Goal: Transaction & Acquisition: Purchase product/service

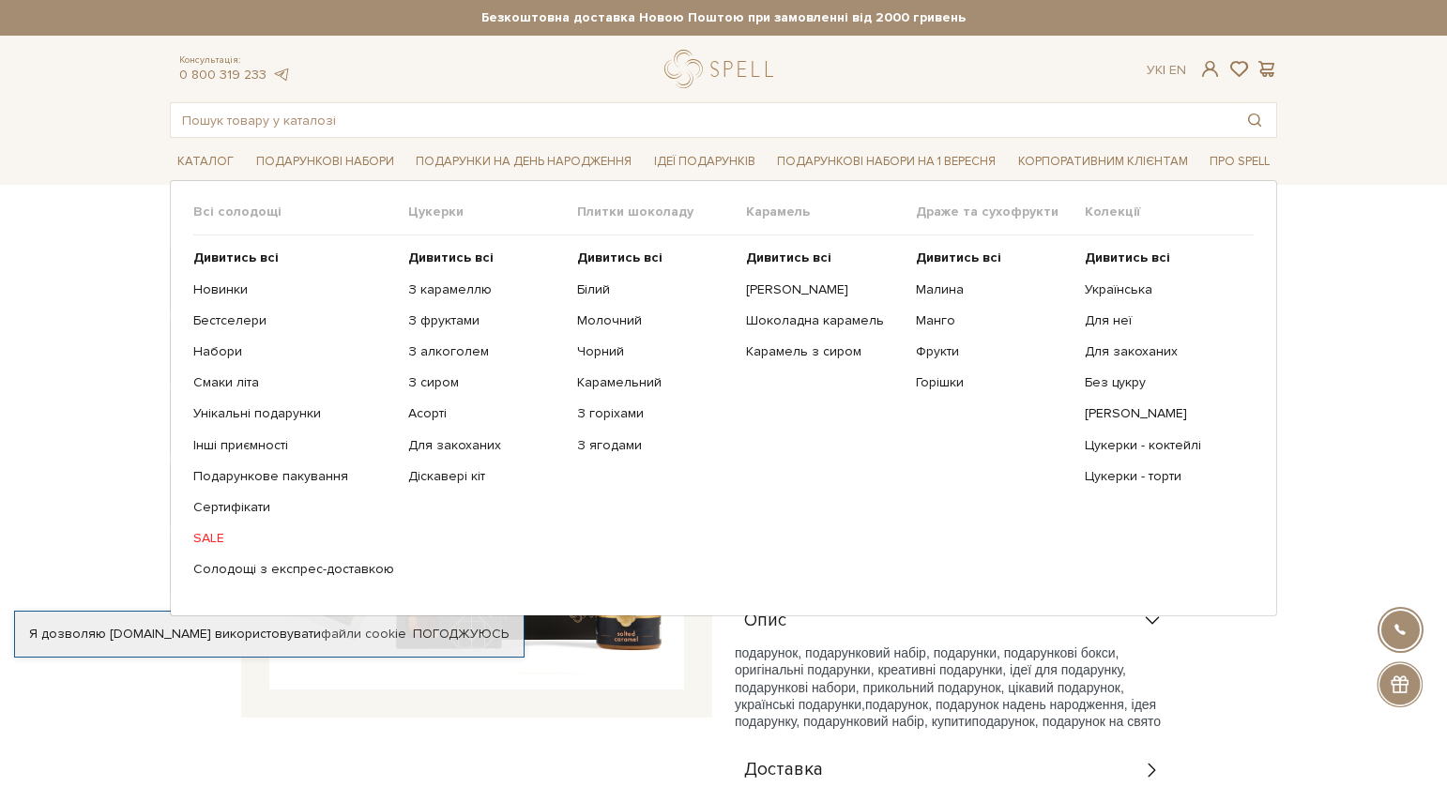
click at [221, 205] on span "Всі солодощі" at bounding box center [300, 212] width 215 height 17
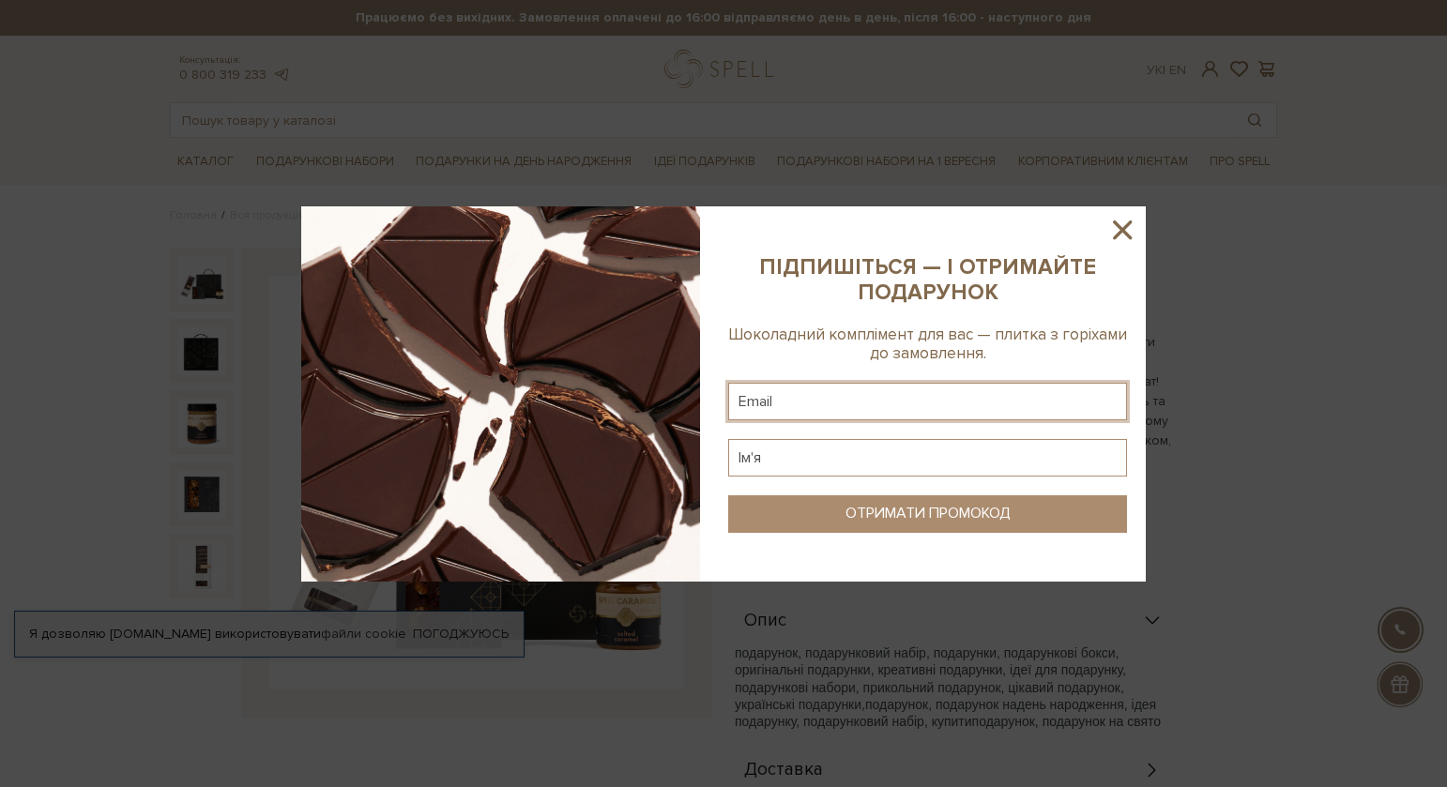
click at [765, 406] on input "text" at bounding box center [927, 402] width 399 height 38
type input "lana_ku@ukr.net"
click at [813, 457] on input "text" at bounding box center [927, 458] width 399 height 38
type input "Світлана"
click at [866, 510] on div "ОТРИМАТИ ПРОМОКОД" at bounding box center [927, 514] width 165 height 18
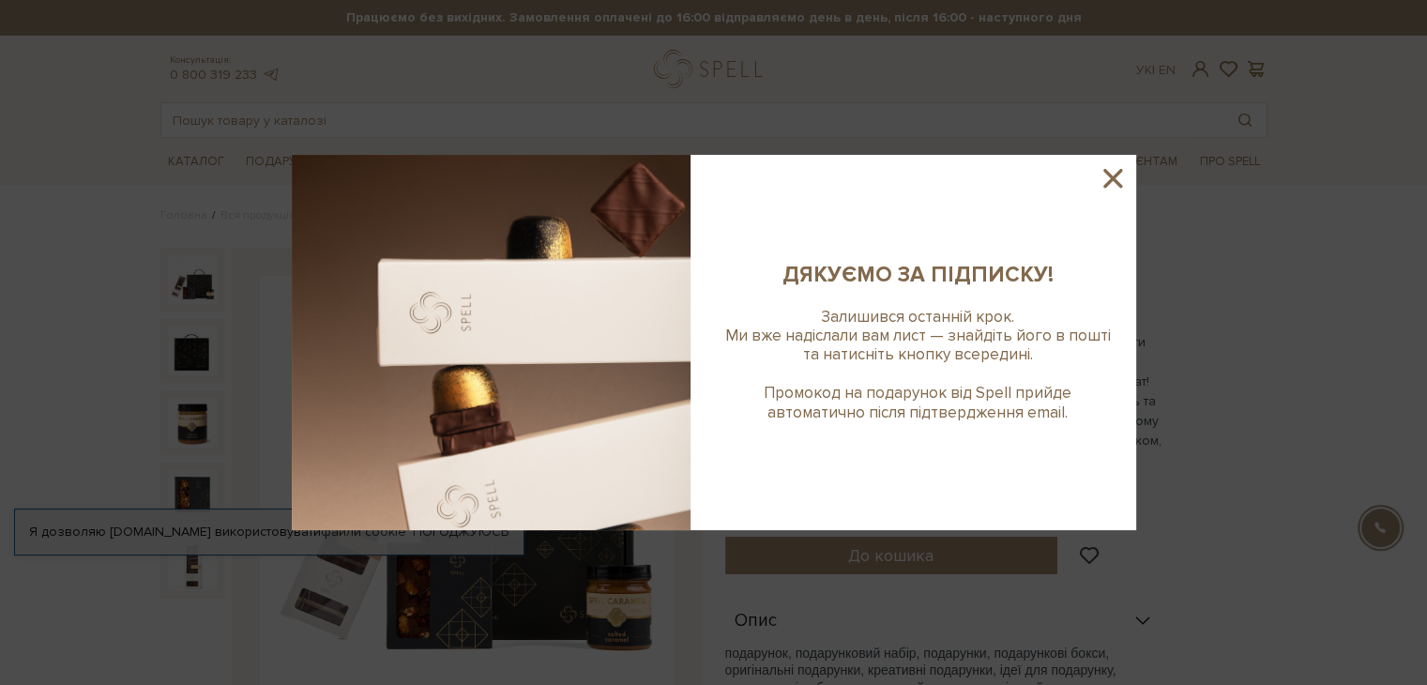
click at [816, 331] on div "Залишився останній крок. ​​Ми вже надіслали вам лист — знайдіть його в пошті та…" at bounding box center [918, 365] width 399 height 114
click at [1118, 173] on icon at bounding box center [1113, 178] width 19 height 19
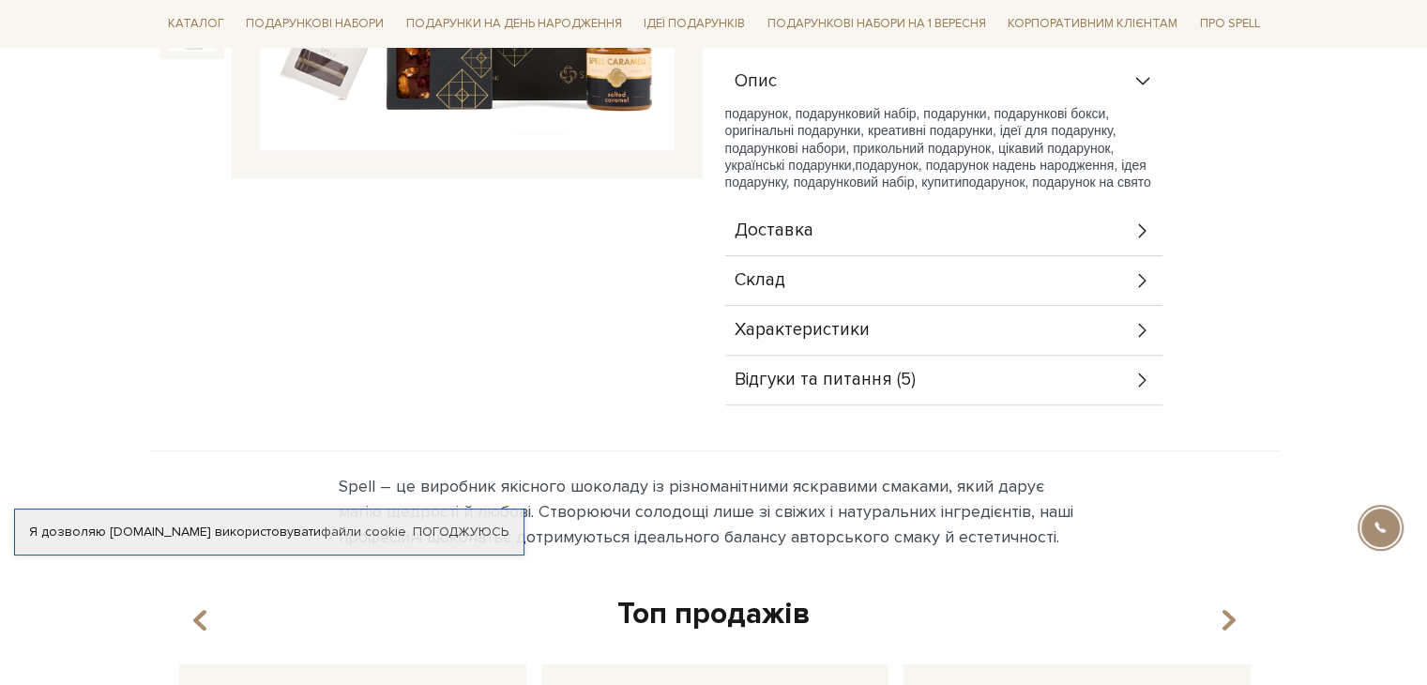
scroll to position [563, 0]
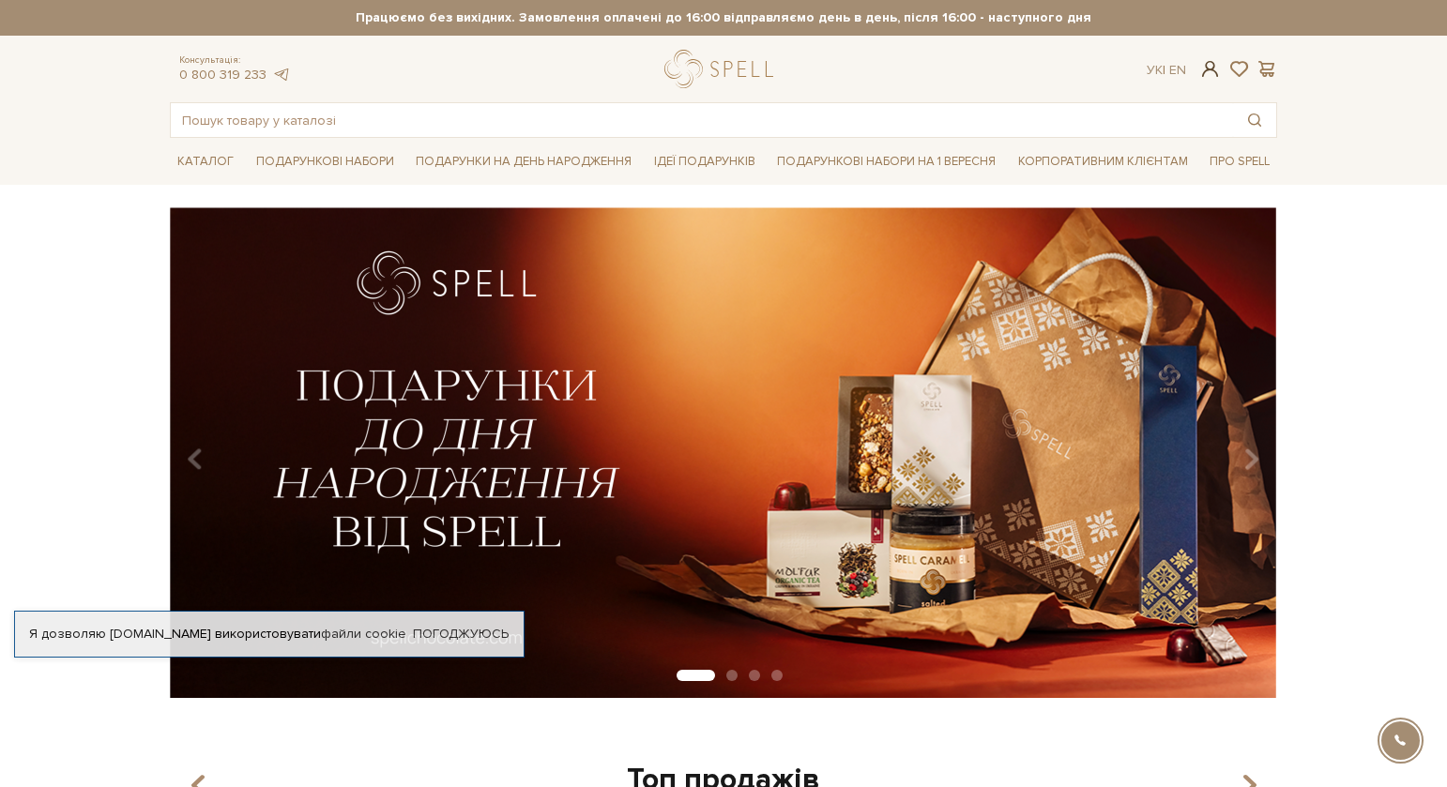
click at [1204, 70] on span at bounding box center [1210, 69] width 23 height 20
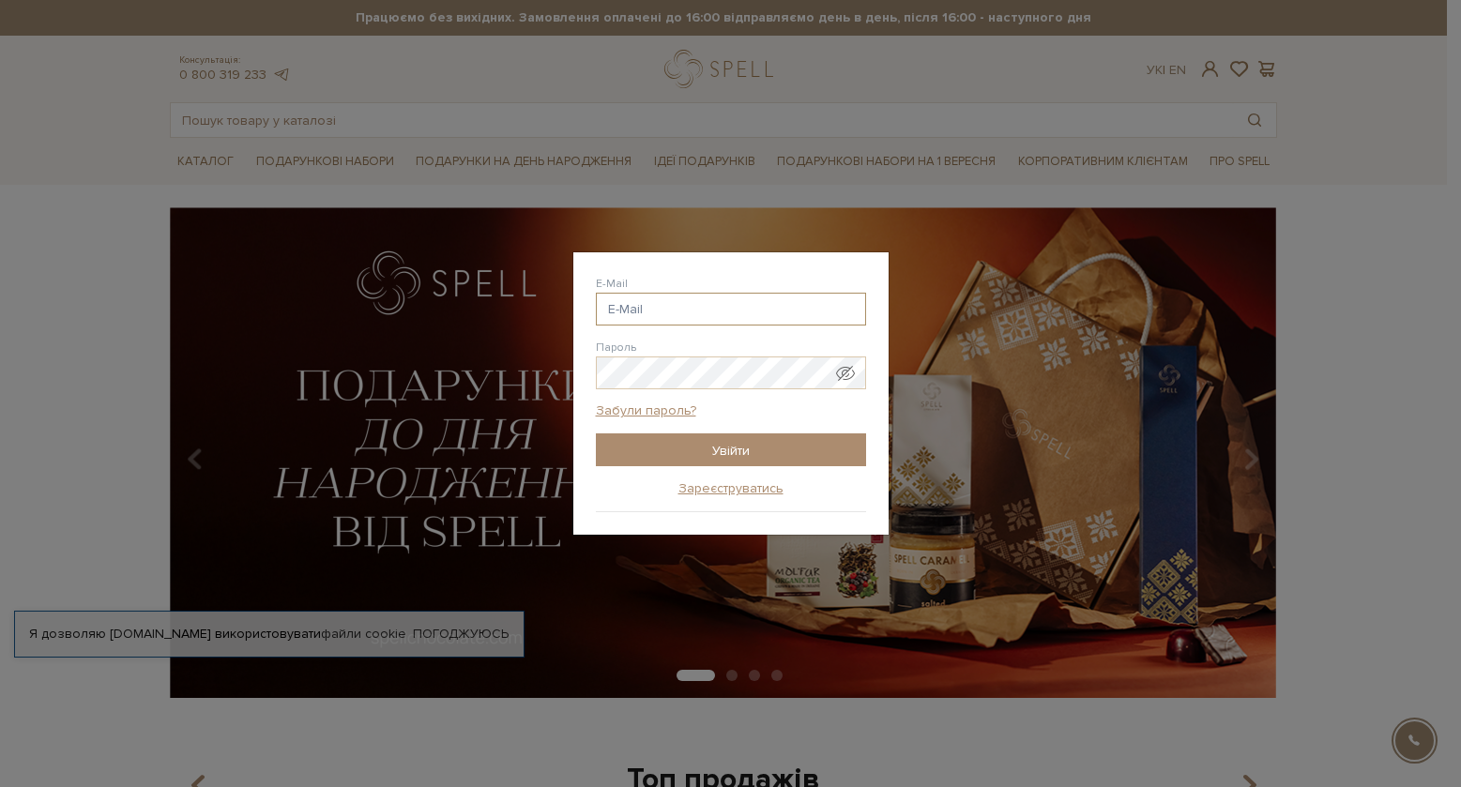
click at [651, 300] on input "E-Mail" at bounding box center [731, 309] width 270 height 33
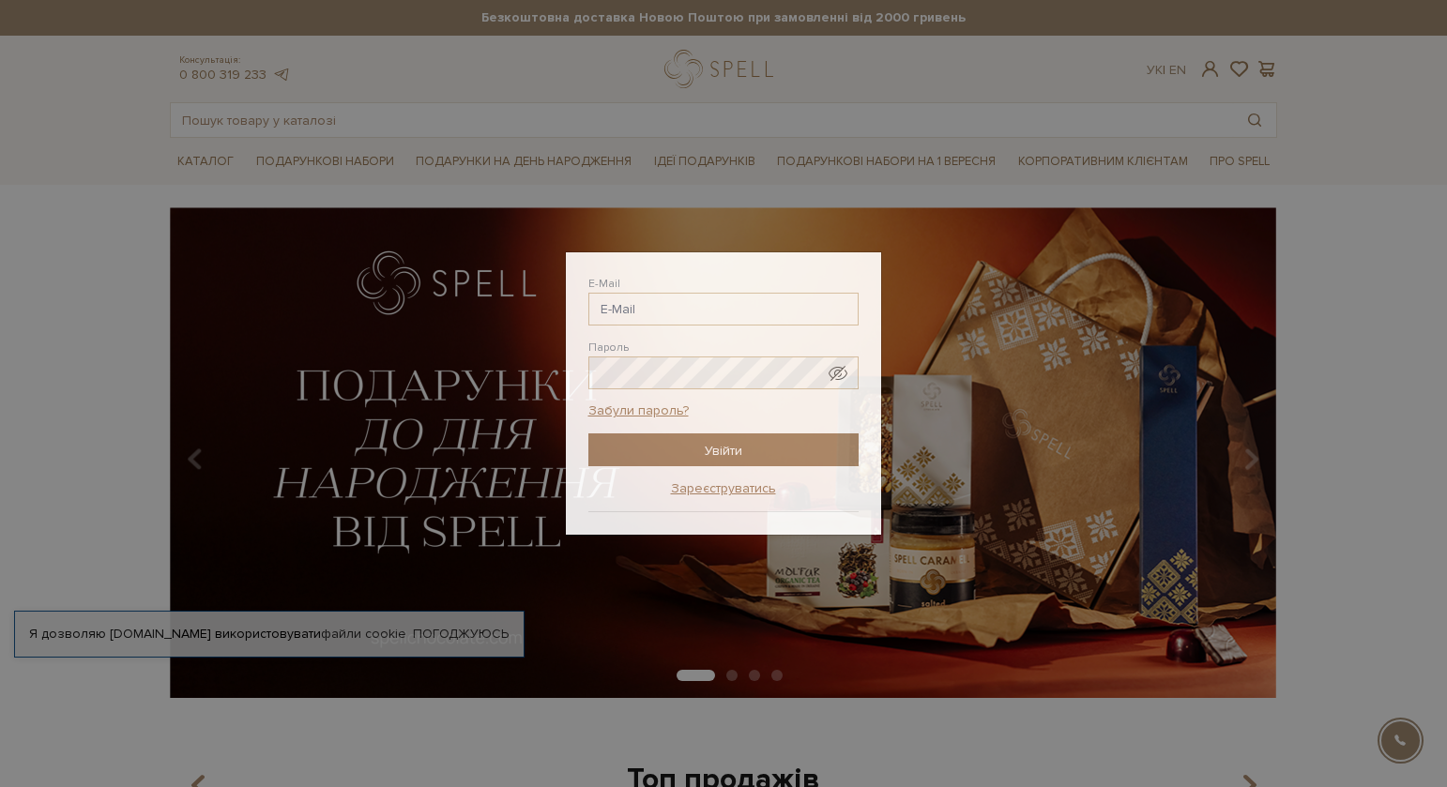
click at [1362, 416] on div "Авторизація E-Mail Пароль Забули пароль? Увійти Зареєструватись Забули пароль? …" at bounding box center [723, 393] width 1447 height 787
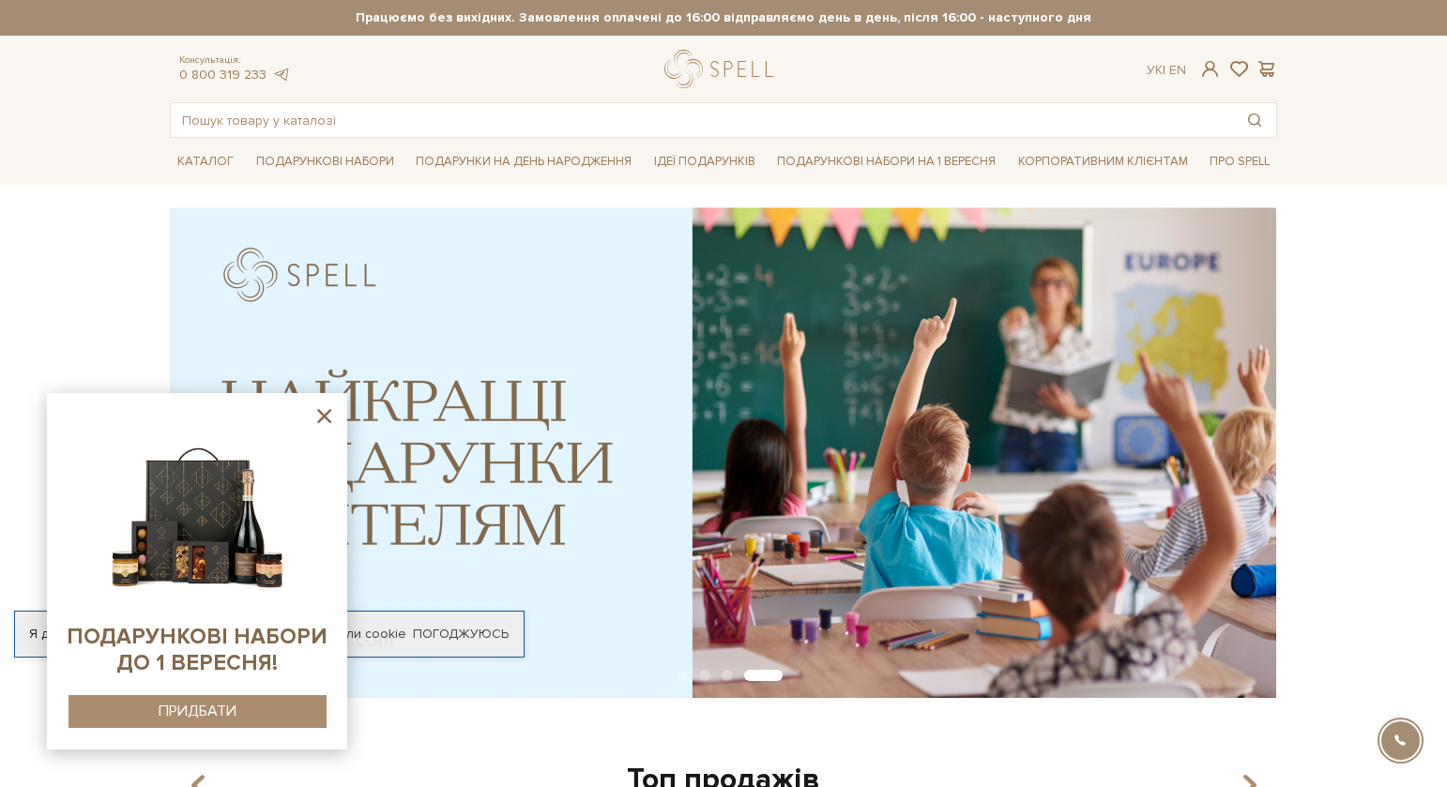
click at [104, 262] on div "slide 5 of 4" at bounding box center [723, 446] width 1447 height 478
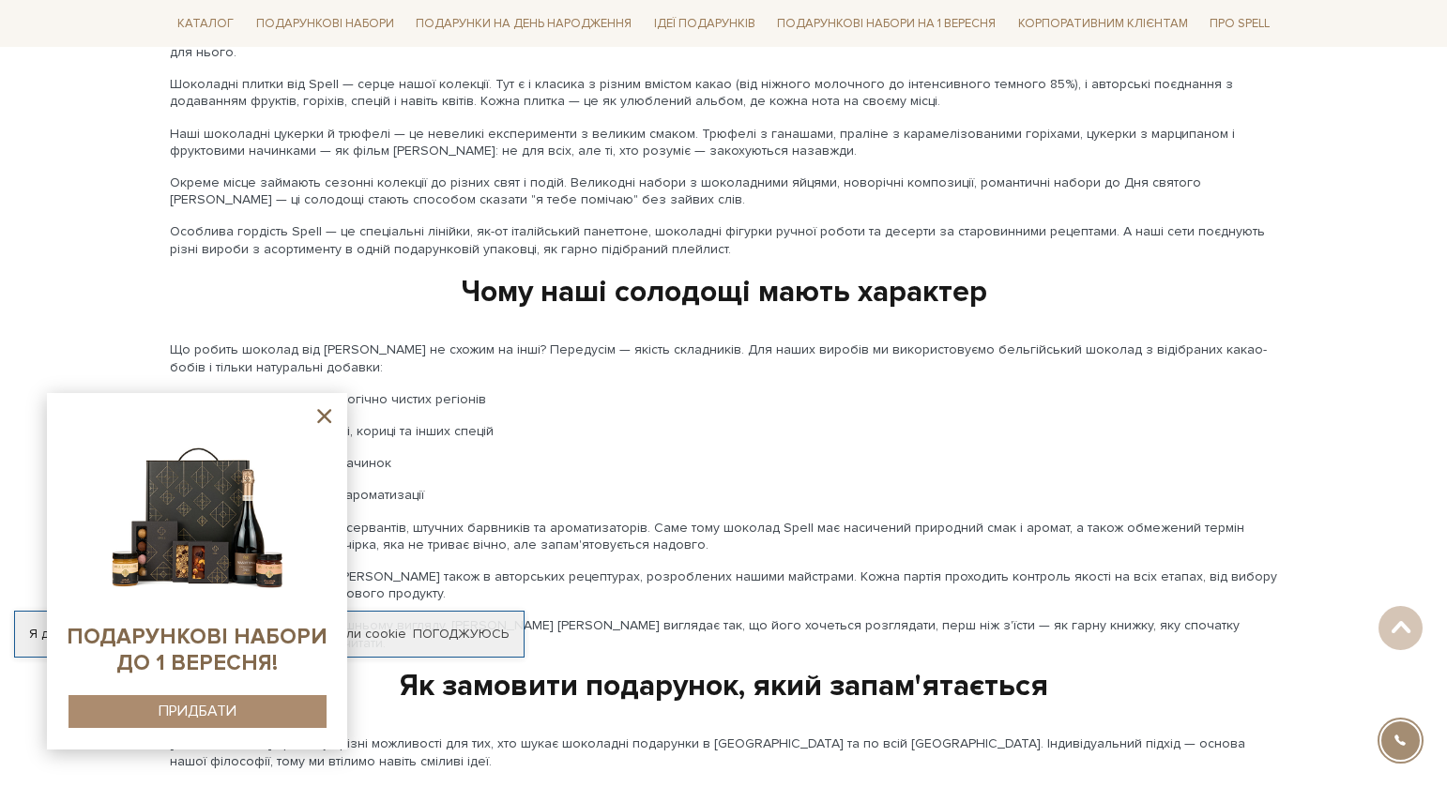
scroll to position [3042, 0]
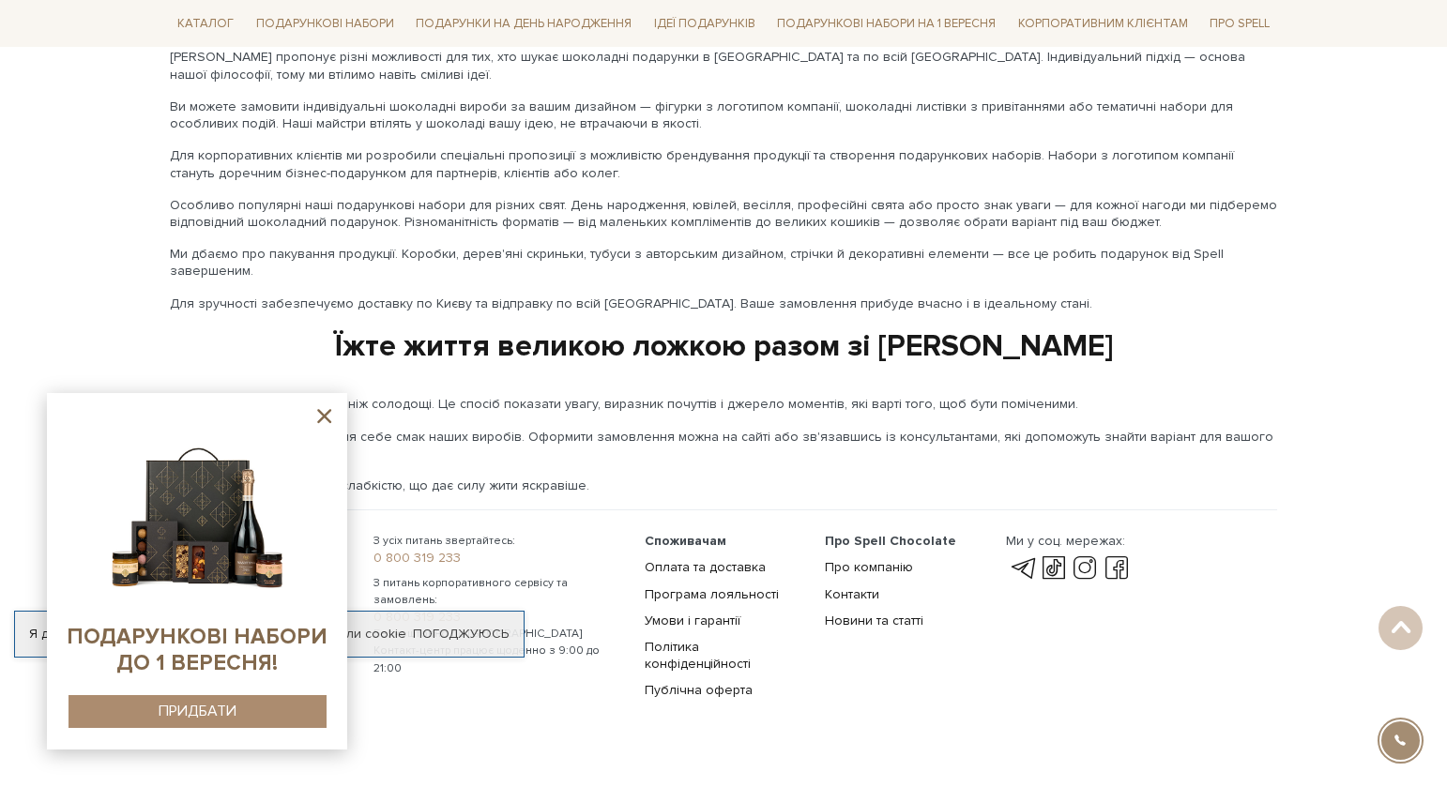
click at [326, 411] on icon at bounding box center [323, 415] width 23 height 23
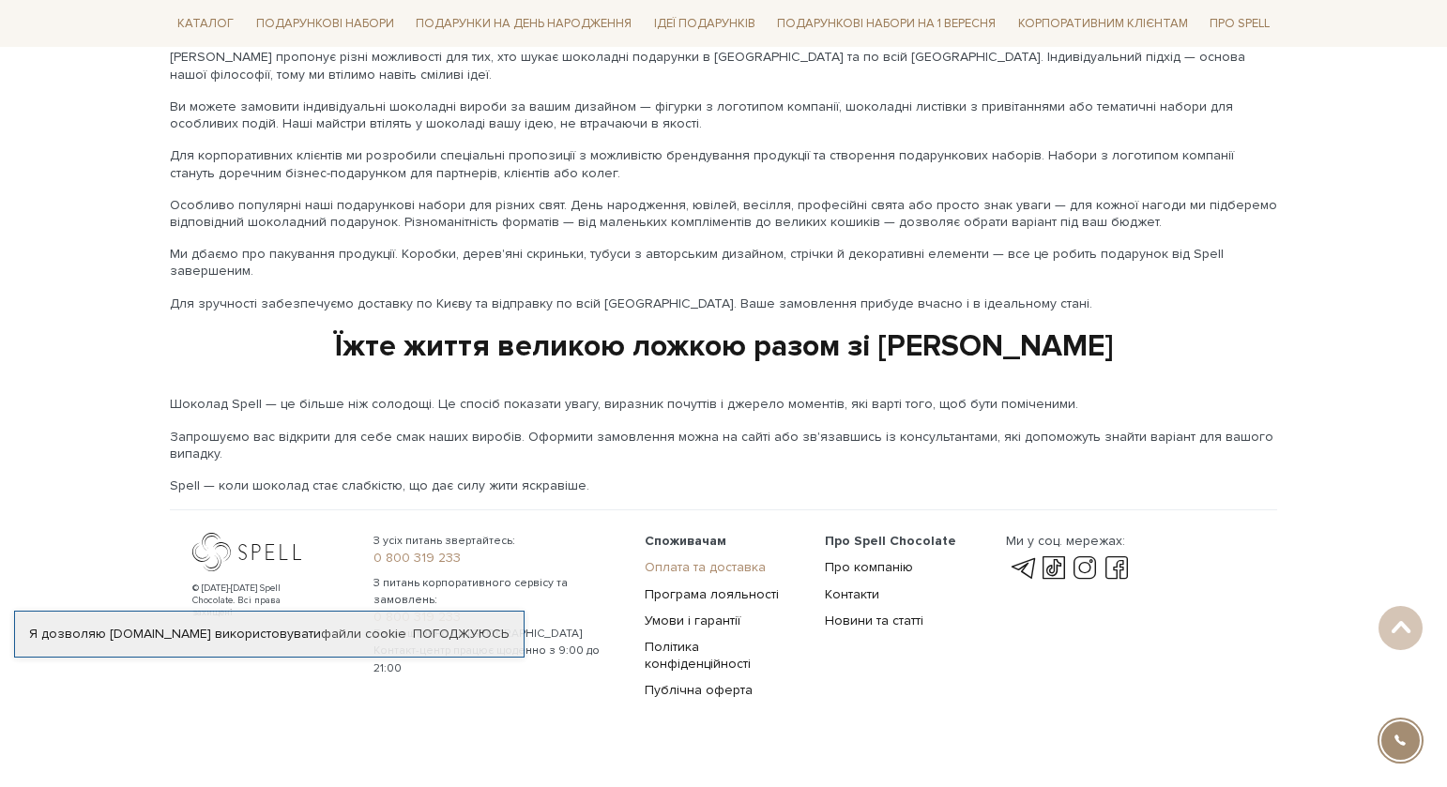
click at [691, 559] on link "Оплата та доставка" at bounding box center [705, 567] width 121 height 16
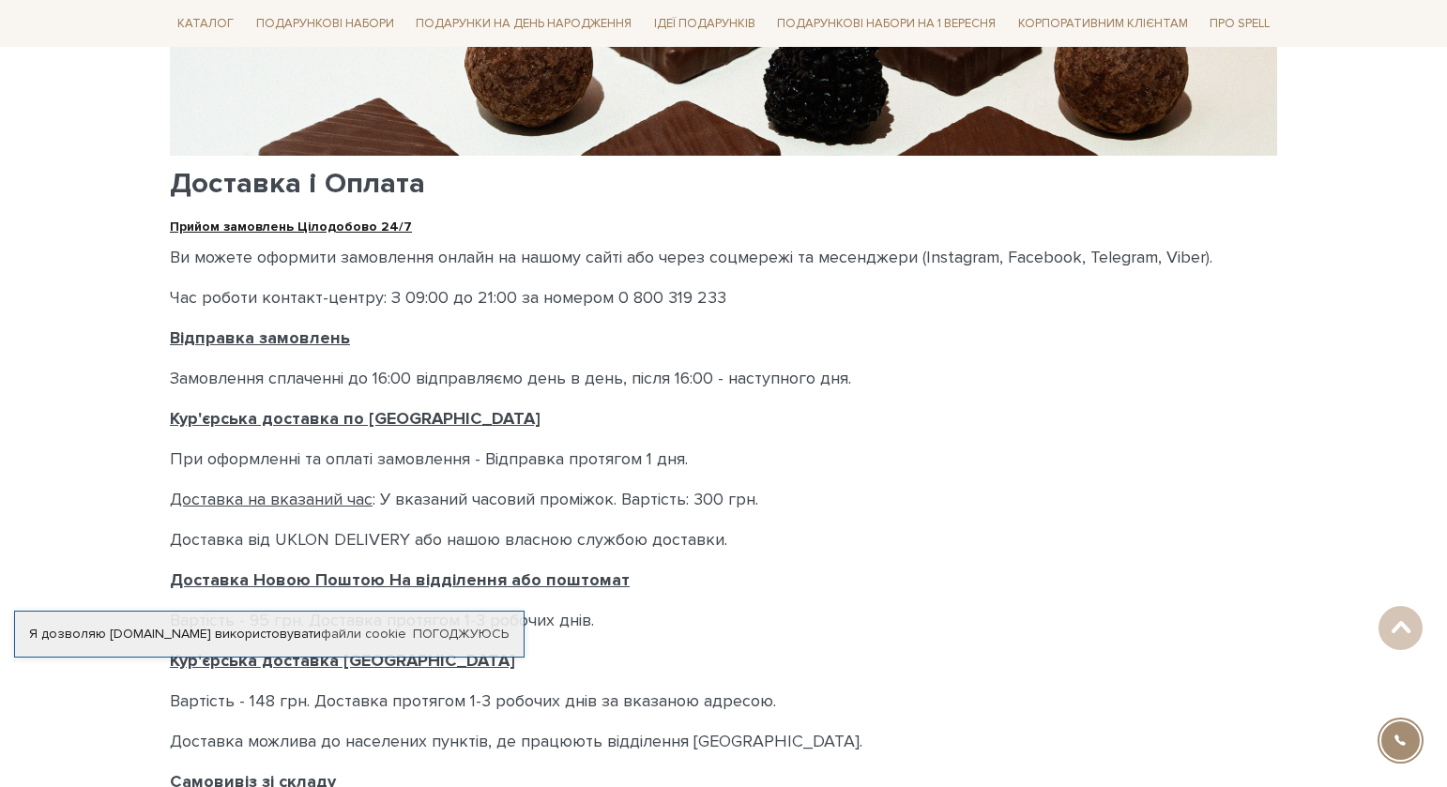
scroll to position [375, 0]
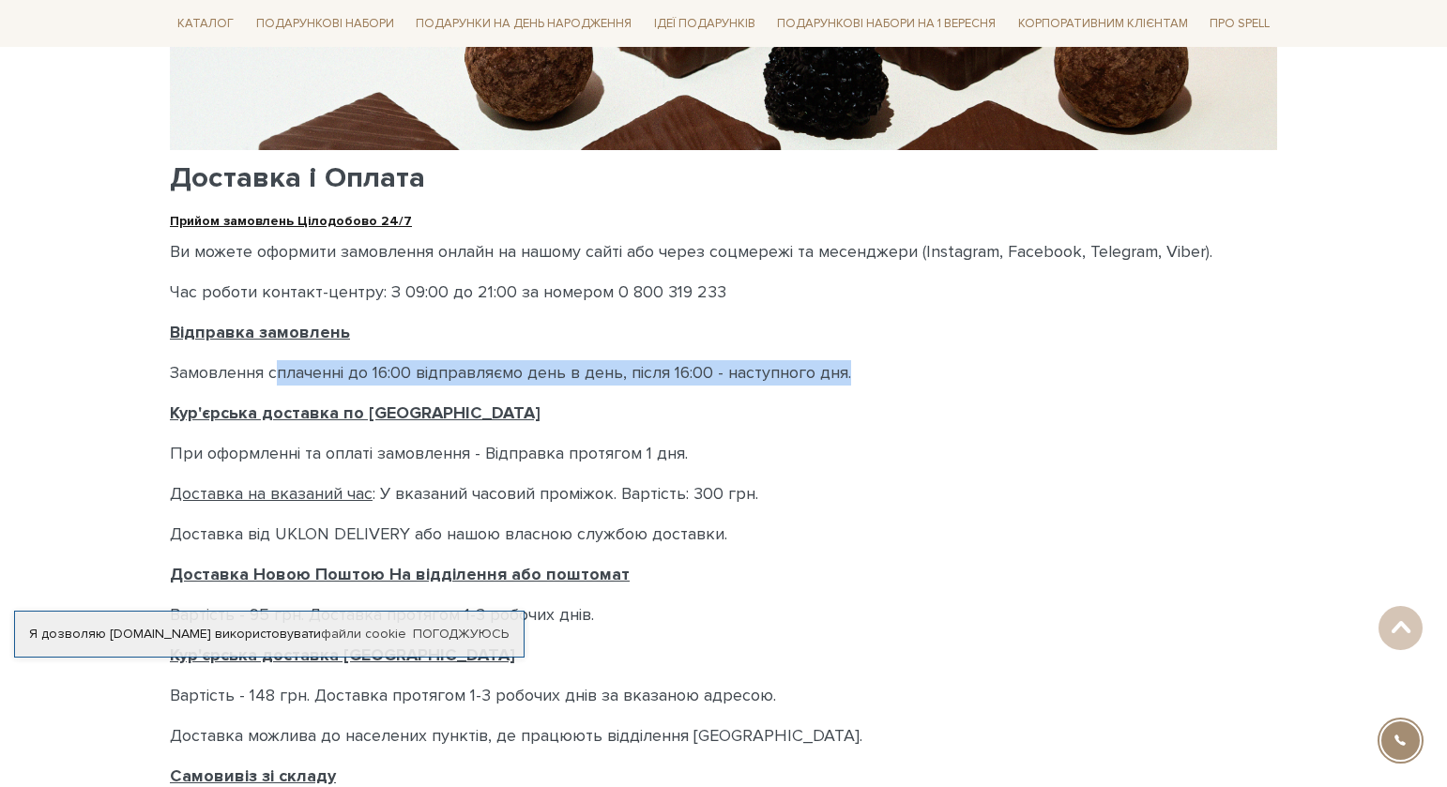
drag, startPoint x: 282, startPoint y: 370, endPoint x: 989, endPoint y: 358, distance: 707.6
click at [986, 358] on div "Доставка і Оплата Прийом замовлень Цілодобово 24/7 Ви можете оформити замовленн…" at bounding box center [723, 505] width 1107 height 1175
click at [455, 358] on div "Доставка і Оплата Прийом замовлень Цілодобово 24/7 Ви можете оформити замовленн…" at bounding box center [723, 505] width 1107 height 1175
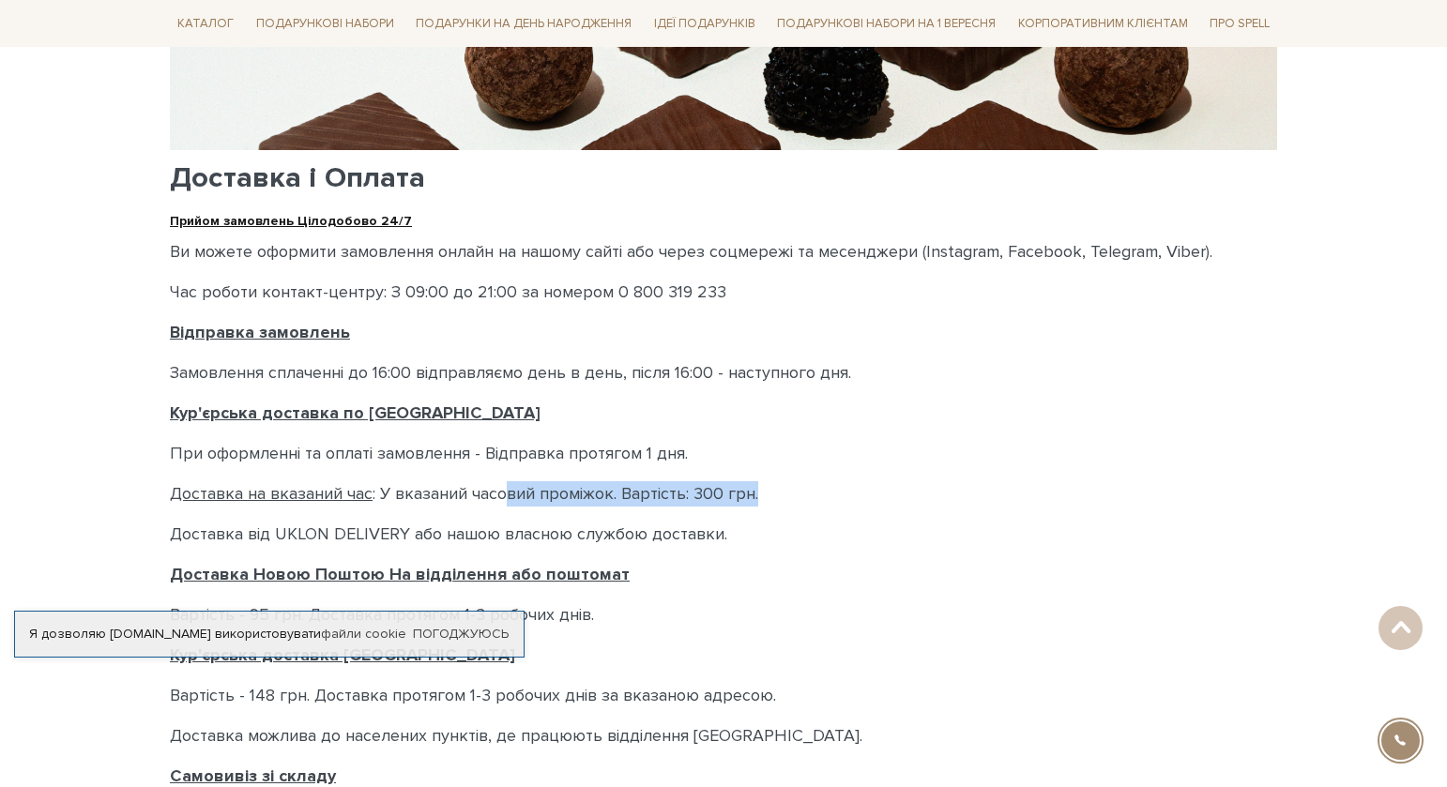
drag, startPoint x: 523, startPoint y: 495, endPoint x: 813, endPoint y: 500, distance: 290.0
click at [813, 500] on p "Доставка на вказаний час : У вказаний часовий проміжок. Вартість: 300 грн." at bounding box center [723, 493] width 1107 height 25
click at [78, 495] on body "Подарункові набори SALE Корпоративним клієнтам Доставка і оплата Консультація: …" at bounding box center [723, 515] width 1447 height 1781
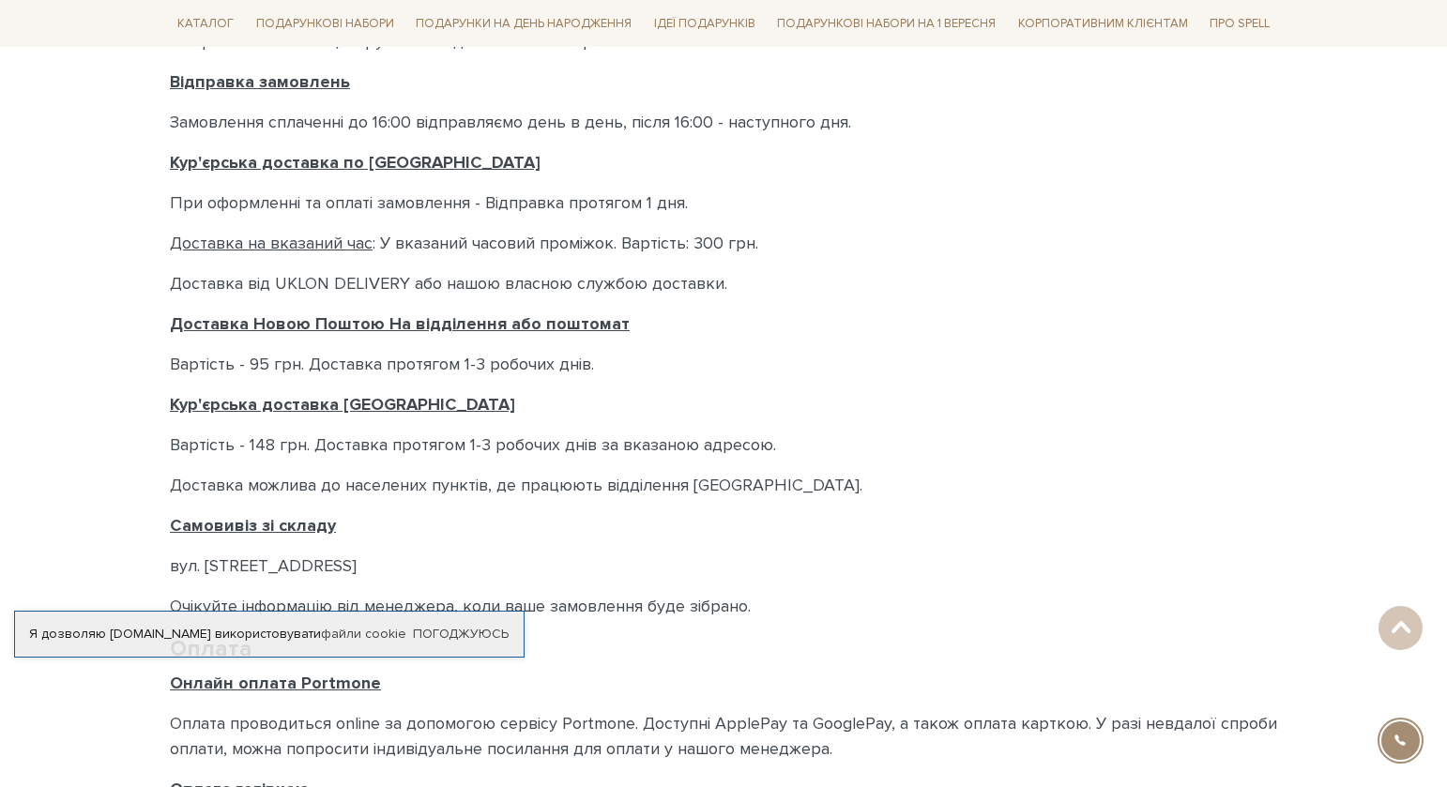
scroll to position [751, 0]
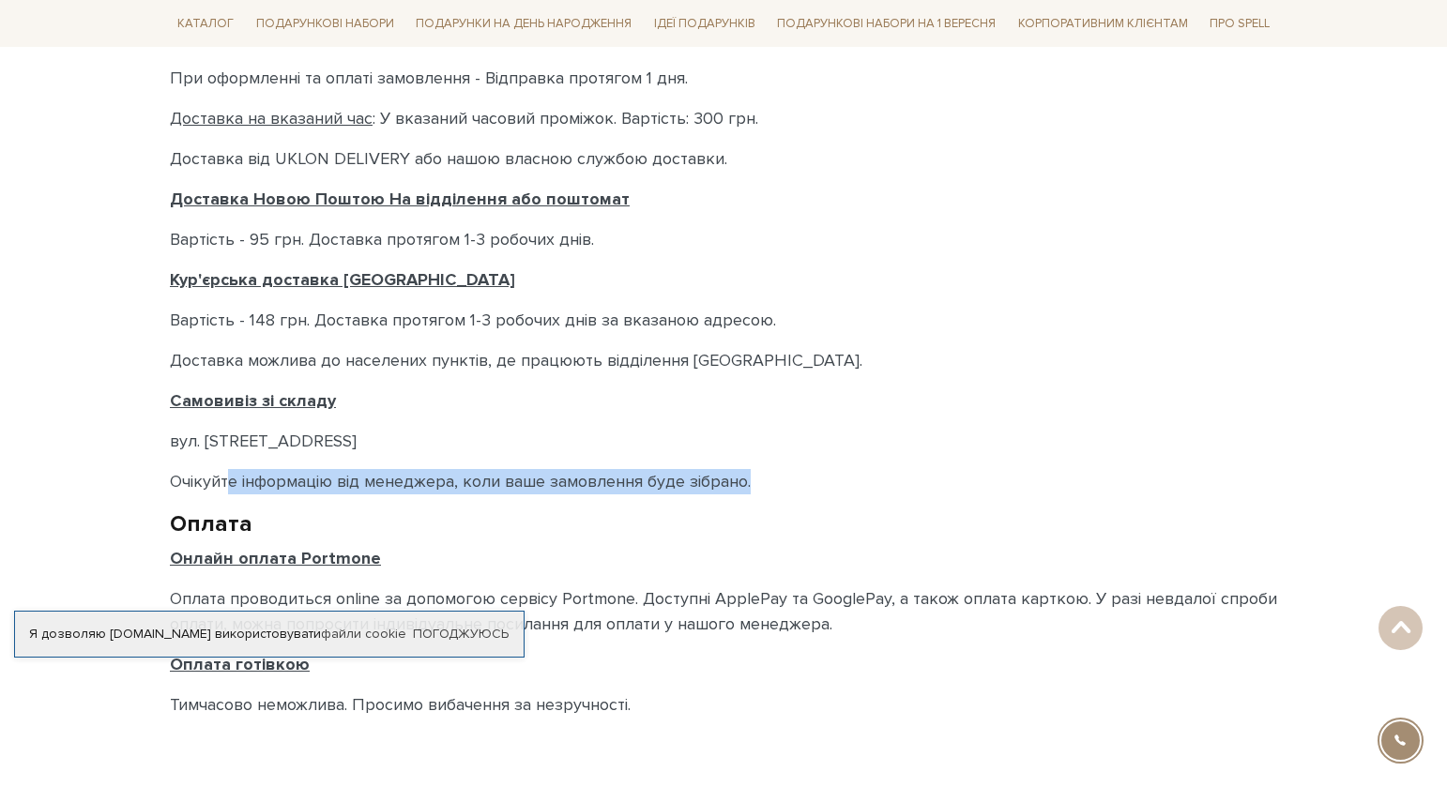
drag, startPoint x: 231, startPoint y: 477, endPoint x: 782, endPoint y: 454, distance: 551.3
click at [781, 454] on div "Доставка і Оплата Прийом замовлень Цілодобово 24/7 Ви можете оформити замовленн…" at bounding box center [723, 130] width 1107 height 1175
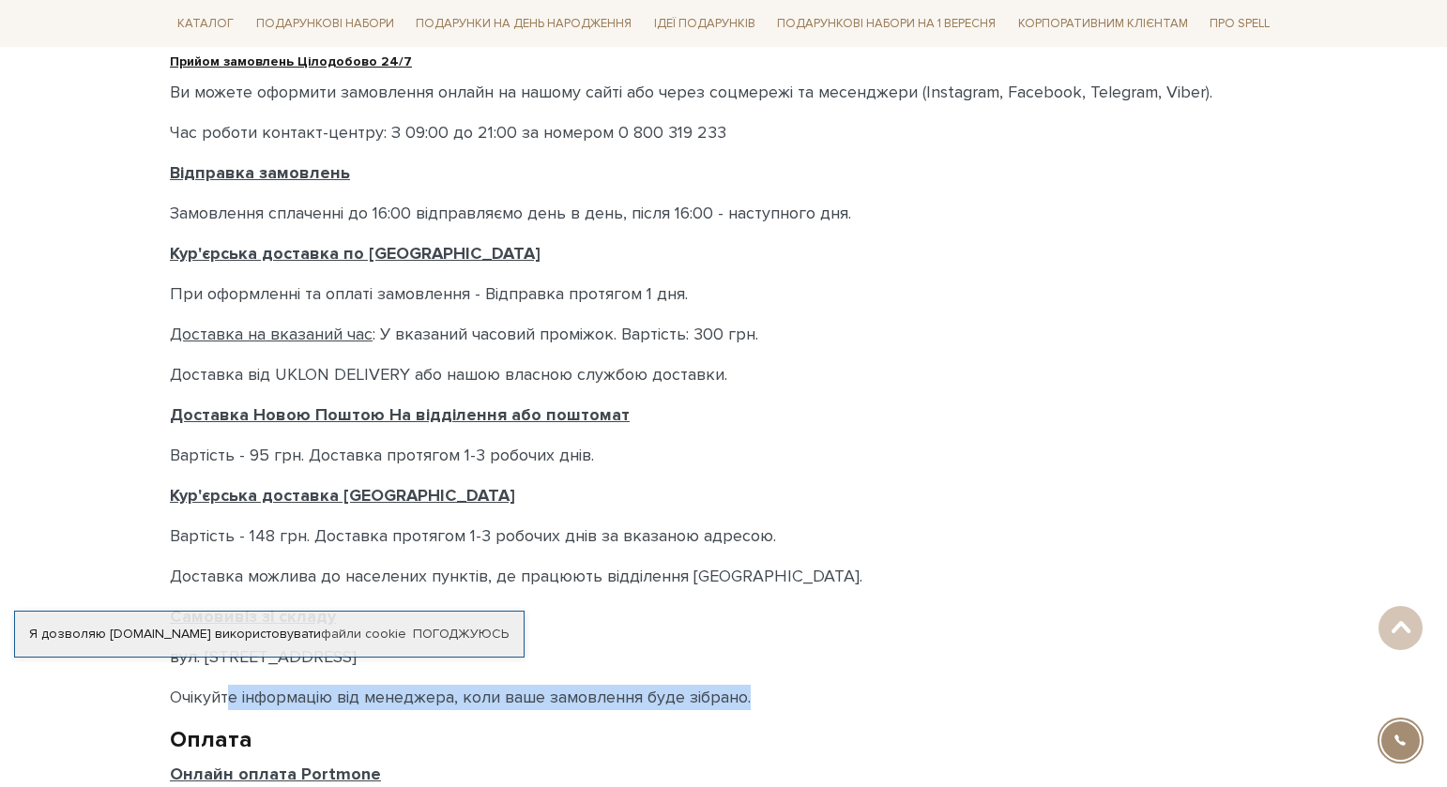
scroll to position [0, 0]
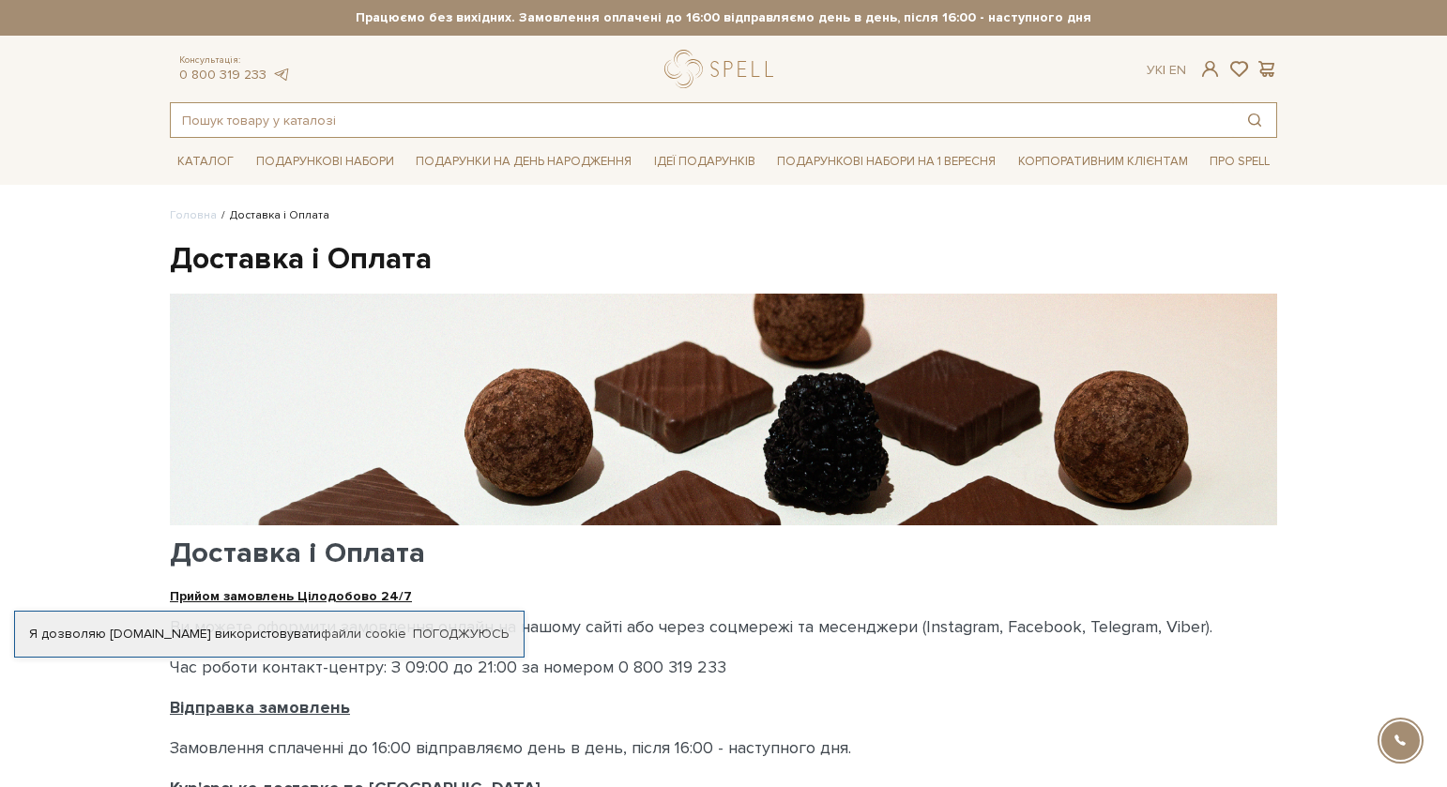
click at [211, 120] on input "text" at bounding box center [702, 120] width 1062 height 34
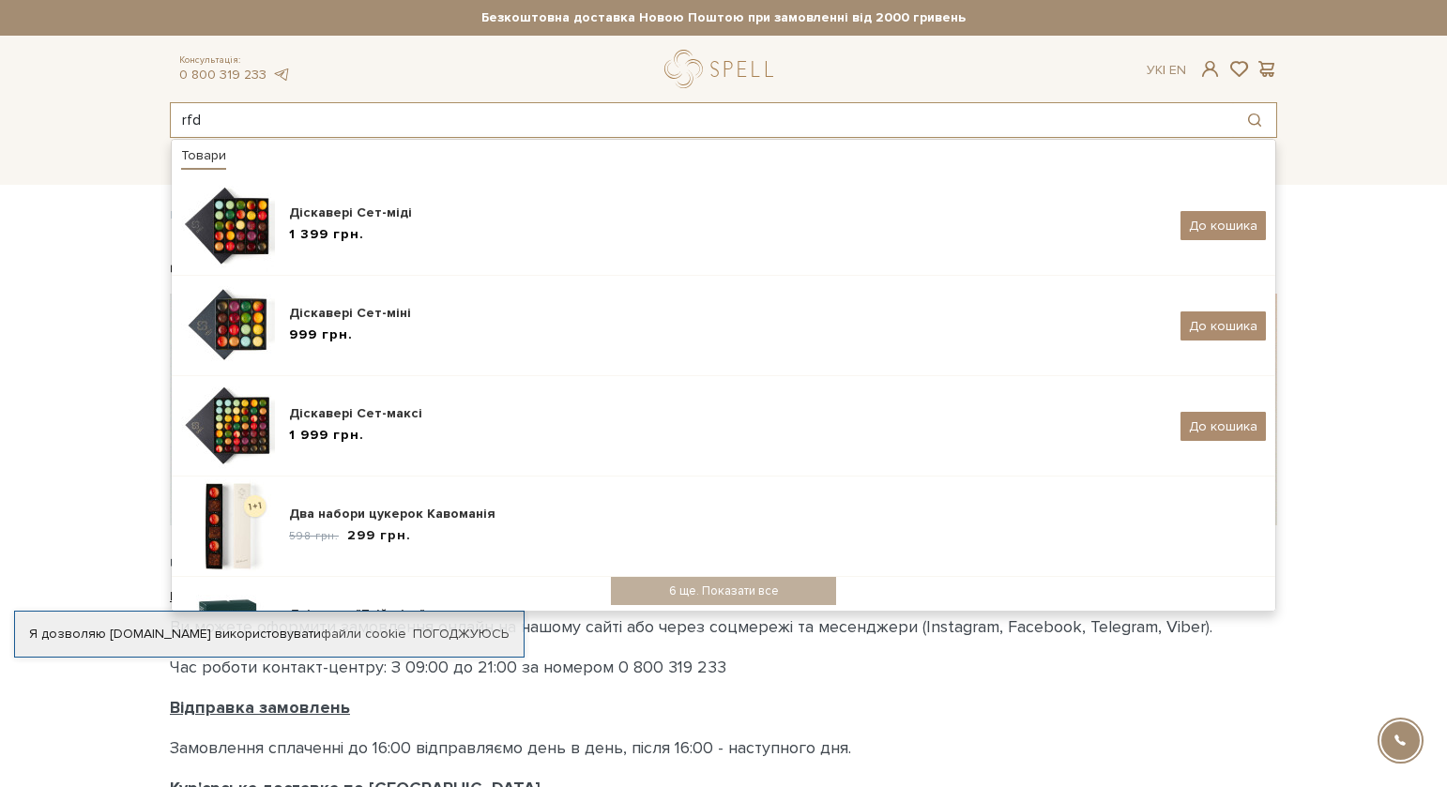
drag, startPoint x: 227, startPoint y: 117, endPoint x: 145, endPoint y: 115, distance: 82.6
click at [145, 115] on header "Безкоштовна доставка Новою Поштою при замовленні від 2000 гривень Працюємо без …" at bounding box center [723, 69] width 1447 height 138
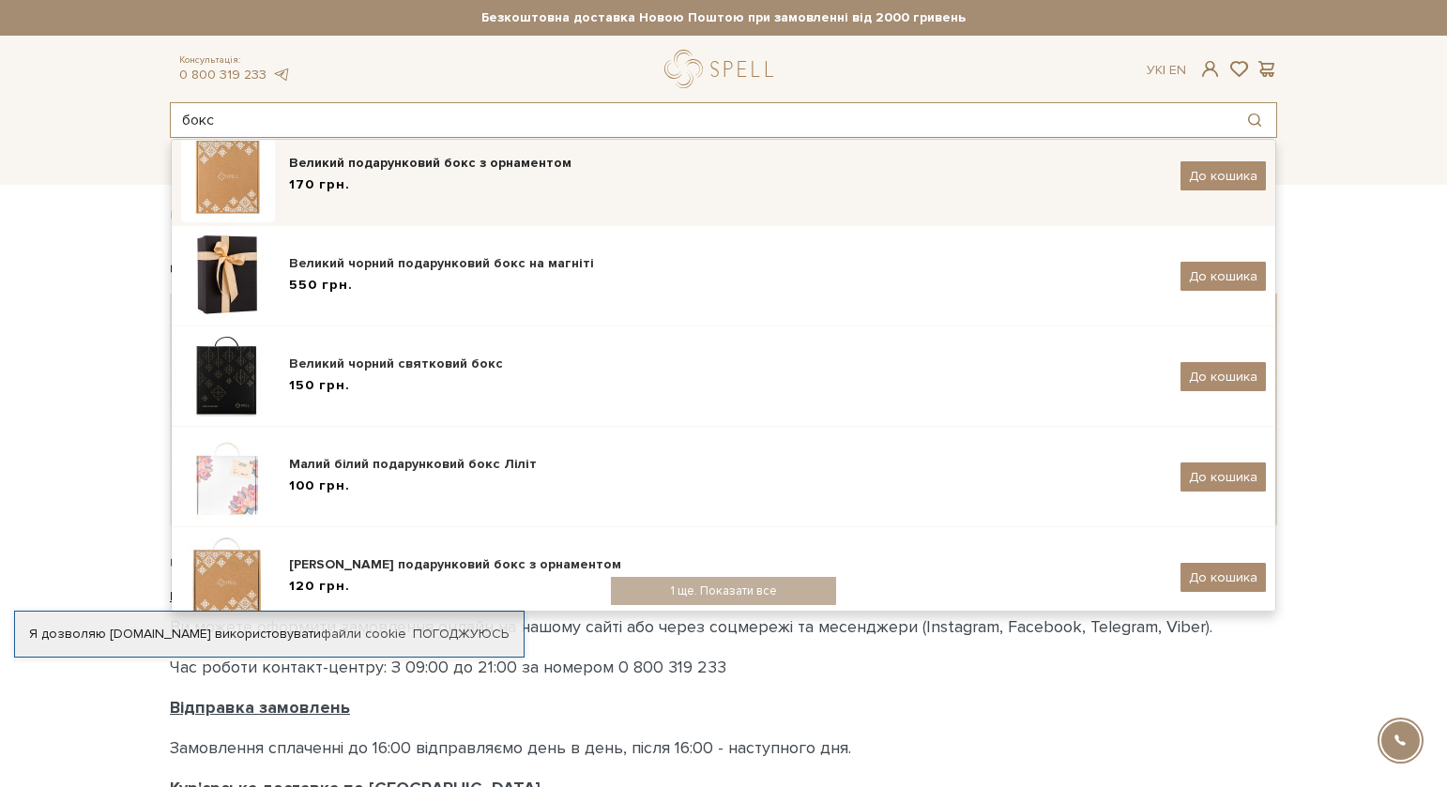
scroll to position [306, 0]
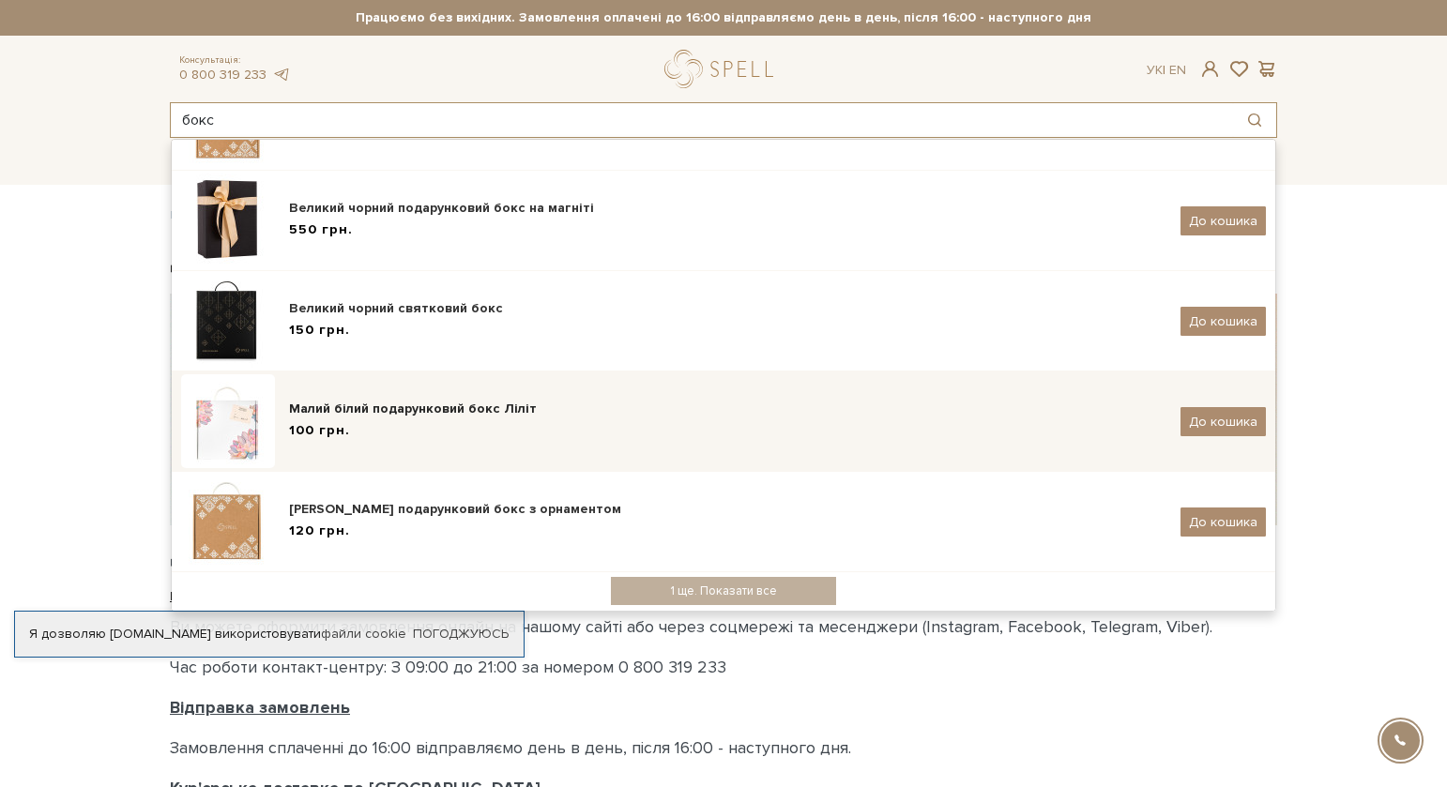
type input "бокс"
click at [365, 402] on div "Малий білий подарунковий бокс Ліліт" at bounding box center [727, 409] width 877 height 19
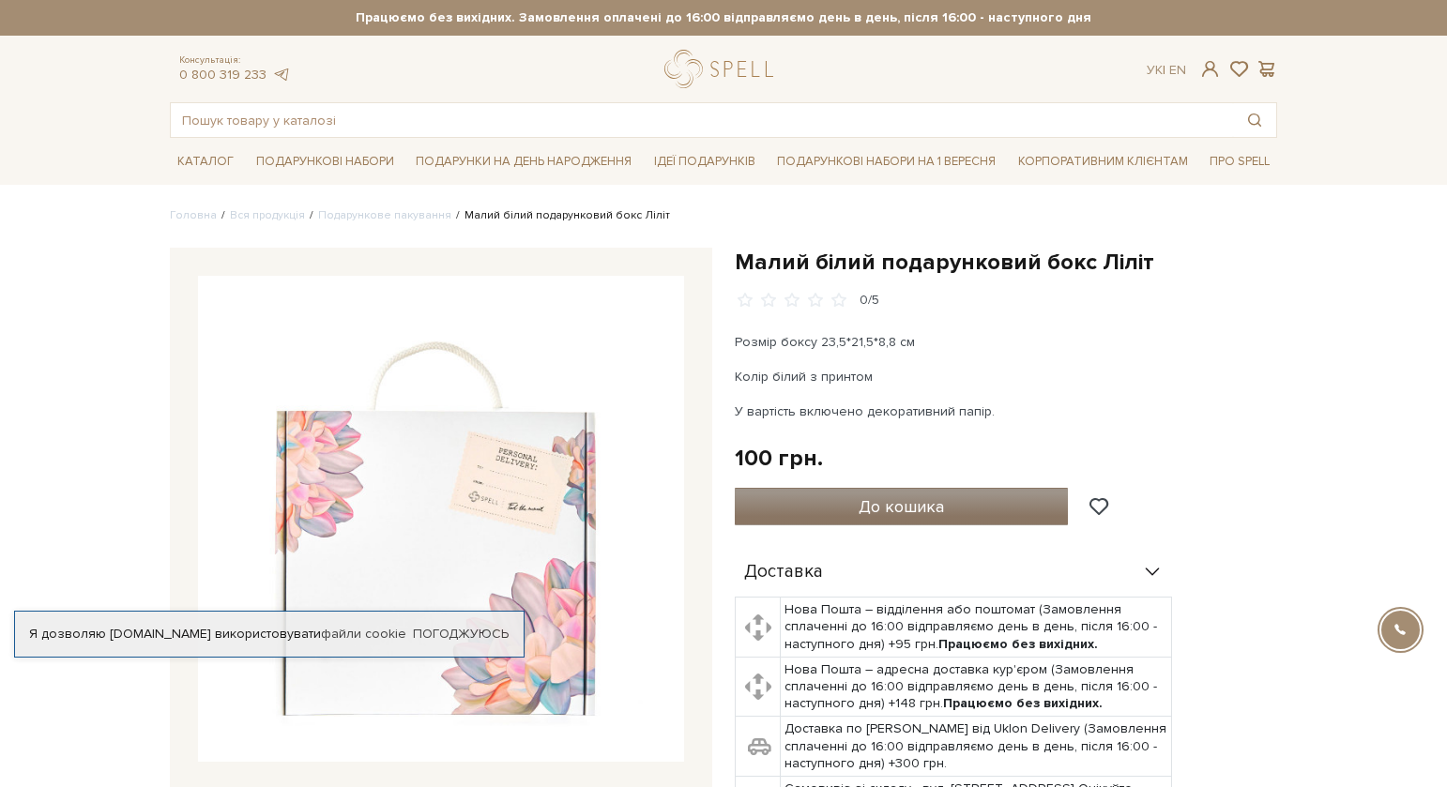
click at [864, 502] on span "До кошика" at bounding box center [901, 506] width 85 height 21
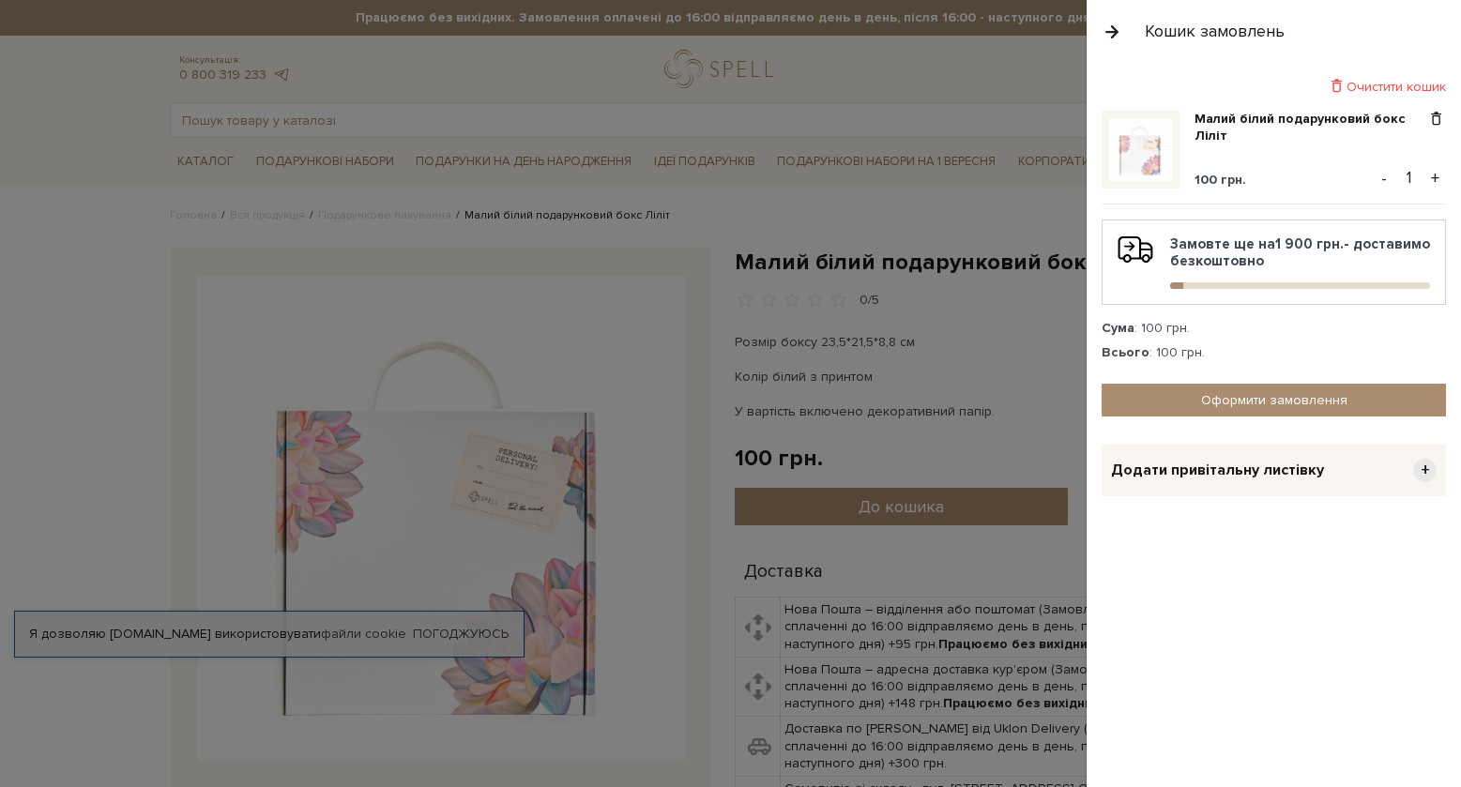
click at [73, 525] on div at bounding box center [730, 393] width 1461 height 787
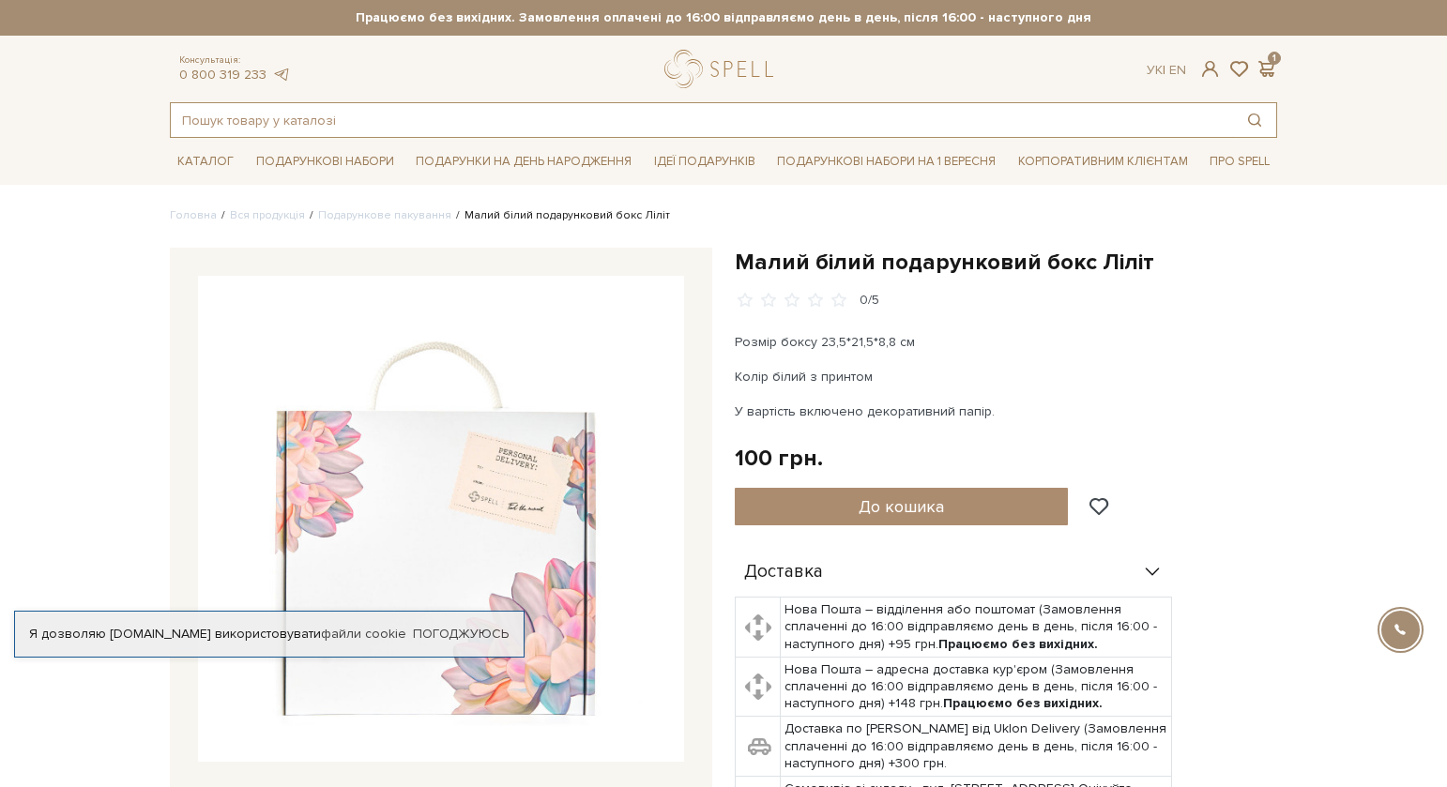
click at [272, 113] on input "text" at bounding box center [702, 120] width 1062 height 34
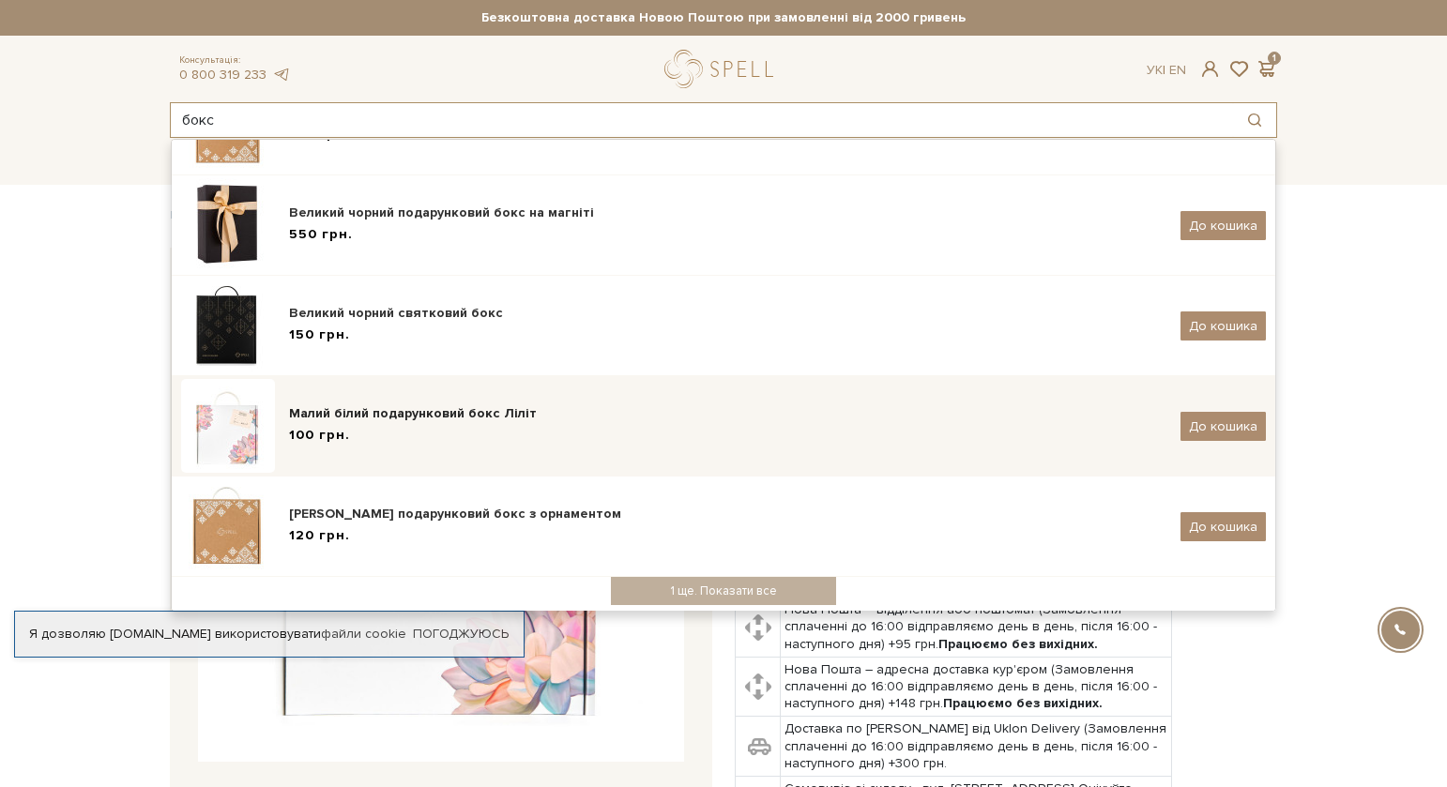
scroll to position [306, 0]
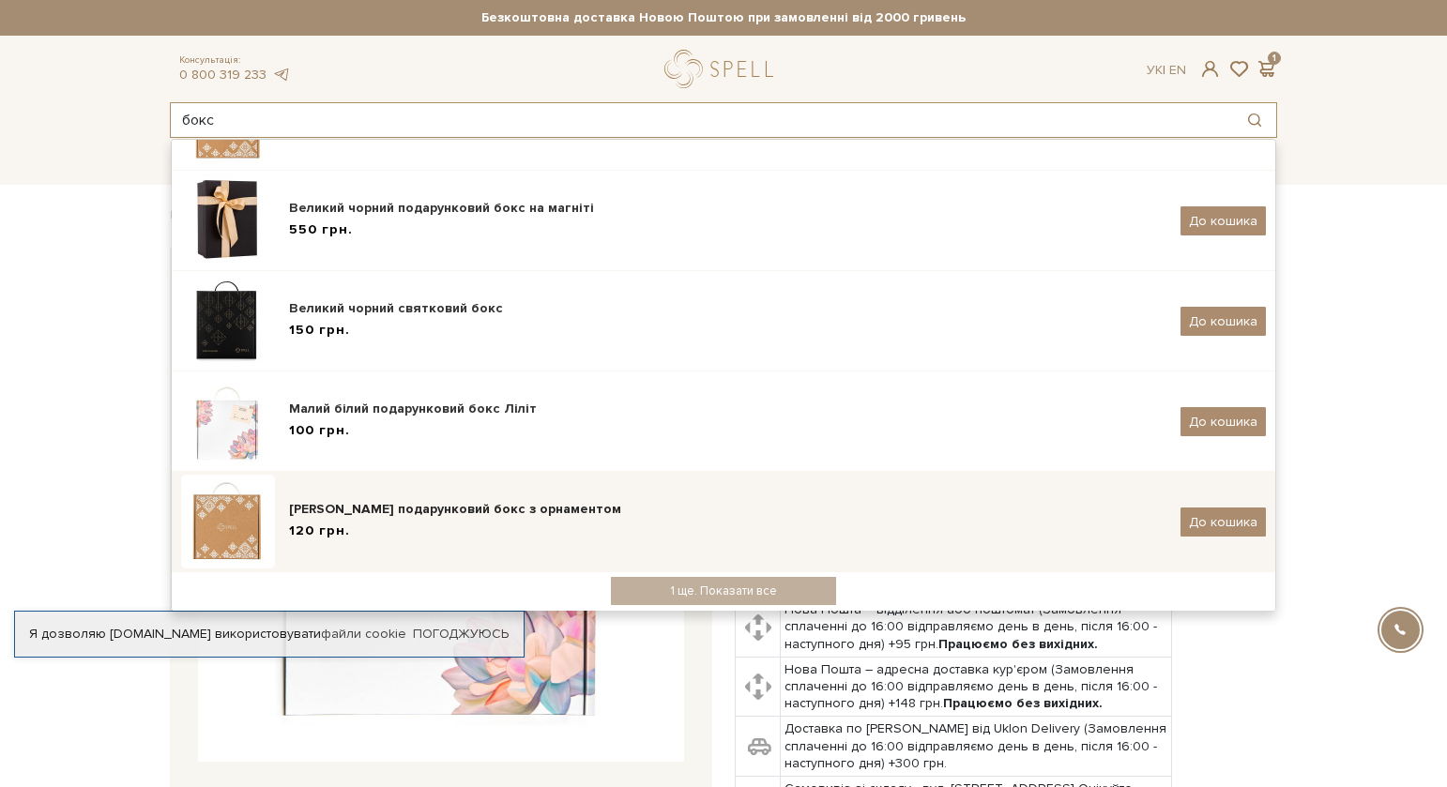
type input "бокс"
click at [319, 510] on div "[PERSON_NAME] подарунковий бокс з орнаментом" at bounding box center [727, 509] width 877 height 19
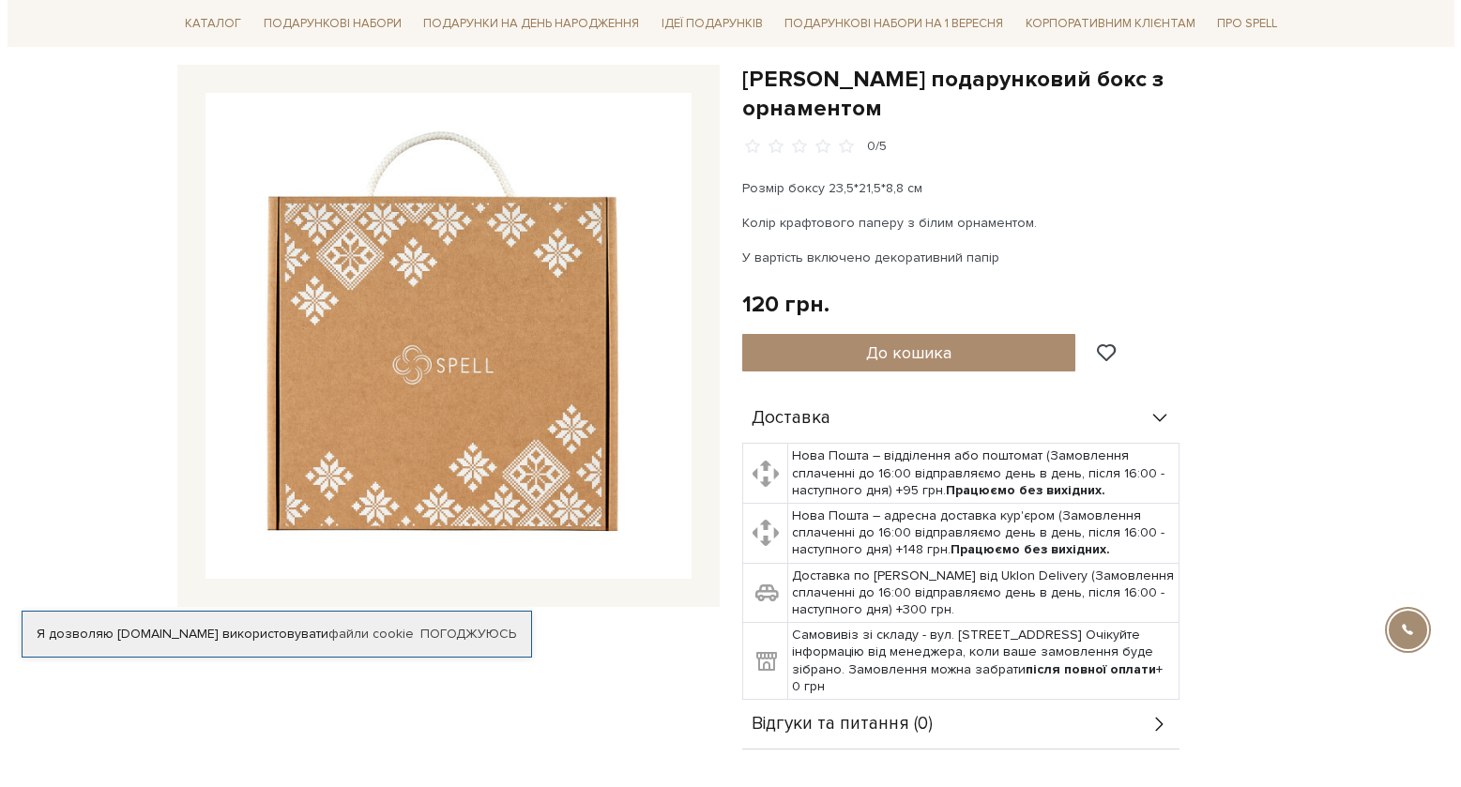
scroll to position [188, 0]
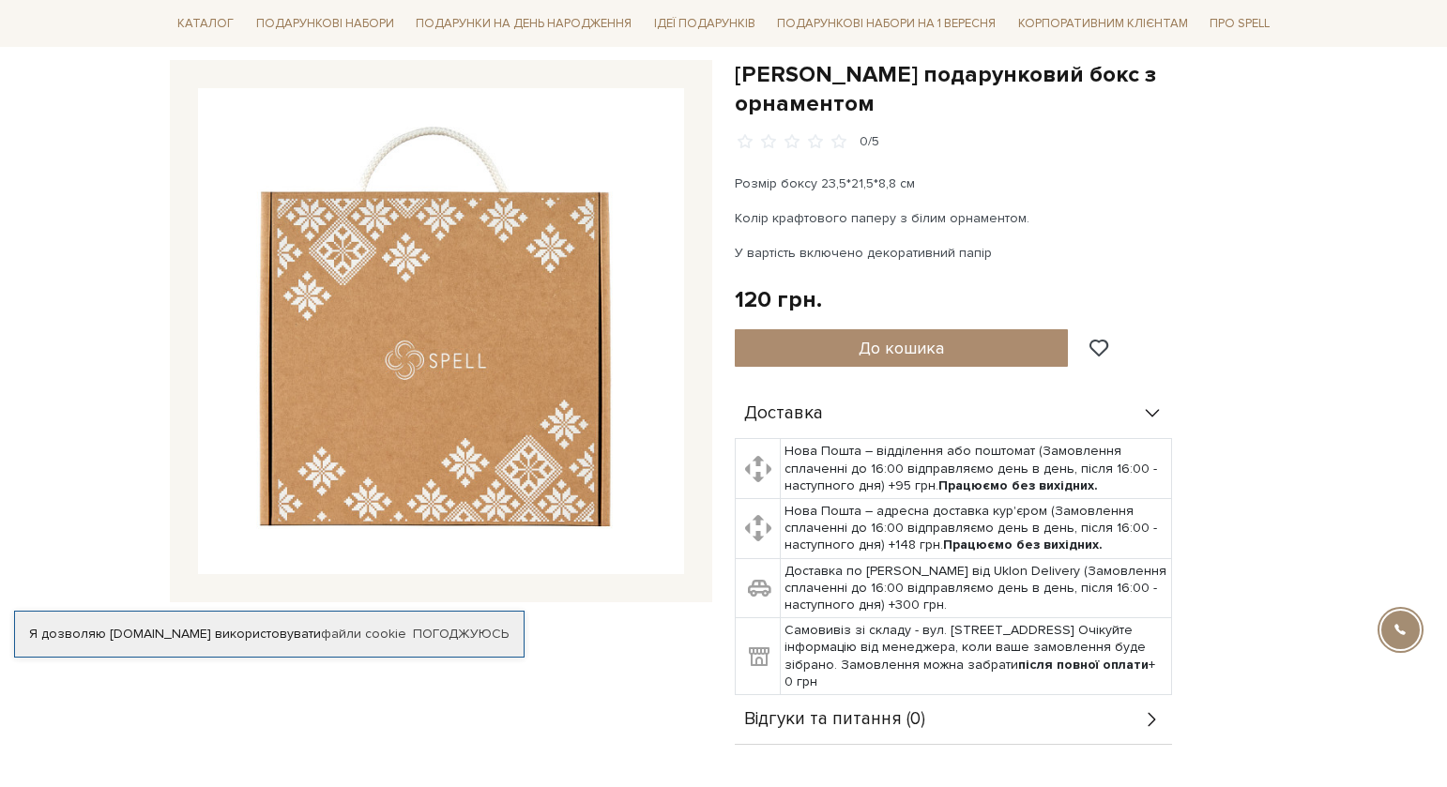
click at [494, 377] on img at bounding box center [441, 331] width 486 height 486
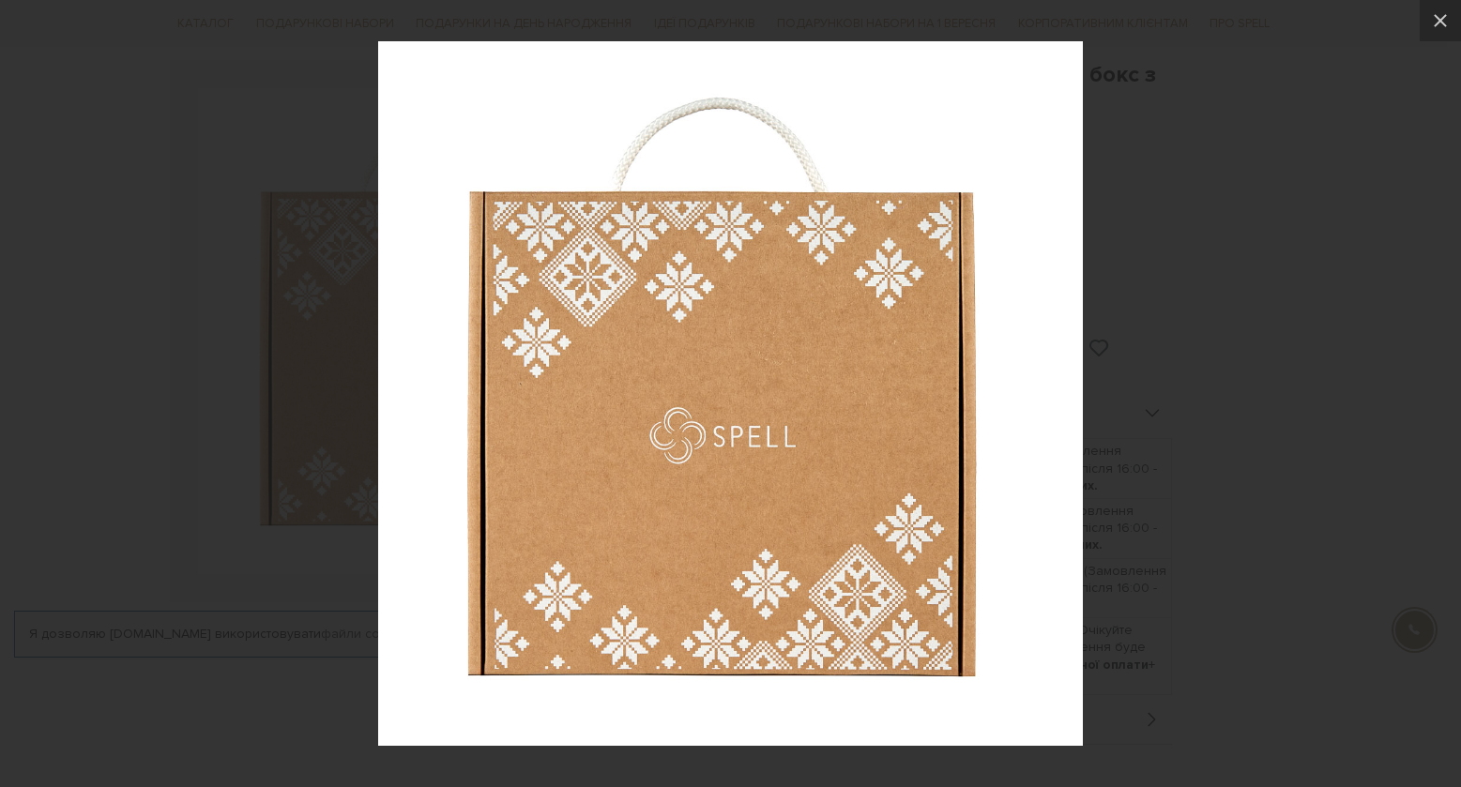
click at [1220, 452] on div at bounding box center [730, 393] width 1461 height 787
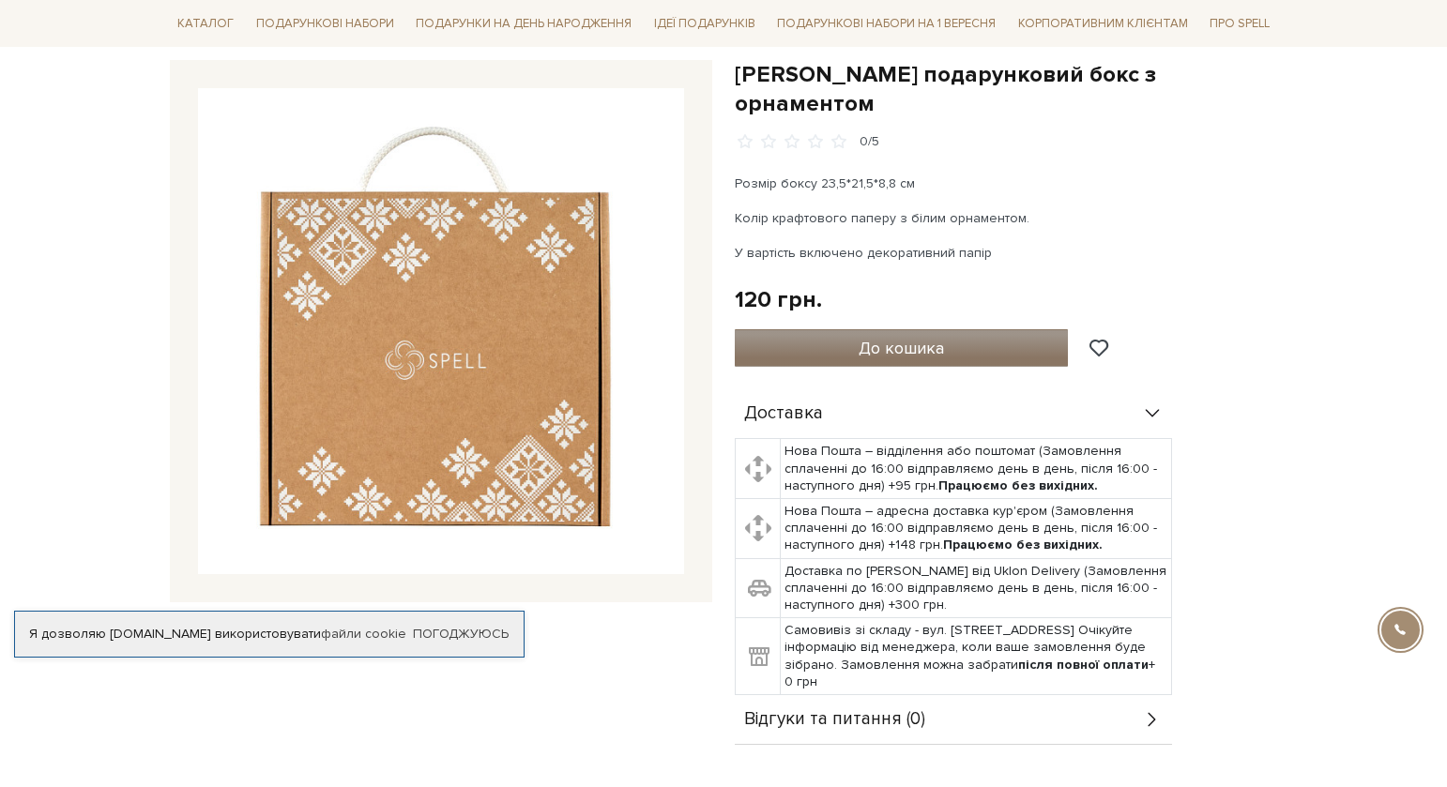
click at [872, 338] on span "До кошика" at bounding box center [901, 348] width 85 height 21
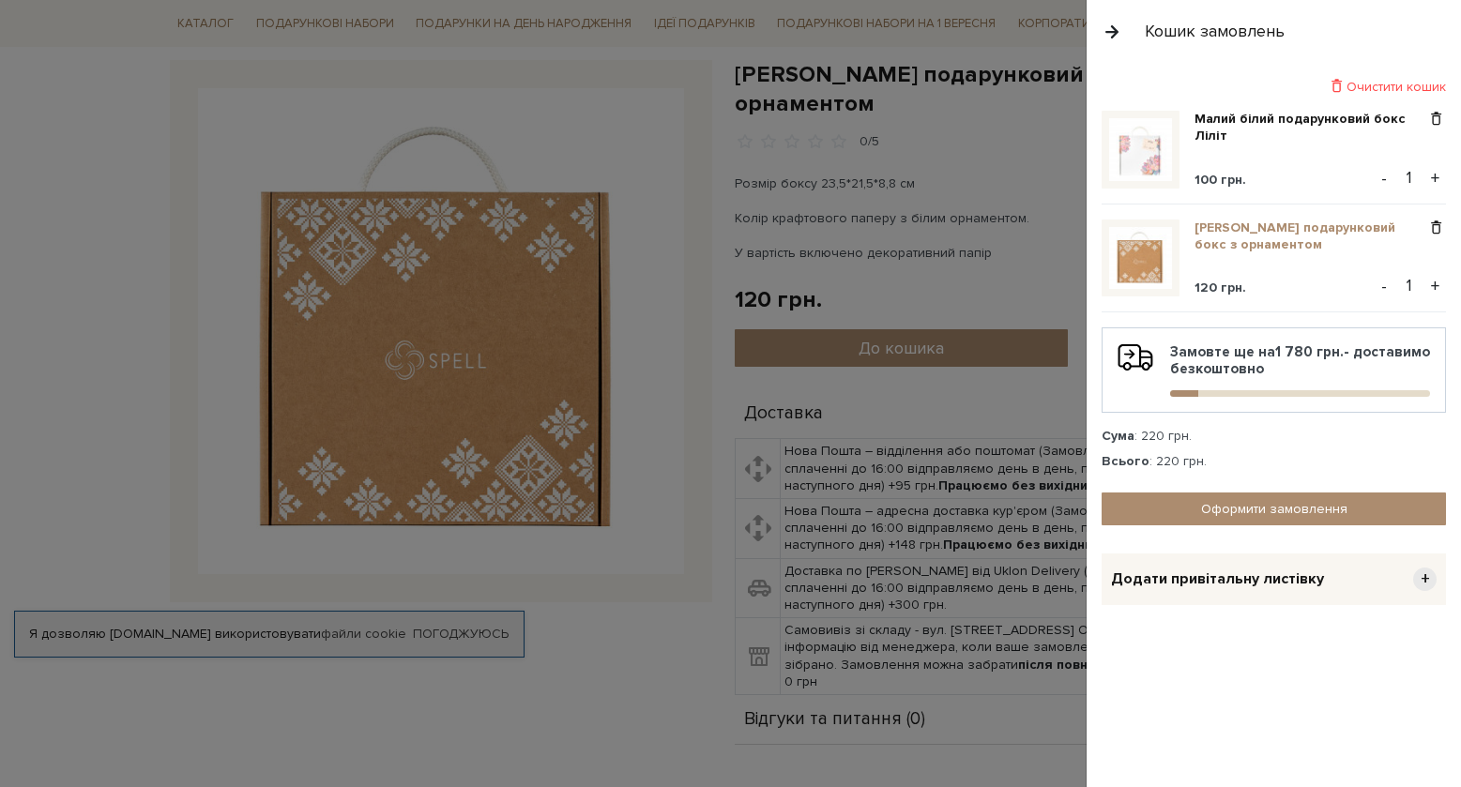
click at [1226, 228] on link "[PERSON_NAME] подарунковий бокс з орнаментом" at bounding box center [1311, 237] width 232 height 34
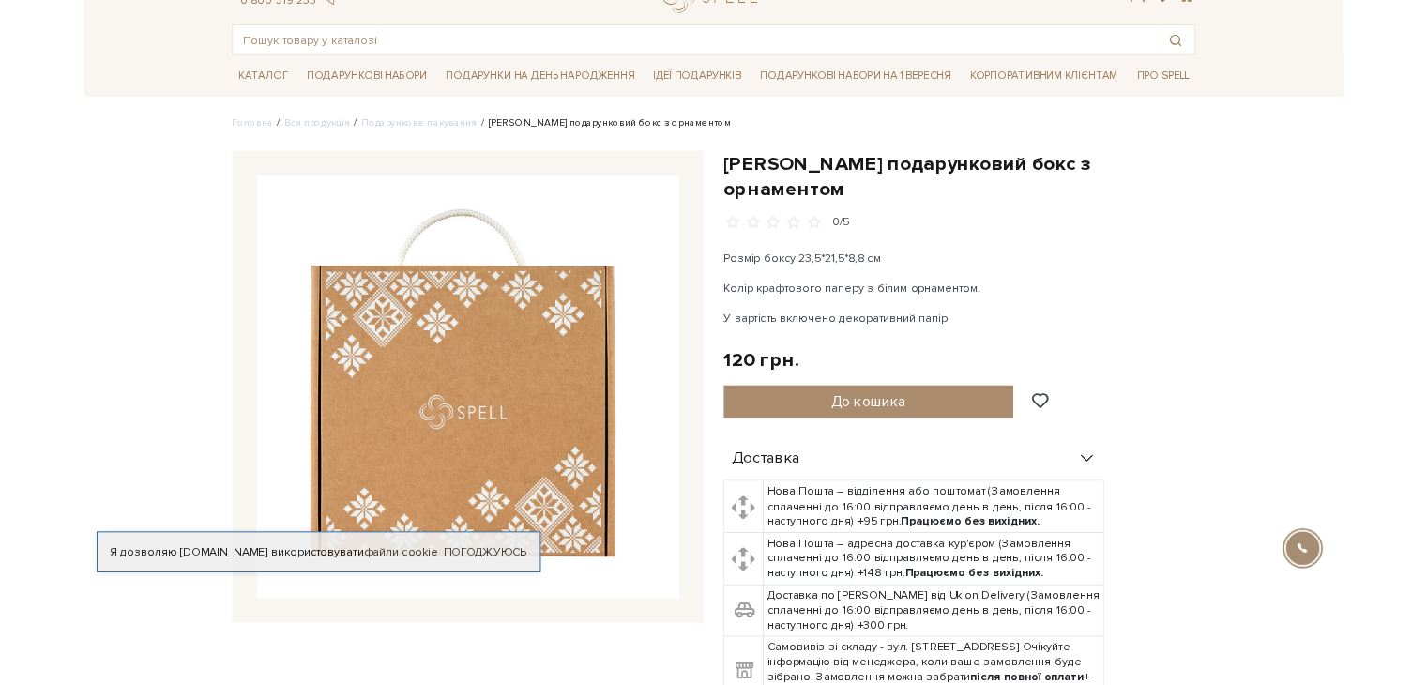
scroll to position [188, 0]
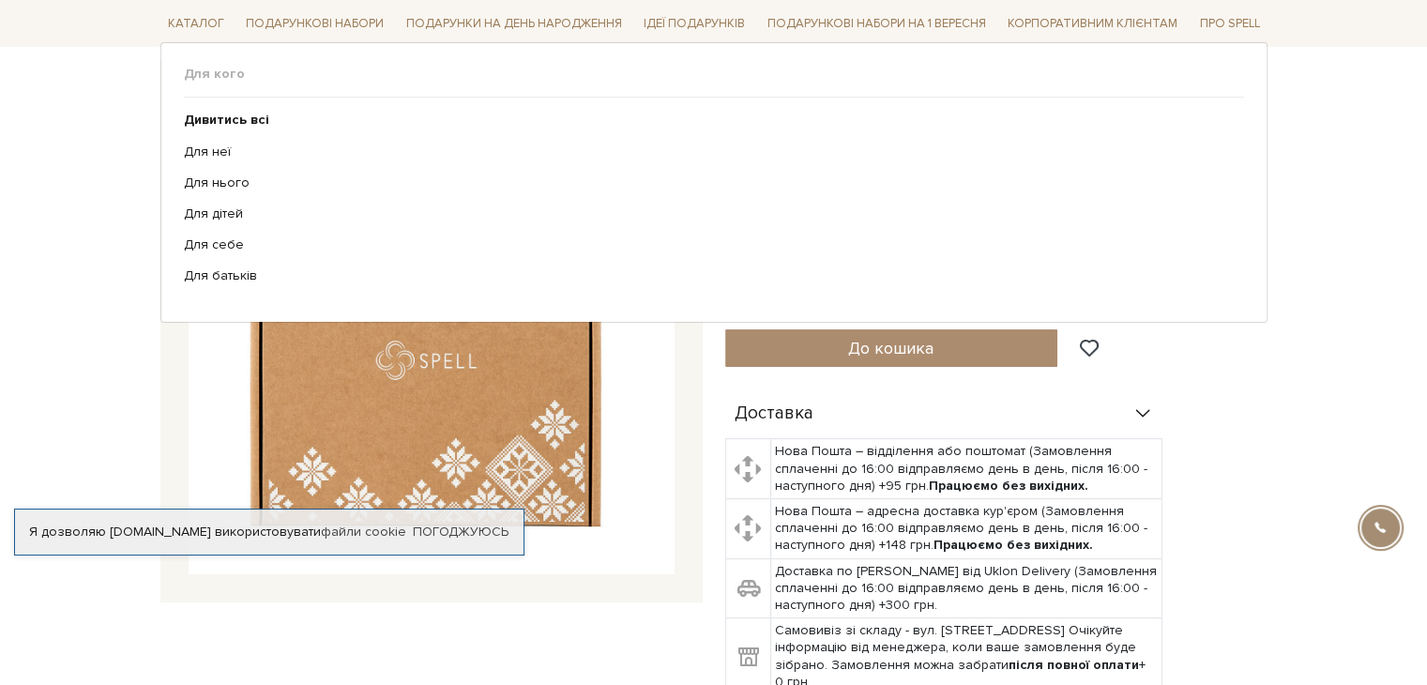
scroll to position [0, 0]
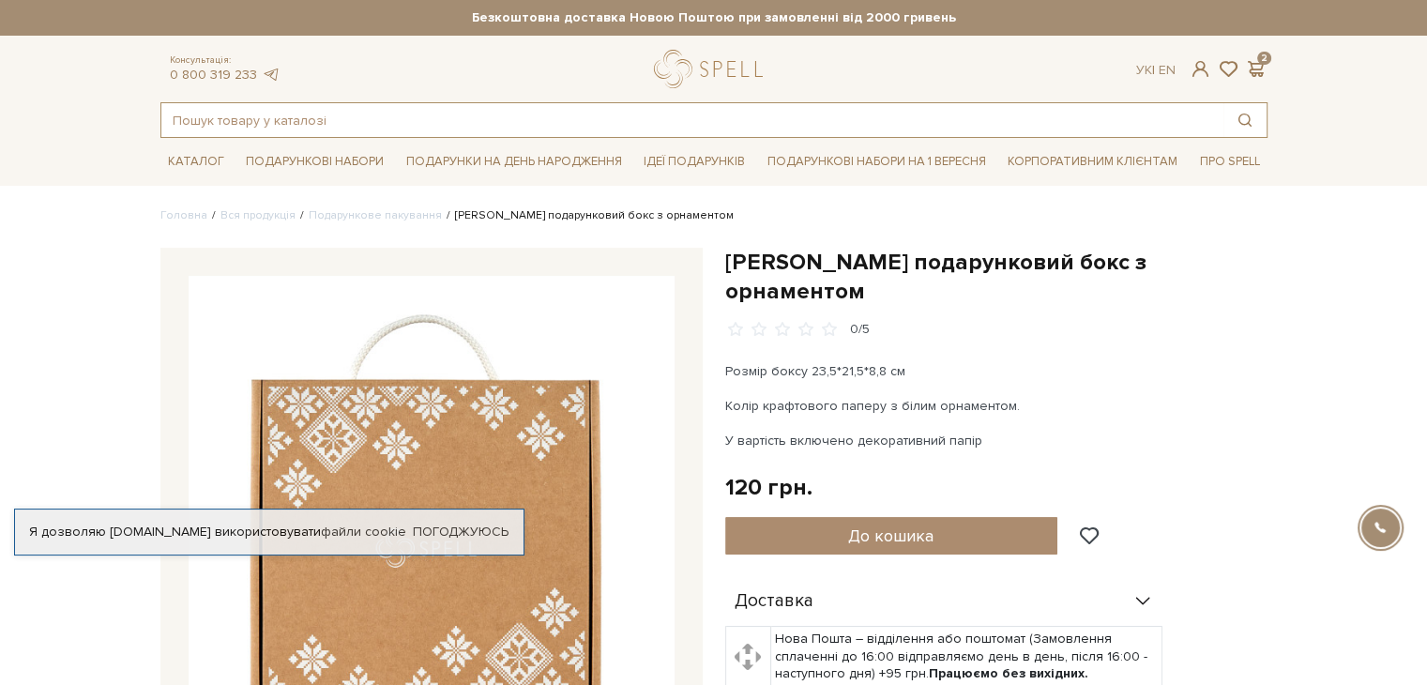
click at [232, 119] on input "text" at bounding box center [692, 120] width 1062 height 34
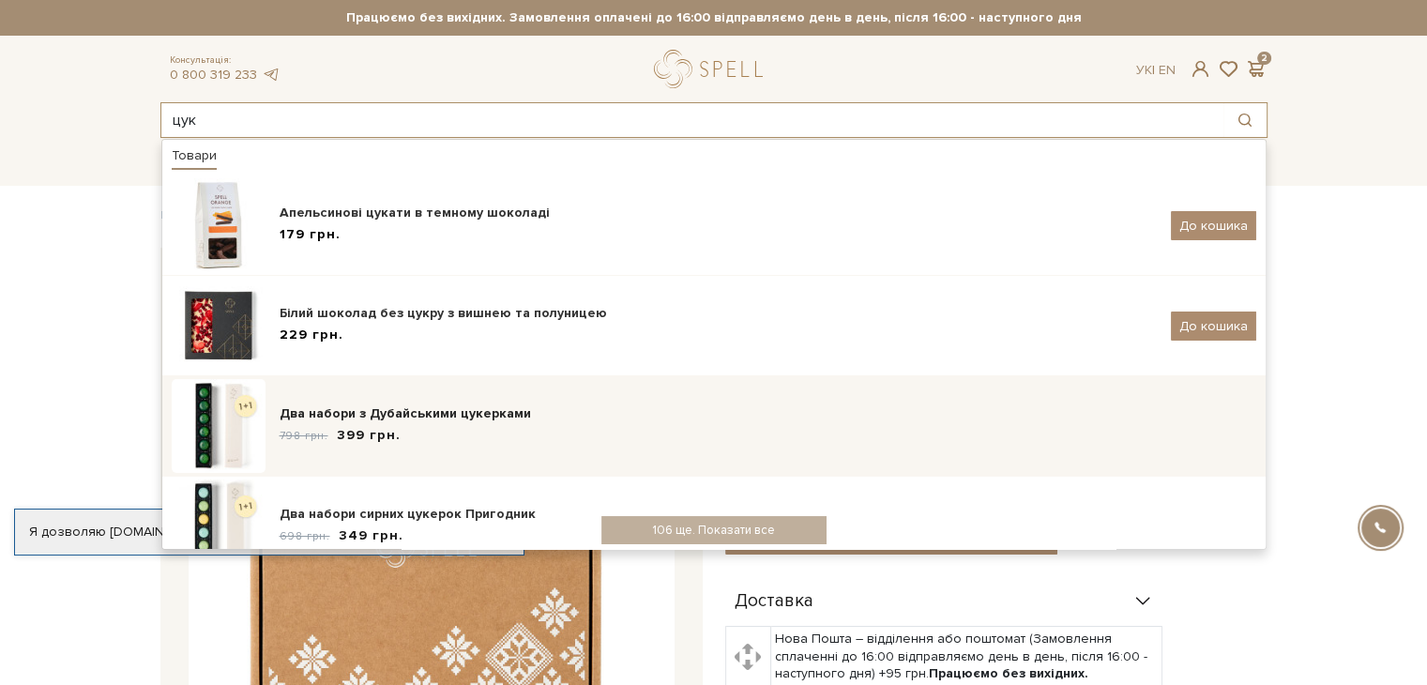
type input "цук"
click at [379, 410] on div "Два набори з Дубайськими цукерками" at bounding box center [768, 413] width 977 height 19
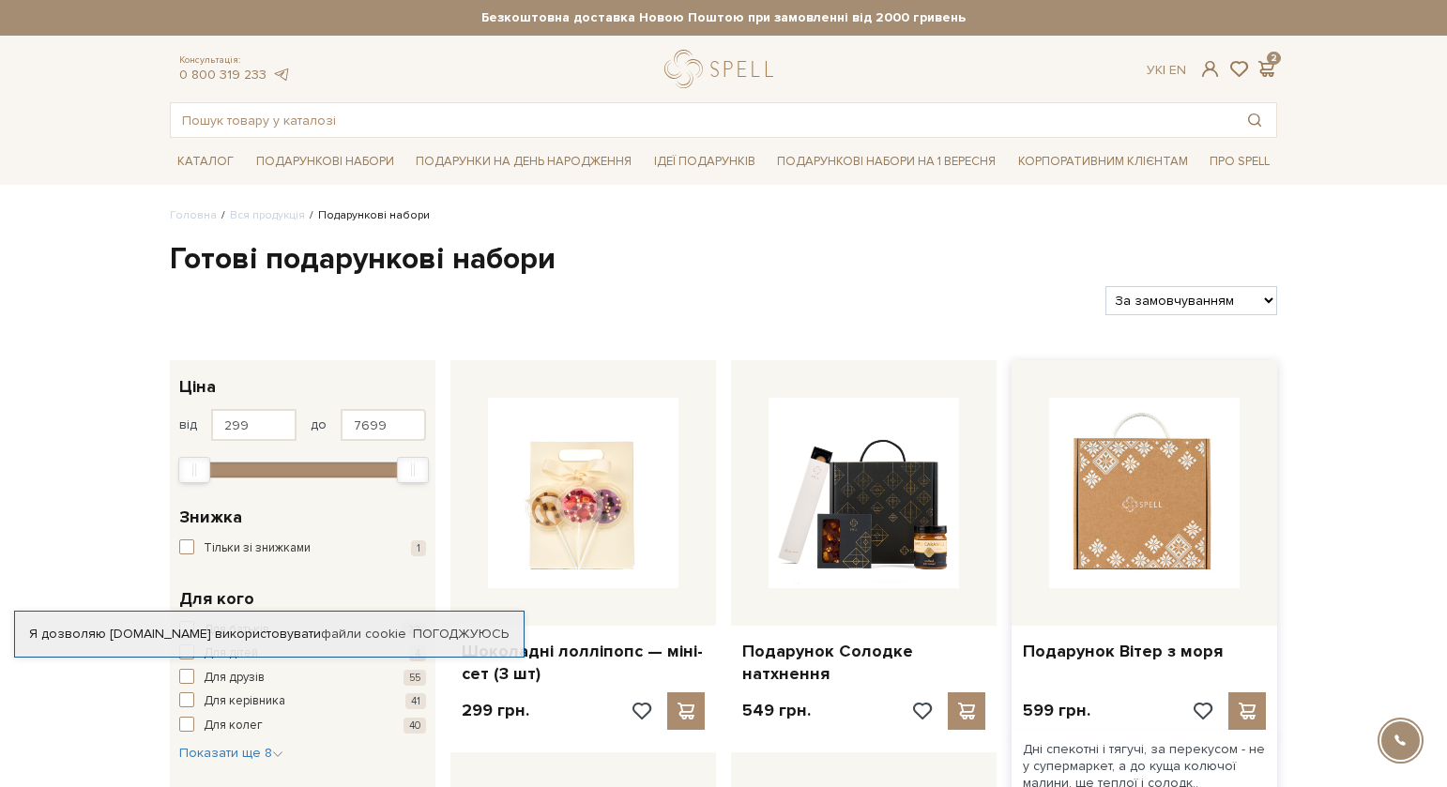
click at [1166, 493] on img at bounding box center [1144, 493] width 190 height 190
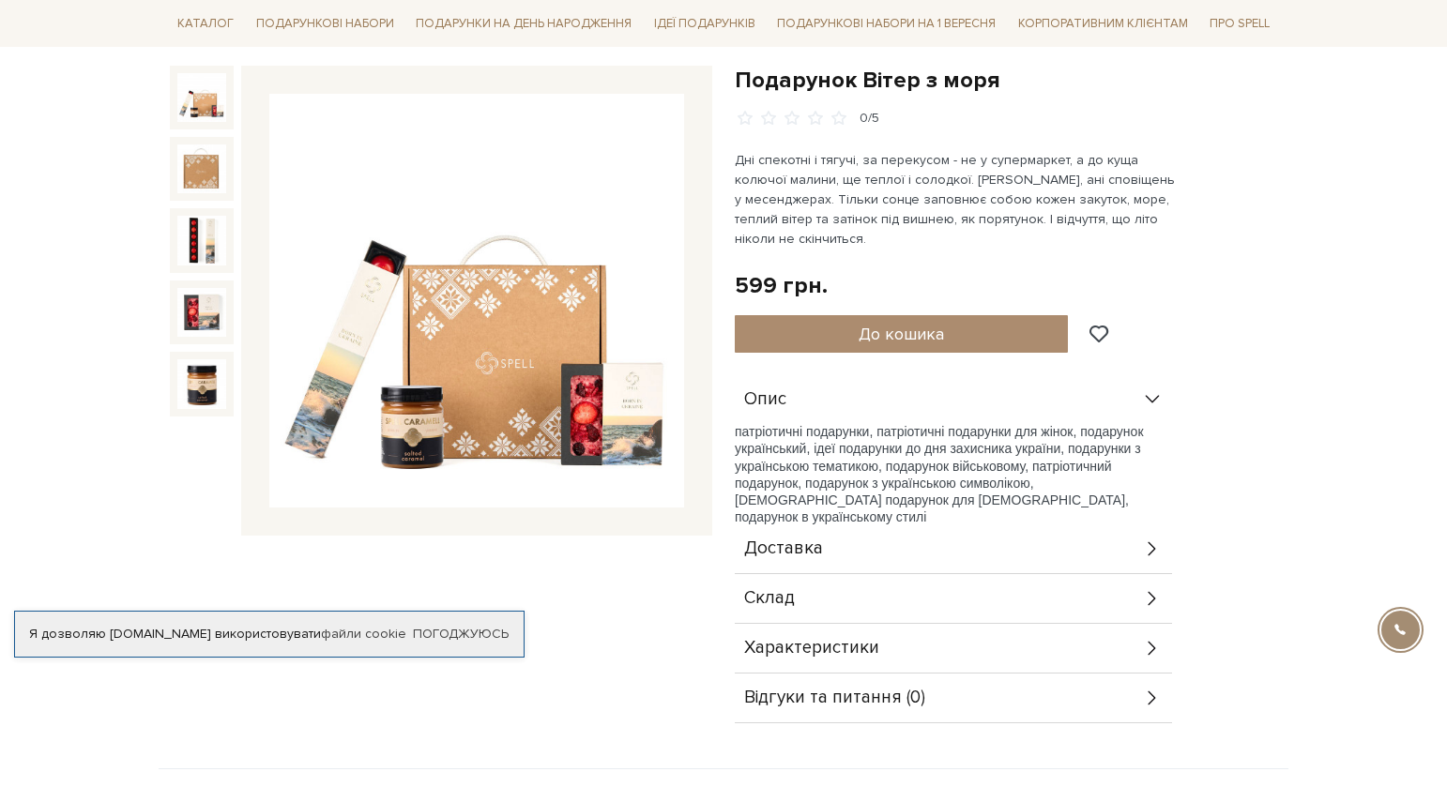
scroll to position [188, 0]
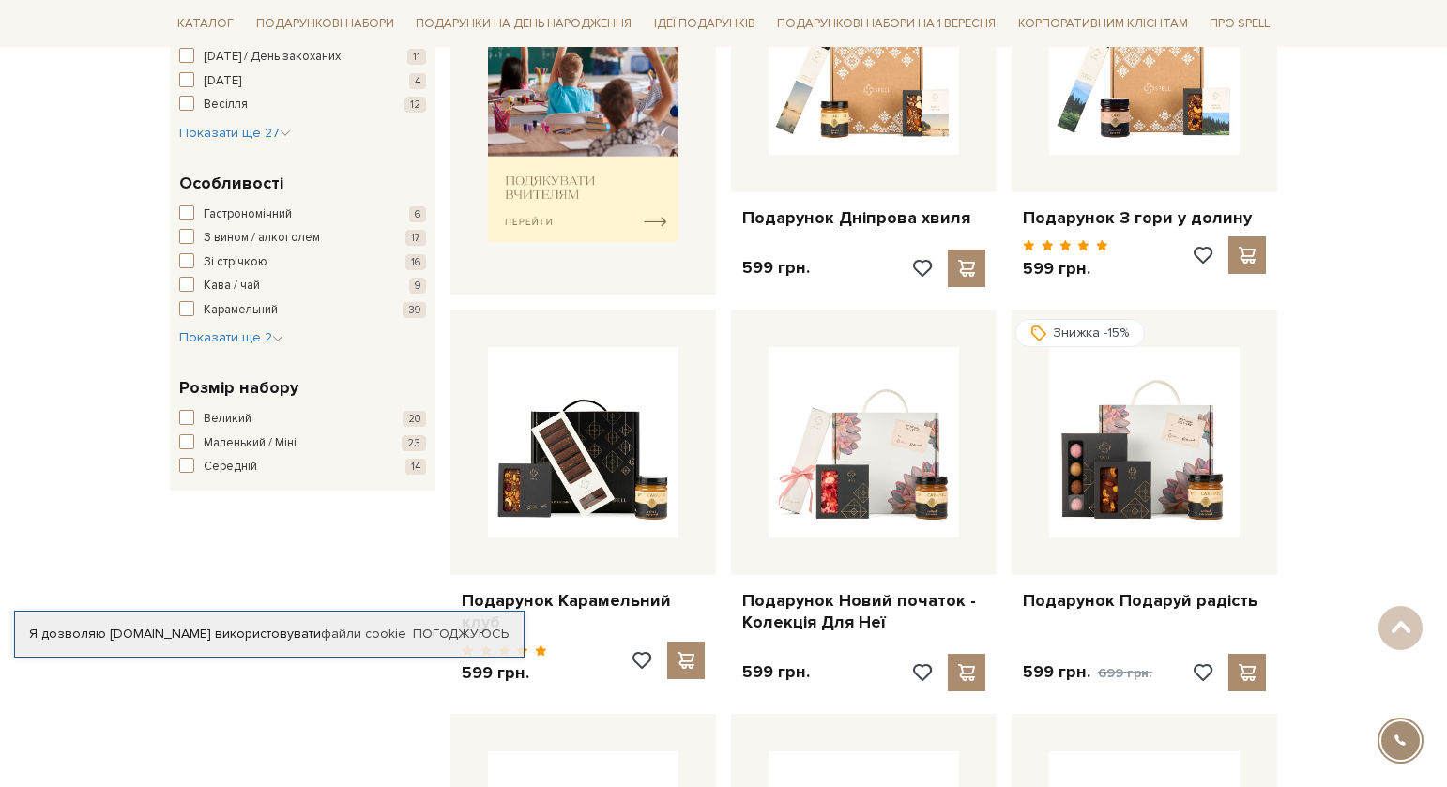
scroll to position [938, 0]
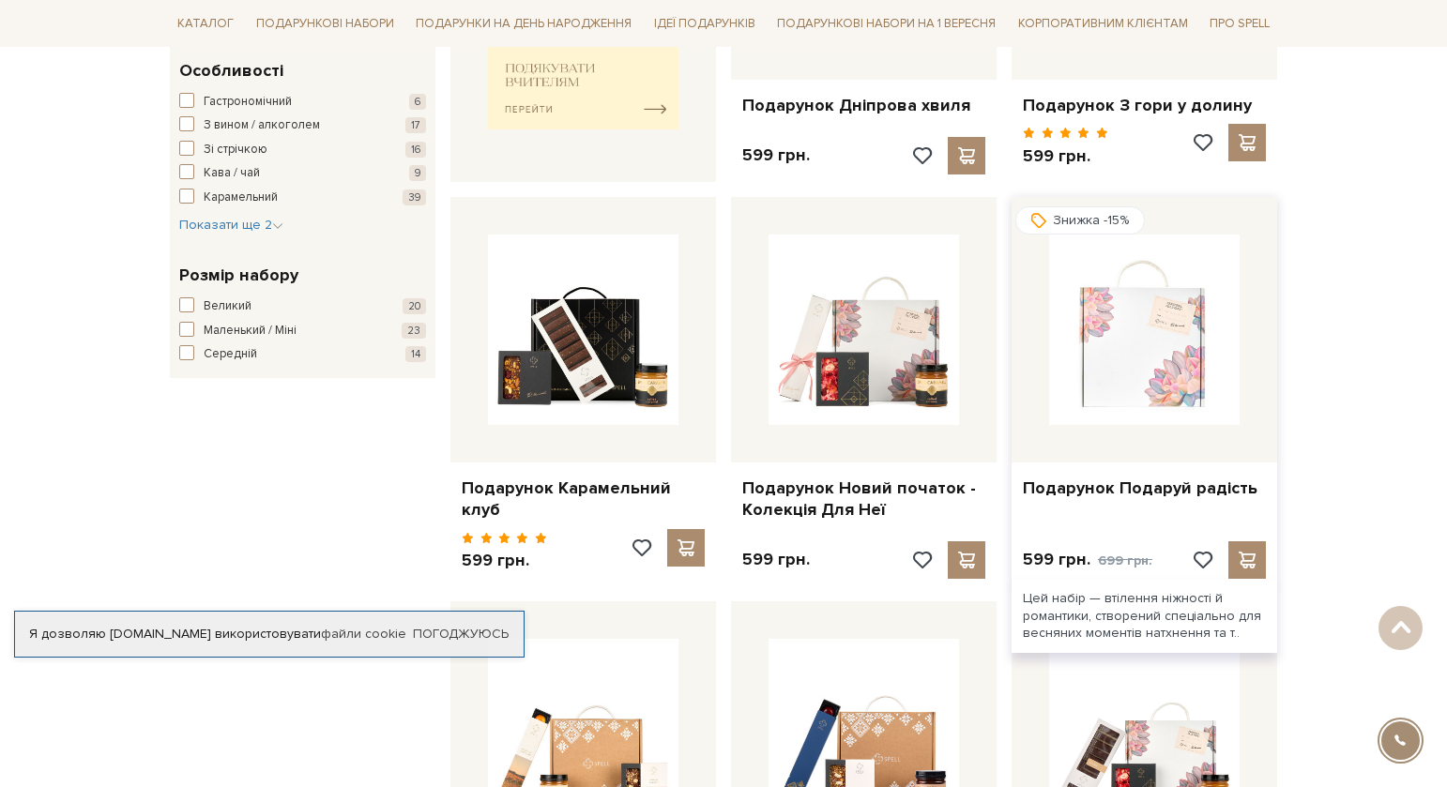
click at [1145, 361] on img at bounding box center [1144, 330] width 190 height 190
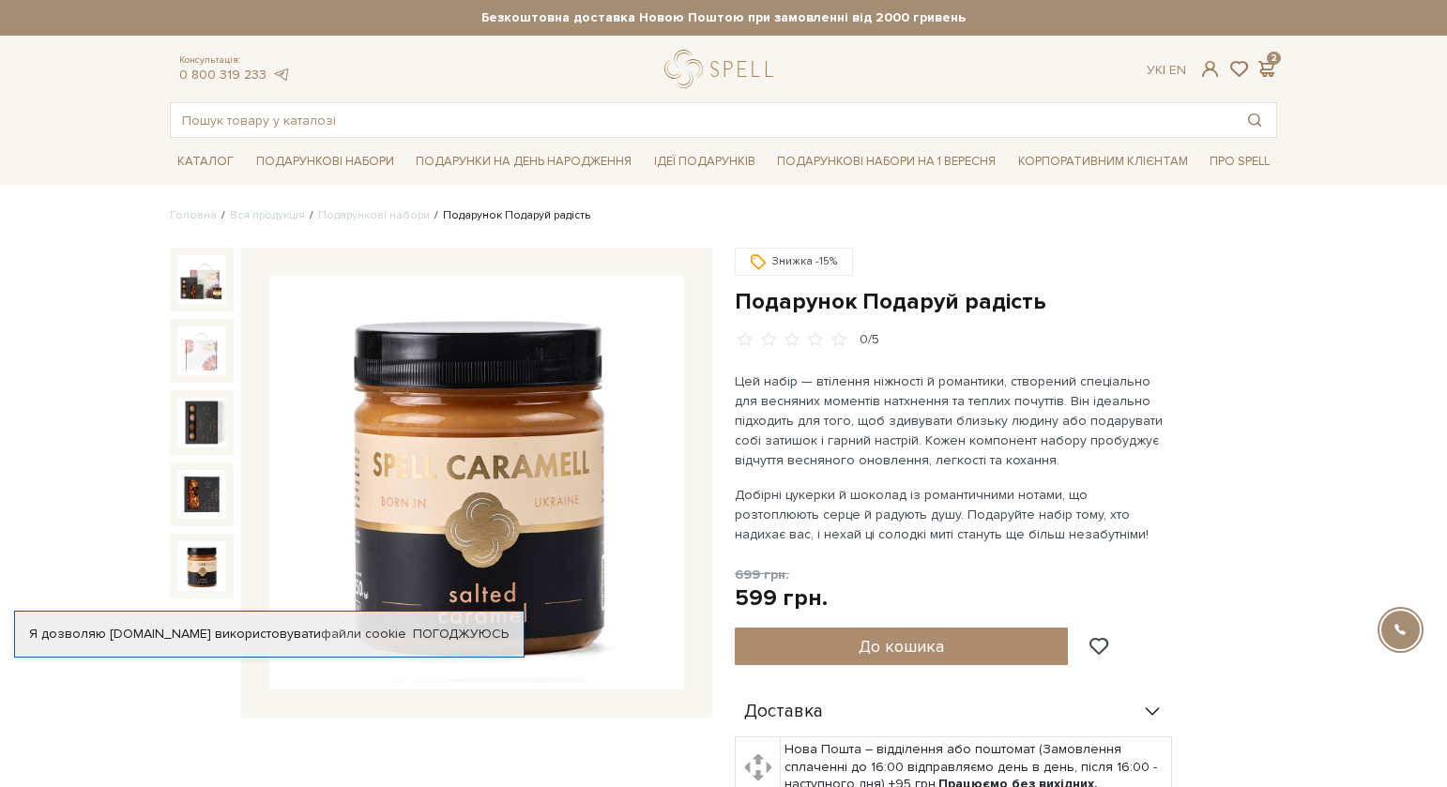
drag, startPoint x: 225, startPoint y: 735, endPoint x: 236, endPoint y: 714, distance: 23.1
click at [236, 714] on div "Подарунок Подаруй радість Знижка -15% 0/5" at bounding box center [441, 670] width 565 height 845
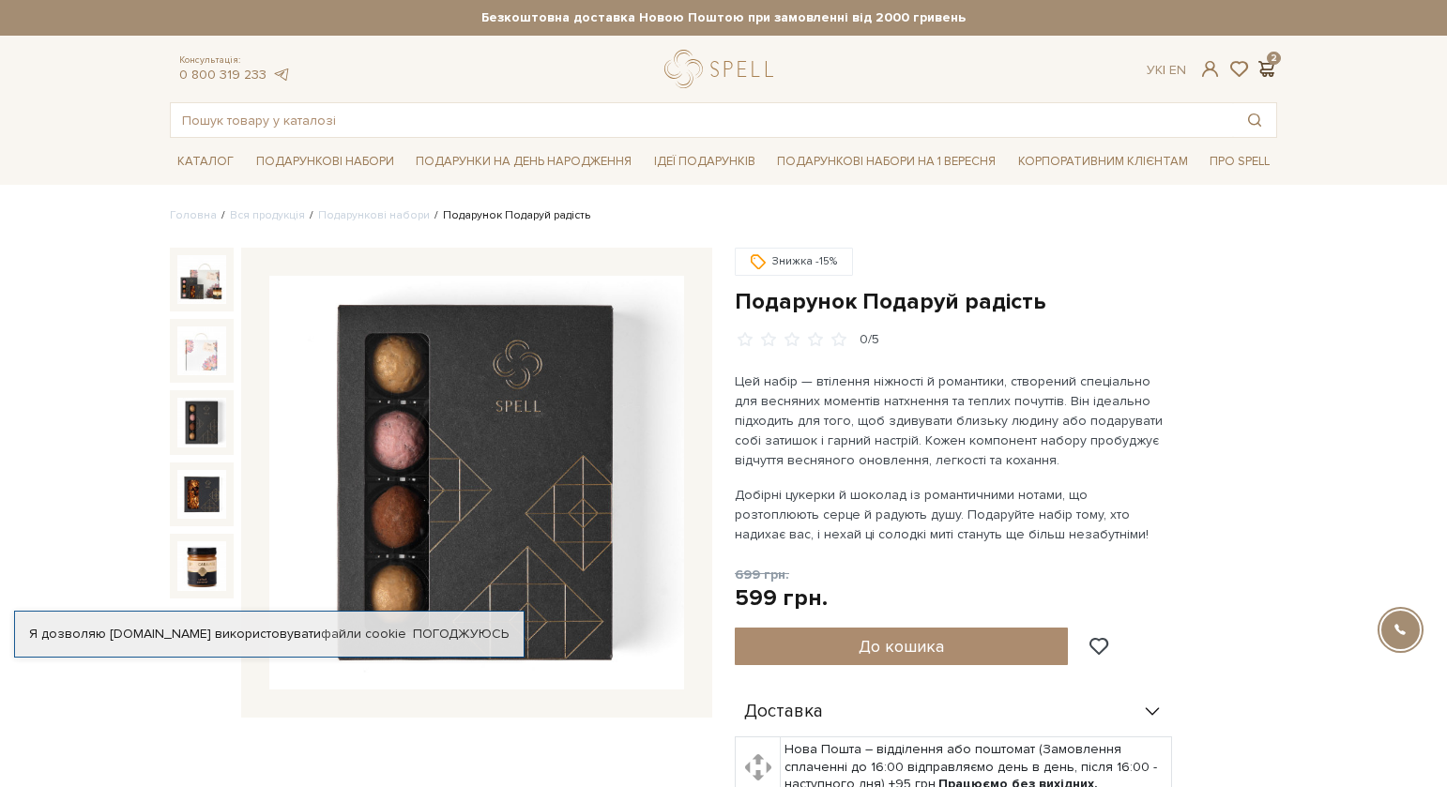
click at [1265, 62] on span at bounding box center [1266, 69] width 23 height 20
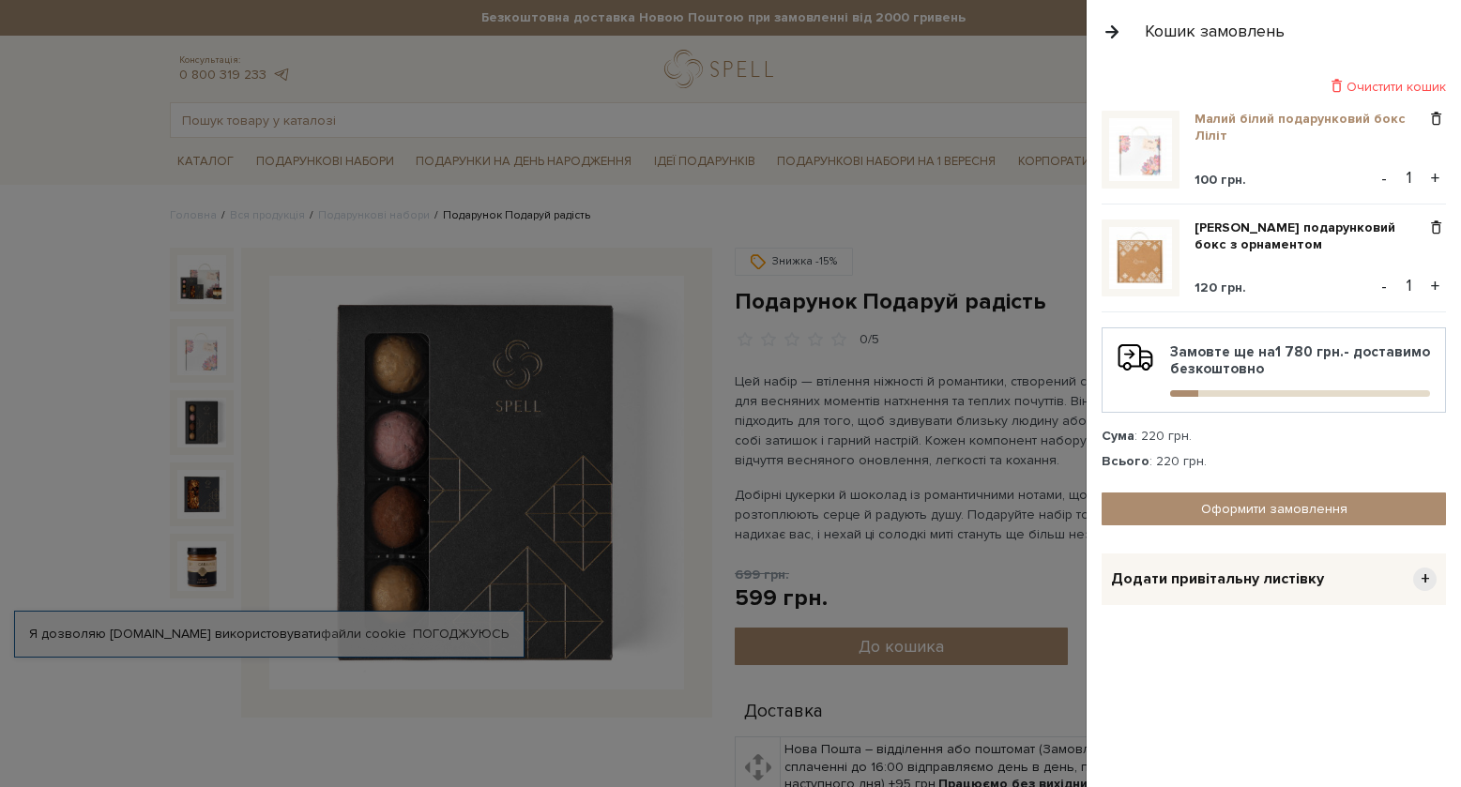
click at [1221, 122] on link "Малий білий подарунковий бокс Ліліт" at bounding box center [1311, 128] width 232 height 34
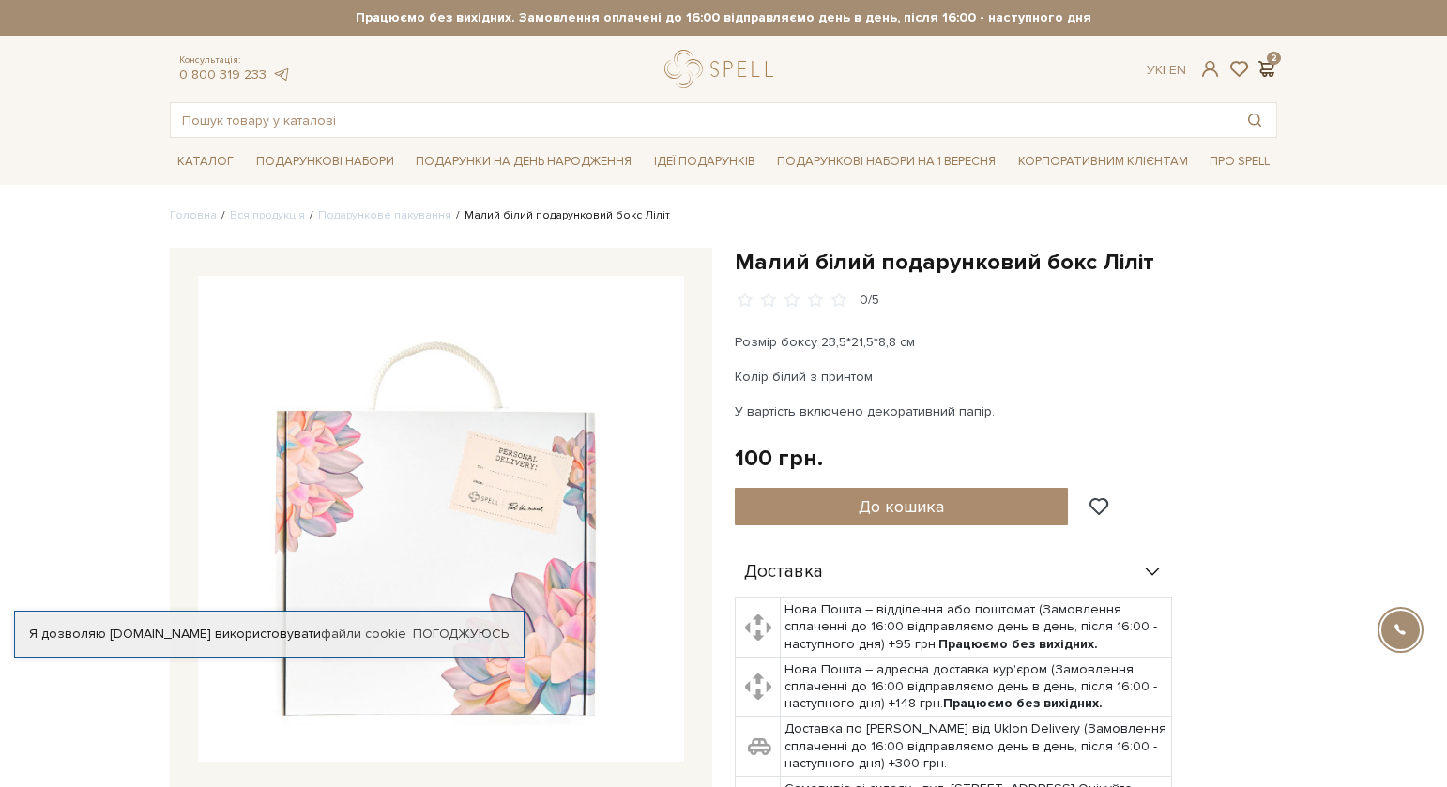
click at [1268, 65] on span at bounding box center [1266, 69] width 23 height 20
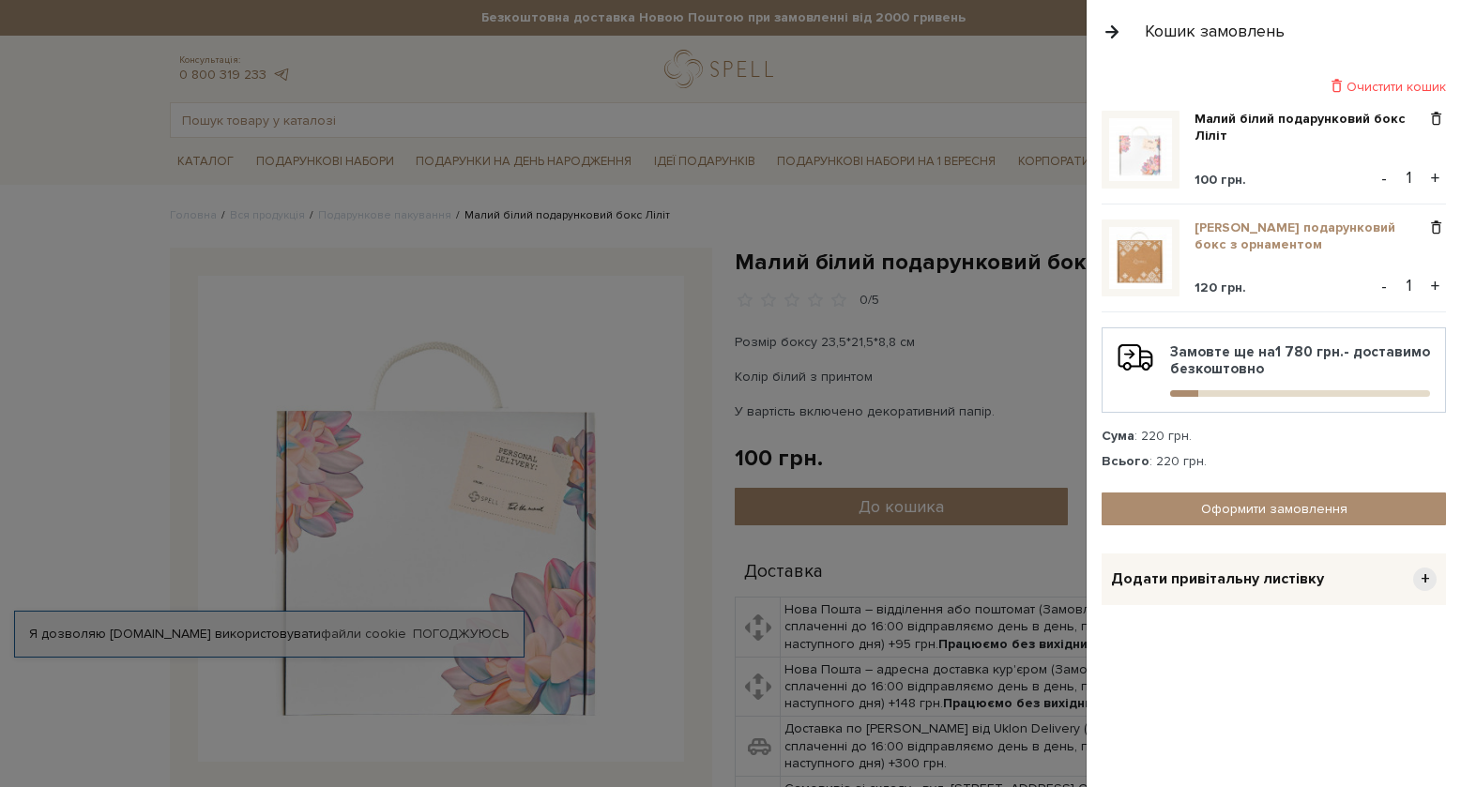
click at [1228, 222] on link "[PERSON_NAME] подарунковий бокс з орнаментом" at bounding box center [1311, 237] width 232 height 34
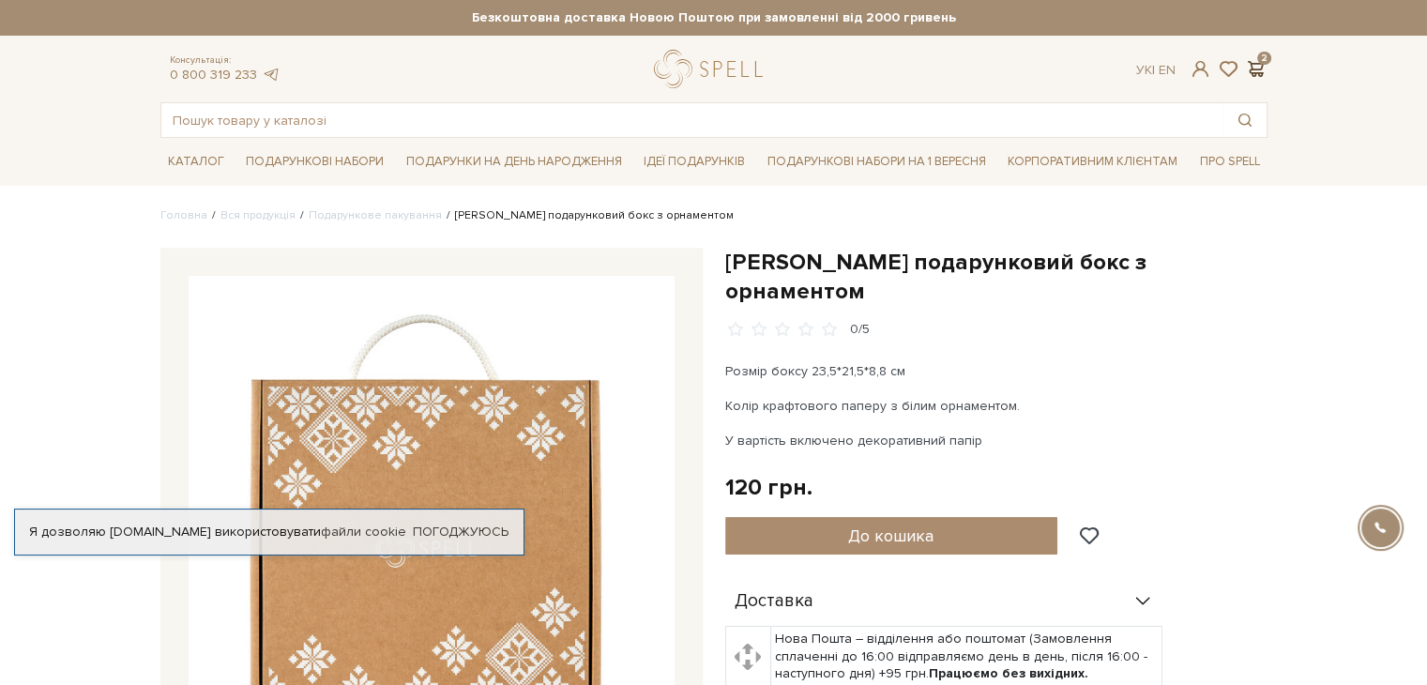
click at [1251, 70] on span at bounding box center [1256, 69] width 23 height 20
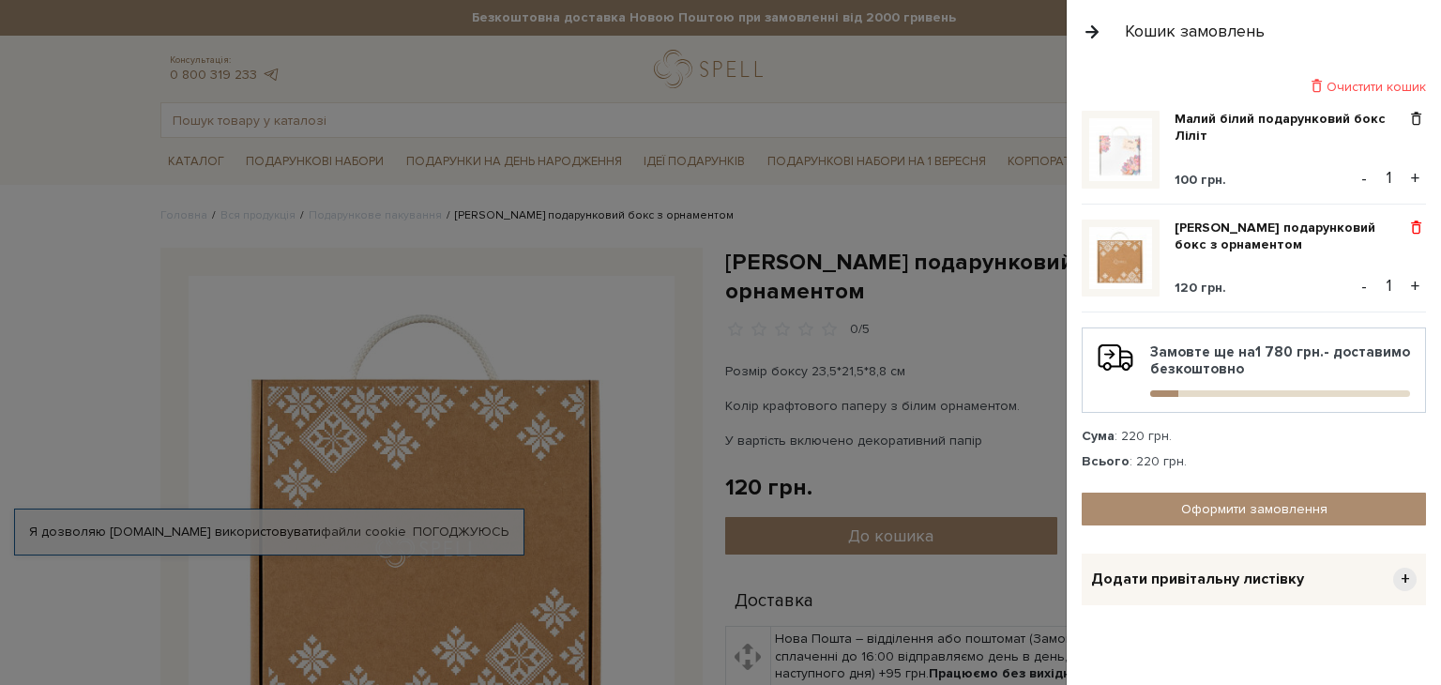
click at [1407, 221] on span at bounding box center [1417, 228] width 20 height 17
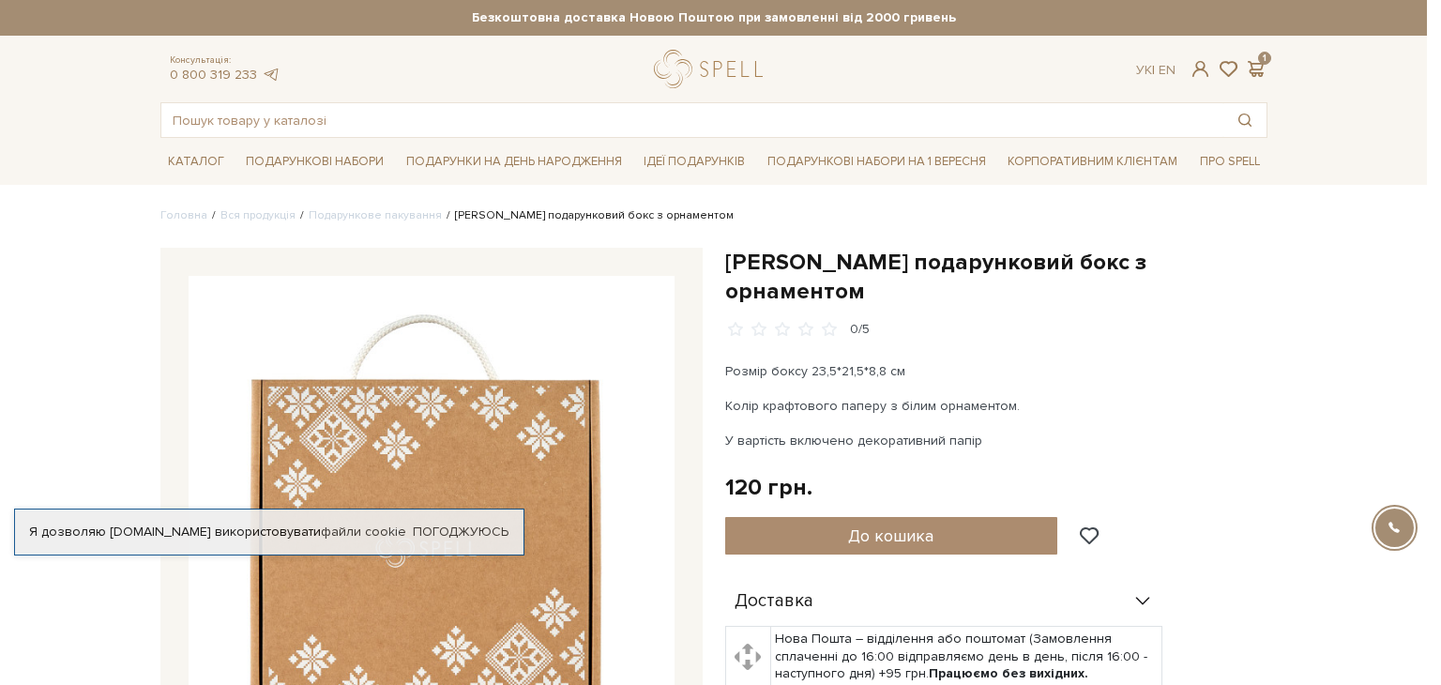
click at [593, 130] on div at bounding box center [720, 342] width 1441 height 685
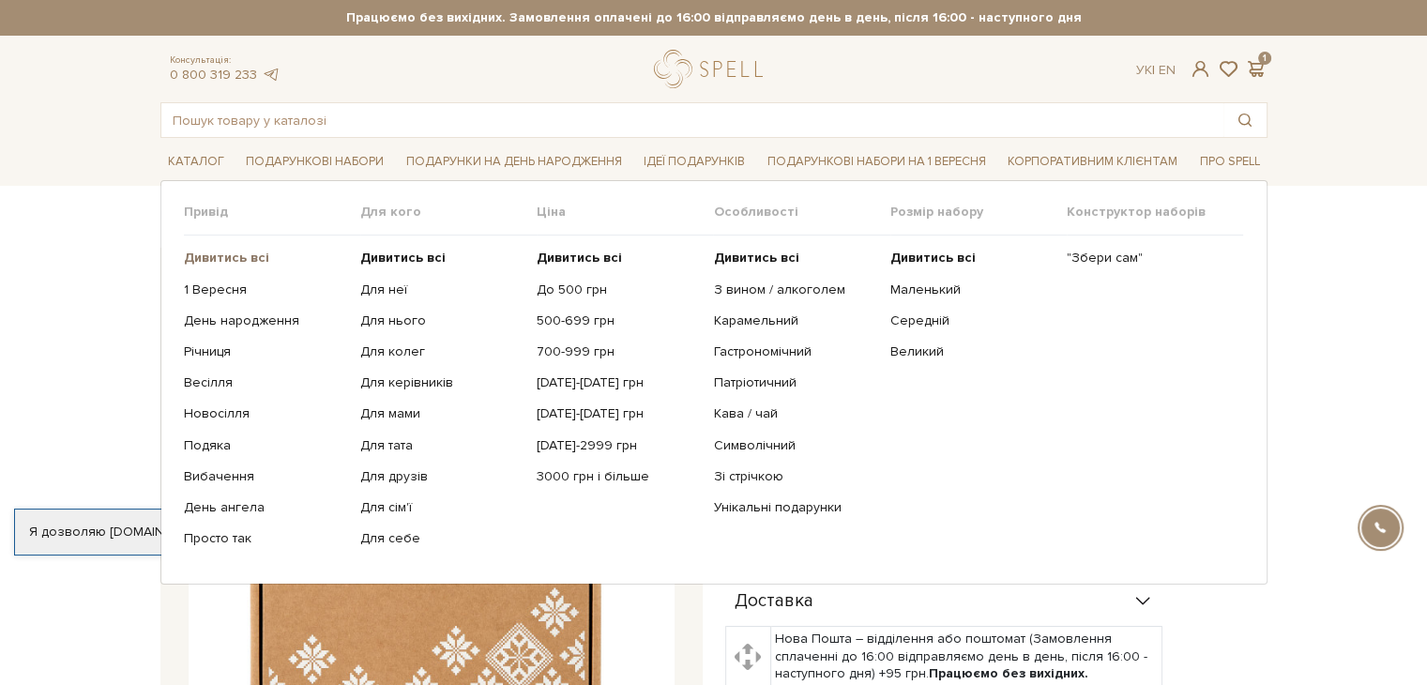
click at [221, 252] on b "Дивитись всі" at bounding box center [226, 258] width 85 height 16
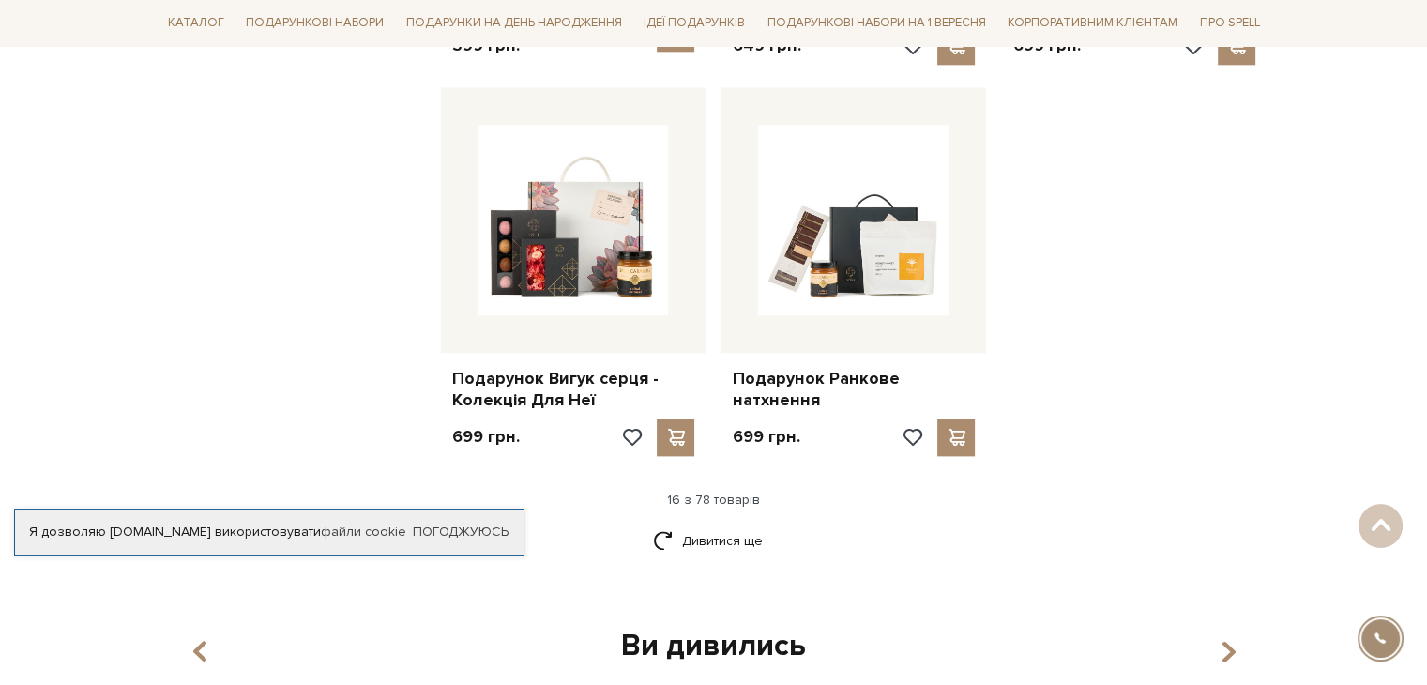
scroll to position [2252, 0]
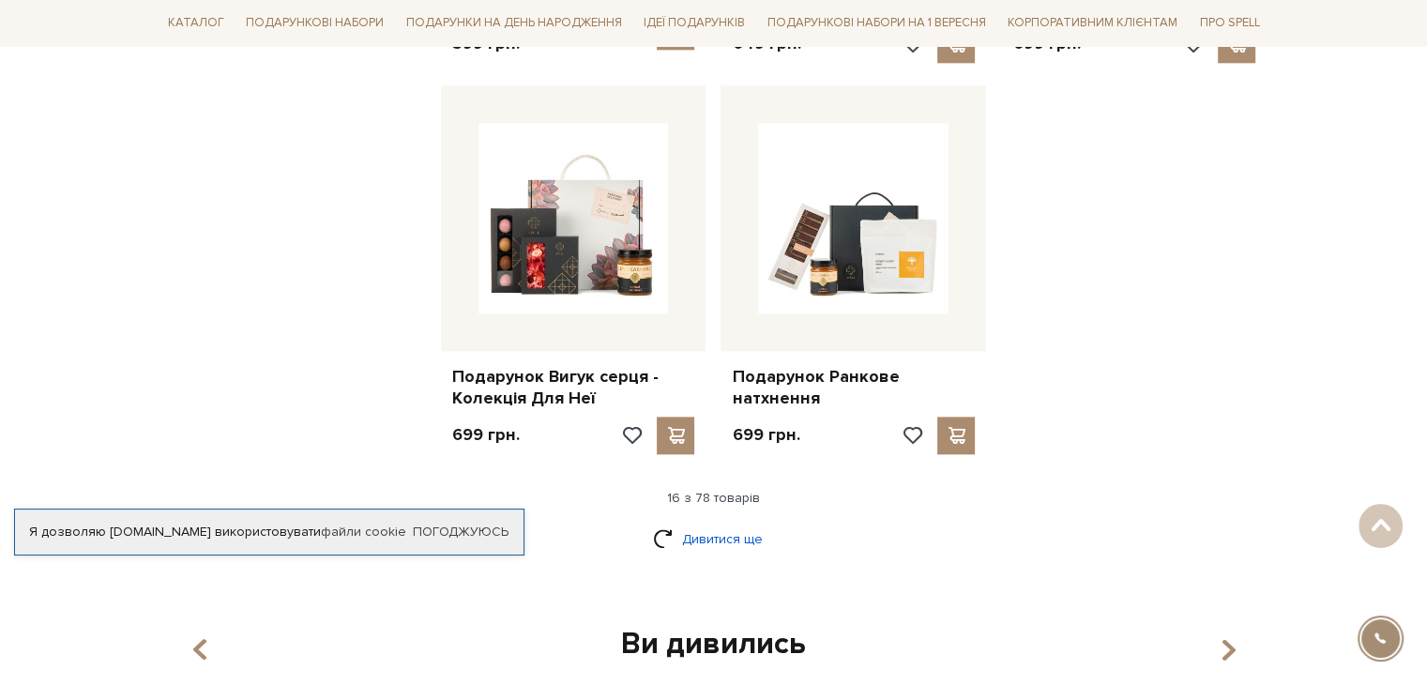
click at [678, 523] on link "Дивитися ще" at bounding box center [714, 539] width 122 height 33
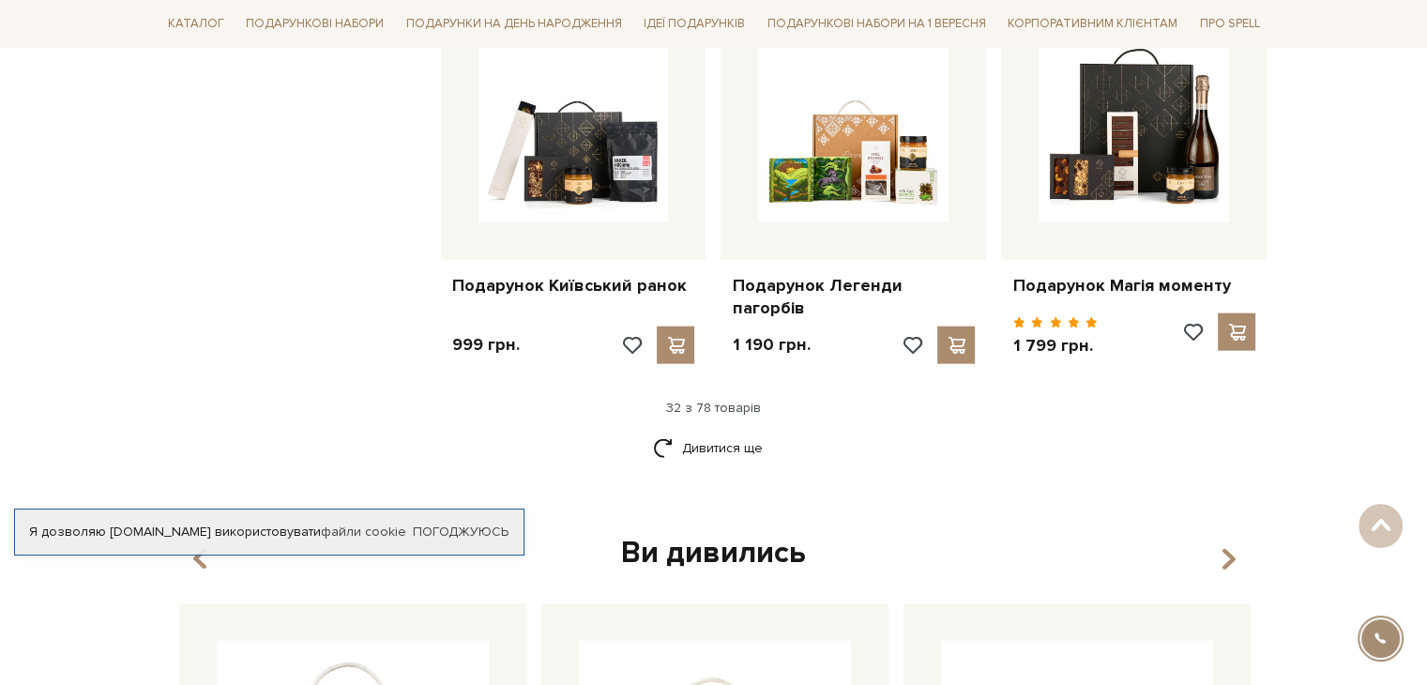
scroll to position [4317, 0]
click at [723, 431] on link "Дивитися ще" at bounding box center [714, 447] width 122 height 33
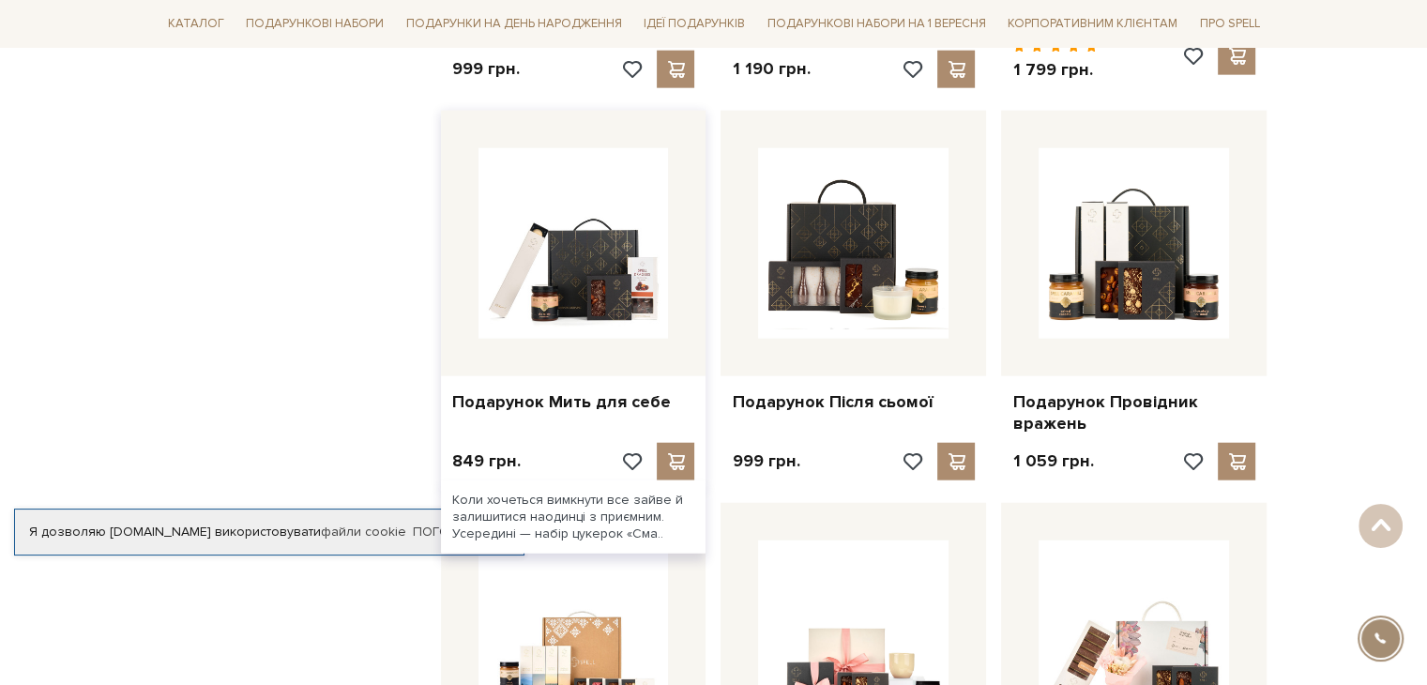
scroll to position [4692, 0]
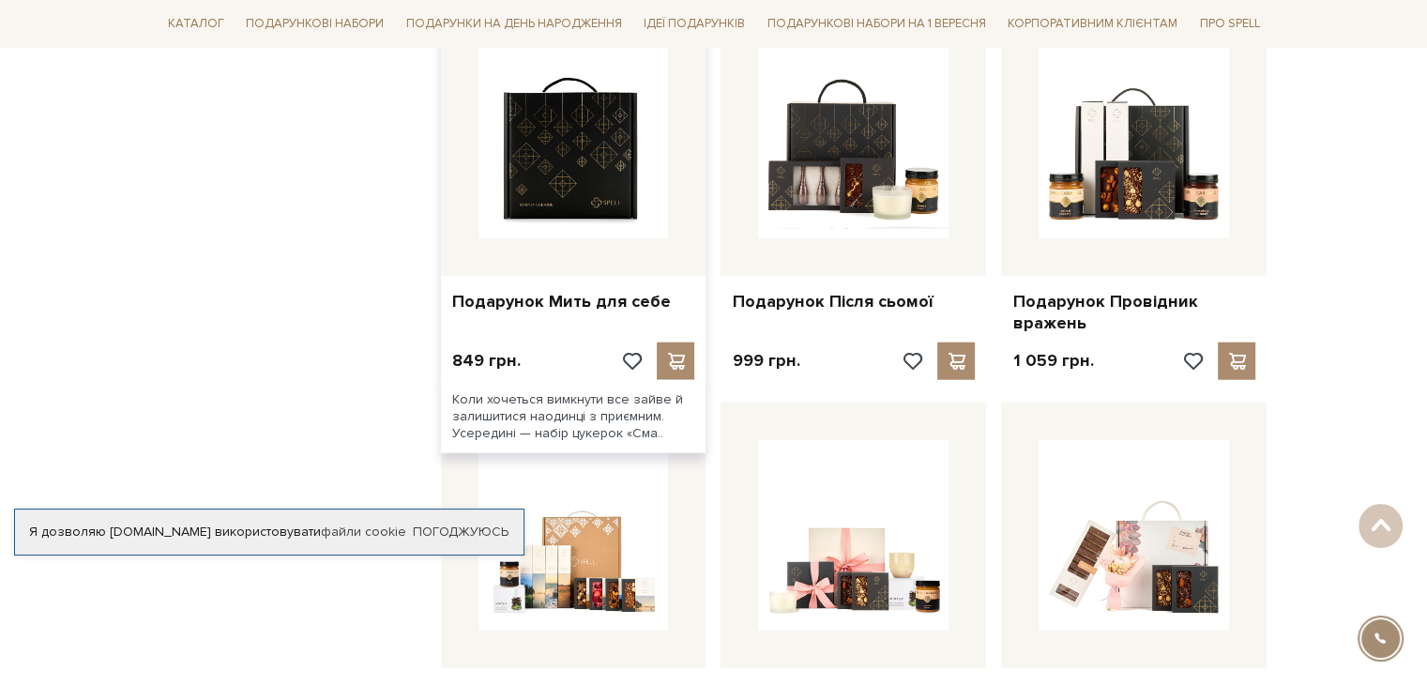
click at [594, 164] on img at bounding box center [574, 143] width 190 height 190
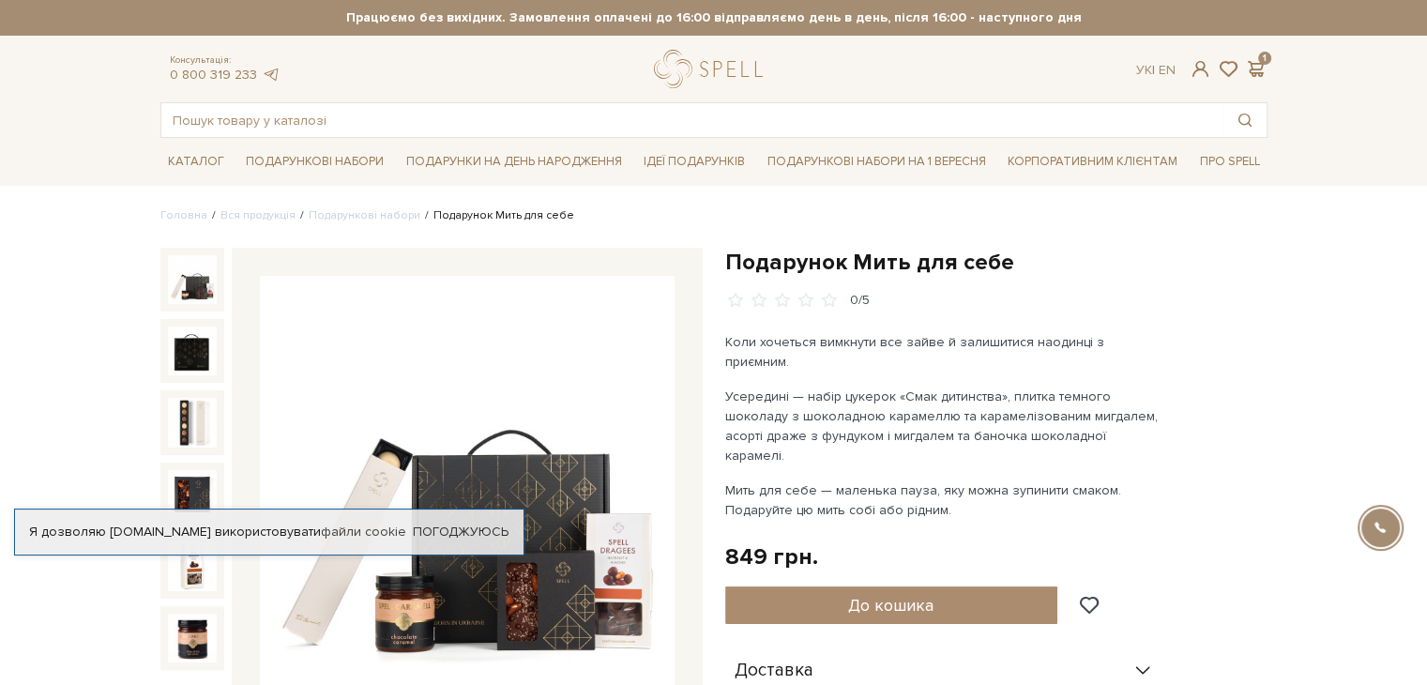
click at [187, 288] on img at bounding box center [192, 279] width 49 height 49
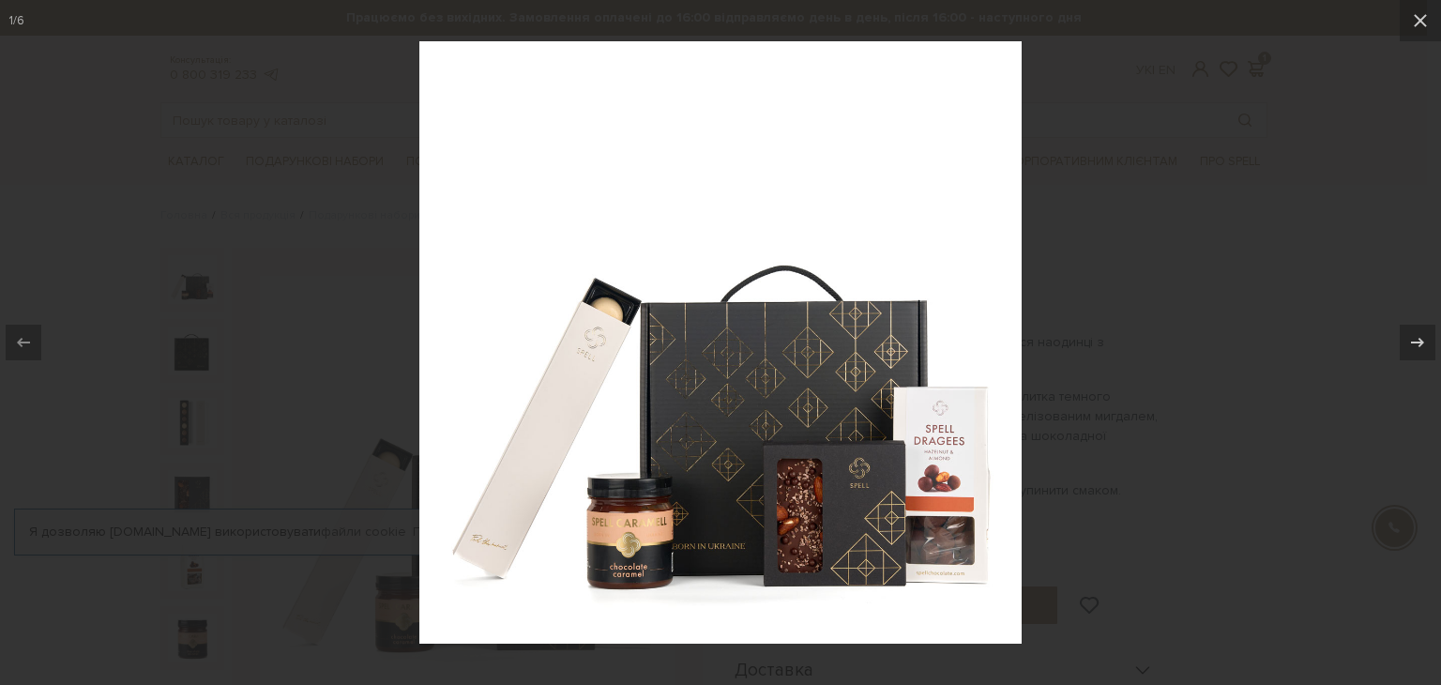
drag, startPoint x: 1411, startPoint y: 343, endPoint x: 1256, endPoint y: 350, distance: 156.0
click at [1411, 343] on icon at bounding box center [1418, 342] width 23 height 23
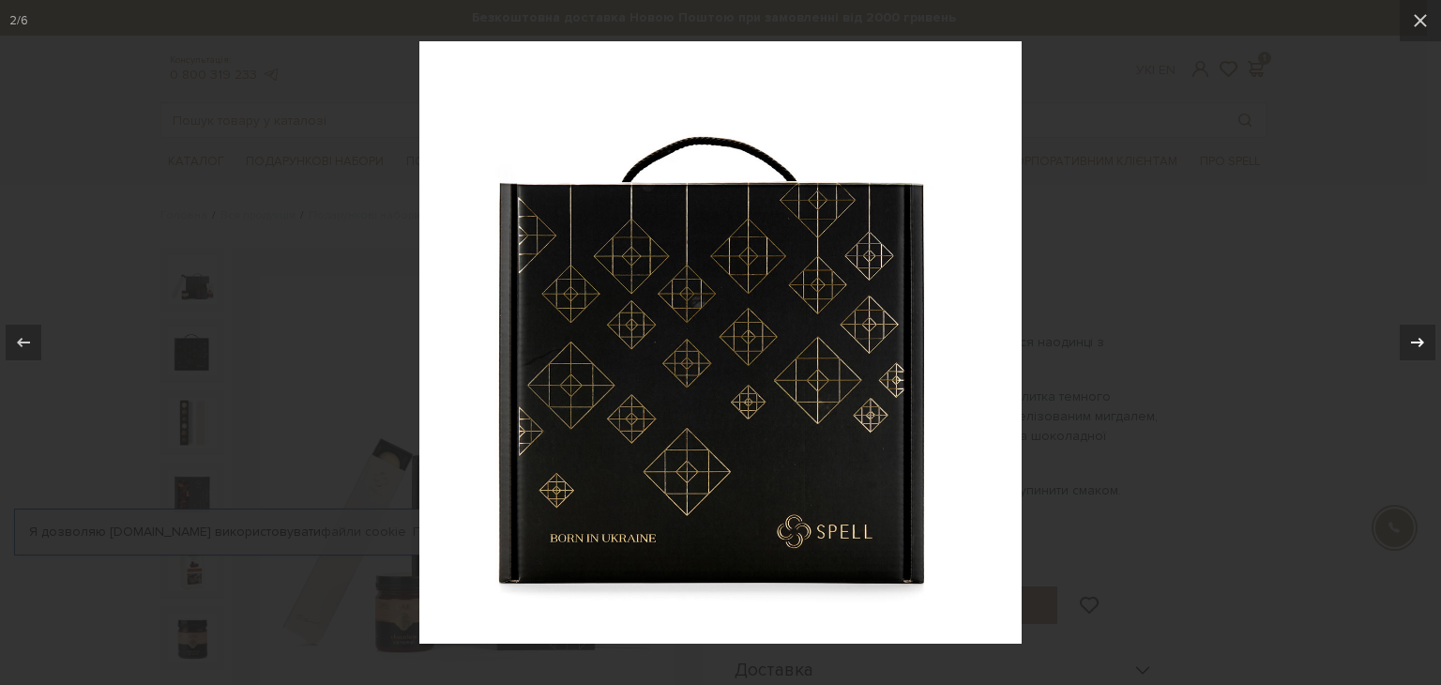
click at [1423, 339] on icon at bounding box center [1418, 342] width 23 height 23
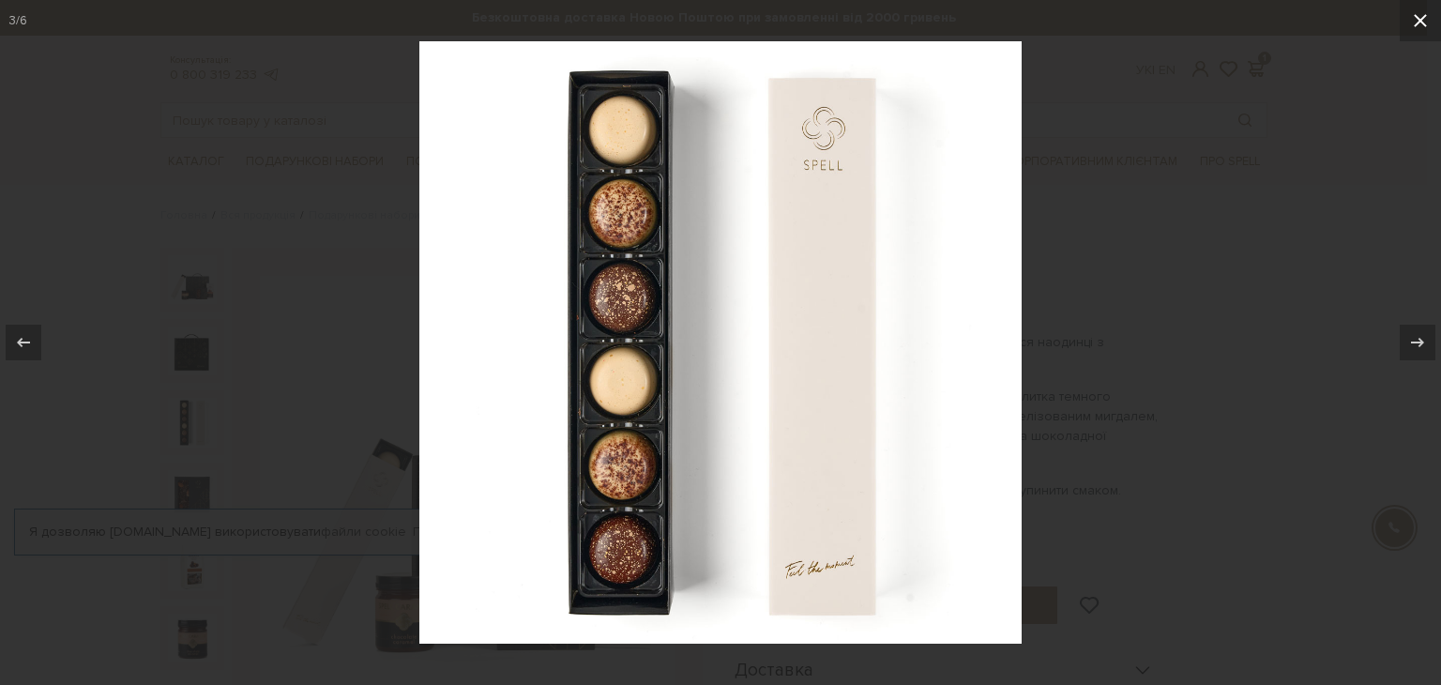
click at [1425, 24] on icon at bounding box center [1420, 20] width 13 height 13
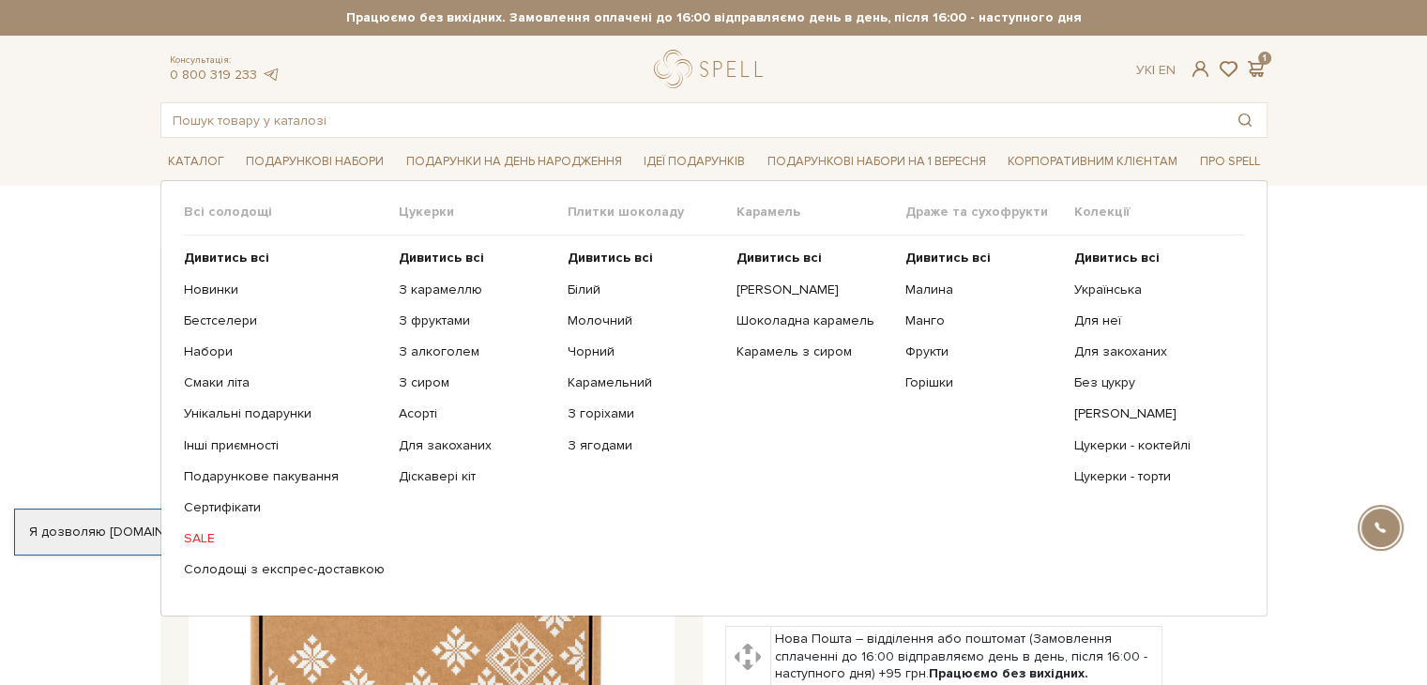
click at [420, 206] on span "Цукерки" at bounding box center [483, 212] width 169 height 17
click at [417, 251] on b "Дивитись всі" at bounding box center [441, 258] width 85 height 16
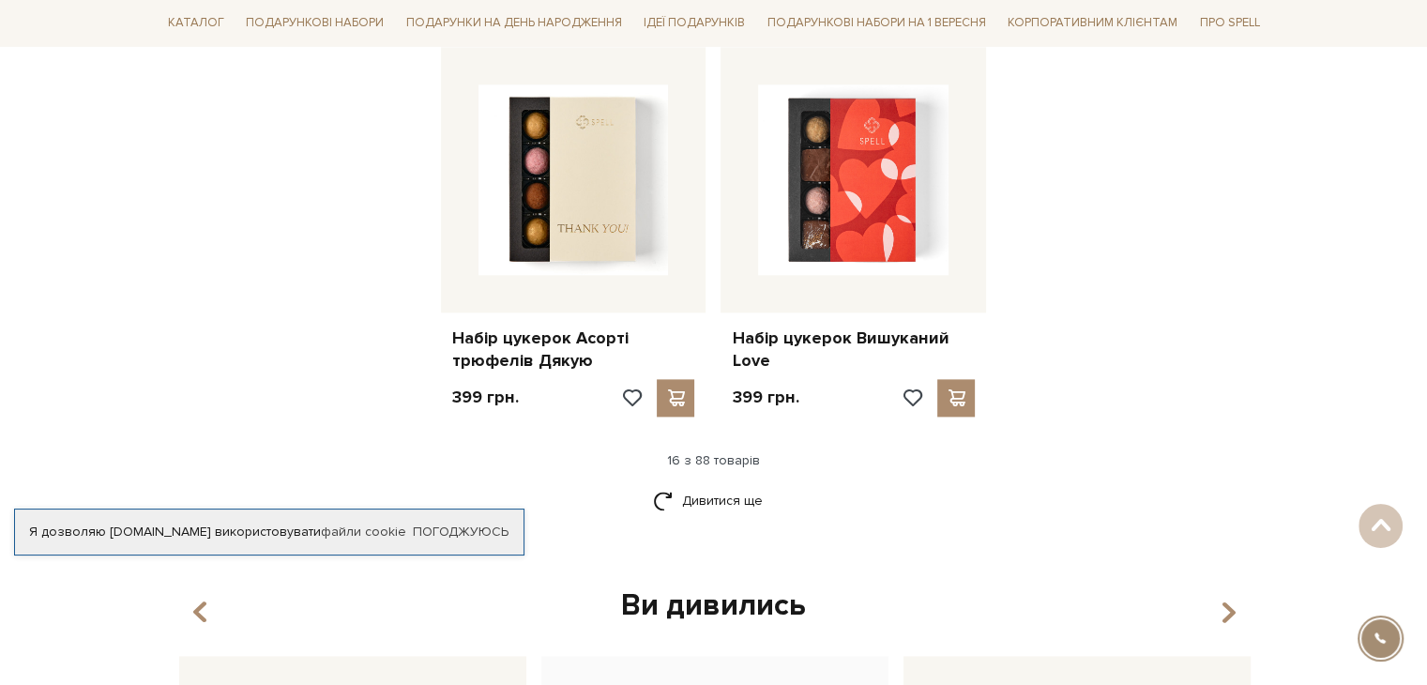
scroll to position [2440, 0]
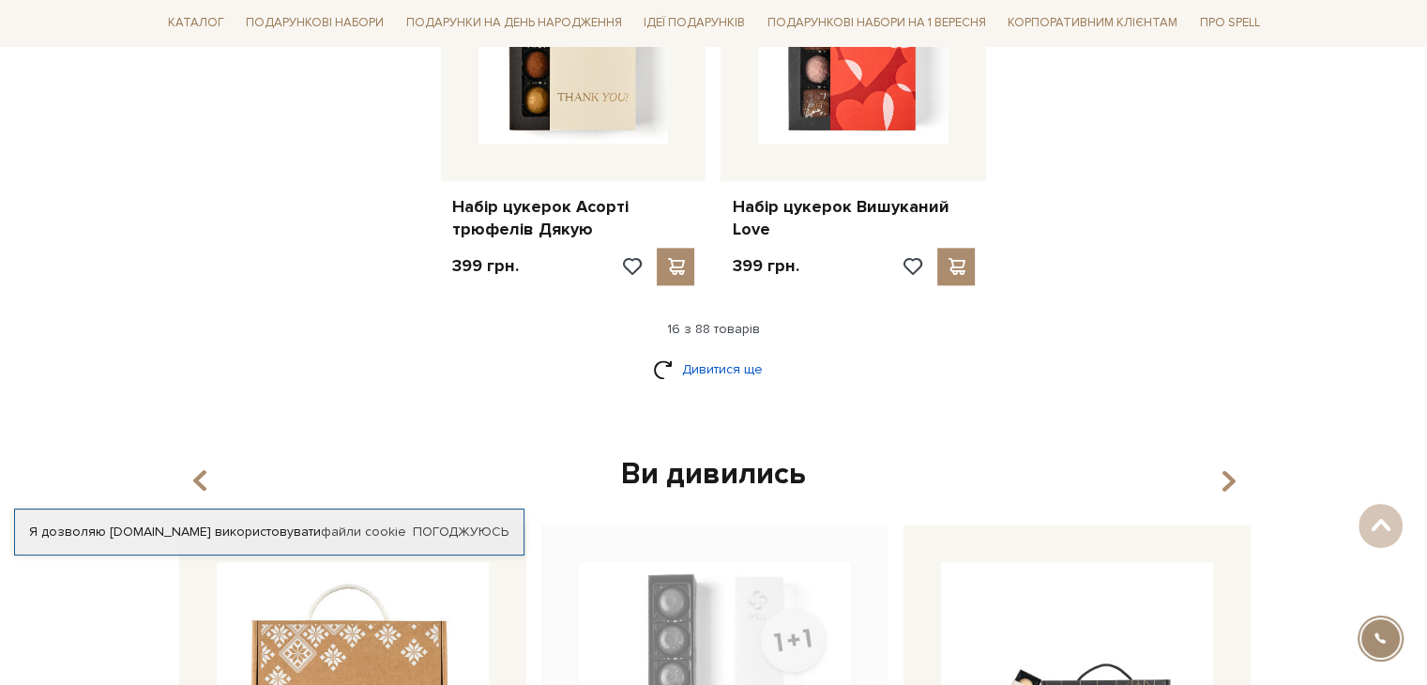
click at [728, 376] on link "Дивитися ще" at bounding box center [714, 369] width 122 height 33
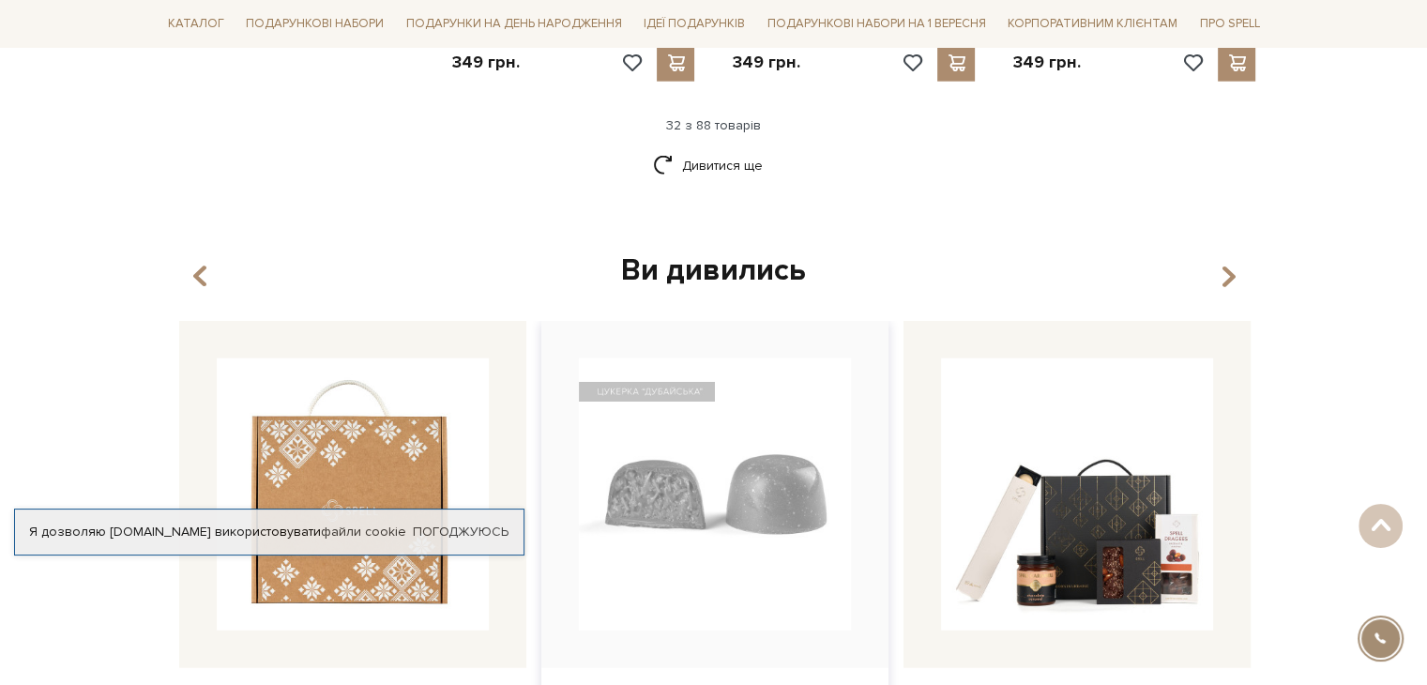
scroll to position [4317, 0]
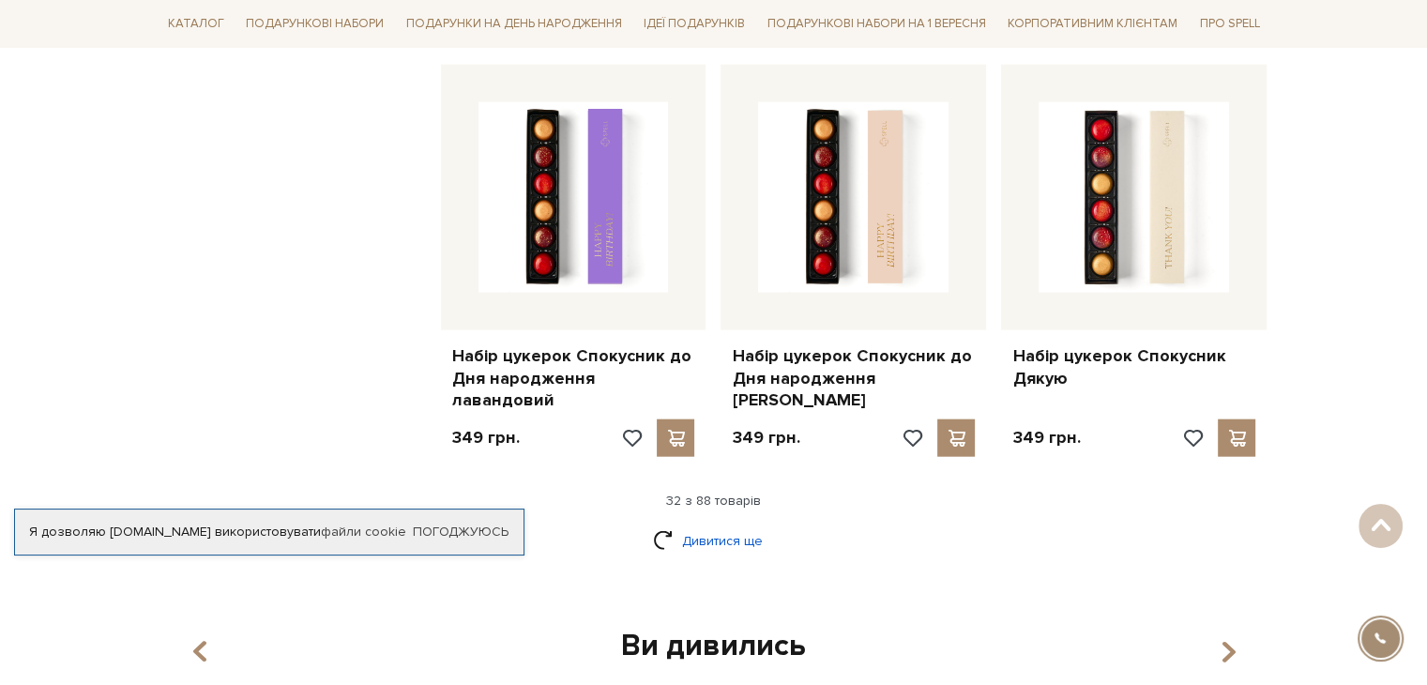
click at [697, 525] on link "Дивитися ще" at bounding box center [714, 541] width 122 height 33
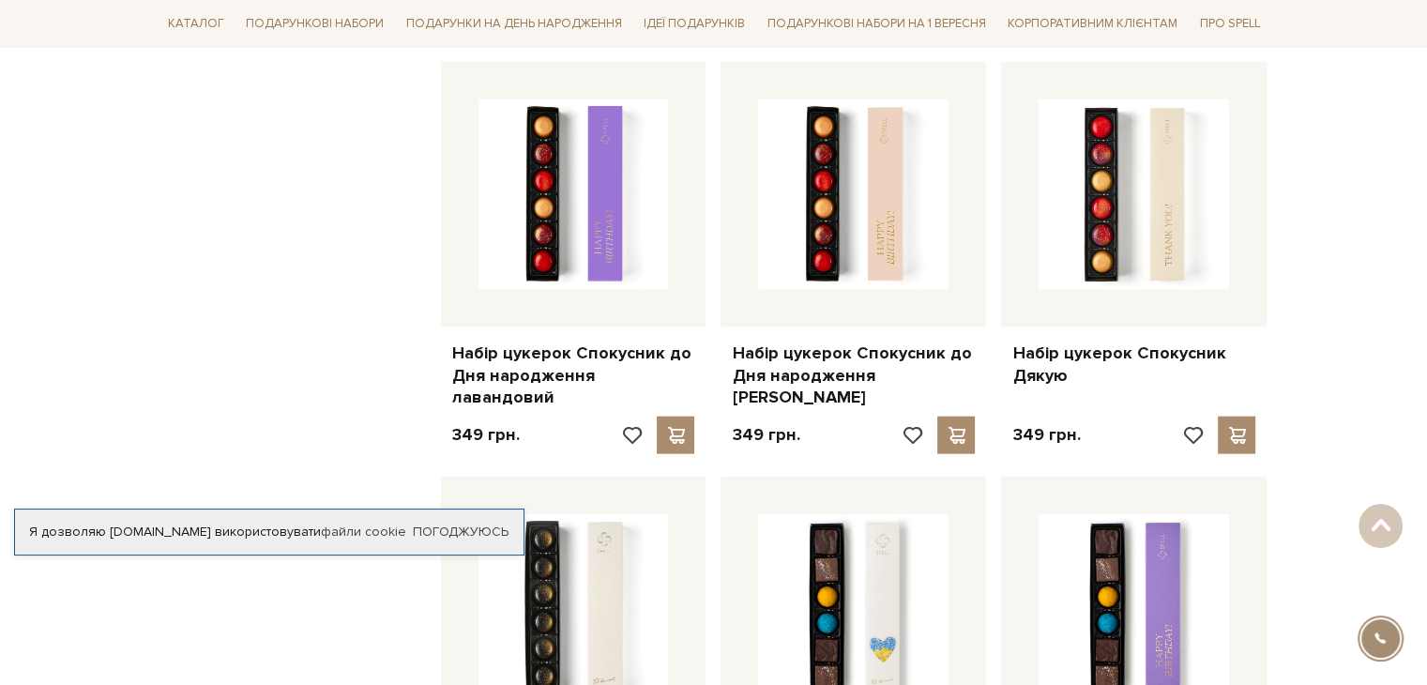
scroll to position [4504, 0]
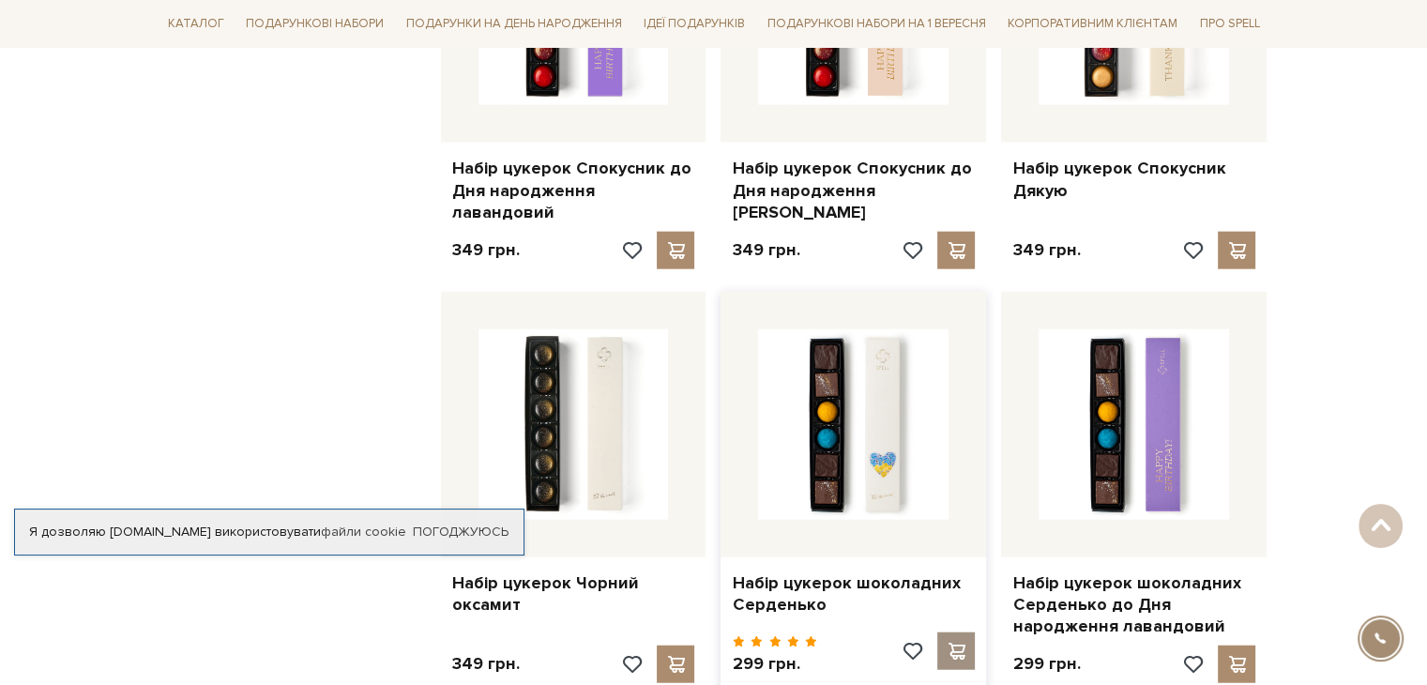
click at [943, 632] on div at bounding box center [956, 651] width 38 height 38
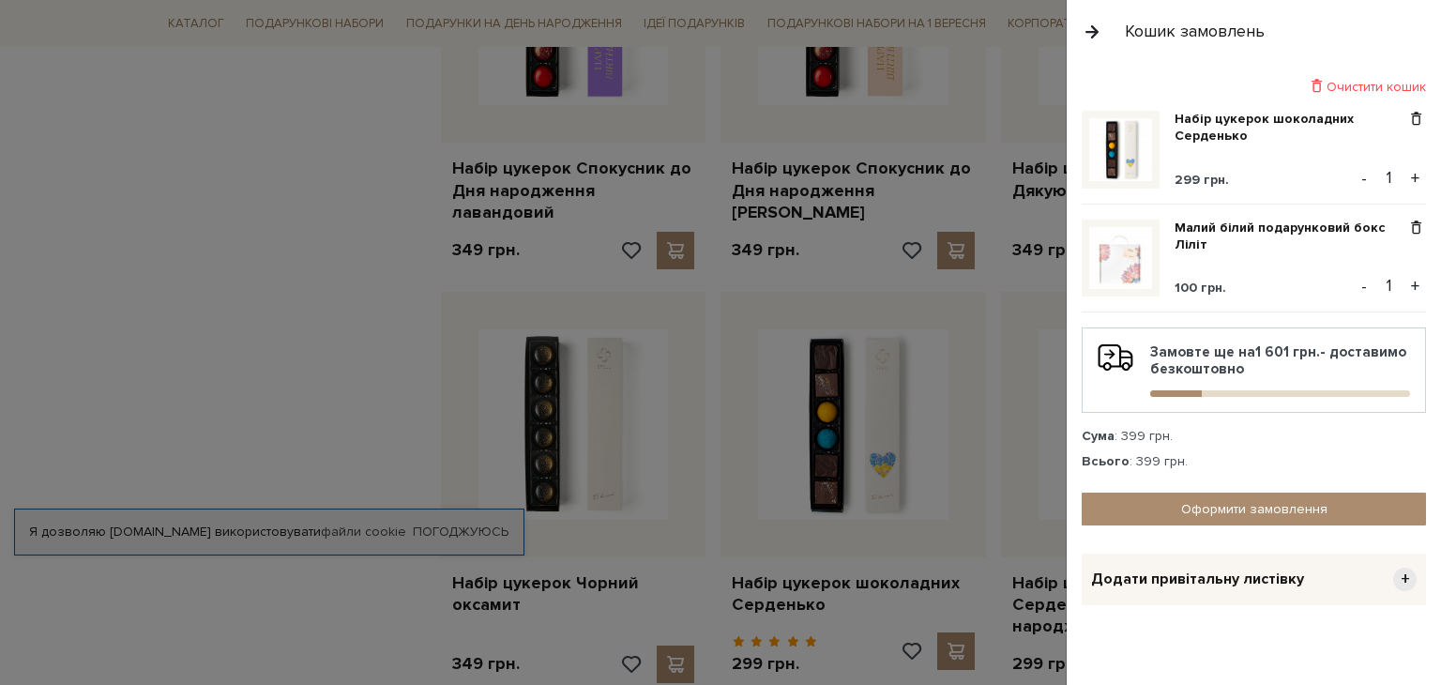
click at [168, 310] on div at bounding box center [720, 342] width 1441 height 685
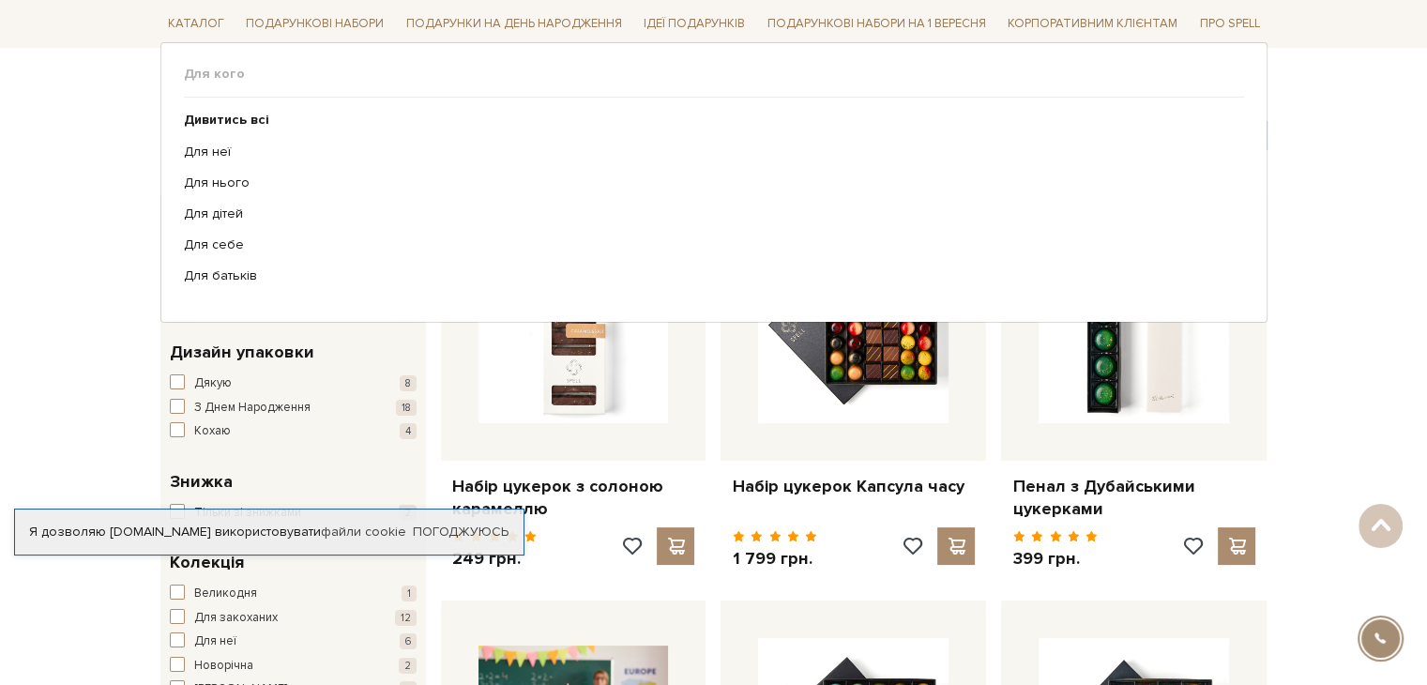
scroll to position [0, 0]
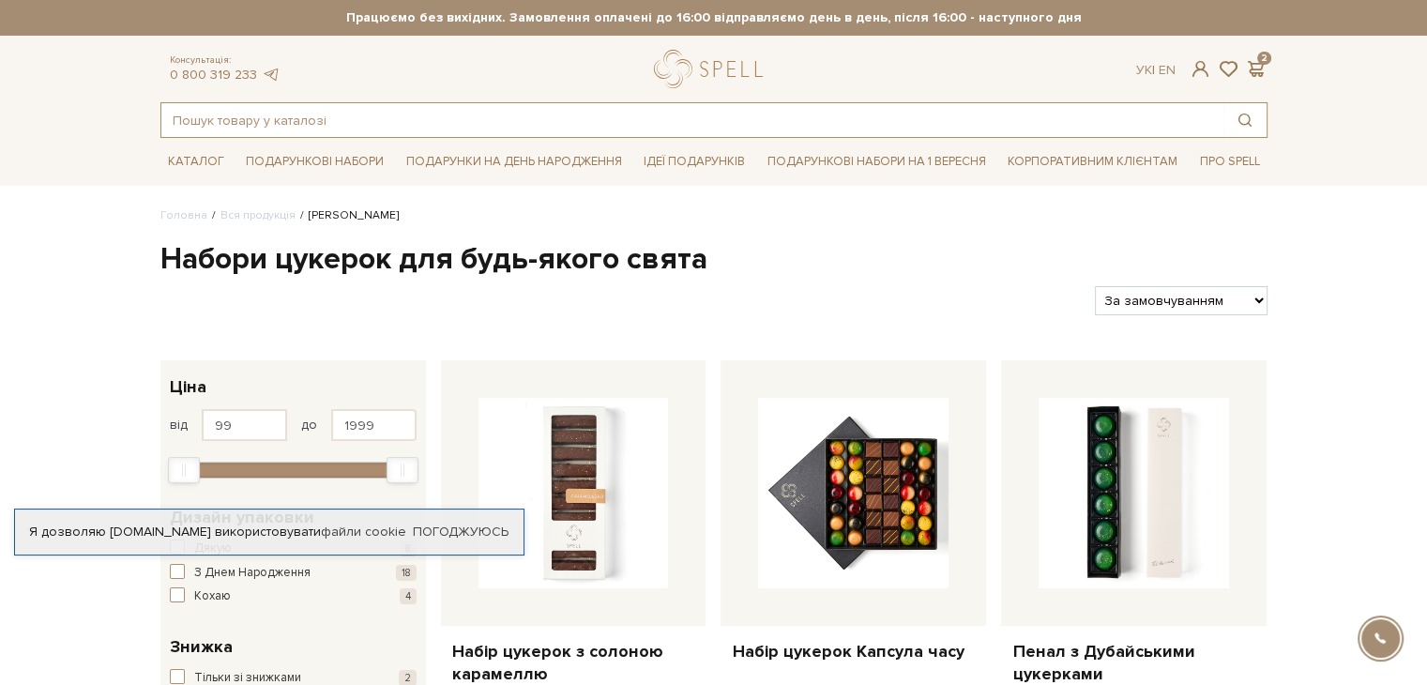
click at [316, 111] on input "text" at bounding box center [692, 120] width 1062 height 34
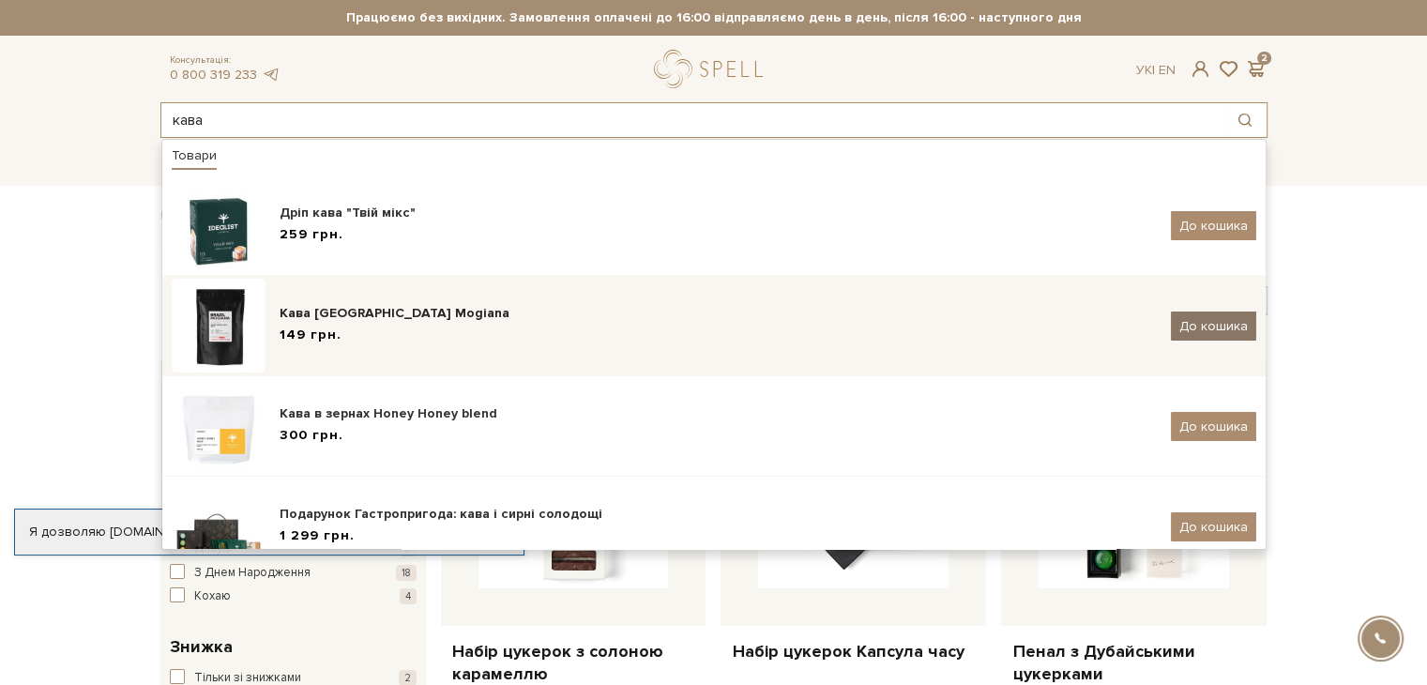
click at [1217, 324] on span "До кошика" at bounding box center [1214, 326] width 69 height 16
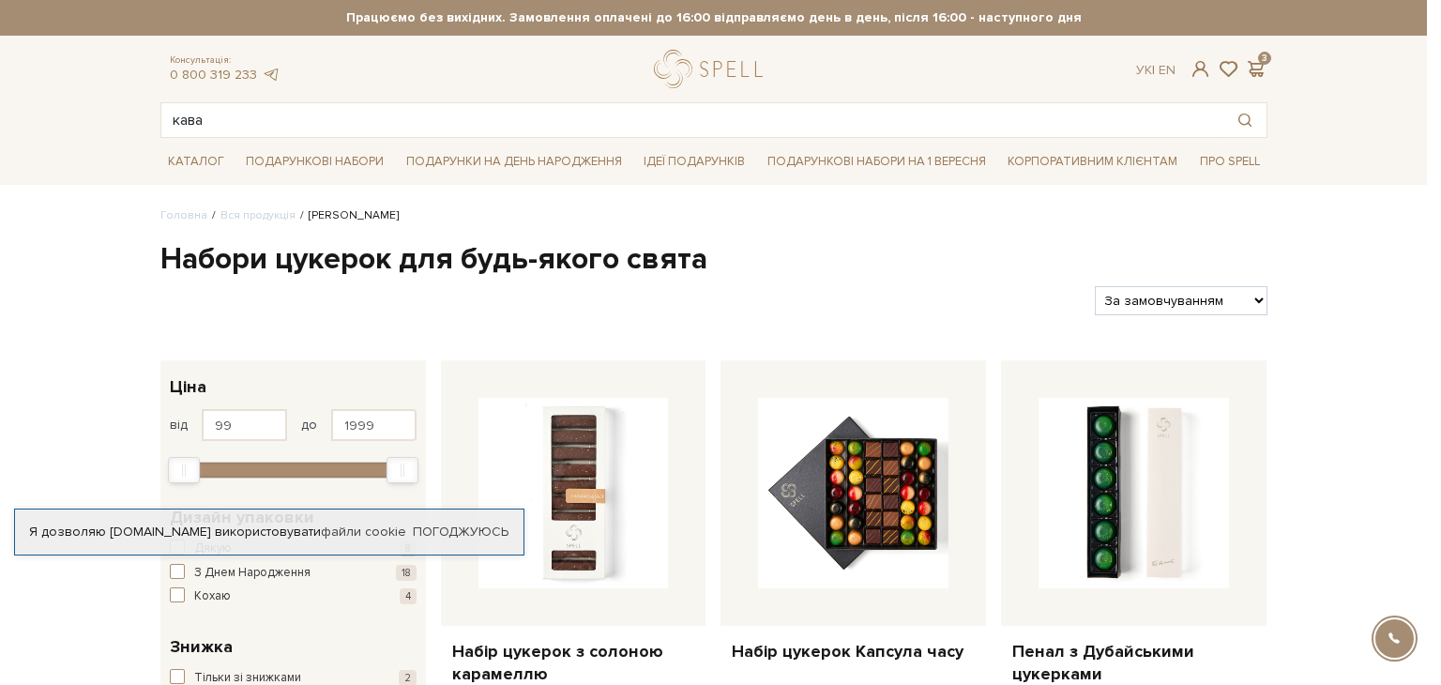
click at [36, 238] on div at bounding box center [720, 342] width 1441 height 685
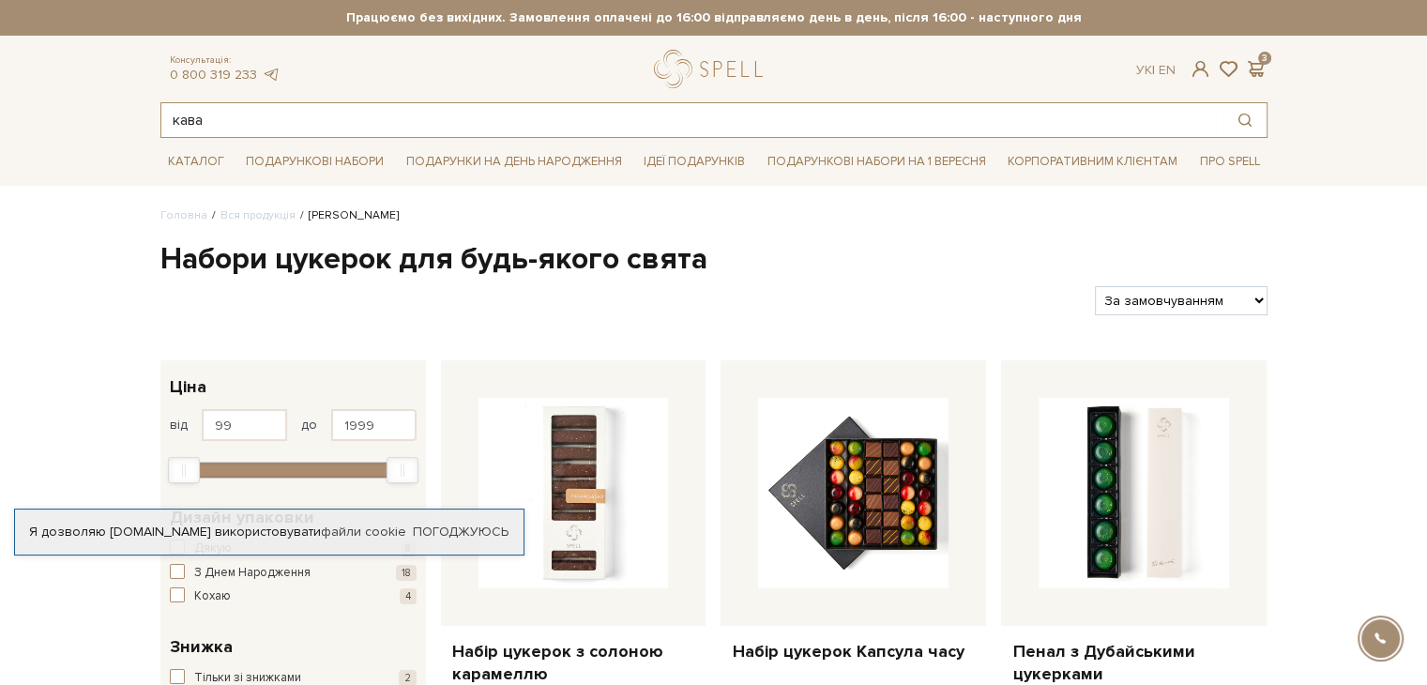
click at [349, 114] on input "кава" at bounding box center [692, 120] width 1062 height 34
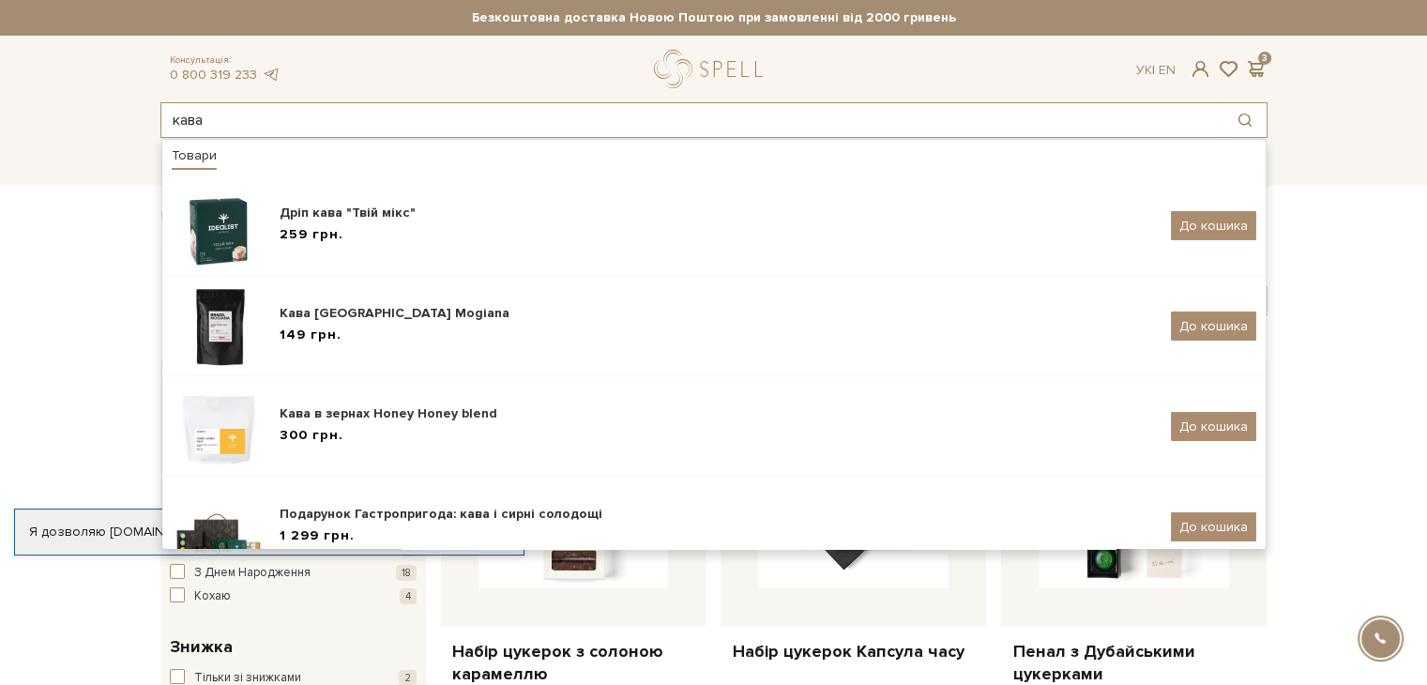
drag, startPoint x: 215, startPoint y: 114, endPoint x: 157, endPoint y: 114, distance: 58.2
click at [157, 114] on div "кава Товари Дріп кава "Твій мікс" 259 грн. До кошика Кава Brazil Mogiana 149 гр…" at bounding box center [714, 120] width 1130 height 36
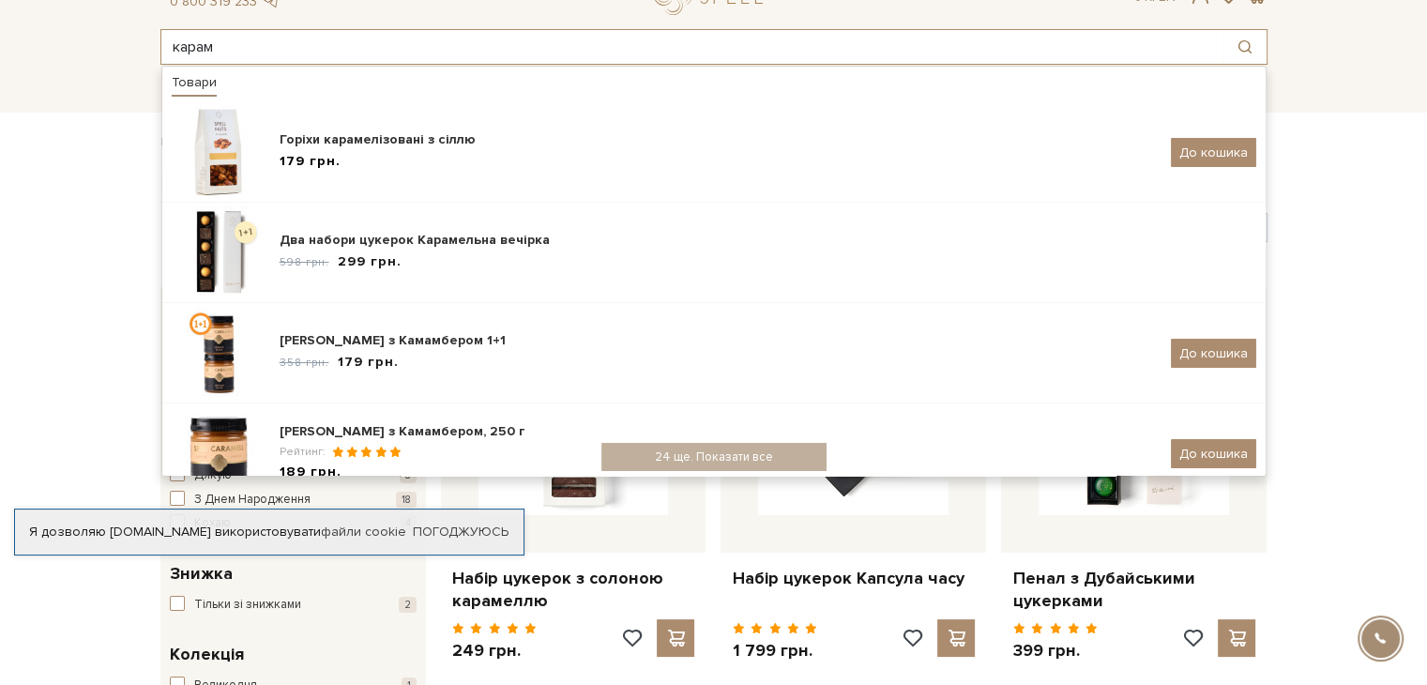
scroll to position [188, 0]
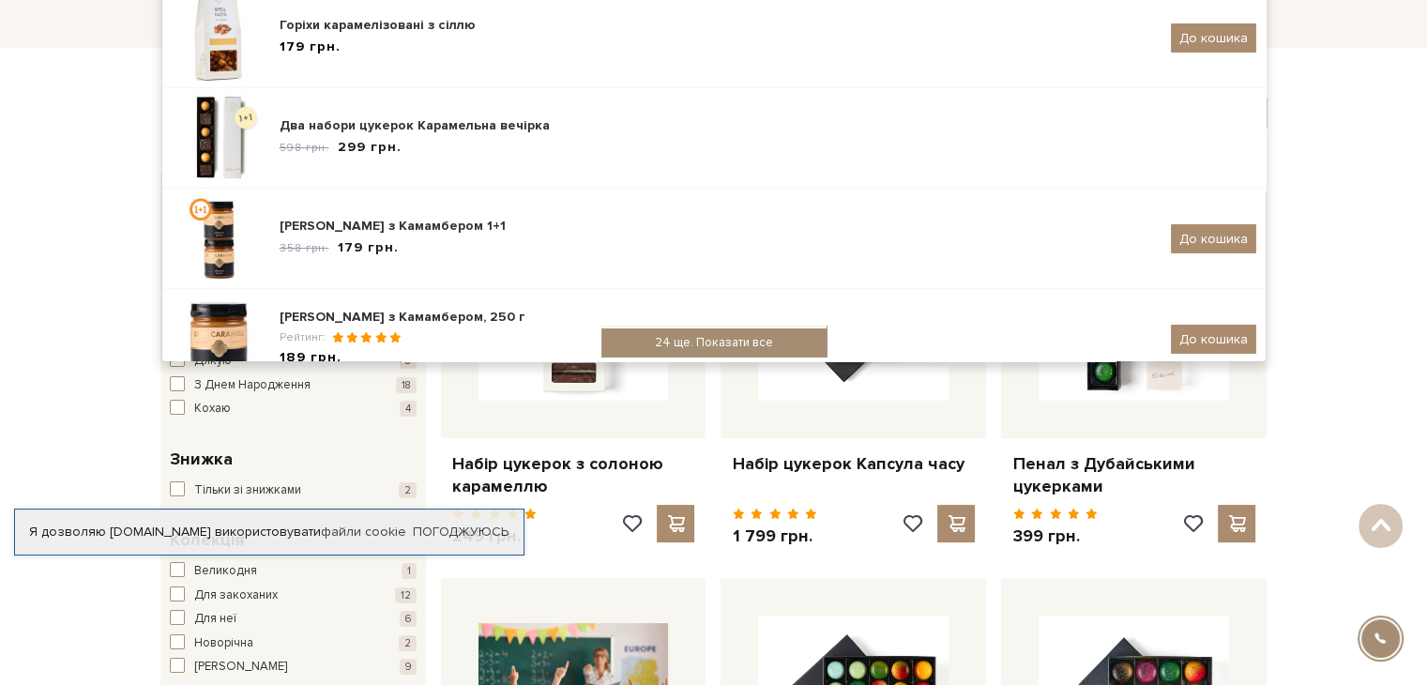
type input "карам"
click at [723, 339] on div "24 ще. Показати все" at bounding box center [713, 342] width 225 height 28
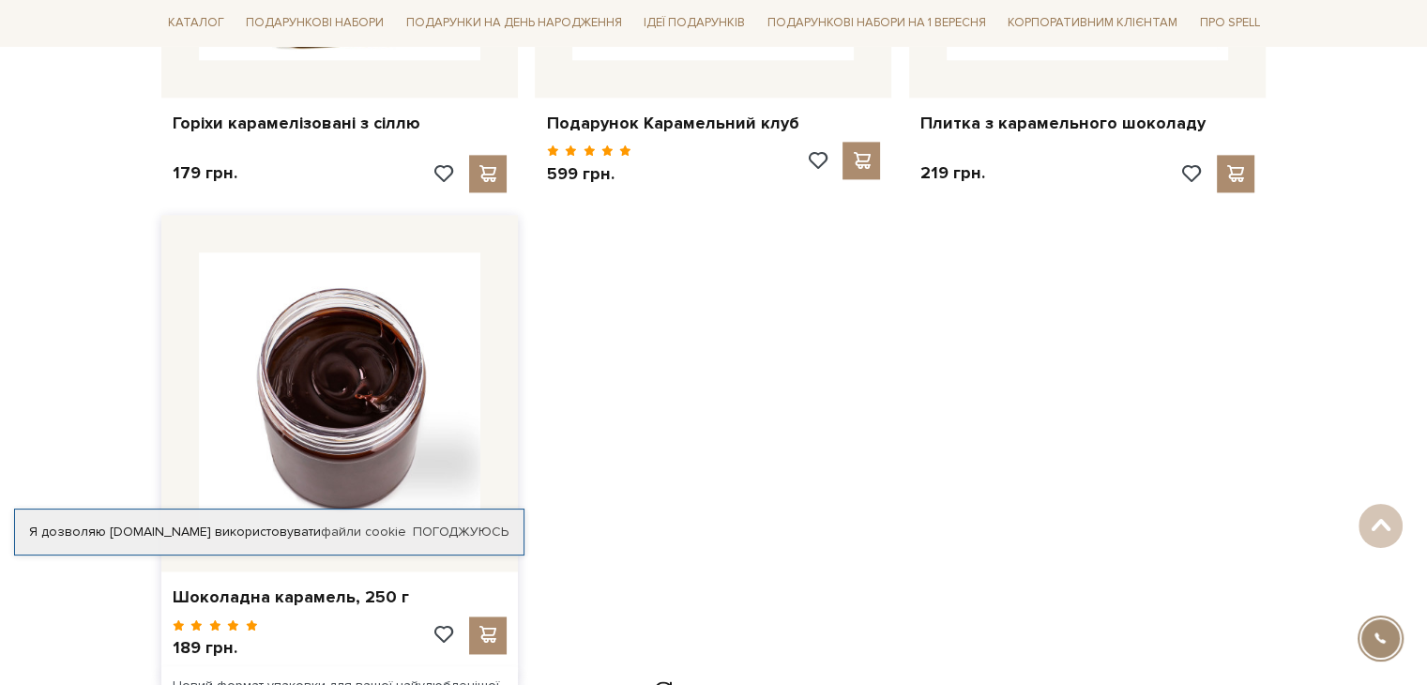
scroll to position [2815, 0]
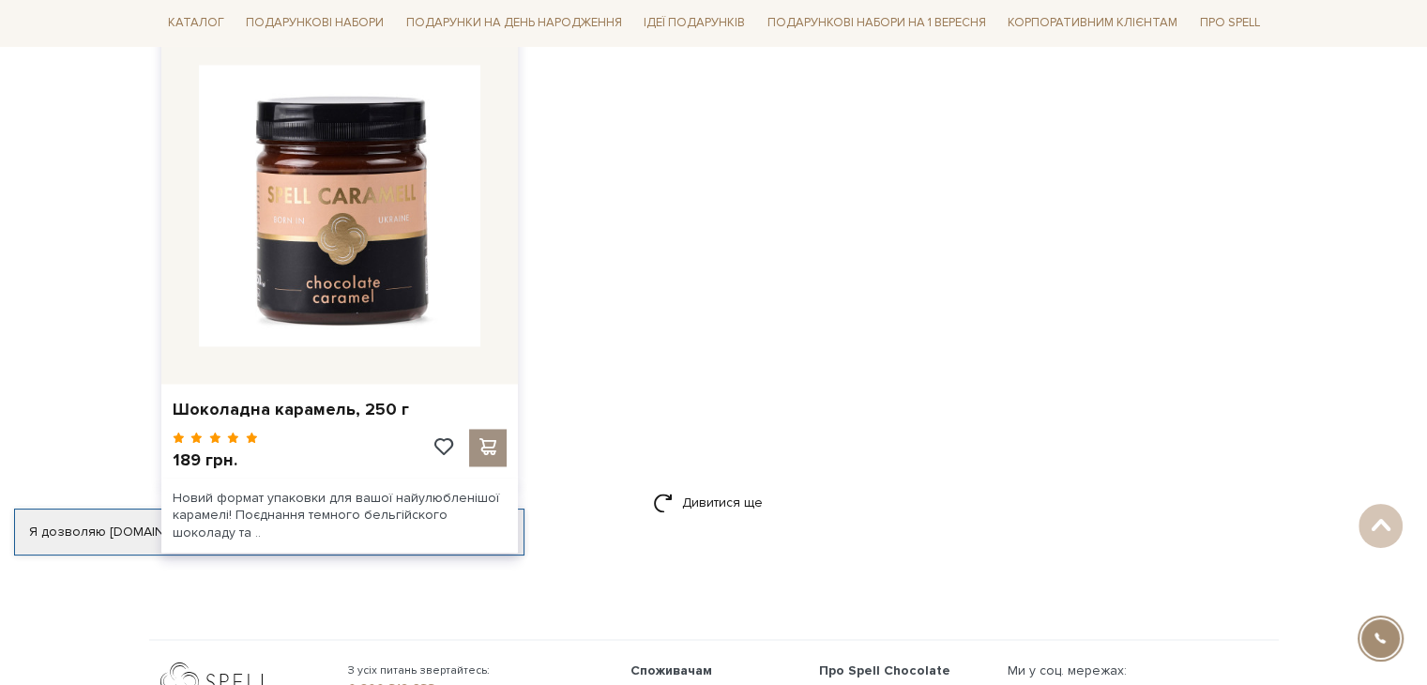
click at [480, 446] on span at bounding box center [487, 446] width 23 height 17
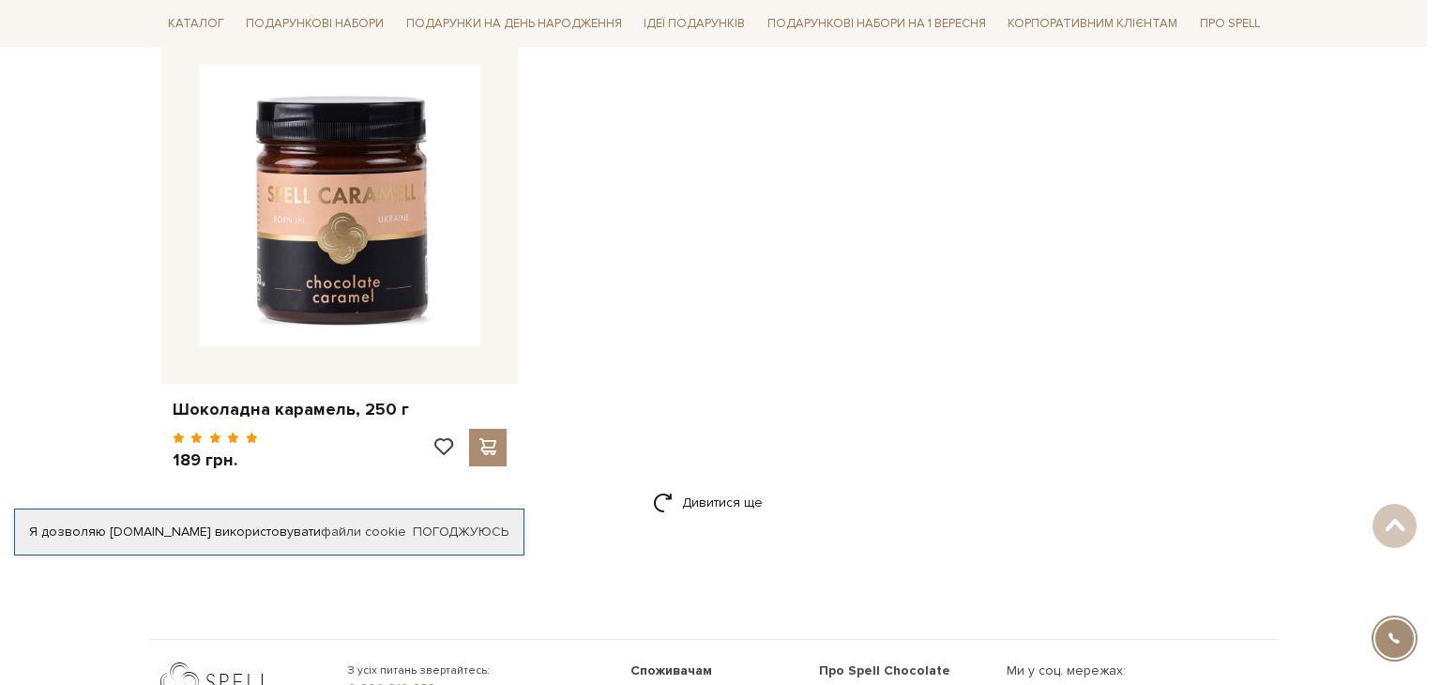
click at [634, 273] on div at bounding box center [720, 342] width 1441 height 685
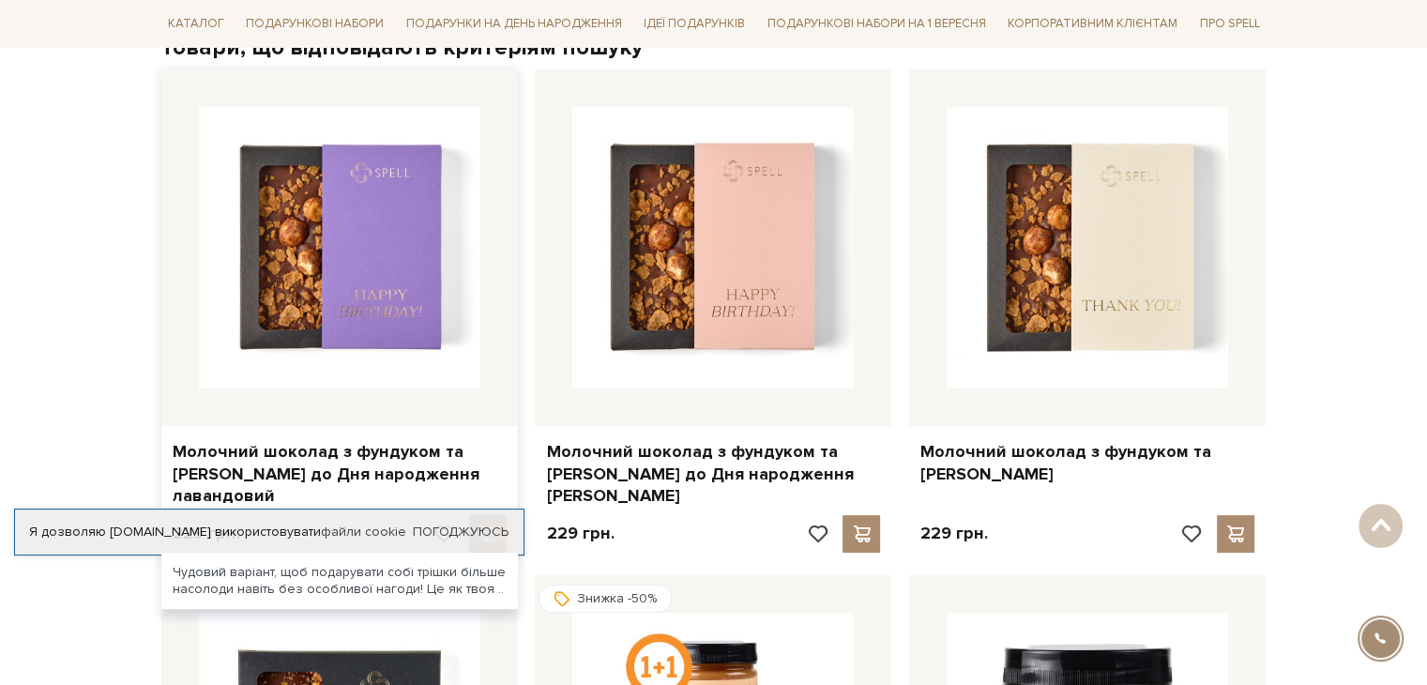
scroll to position [0, 0]
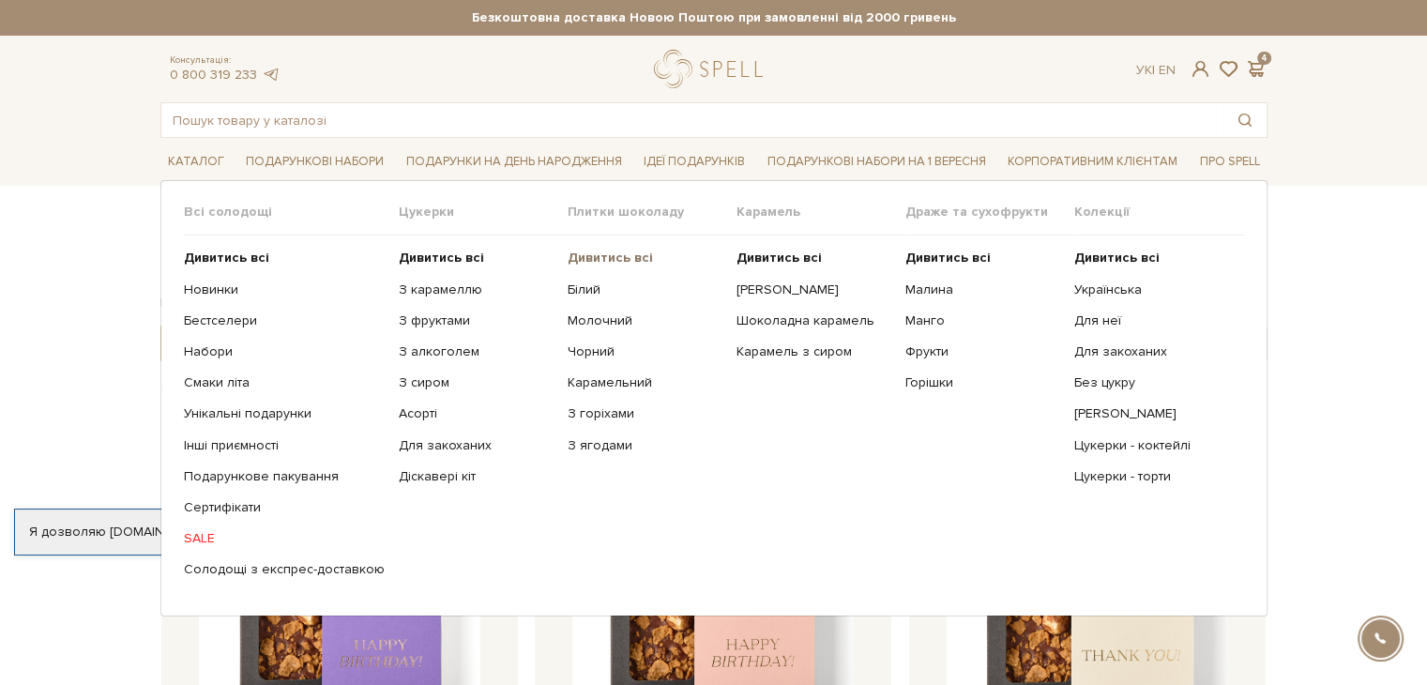
click at [616, 261] on b "Дивитись всі" at bounding box center [610, 258] width 85 height 16
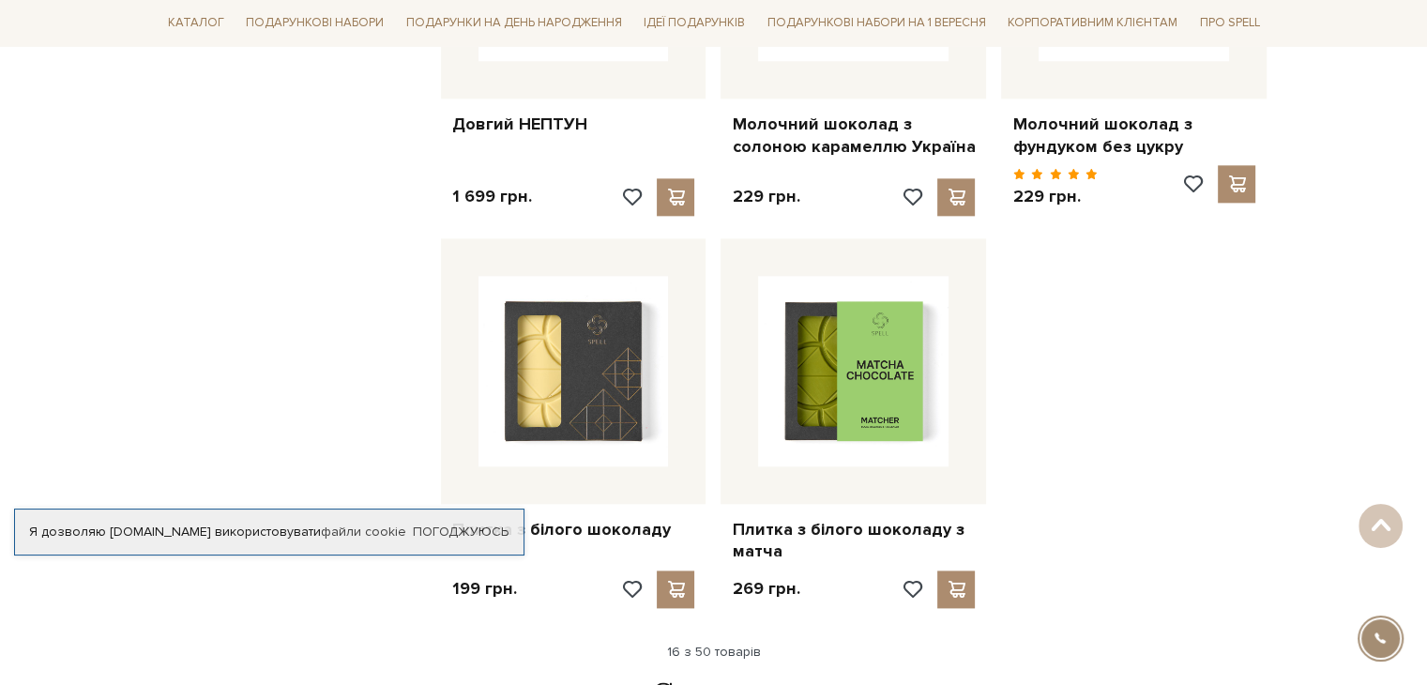
scroll to position [2252, 0]
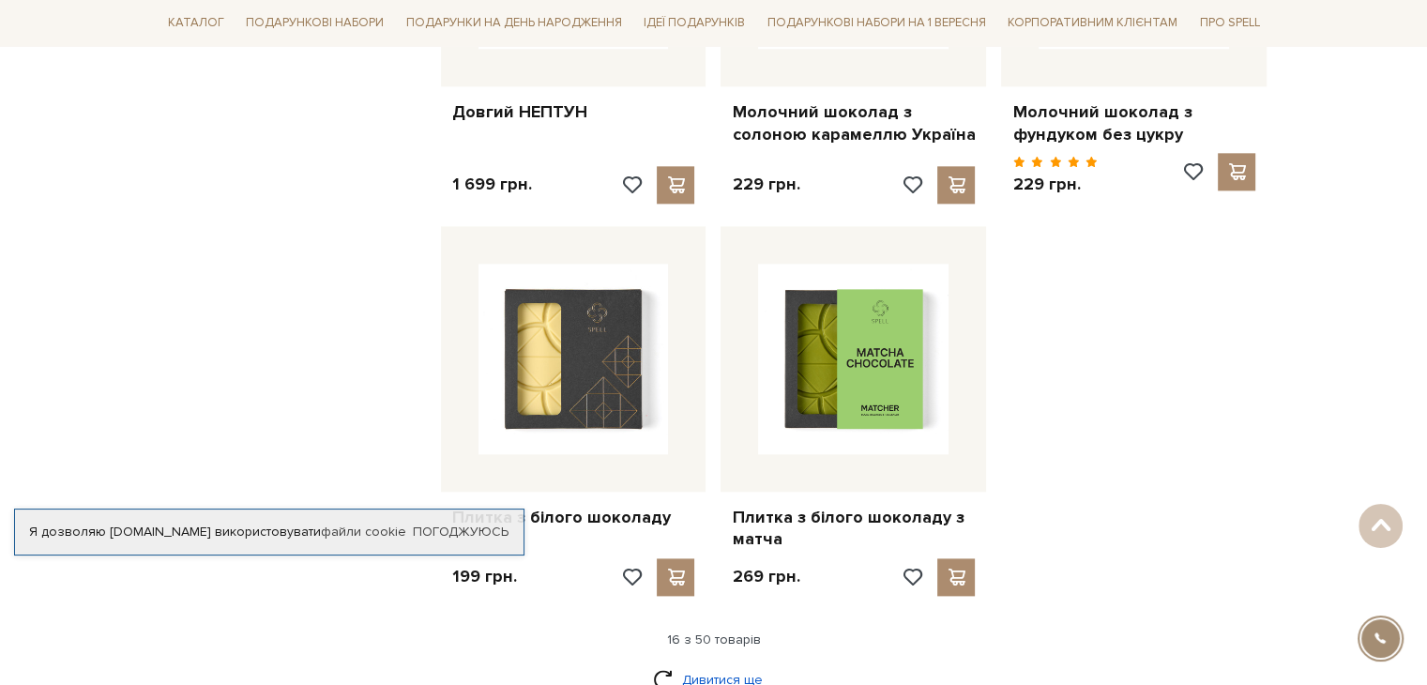
click at [730, 663] on link "Дивитися ще" at bounding box center [714, 679] width 122 height 33
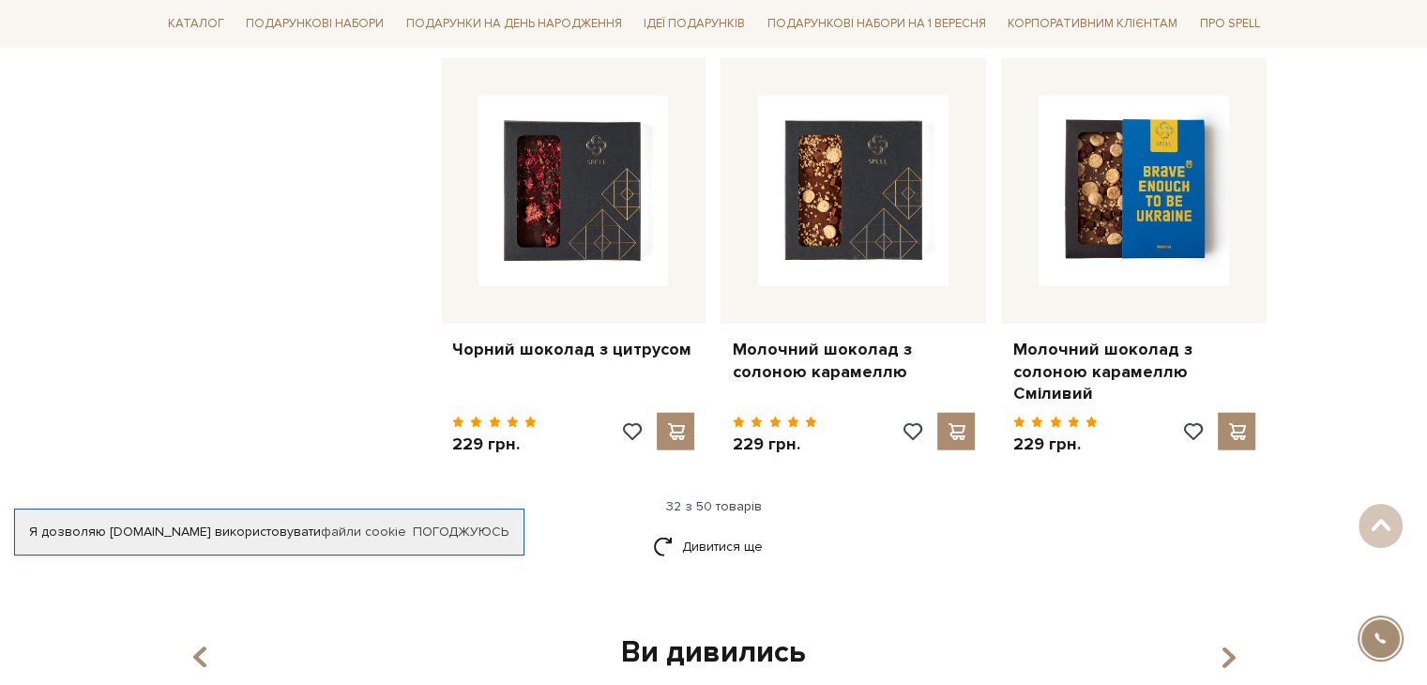
scroll to position [4692, 0]
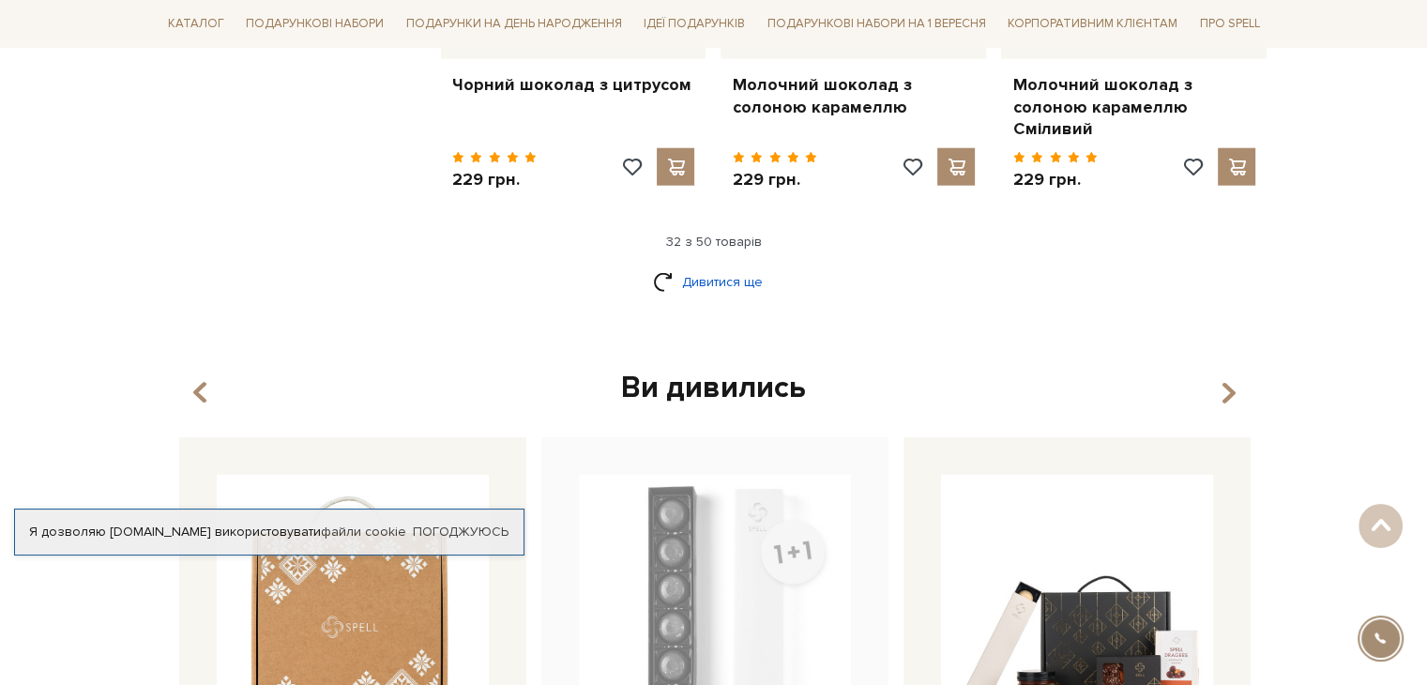
click at [735, 266] on link "Дивитися ще" at bounding box center [714, 282] width 122 height 33
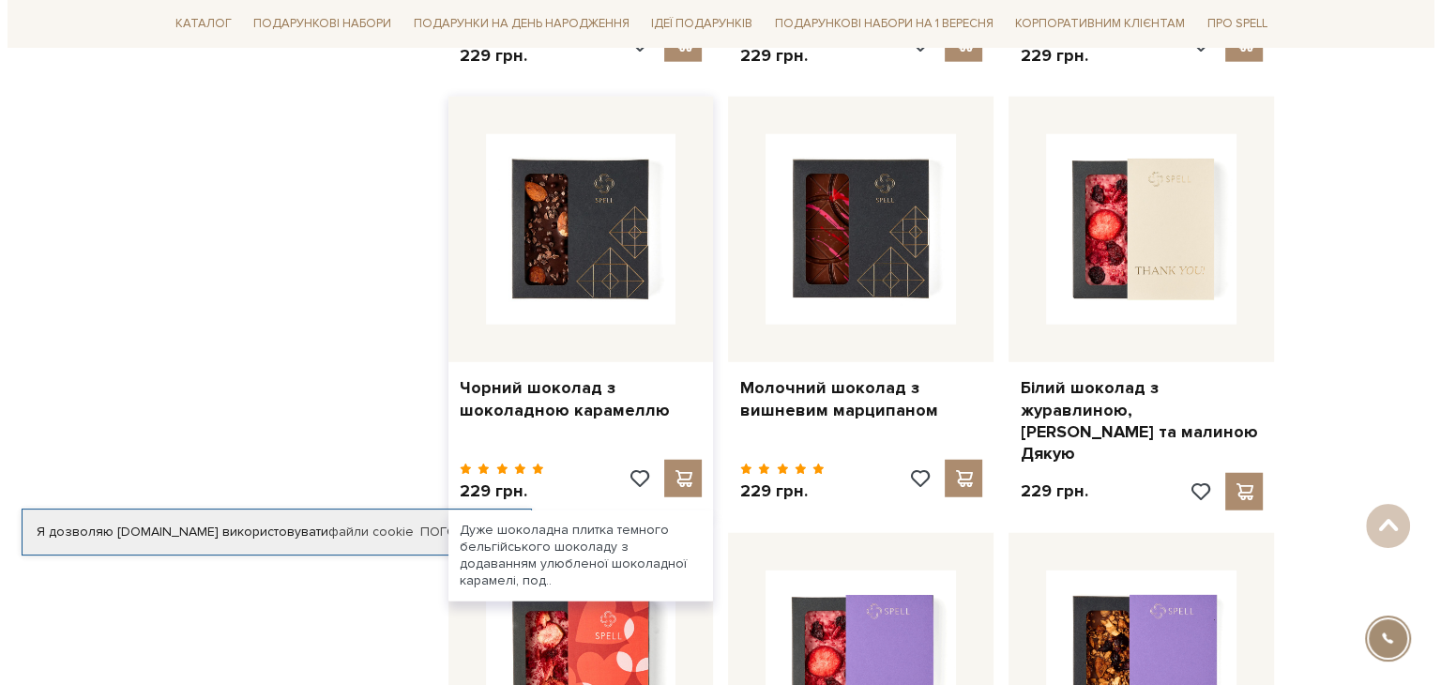
scroll to position [4880, 0]
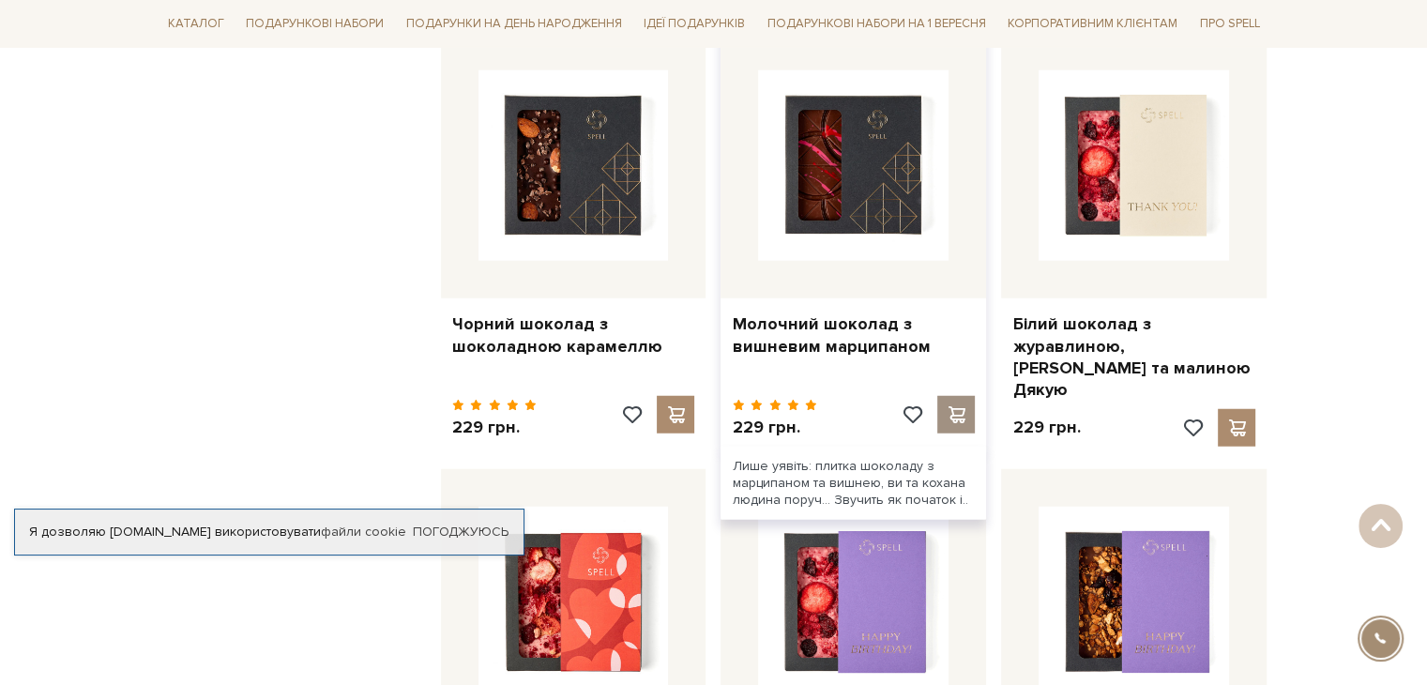
click at [962, 406] on span at bounding box center [956, 414] width 23 height 17
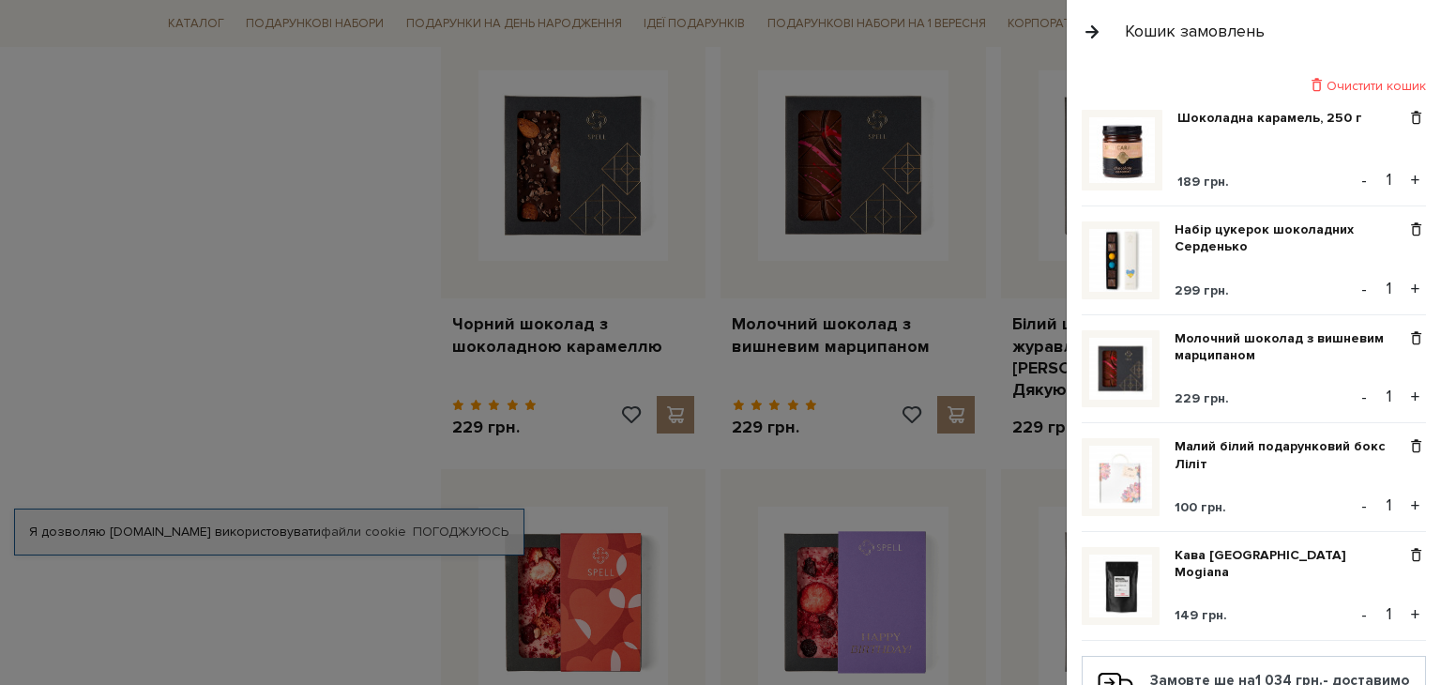
scroll to position [0, 0]
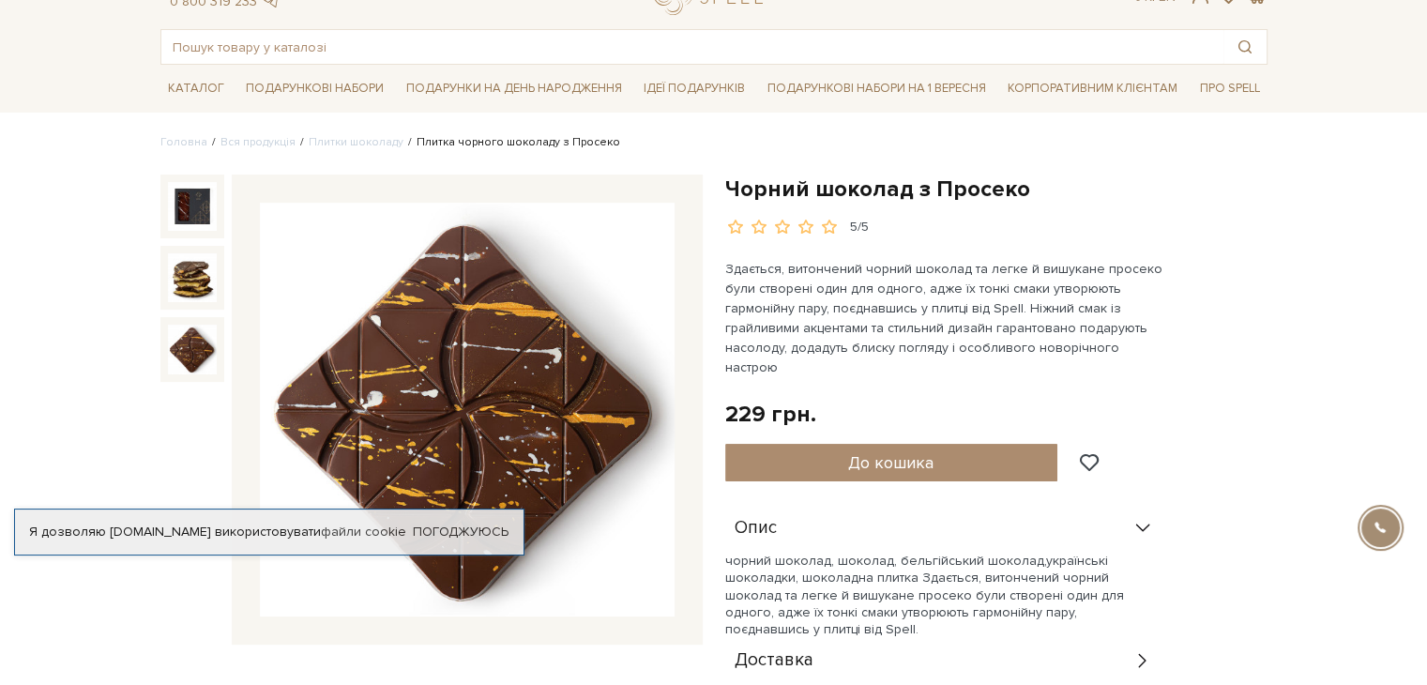
scroll to position [188, 0]
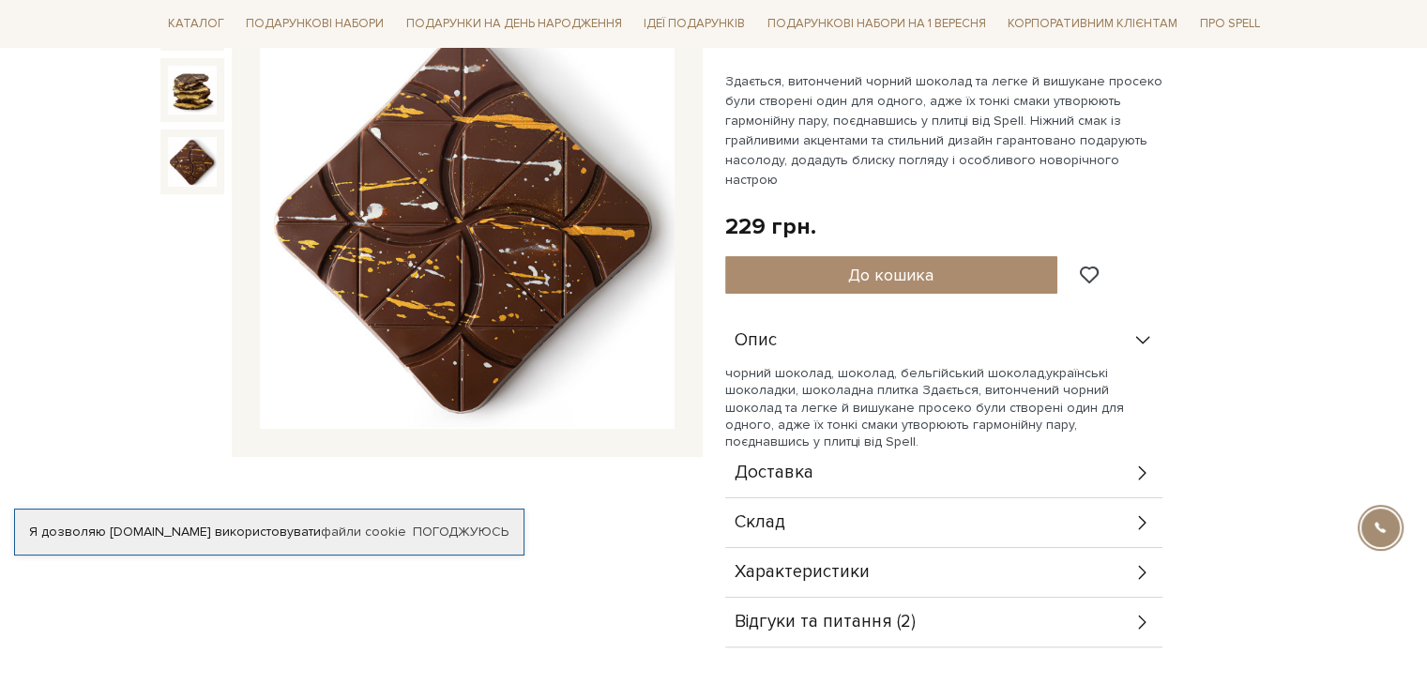
scroll to position [375, 0]
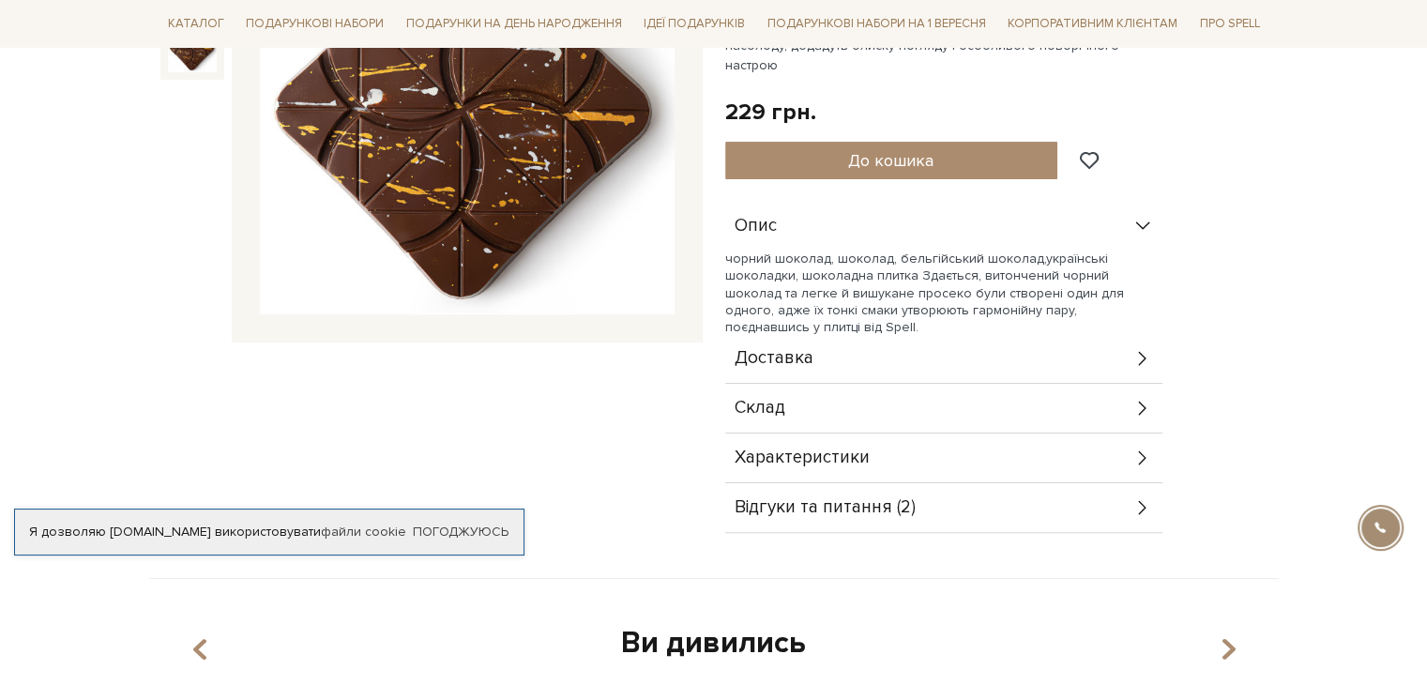
click at [901, 499] on span "Відгуки та питання (2)" at bounding box center [825, 507] width 181 height 17
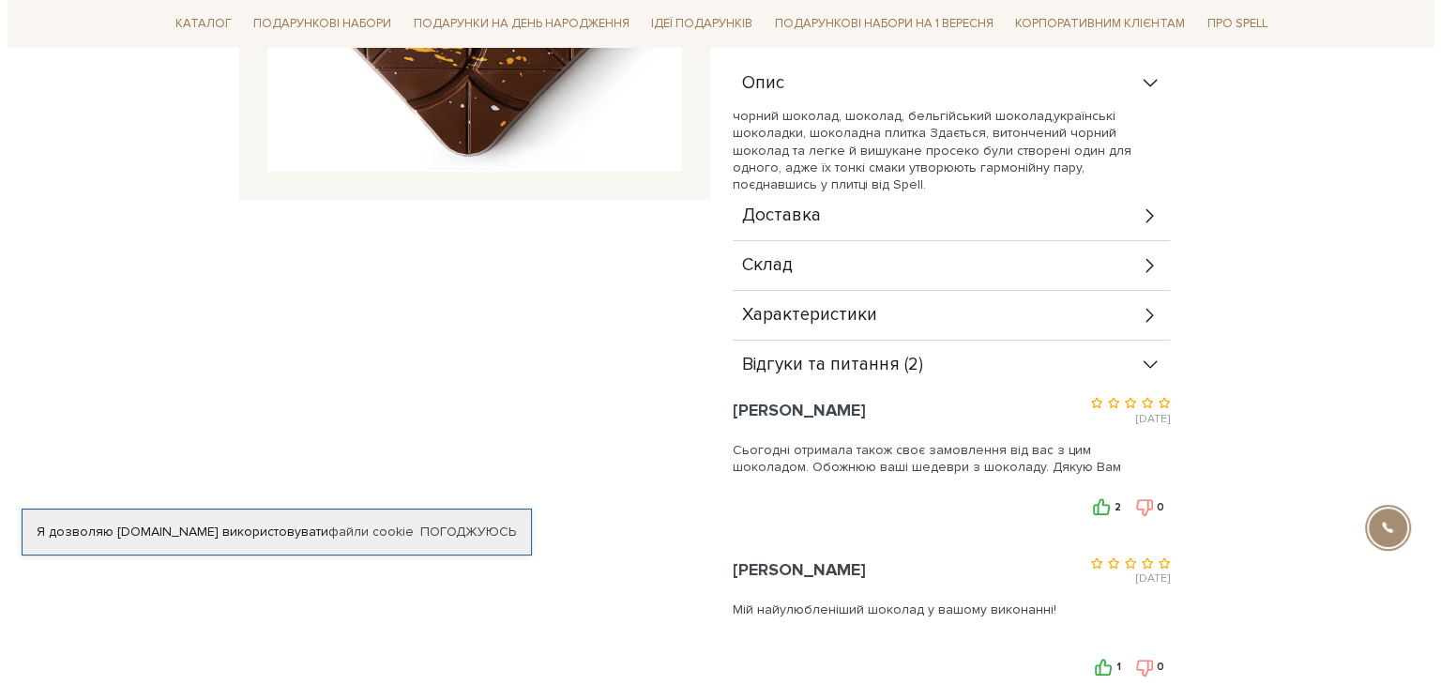
scroll to position [0, 0]
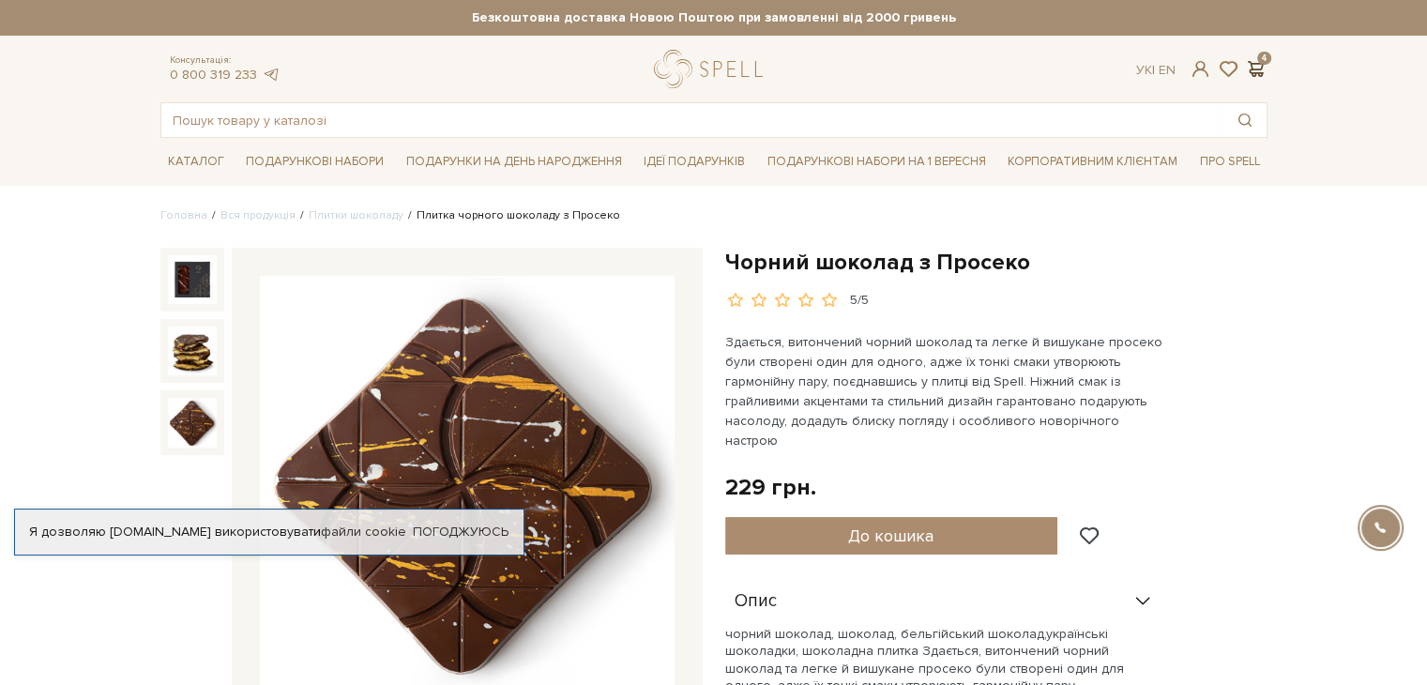
click at [1257, 64] on span at bounding box center [1256, 69] width 23 height 20
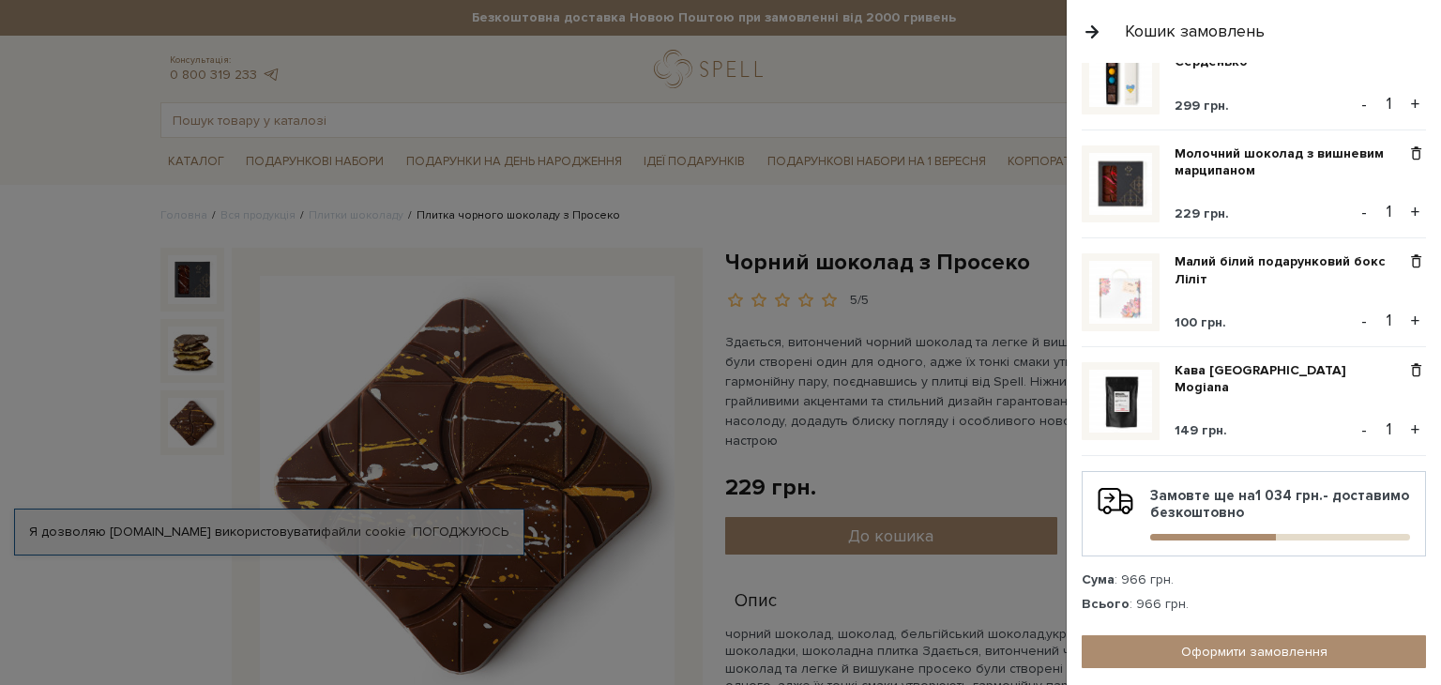
scroll to position [188, 0]
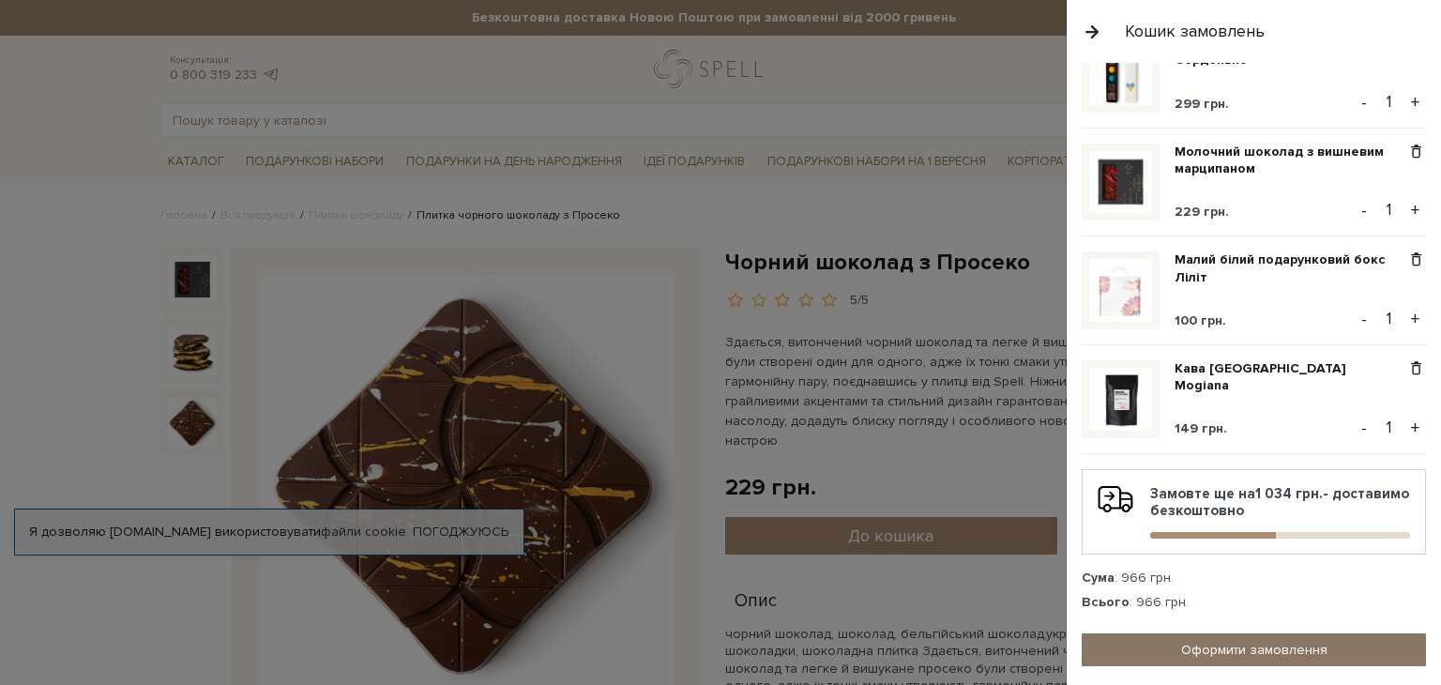
click at [1226, 646] on link "Оформити замовлення" at bounding box center [1254, 649] width 344 height 33
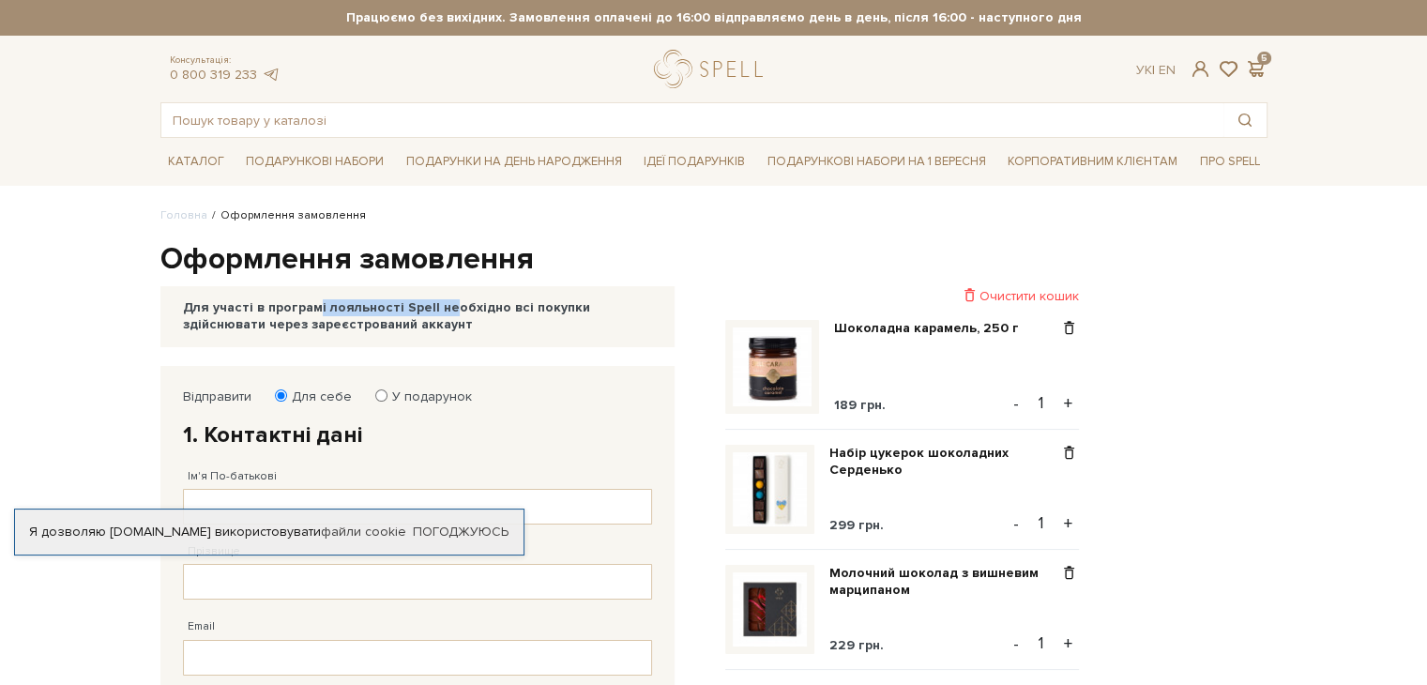
drag, startPoint x: 235, startPoint y: 312, endPoint x: 365, endPoint y: 305, distance: 130.6
click at [365, 305] on div "Для участі в програмі лояльності Spell необхідно всі покупки здійснювати через …" at bounding box center [417, 316] width 469 height 34
drag, startPoint x: 395, startPoint y: 326, endPoint x: 408, endPoint y: 339, distance: 18.6
click at [394, 326] on div "Для участі в програмі лояльності Spell необхідно всі покупки здійснювати через …" at bounding box center [417, 316] width 469 height 34
click at [1194, 66] on span at bounding box center [1200, 69] width 23 height 20
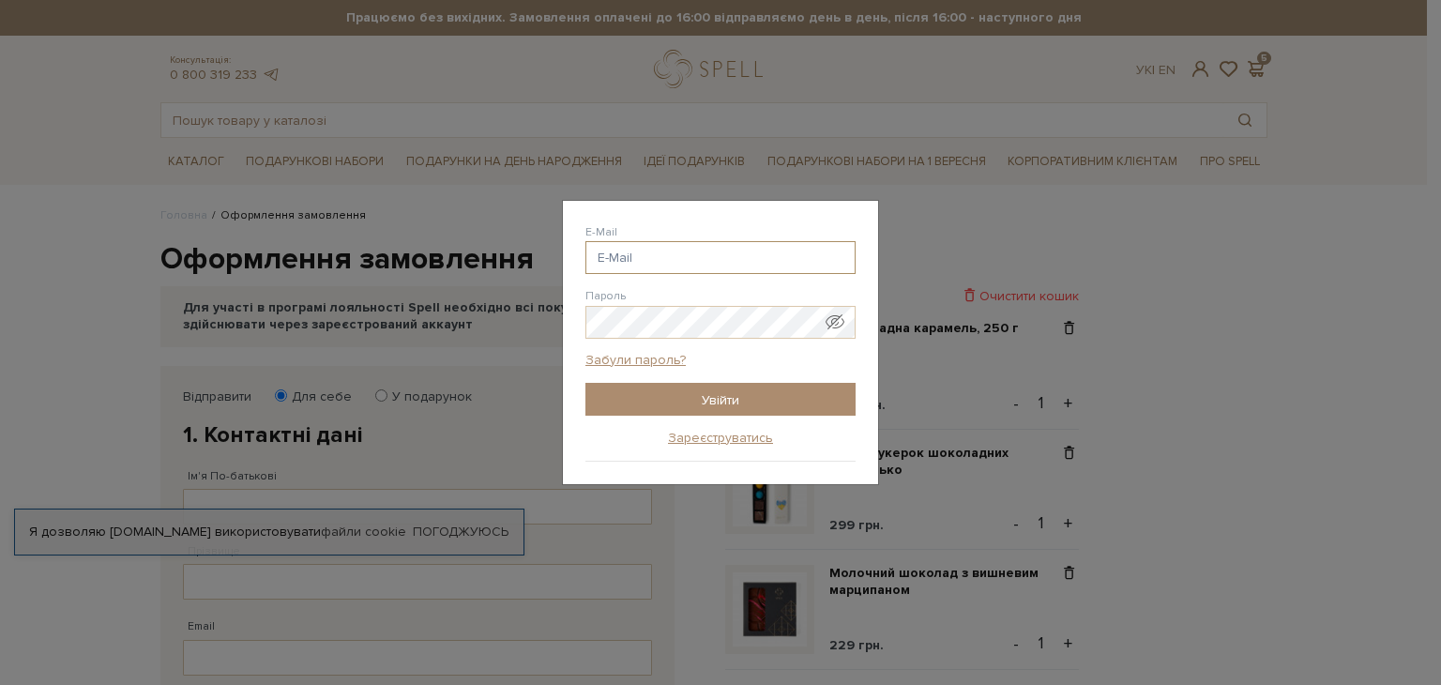
click at [625, 252] on input "E-Mail" at bounding box center [721, 257] width 270 height 33
type input "д"
type input "л"
type input "д"
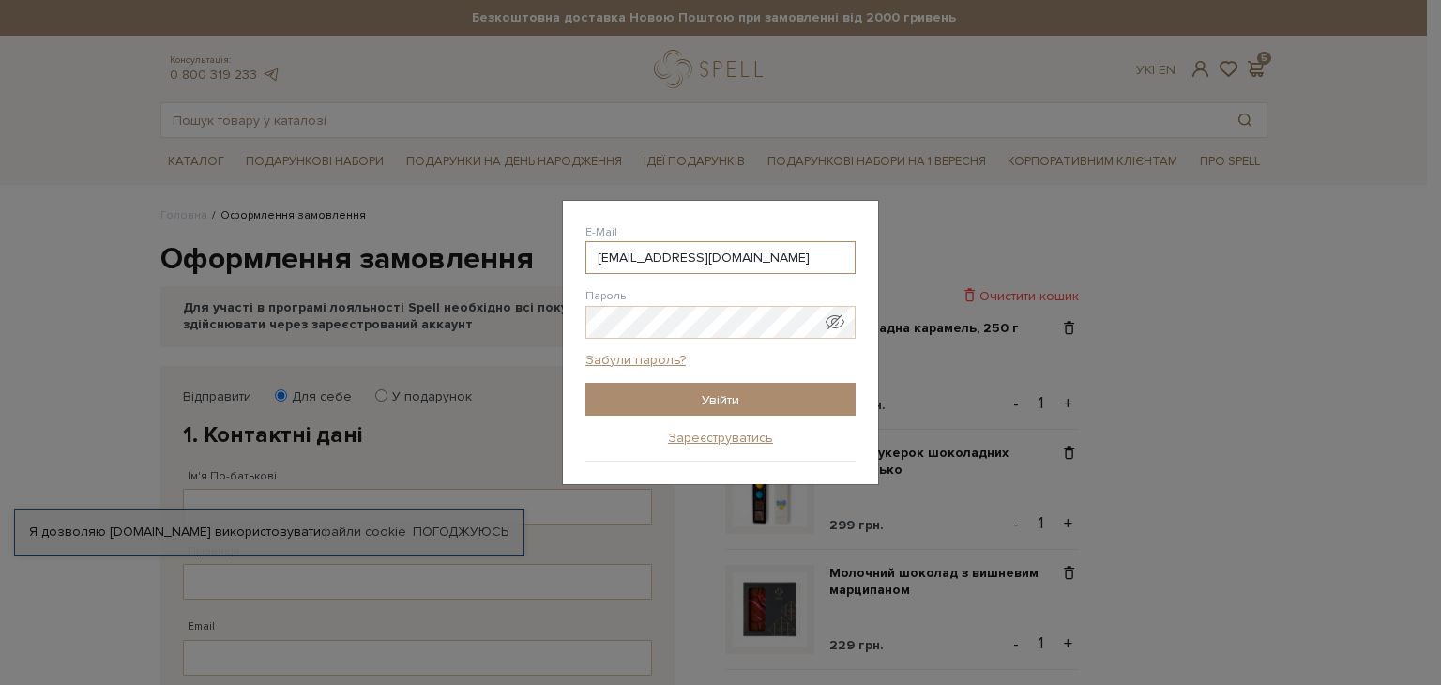
type input "[EMAIL_ADDRESS][DOMAIN_NAME]"
click at [709, 440] on link "Зареєструватись" at bounding box center [720, 438] width 105 height 17
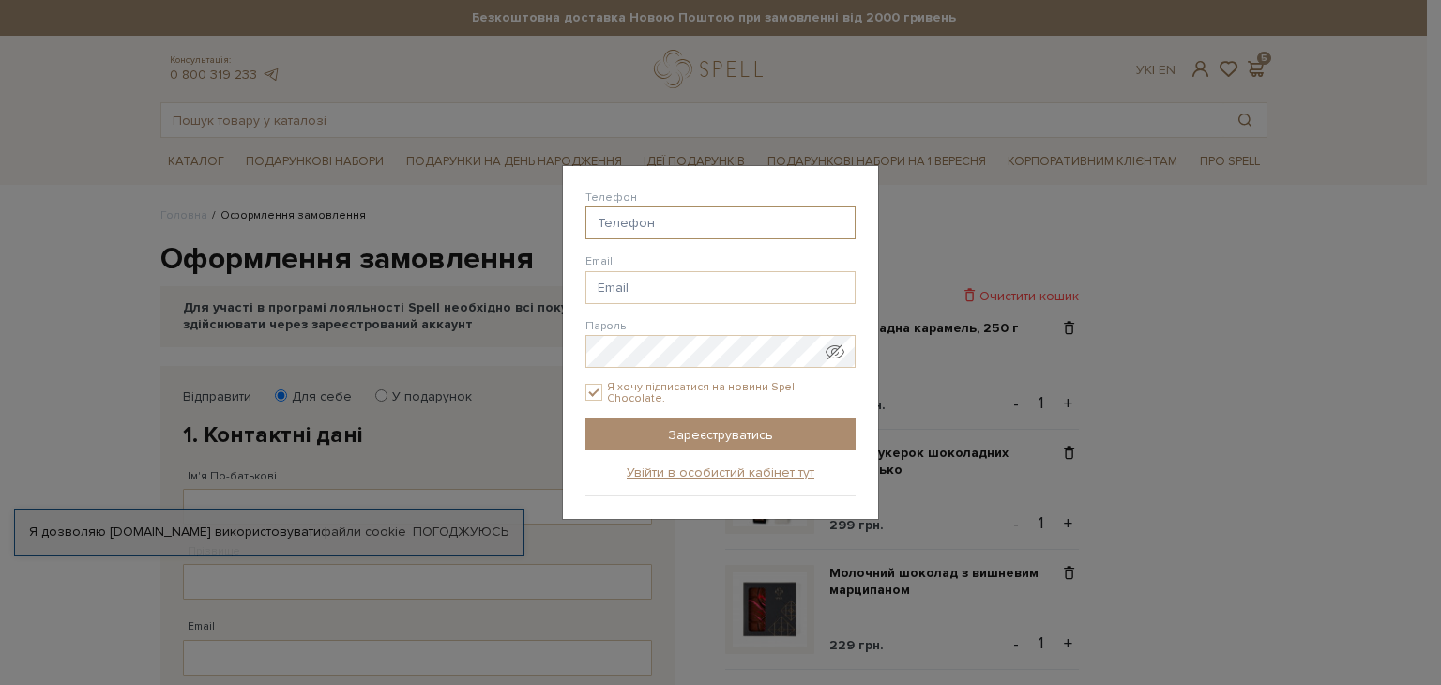
click at [632, 224] on input "Телефон" at bounding box center [721, 222] width 270 height 33
type input "38(093) 879-64-74"
click at [643, 290] on input "Email" at bounding box center [721, 287] width 270 height 33
type input "lana_ku@ukr.net"
click at [601, 388] on input "Я хочу підписатися на новини Spell Chocolate." at bounding box center [594, 392] width 17 height 17
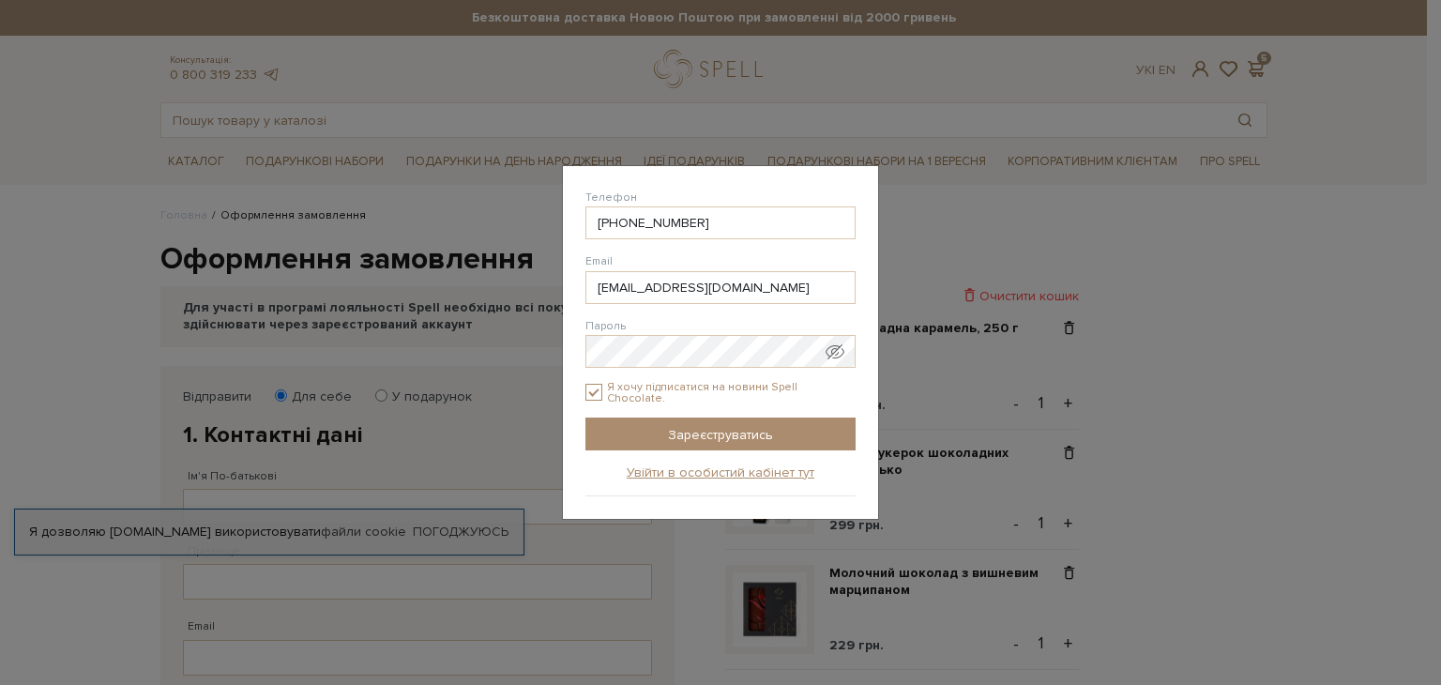
checkbox input "false"
drag, startPoint x: 781, startPoint y: 425, endPoint x: 792, endPoint y: 454, distance: 31.2
click at [781, 425] on input "Зареєструватись" at bounding box center [721, 434] width 270 height 33
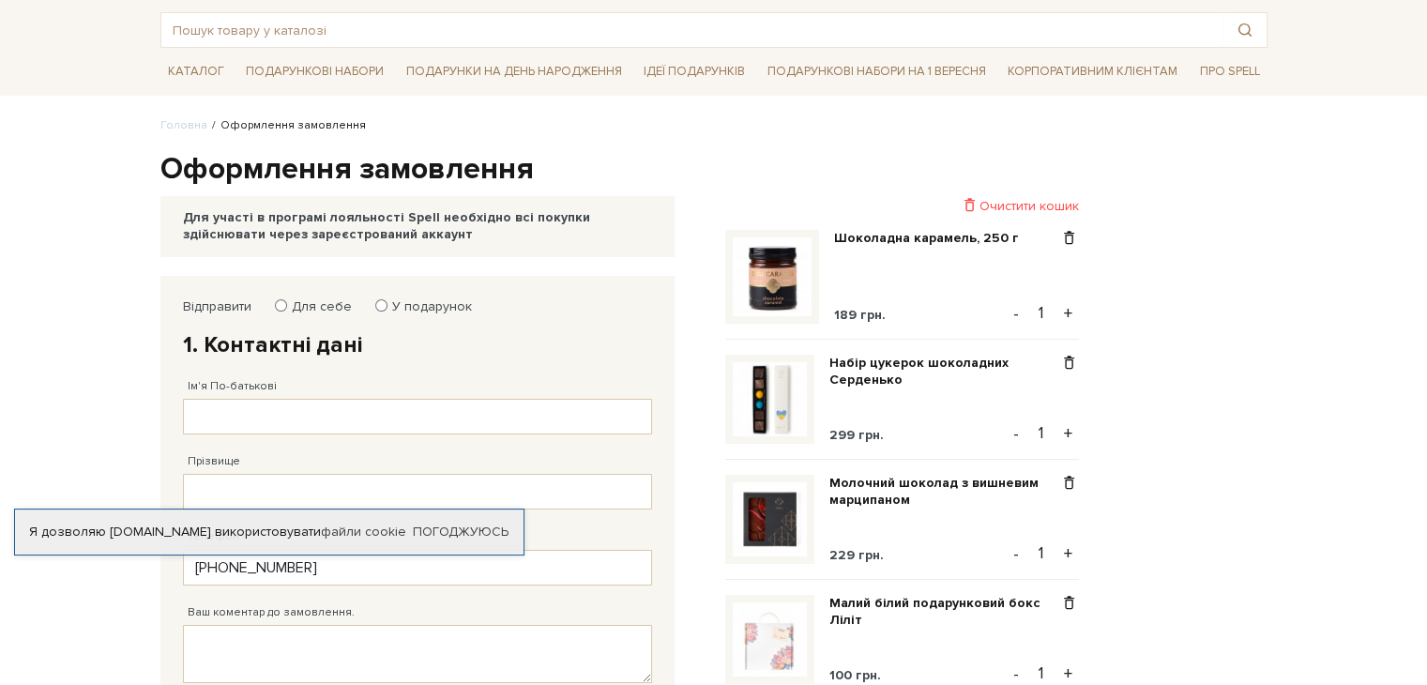
scroll to position [188, 0]
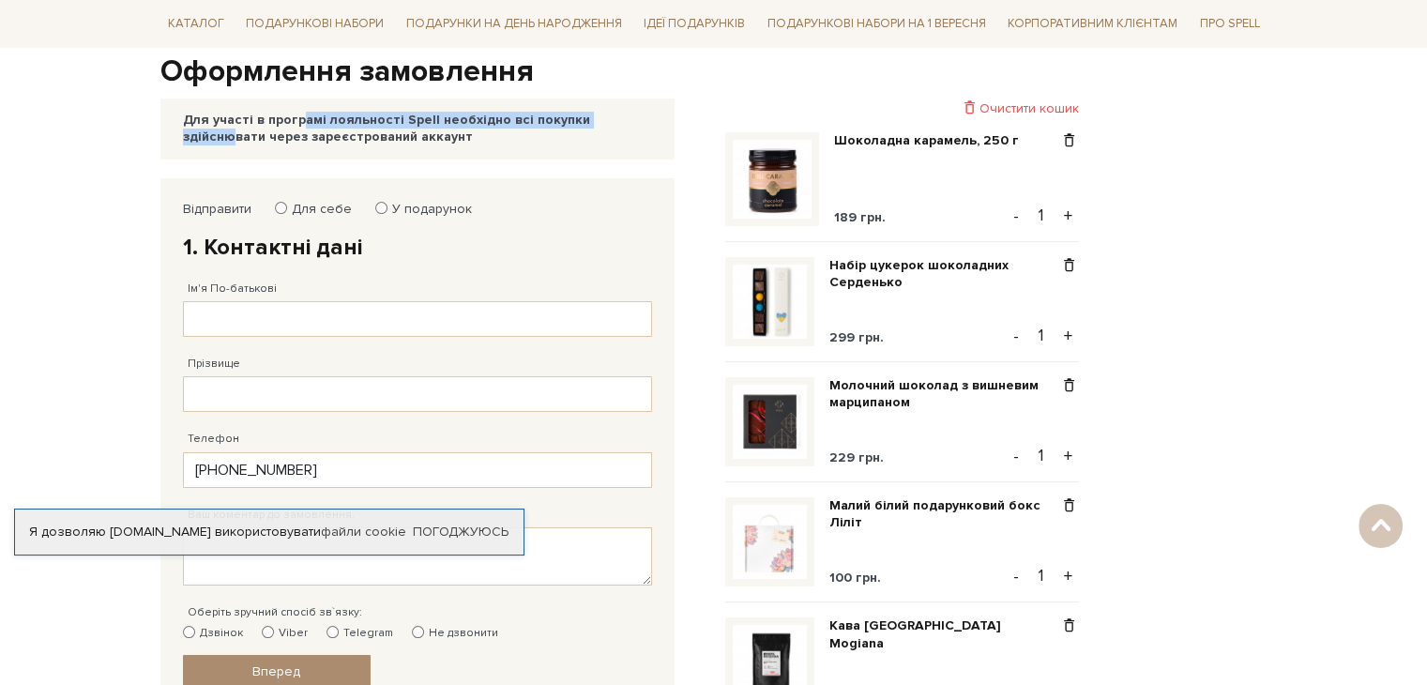
drag, startPoint x: 221, startPoint y: 122, endPoint x: 525, endPoint y: 114, distance: 305.1
click at [525, 114] on div "Для участі в програмі лояльності Spell необхідно всі покупки здійснювати через …" at bounding box center [417, 129] width 469 height 34
click at [398, 130] on div "Для участі в програмі лояльності Spell необхідно всі покупки здійснювати через …" at bounding box center [417, 129] width 469 height 34
drag, startPoint x: 357, startPoint y: 206, endPoint x: 370, endPoint y: 235, distance: 31.9
click at [357, 207] on div "Для себе У подарунок" at bounding box center [376, 209] width 192 height 17
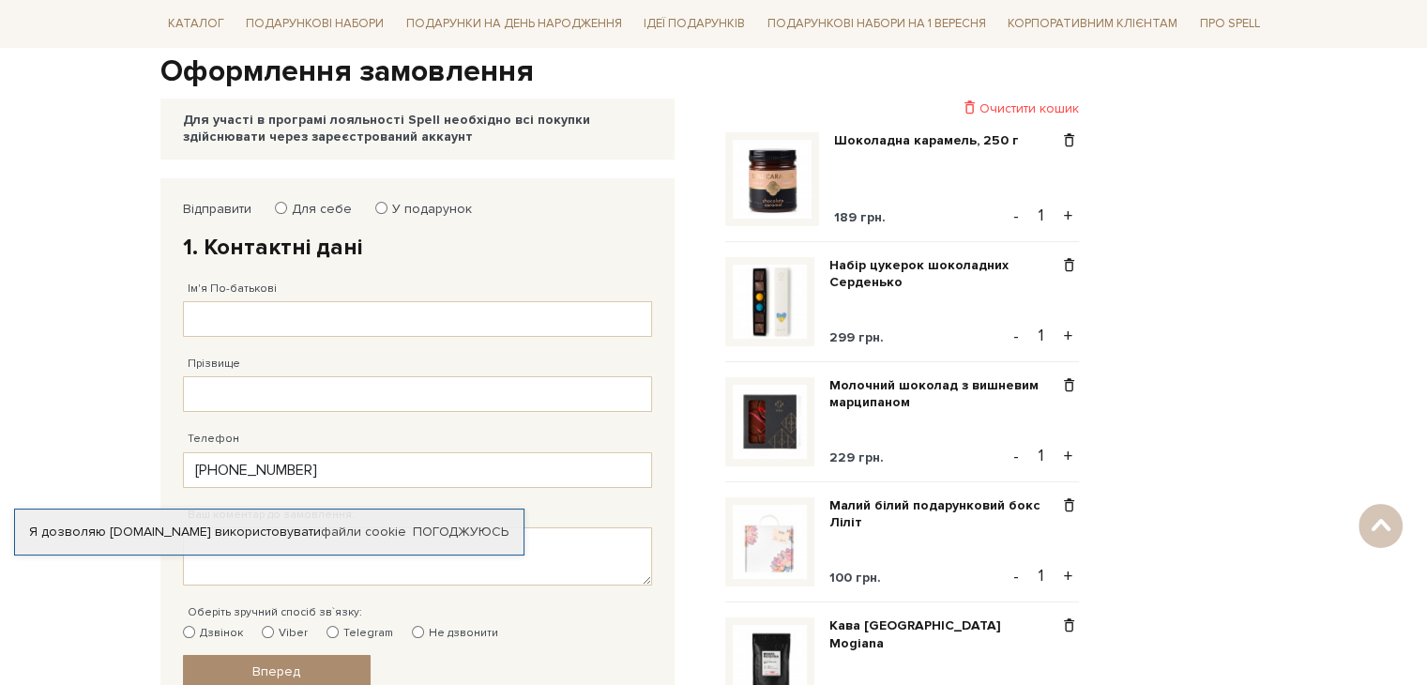
drag, startPoint x: 380, startPoint y: 208, endPoint x: 390, endPoint y: 258, distance: 50.8
click at [380, 209] on input "У подарунок" at bounding box center [381, 208] width 12 height 12
radio input "true"
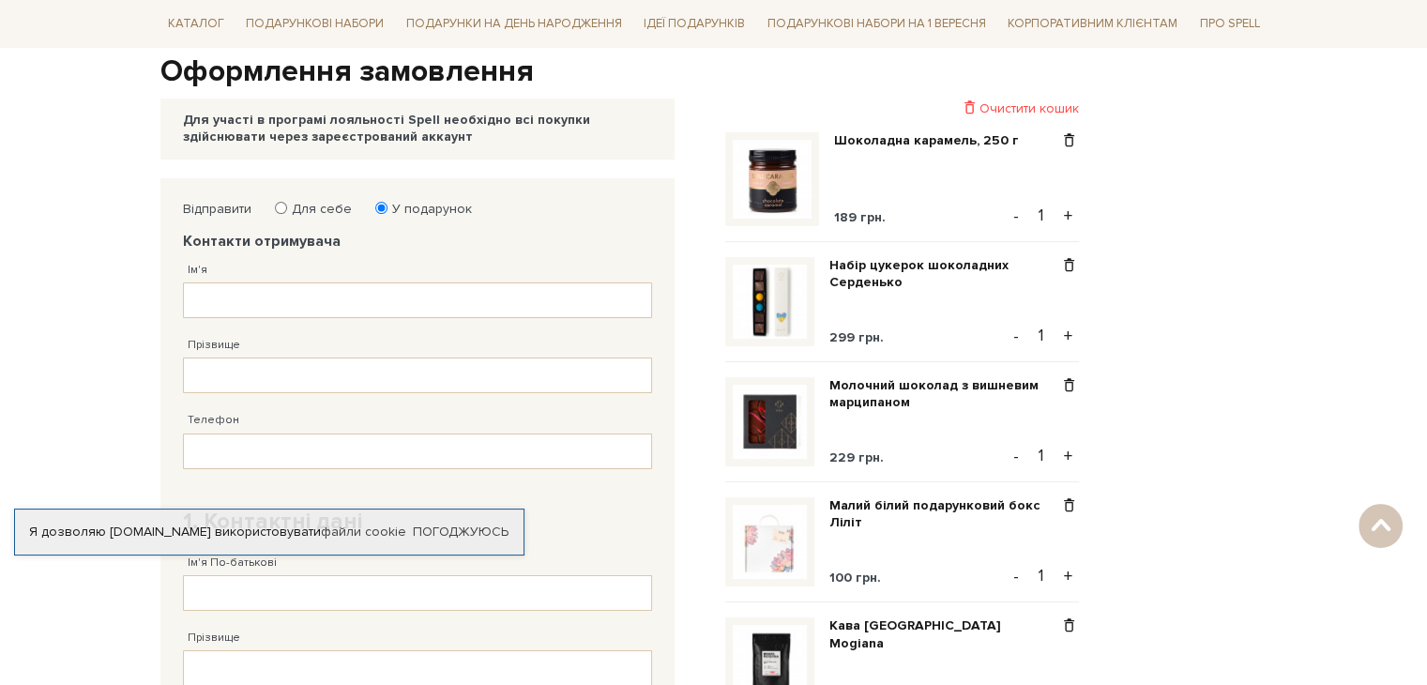
click at [281, 203] on input "Для себе" at bounding box center [281, 208] width 12 height 12
radio input "true"
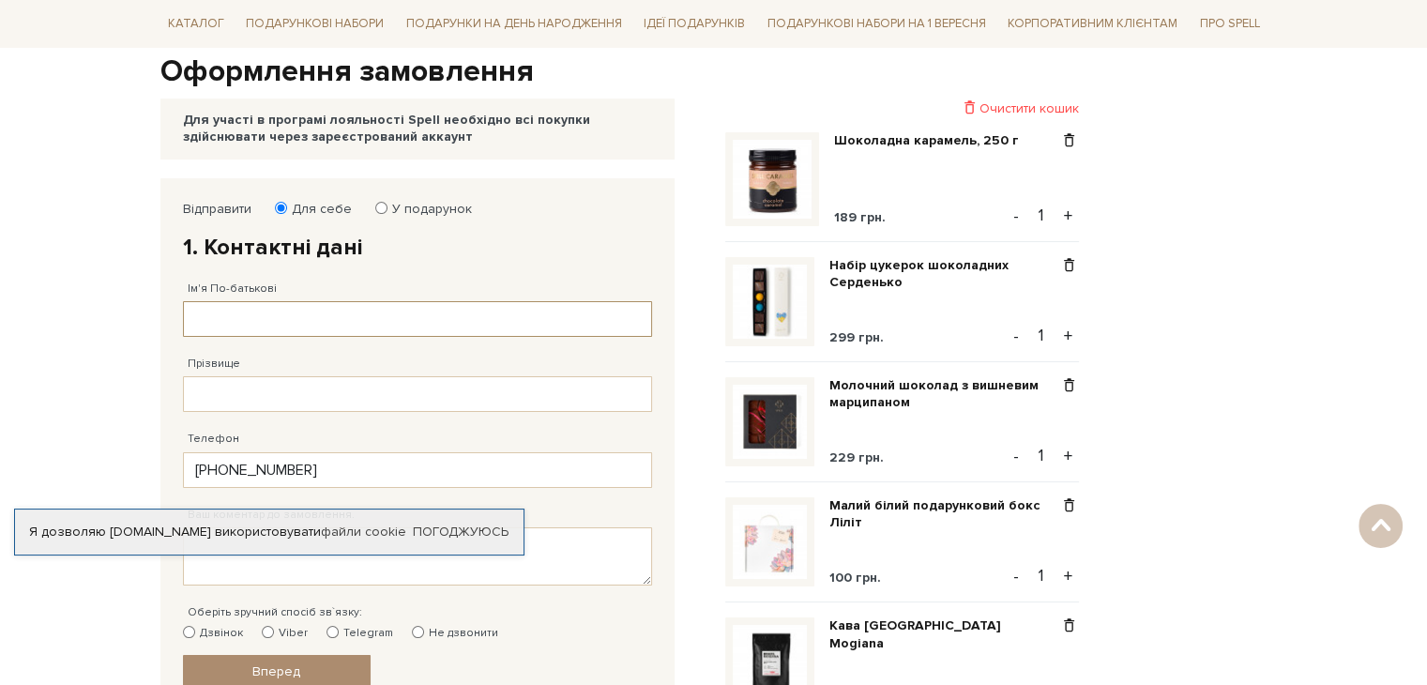
click at [215, 322] on input "Ім'я По-батькові" at bounding box center [417, 319] width 469 height 36
drag, startPoint x: 269, startPoint y: 312, endPoint x: 110, endPoint y: 326, distance: 160.1
click at [120, 326] on body "Подарункові набори SALE Корпоративним клієнтам Доставка і оплата Консультація: …" at bounding box center [713, 642] width 1427 height 1660
type input "Cdsnkfyf"
click at [75, 324] on body "Подарункові набори SALE Корпоративним клієнтам Доставка і оплата Консультація: …" at bounding box center [713, 642] width 1427 height 1660
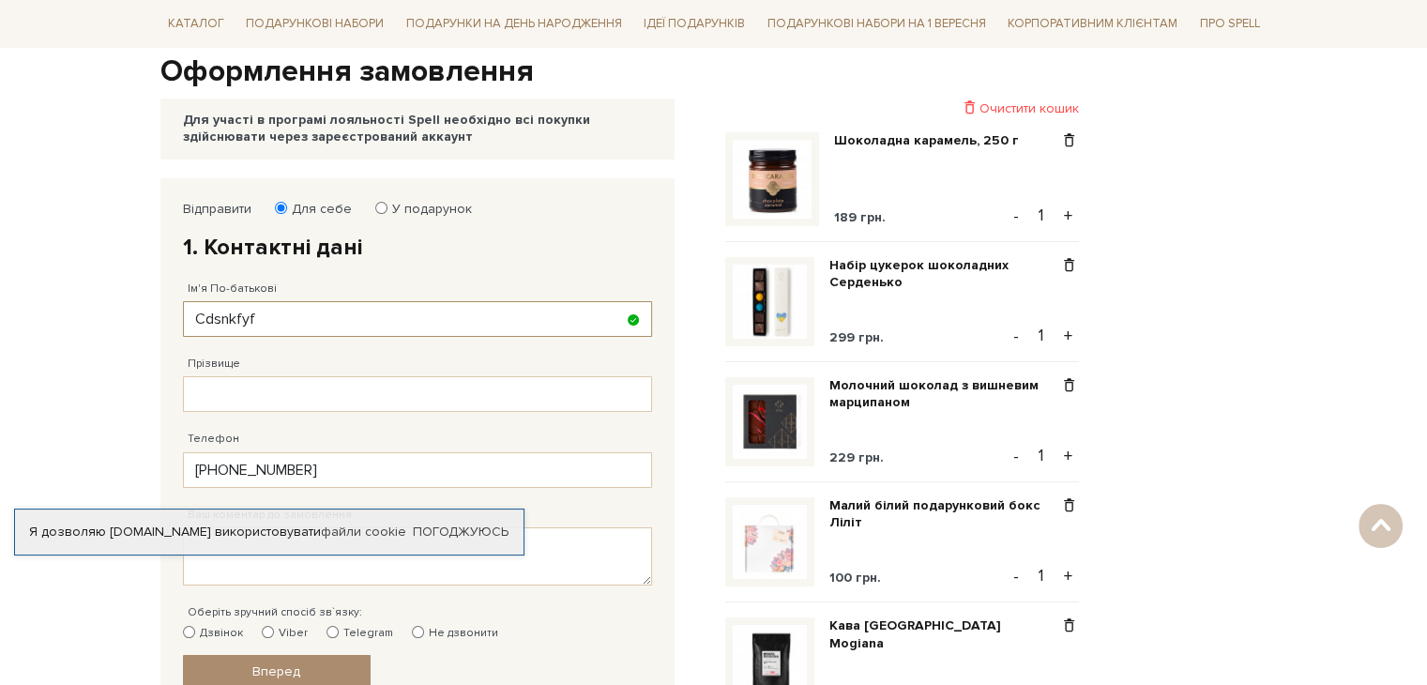
drag, startPoint x: 283, startPoint y: 327, endPoint x: 156, endPoint y: 315, distance: 128.1
click at [155, 320] on div "Відправити Для себе У подарунок 1. Контактні дані Ім'я По-батькові Cdsnkfyf Зап…" at bounding box center [431, 692] width 565 height 1028
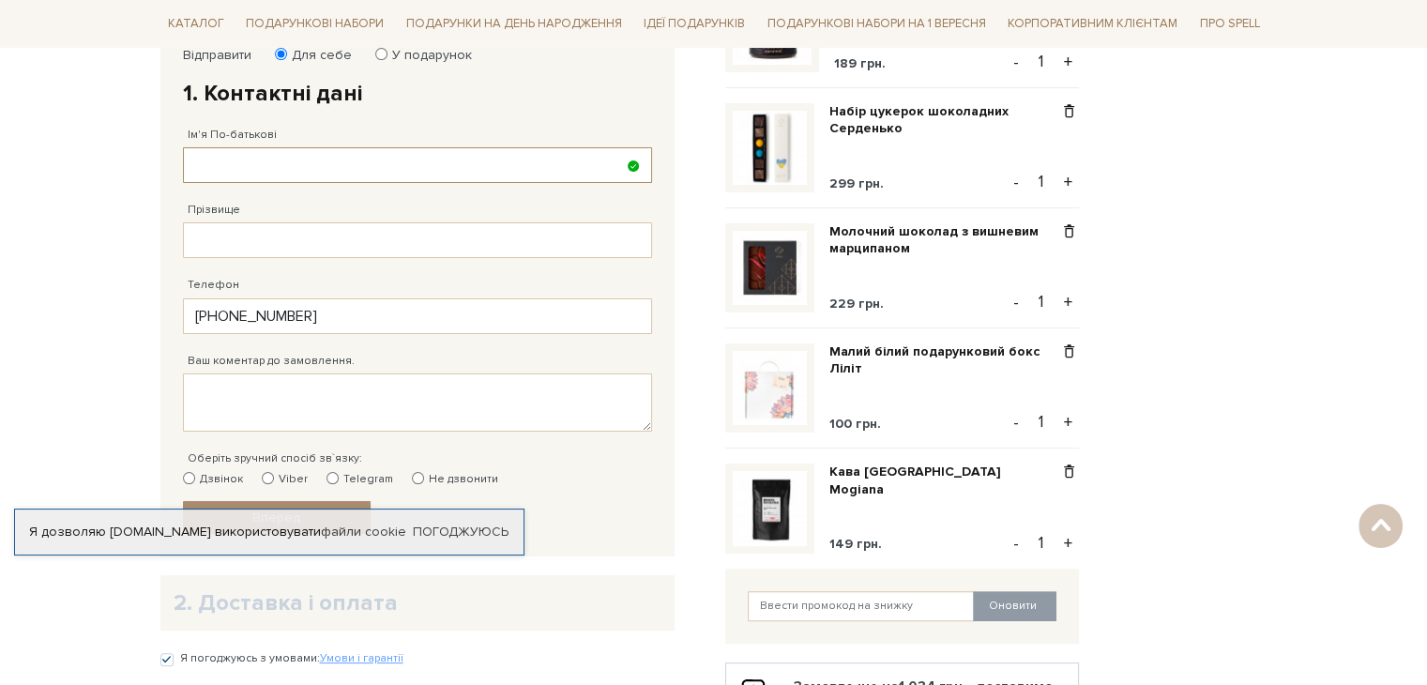
scroll to position [0, 0]
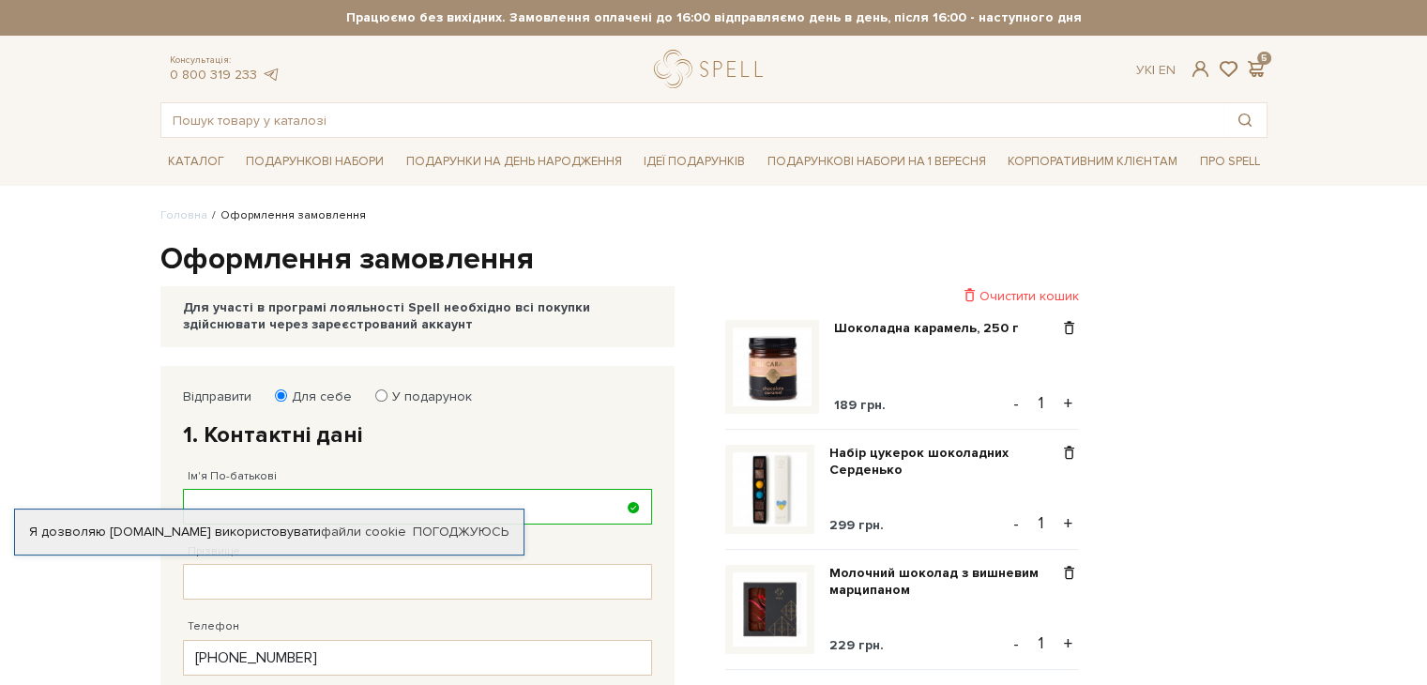
click at [476, 215] on ul "Головна Оформлення замовлення" at bounding box center [713, 215] width 1107 height 17
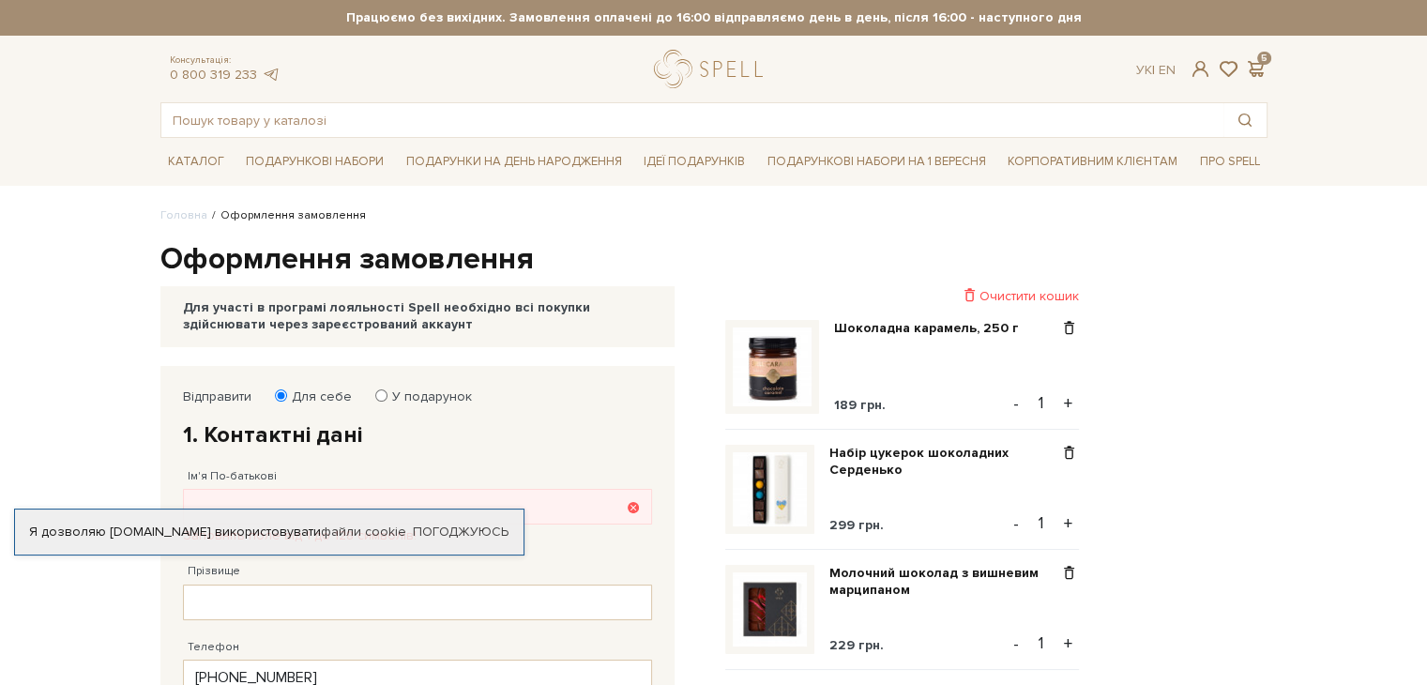
click at [342, 307] on div "Для участі в програмі лояльності Spell необхідно всі покупки здійснювати через …" at bounding box center [417, 316] width 469 height 34
click at [1187, 71] on div "Ук | En | 5" at bounding box center [1201, 69] width 130 height 17
click at [1196, 73] on span at bounding box center [1200, 69] width 23 height 20
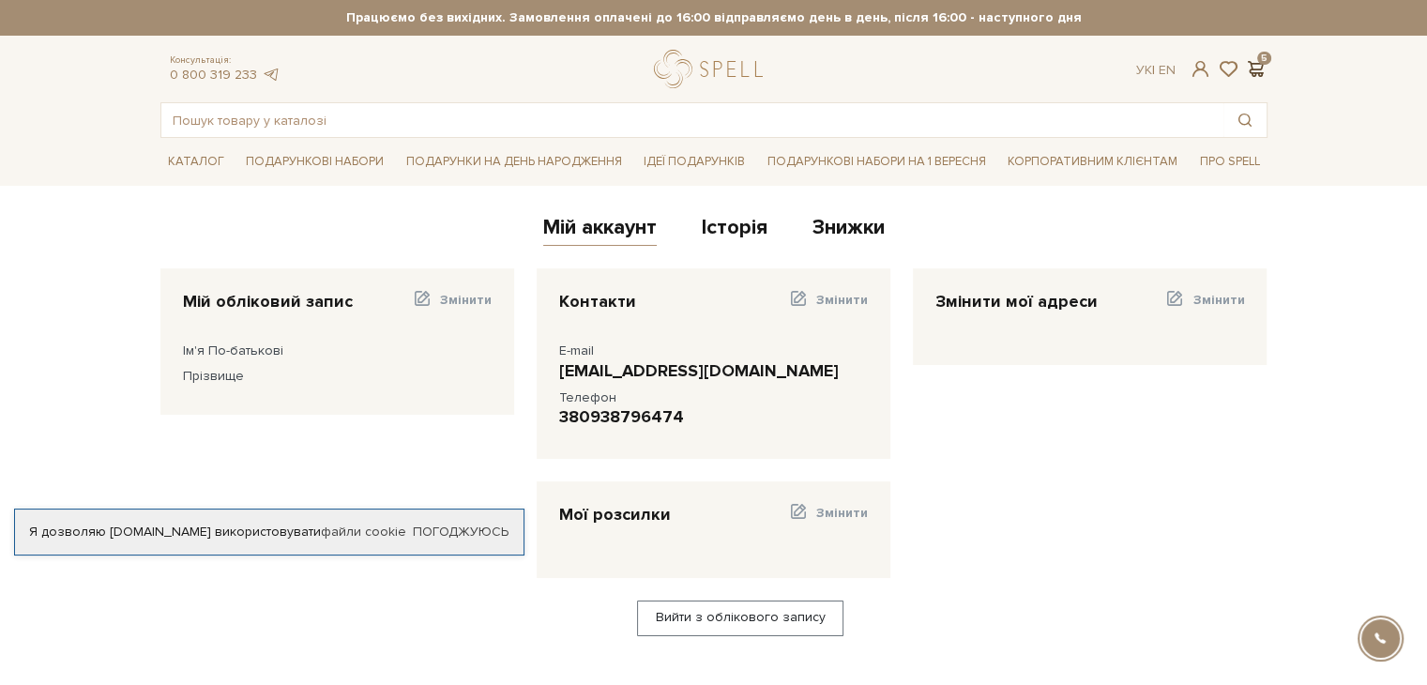
click at [1263, 59] on span at bounding box center [1256, 69] width 23 height 20
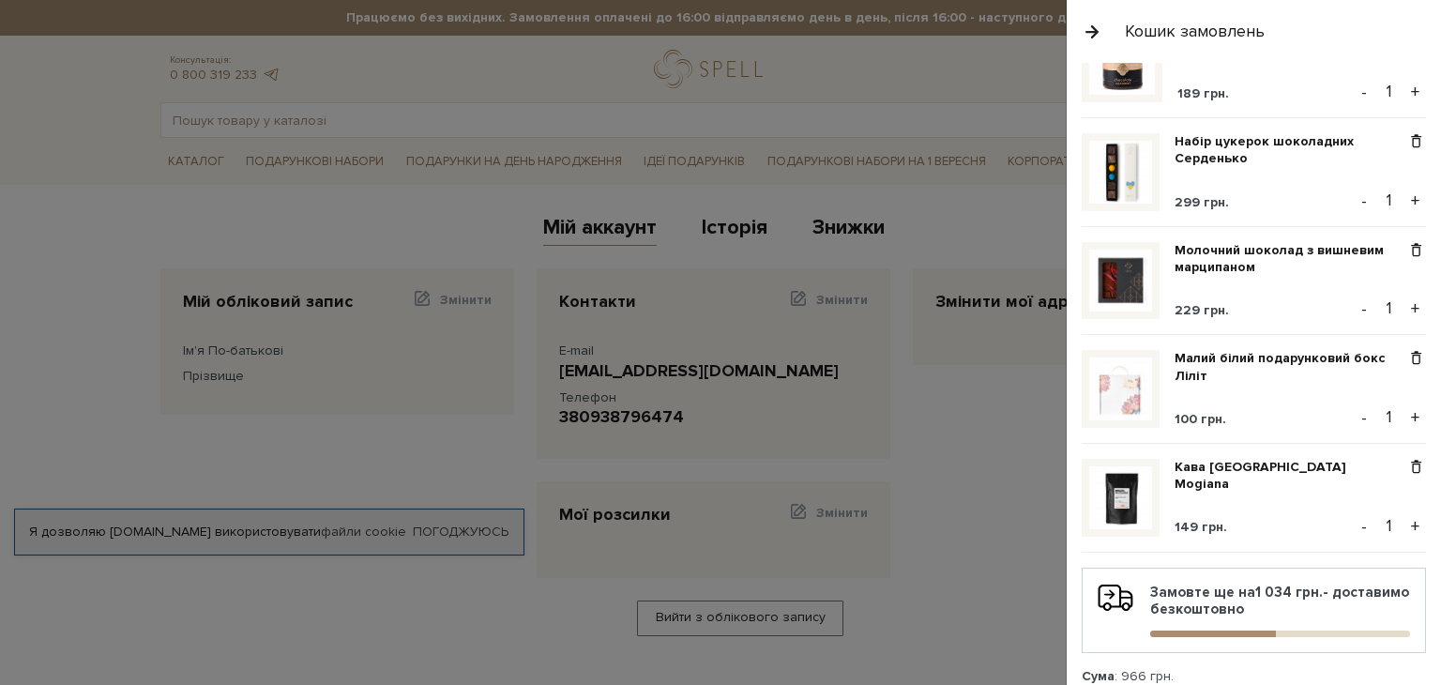
scroll to position [333, 0]
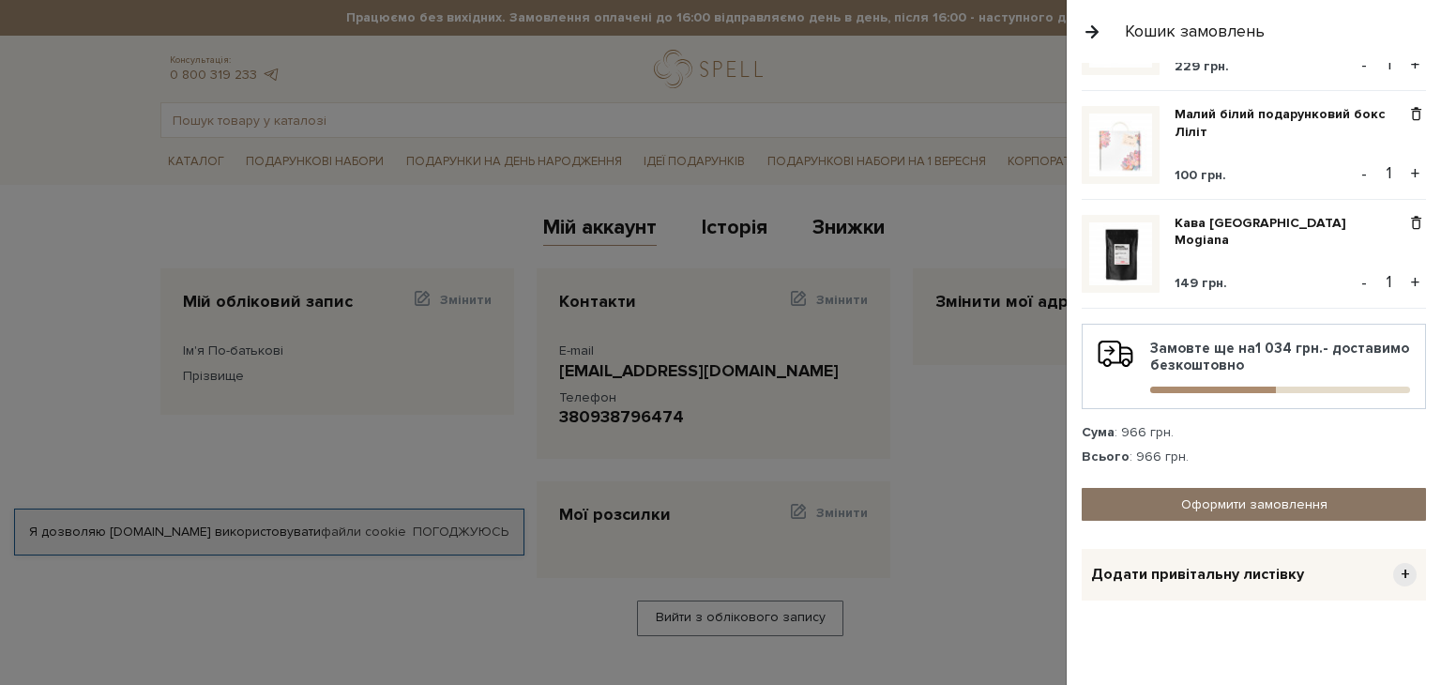
click at [1161, 507] on link "Оформити замовлення" at bounding box center [1254, 504] width 344 height 33
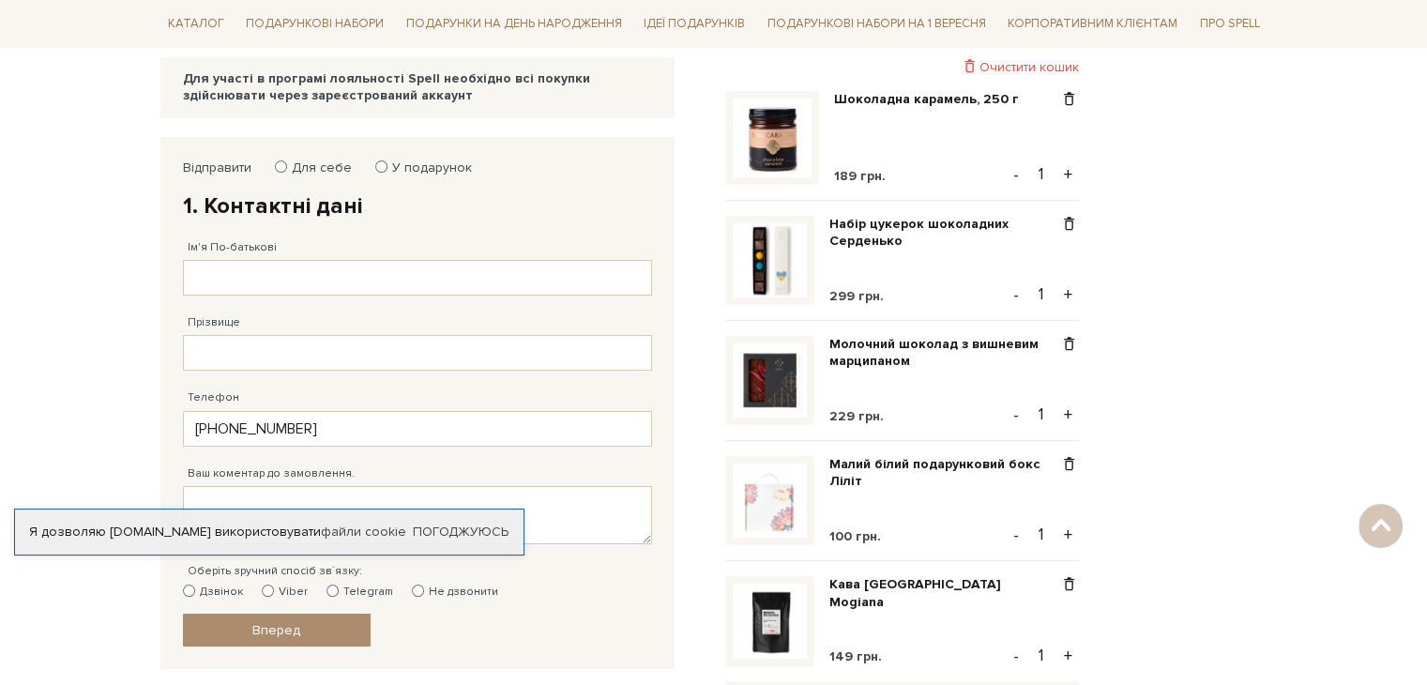
scroll to position [188, 0]
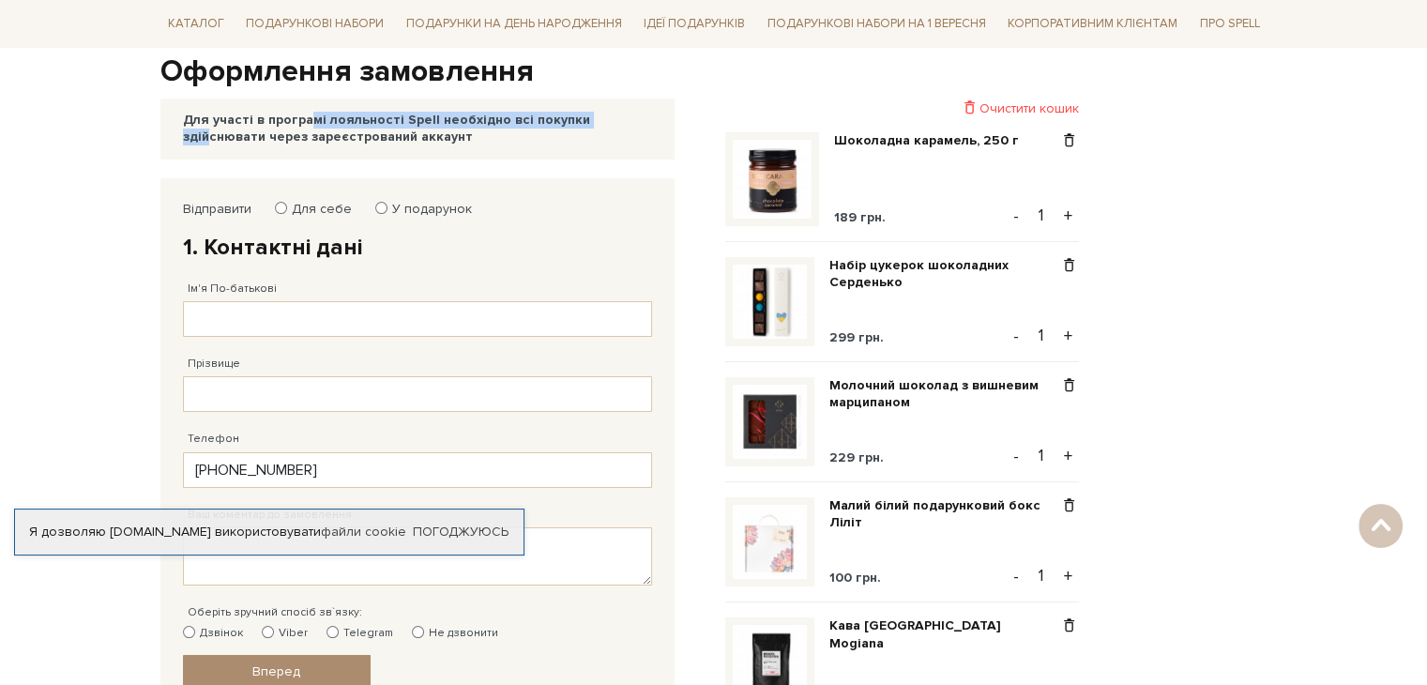
drag, startPoint x: 256, startPoint y: 121, endPoint x: 510, endPoint y: 114, distance: 254.4
click at [510, 114] on div "Для участі в програмі лояльності Spell необхідно всі покупки здійснювати через …" at bounding box center [417, 129] width 469 height 34
click at [346, 133] on div "Для участі в програмі лояльності Spell необхідно всі покупки здійснювати через …" at bounding box center [417, 129] width 469 height 34
click at [252, 118] on div "Для участі в програмі лояльності Spell необхідно всі покупки здійснювати через …" at bounding box center [417, 129] width 469 height 34
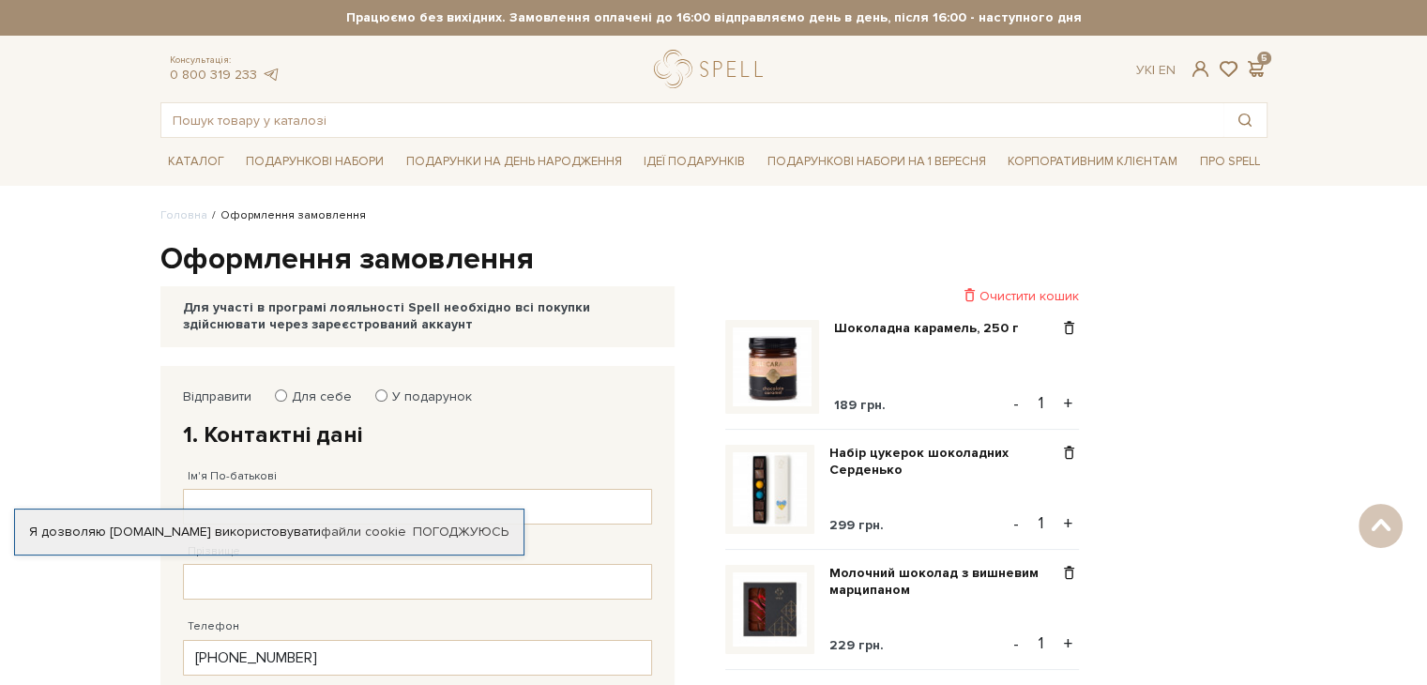
scroll to position [0, 0]
click at [1199, 66] on span at bounding box center [1200, 69] width 23 height 20
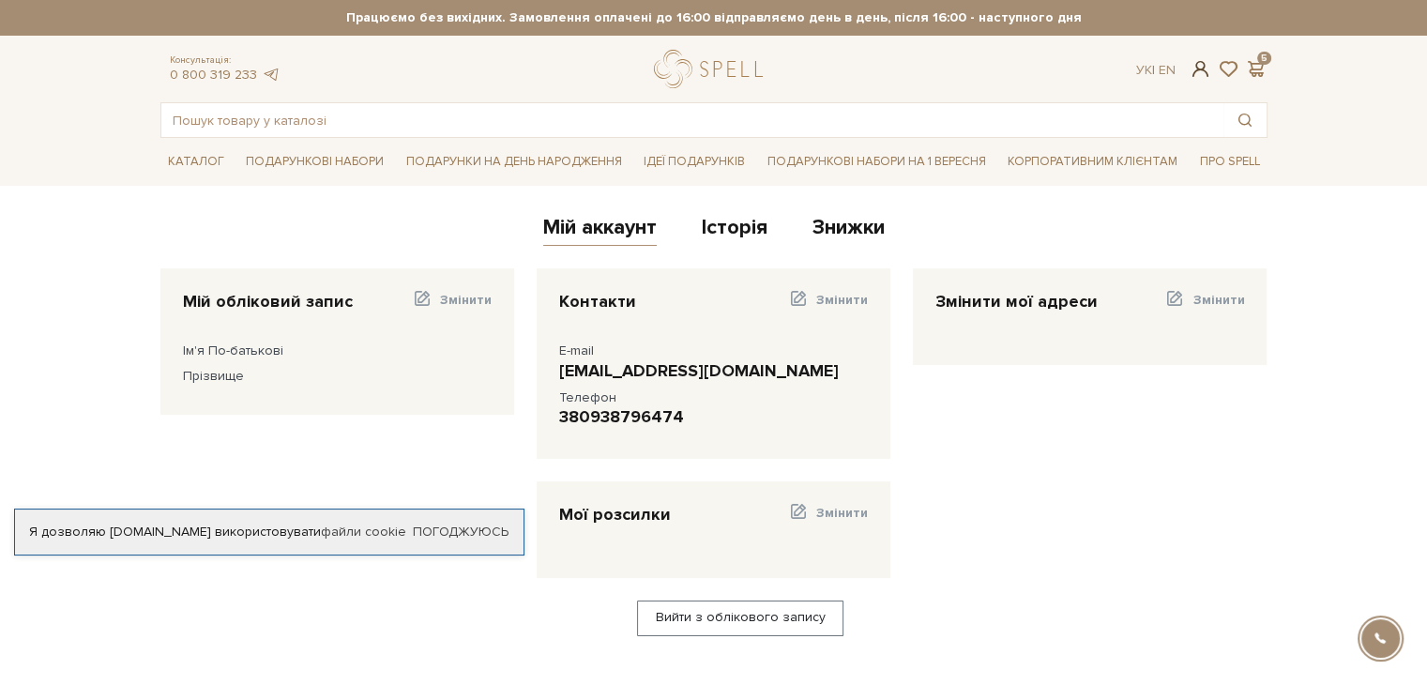
click at [1197, 66] on span at bounding box center [1200, 69] width 23 height 20
click at [1201, 66] on span at bounding box center [1200, 69] width 23 height 20
click at [466, 295] on span "Змінити" at bounding box center [466, 300] width 52 height 16
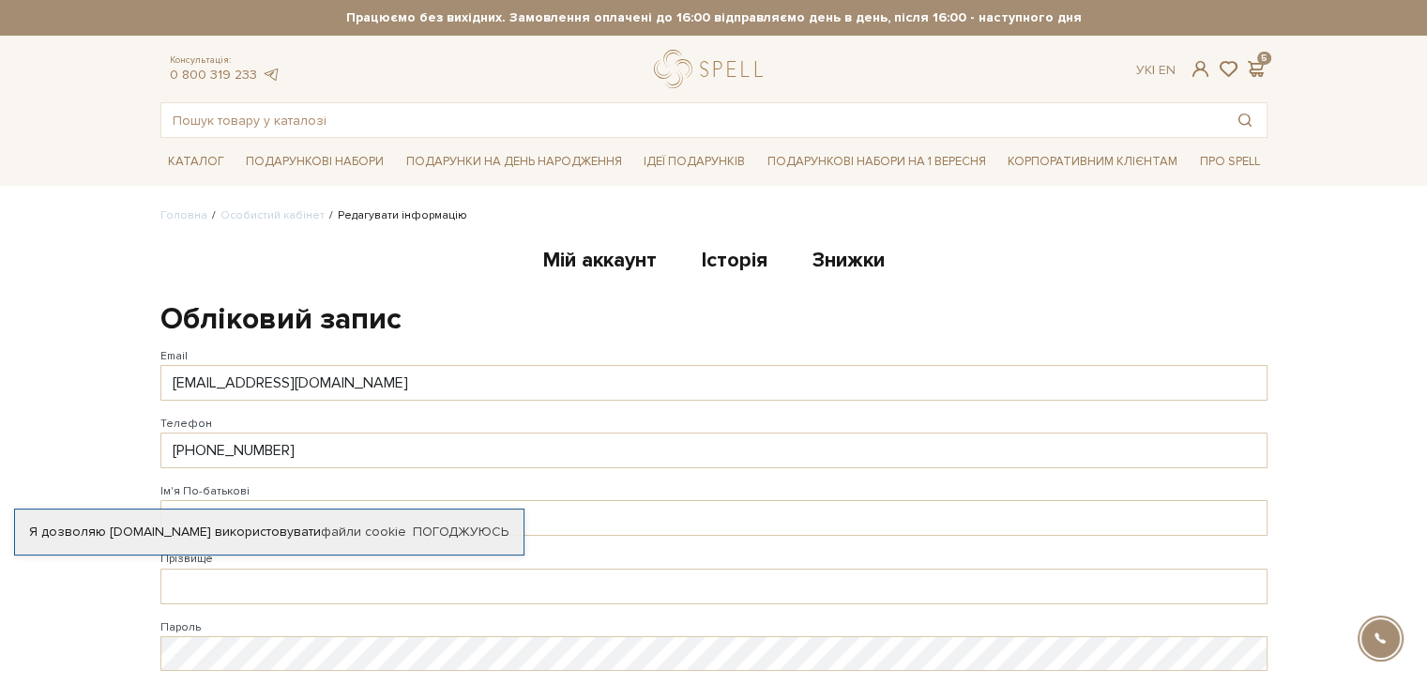
scroll to position [188, 0]
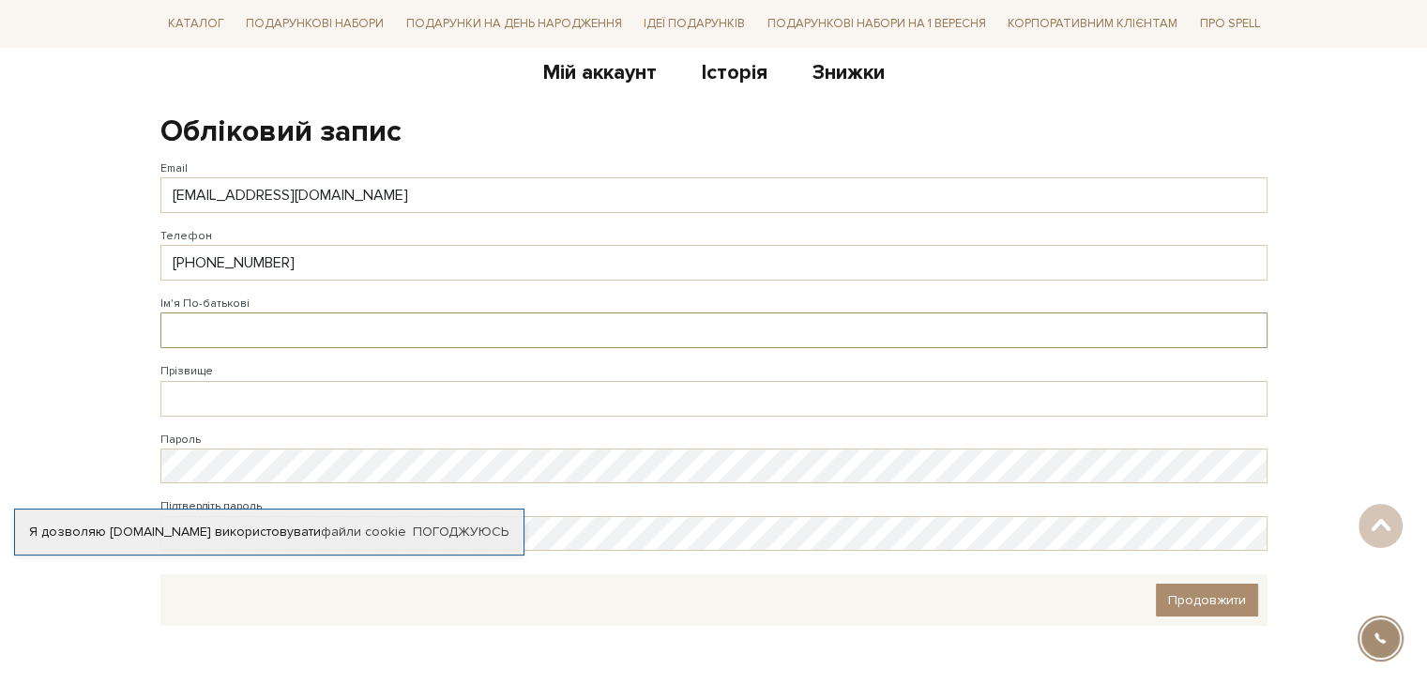
click at [199, 312] on input "Ім'я По-батькові" at bounding box center [713, 330] width 1107 height 36
drag, startPoint x: 251, startPoint y: 324, endPoint x: 113, endPoint y: 326, distance: 138.0
click at [113, 326] on body "Подарункові набори SALE Корпоративним клієнтам Доставка і оплата Консультація: …" at bounding box center [713, 354] width 1427 height 1085
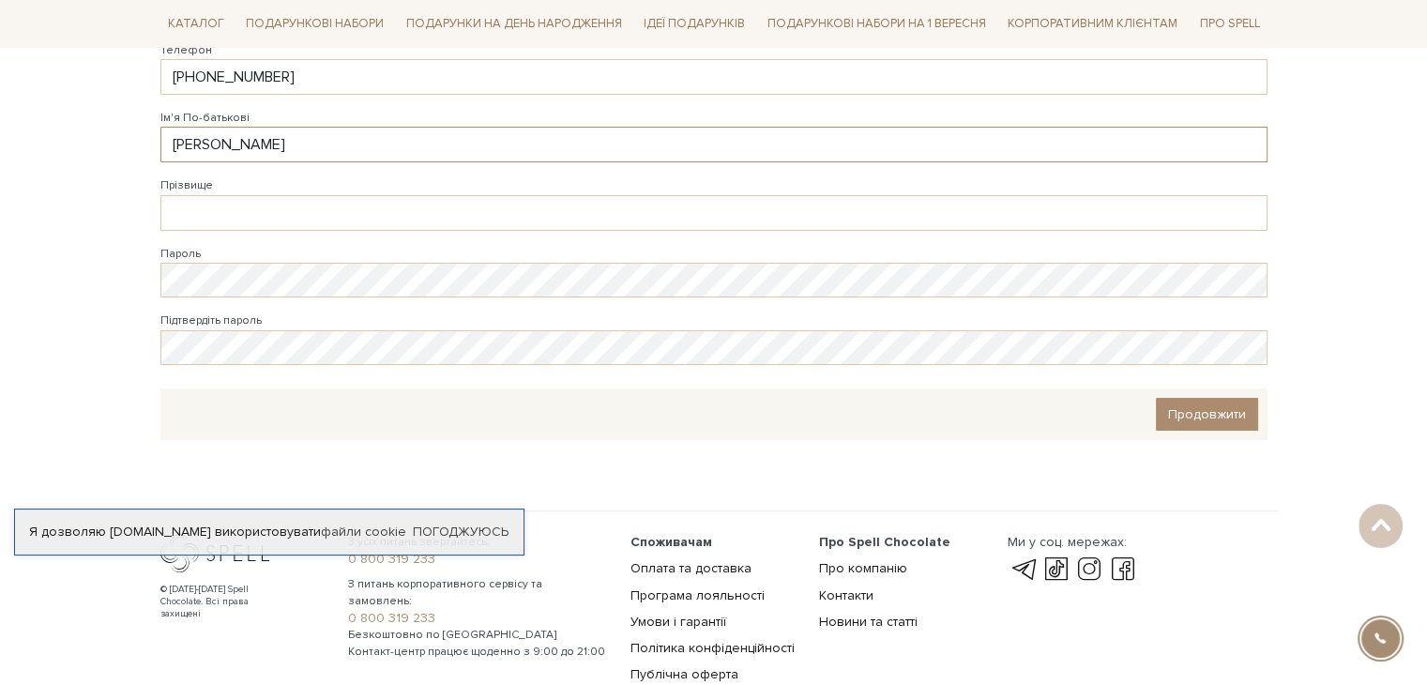
scroll to position [375, 0]
type input "Світлана"
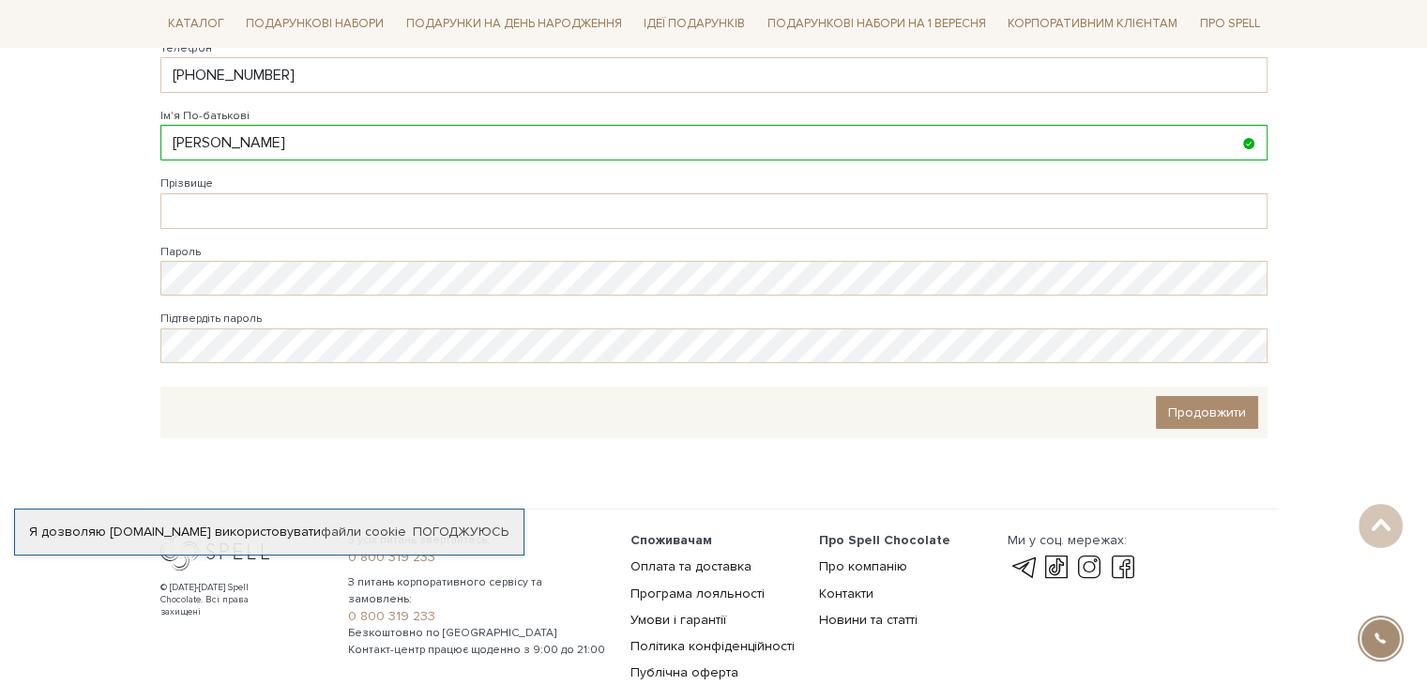
click at [93, 338] on body "Подарункові набори SALE Корпоративним клієнтам Доставка і оплата Консультація: …" at bounding box center [713, 167] width 1427 height 1085
click at [1193, 407] on span "Продовжити" at bounding box center [1207, 412] width 78 height 16
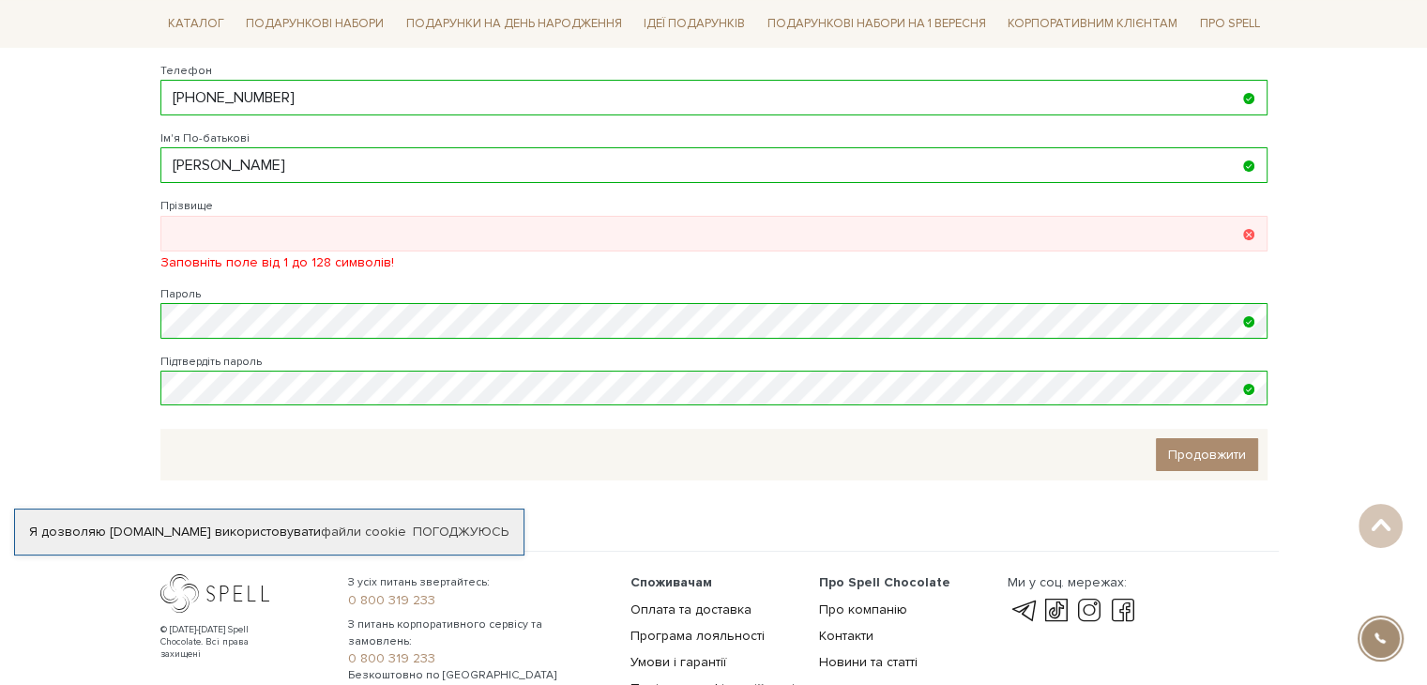
scroll to position [346, 0]
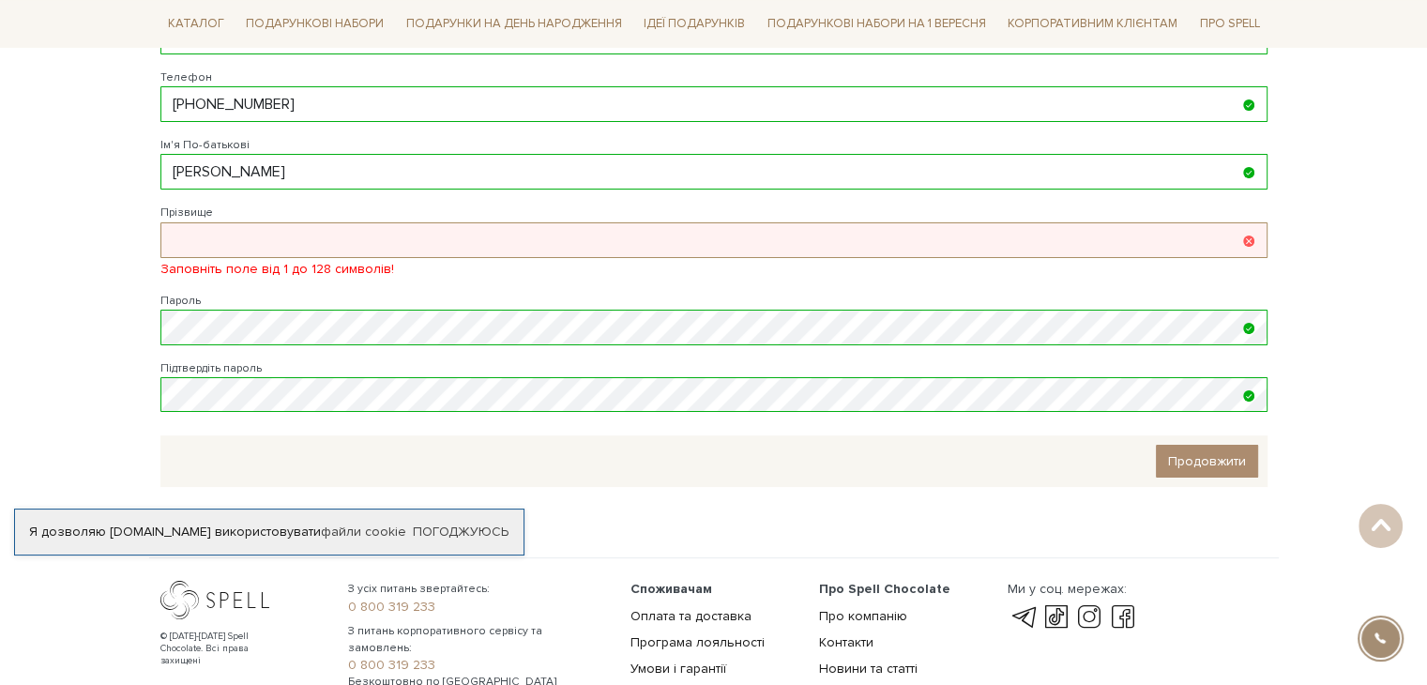
click at [240, 240] on input "Прізвище" at bounding box center [713, 240] width 1107 height 36
type input "[PERSON_NAME]"
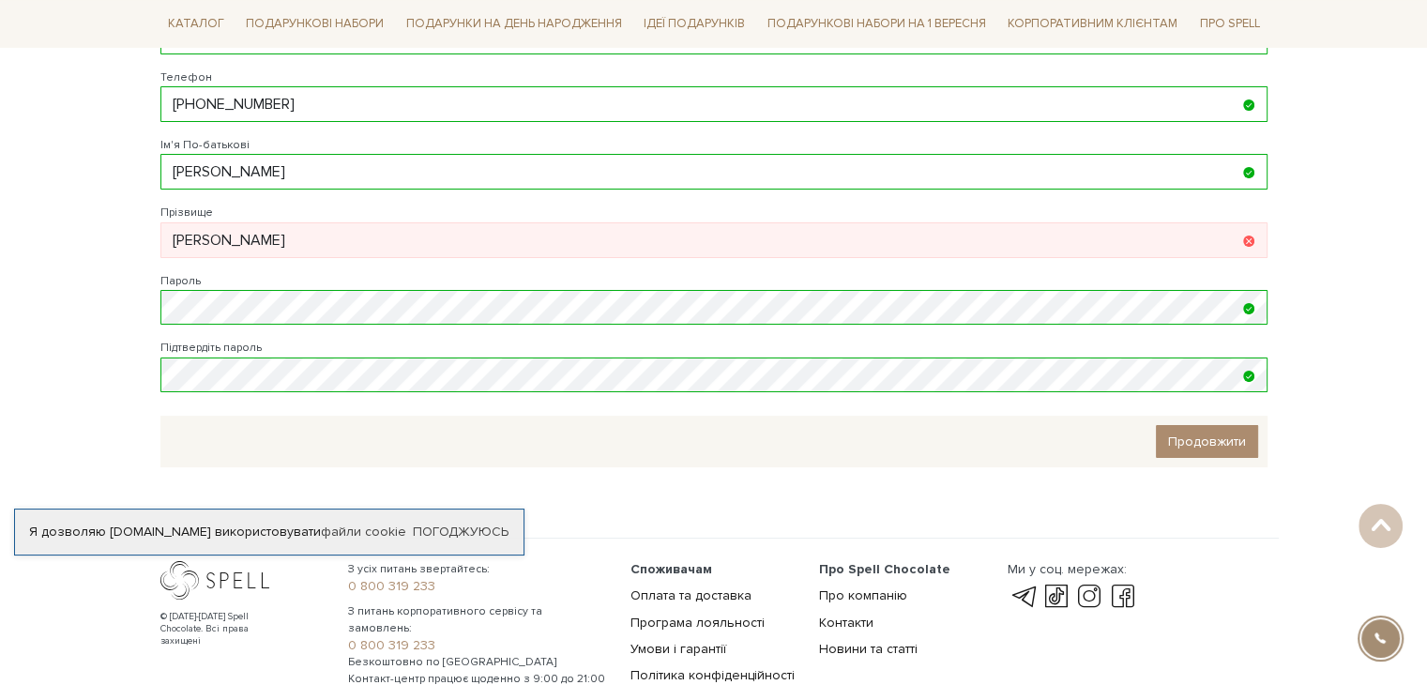
click at [40, 242] on body "Подарункові набори SALE Корпоративним клієнтам Доставка і оплата Консультація: …" at bounding box center [713, 196] width 1427 height 1085
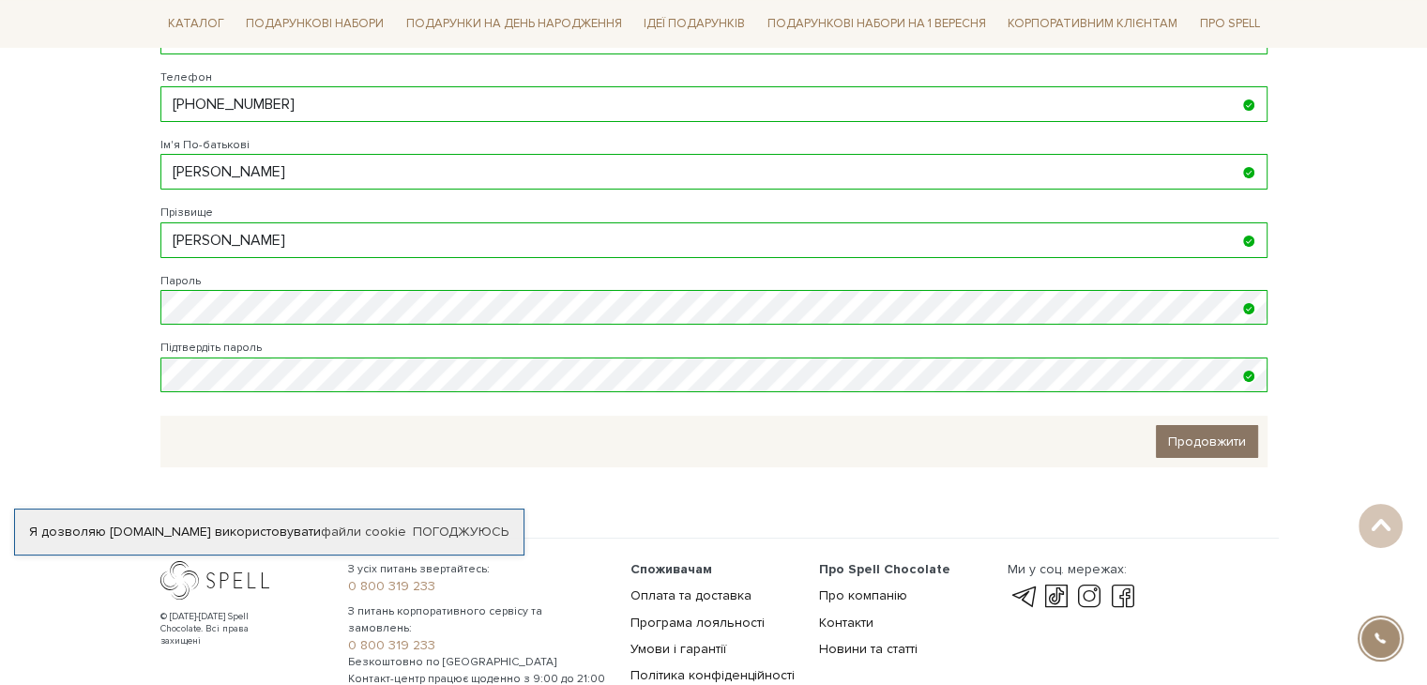
click at [1214, 437] on span "Продовжити" at bounding box center [1207, 442] width 78 height 16
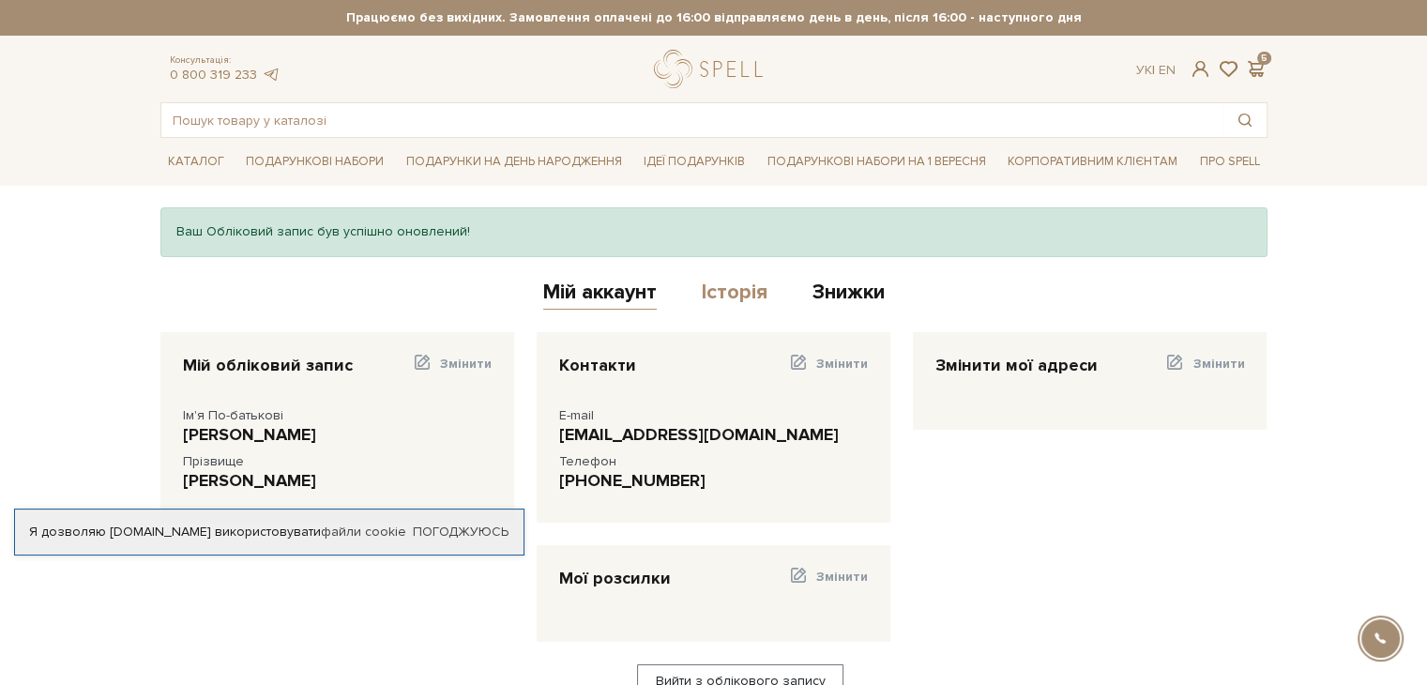
click at [746, 301] on link "Історія" at bounding box center [735, 295] width 66 height 31
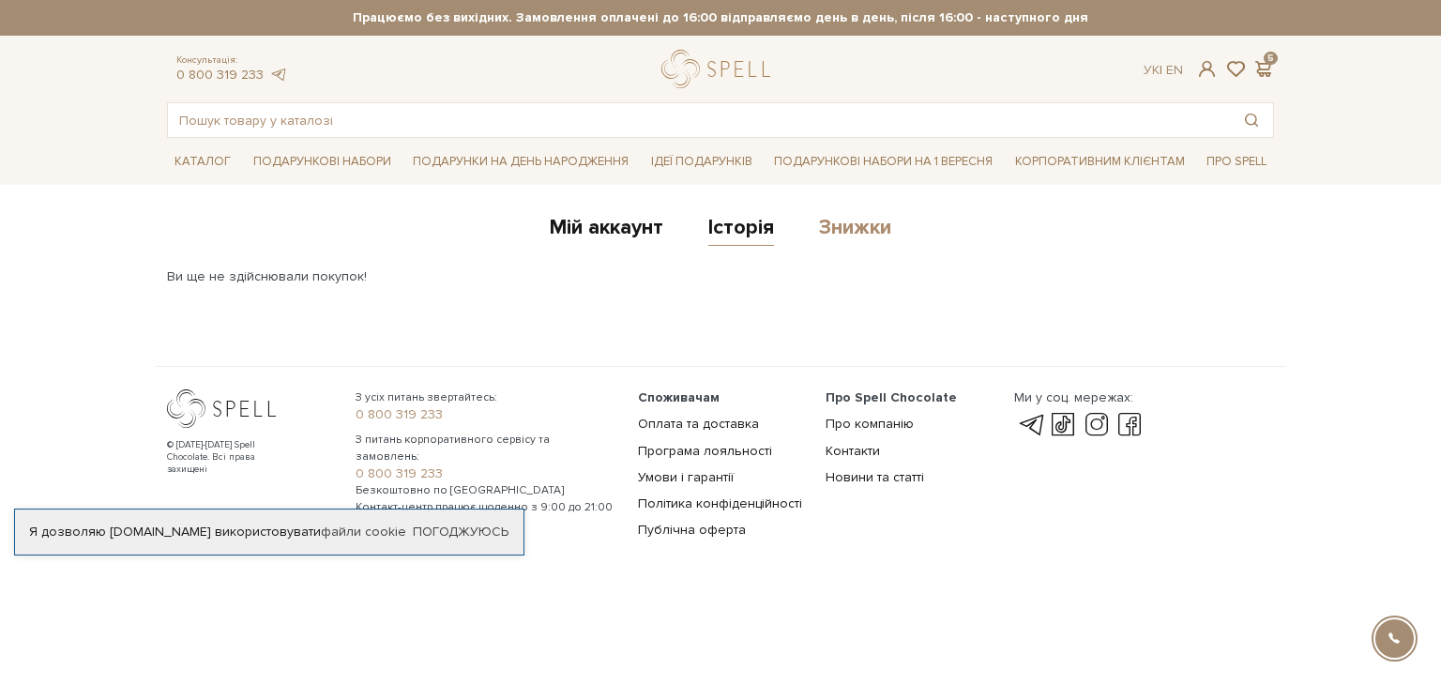
click at [861, 241] on link "Знижки" at bounding box center [855, 230] width 72 height 31
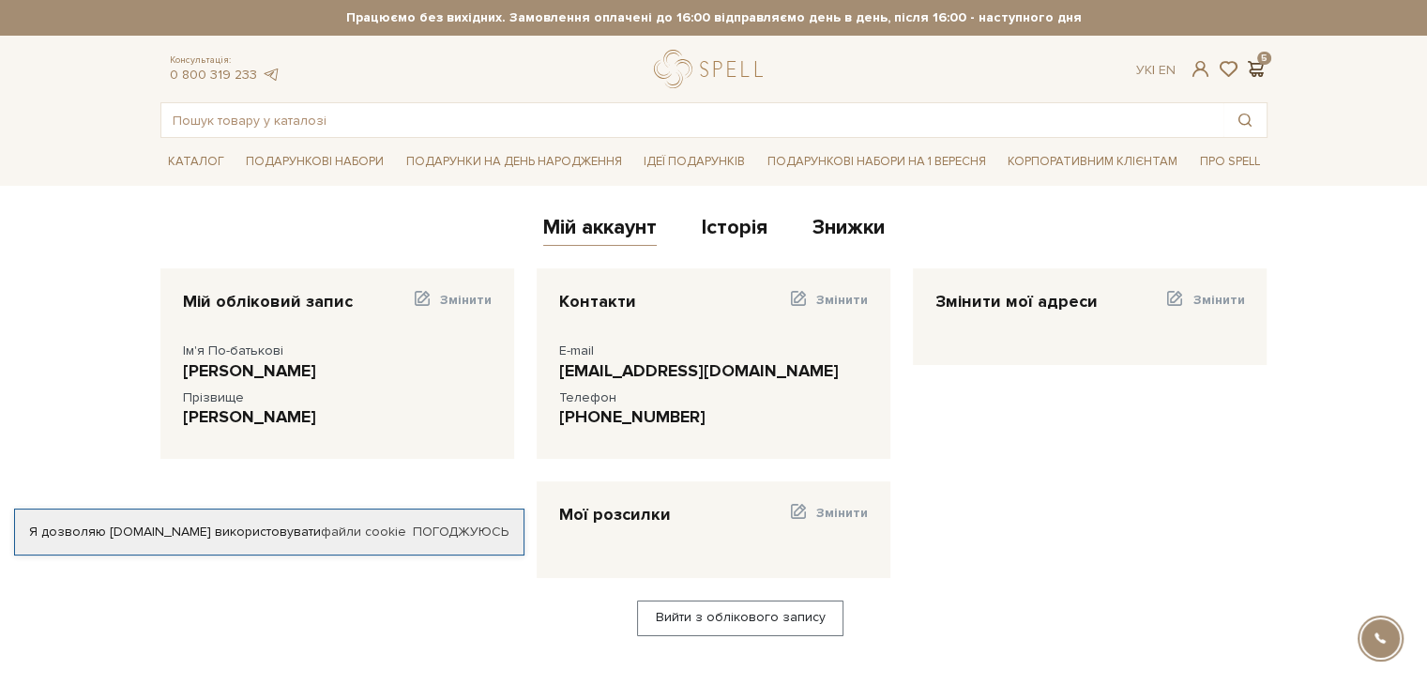
drag, startPoint x: 1238, startPoint y: 58, endPoint x: 1250, endPoint y: 63, distance: 13.1
click at [1242, 62] on div "Ук | En | 5" at bounding box center [1201, 69] width 130 height 17
click at [1254, 63] on span at bounding box center [1256, 69] width 23 height 20
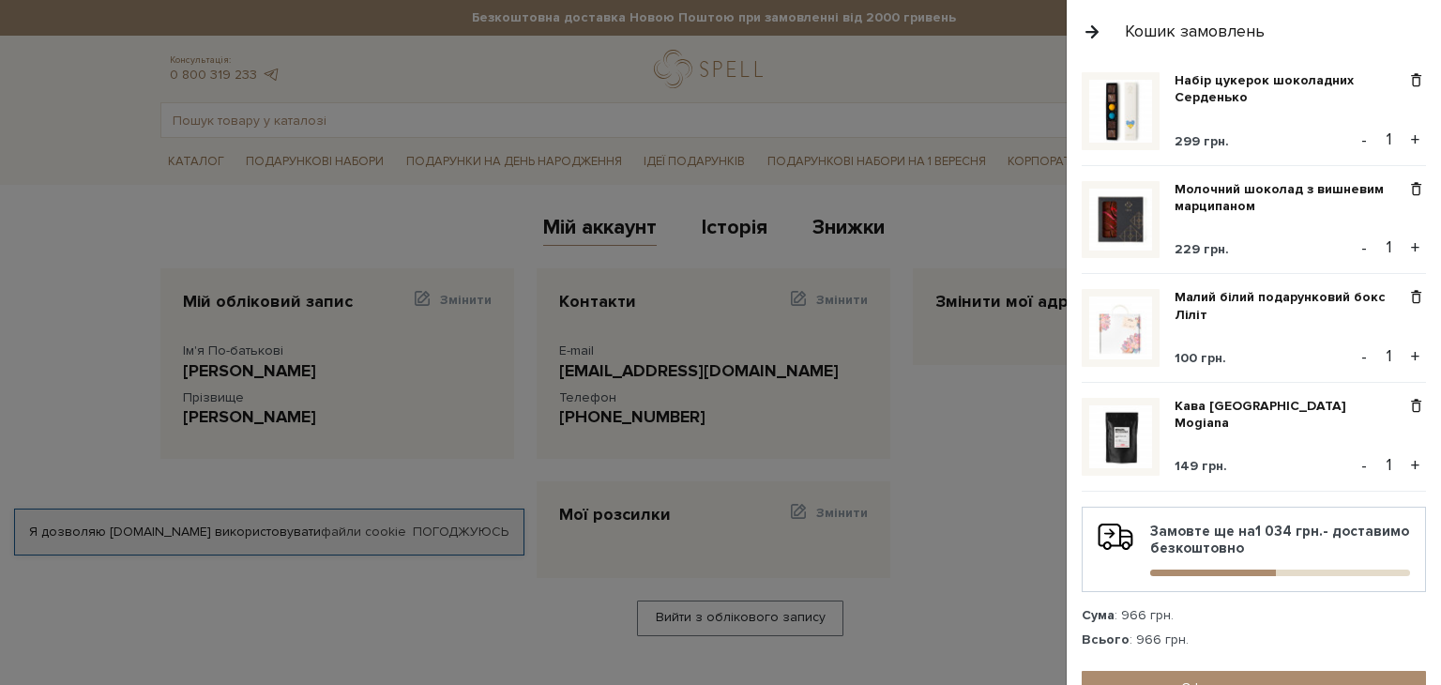
scroll to position [333, 0]
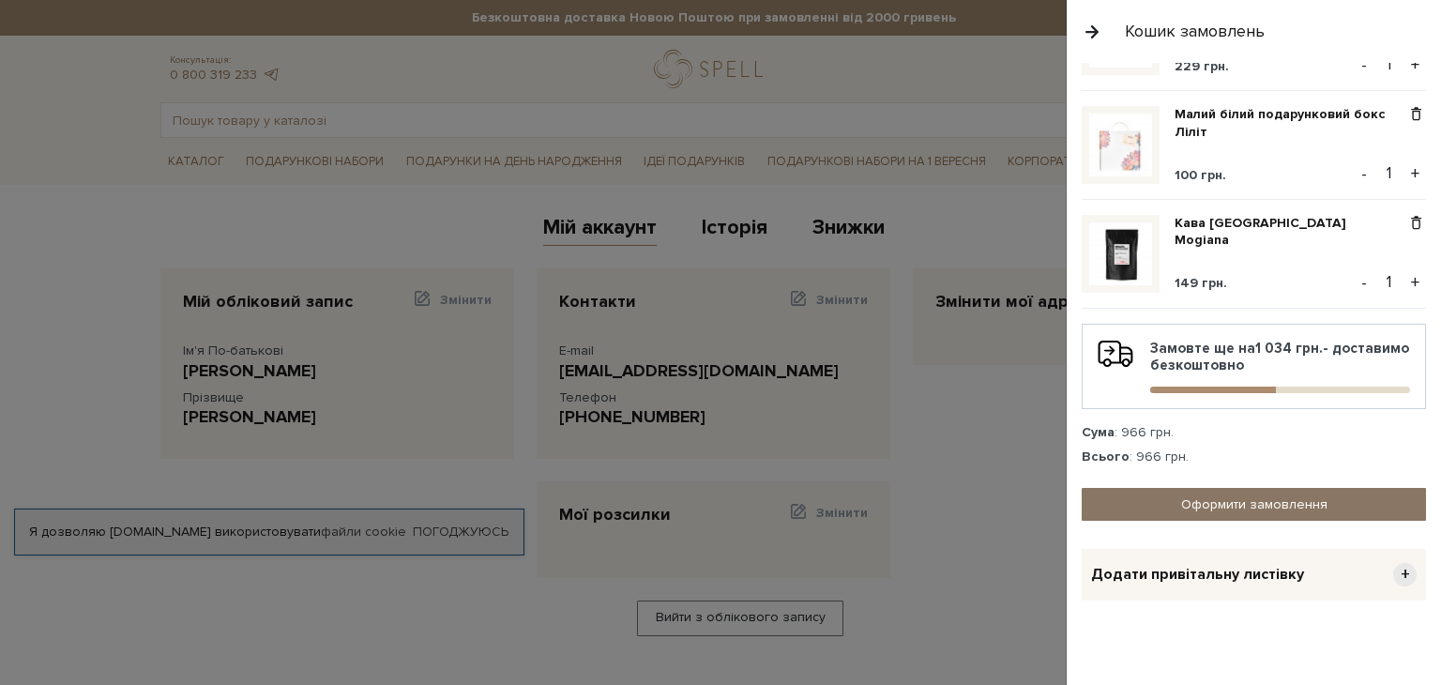
click at [1171, 491] on link "Оформити замовлення" at bounding box center [1254, 504] width 344 height 33
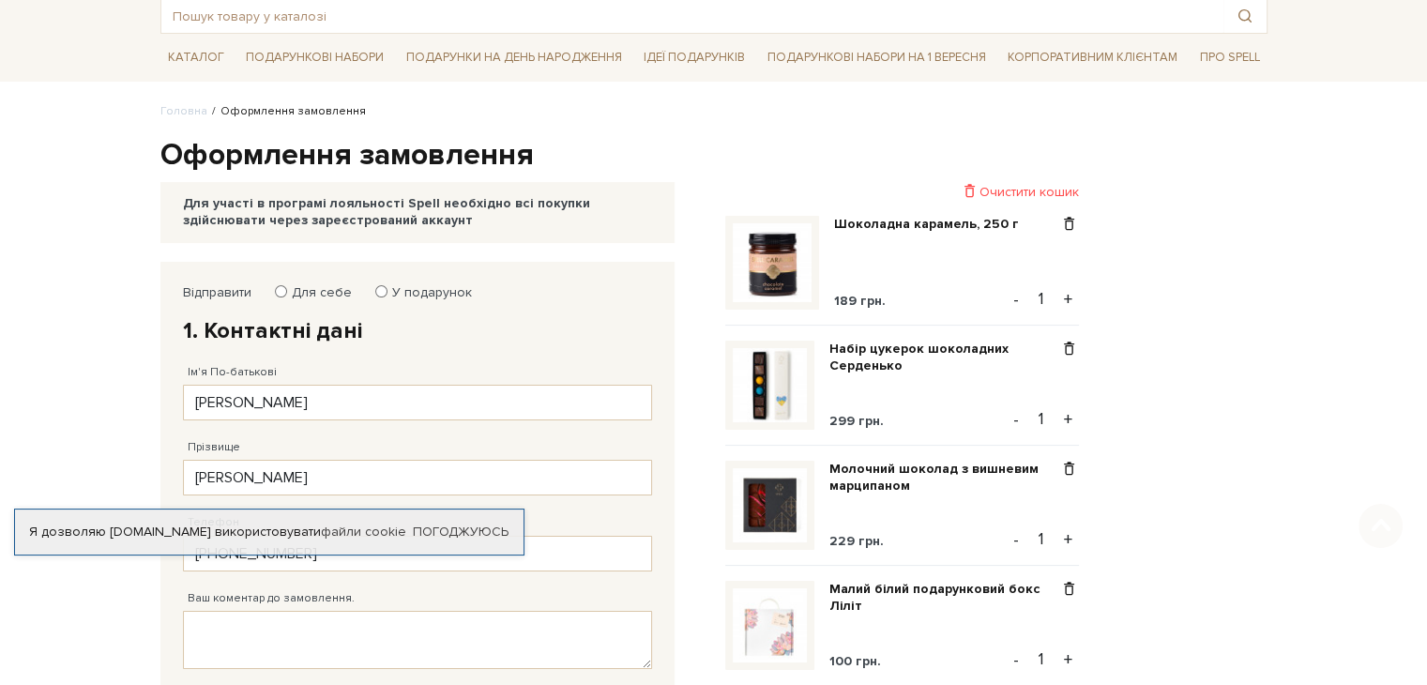
scroll to position [375, 0]
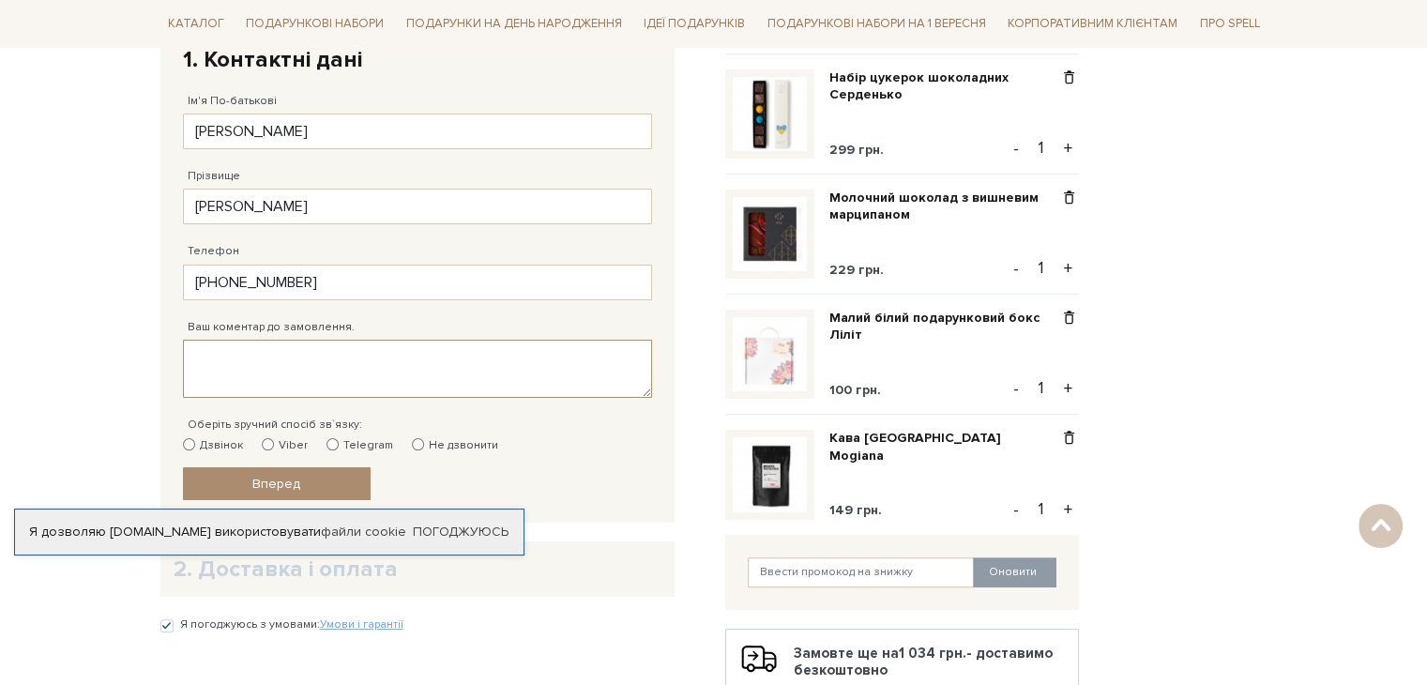
click at [218, 359] on textarea "Ваш коментар до замовлення." at bounding box center [417, 369] width 469 height 58
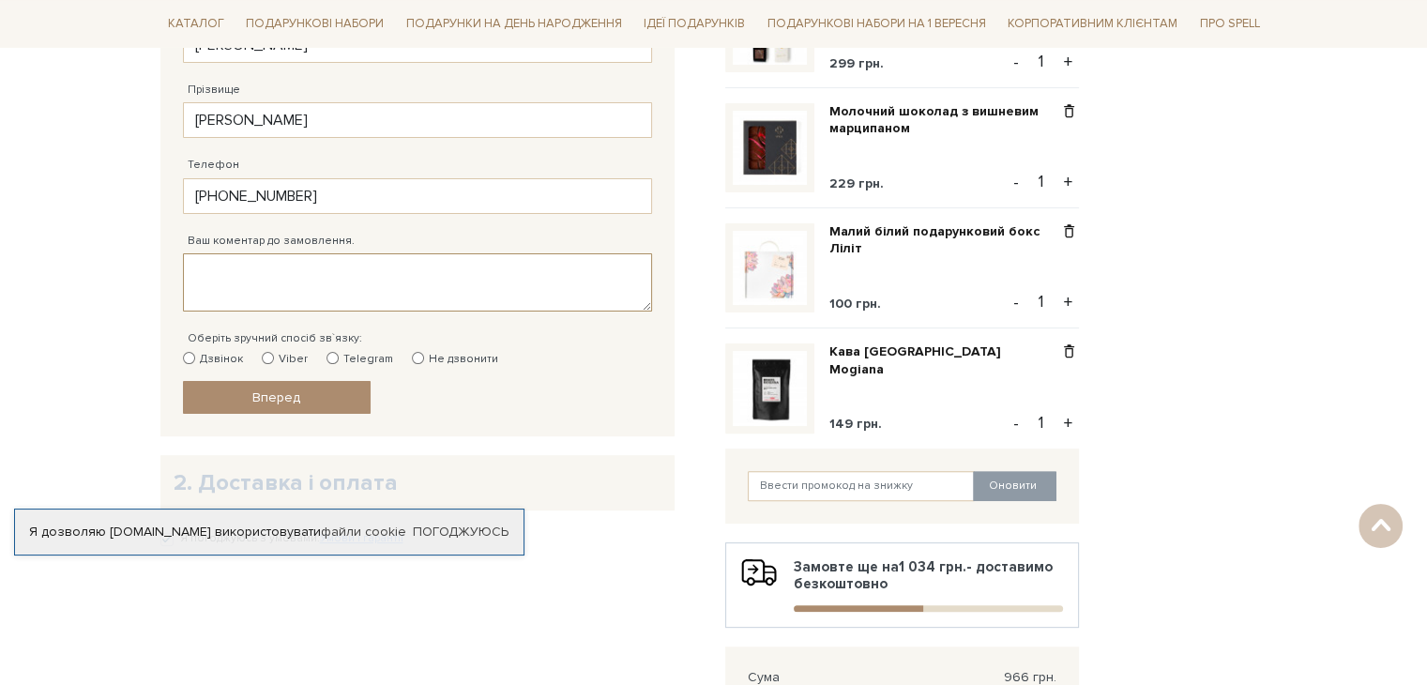
scroll to position [563, 0]
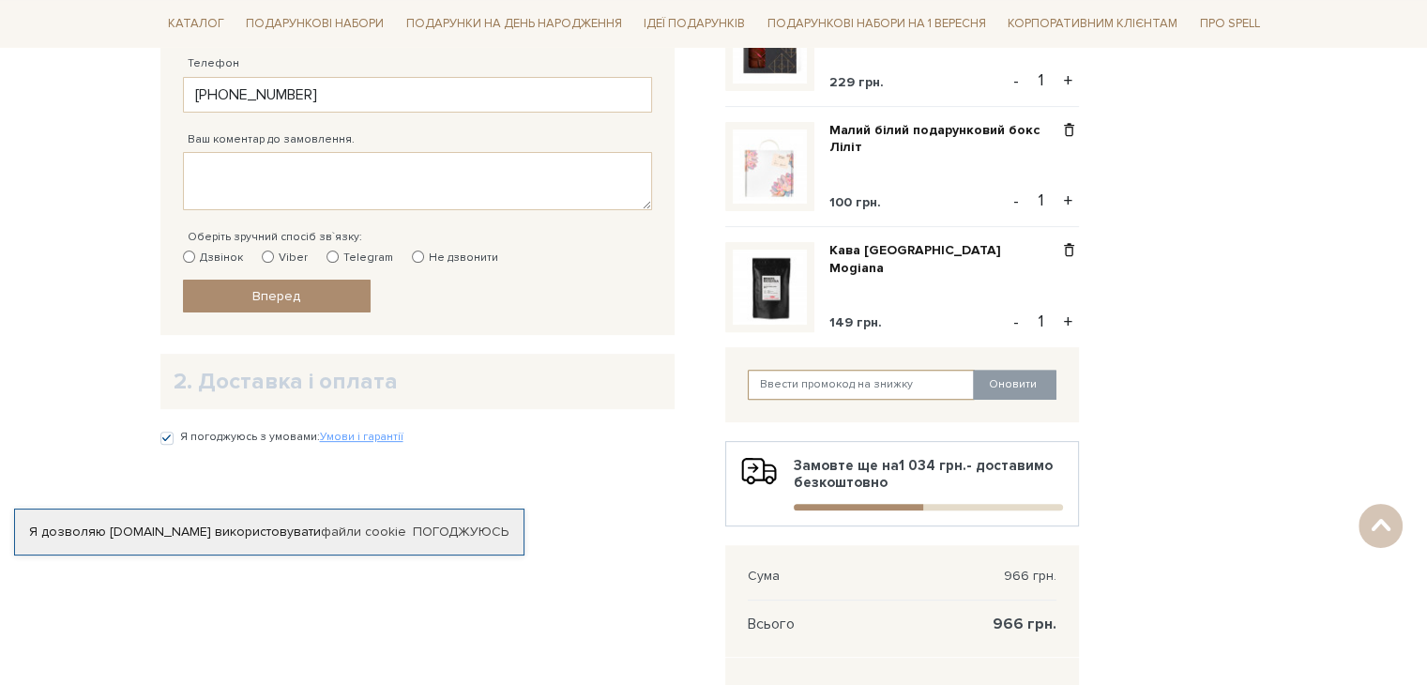
click at [815, 395] on input "text" at bounding box center [861, 385] width 227 height 30
click at [1046, 374] on button "Оновити" at bounding box center [1015, 385] width 84 height 30
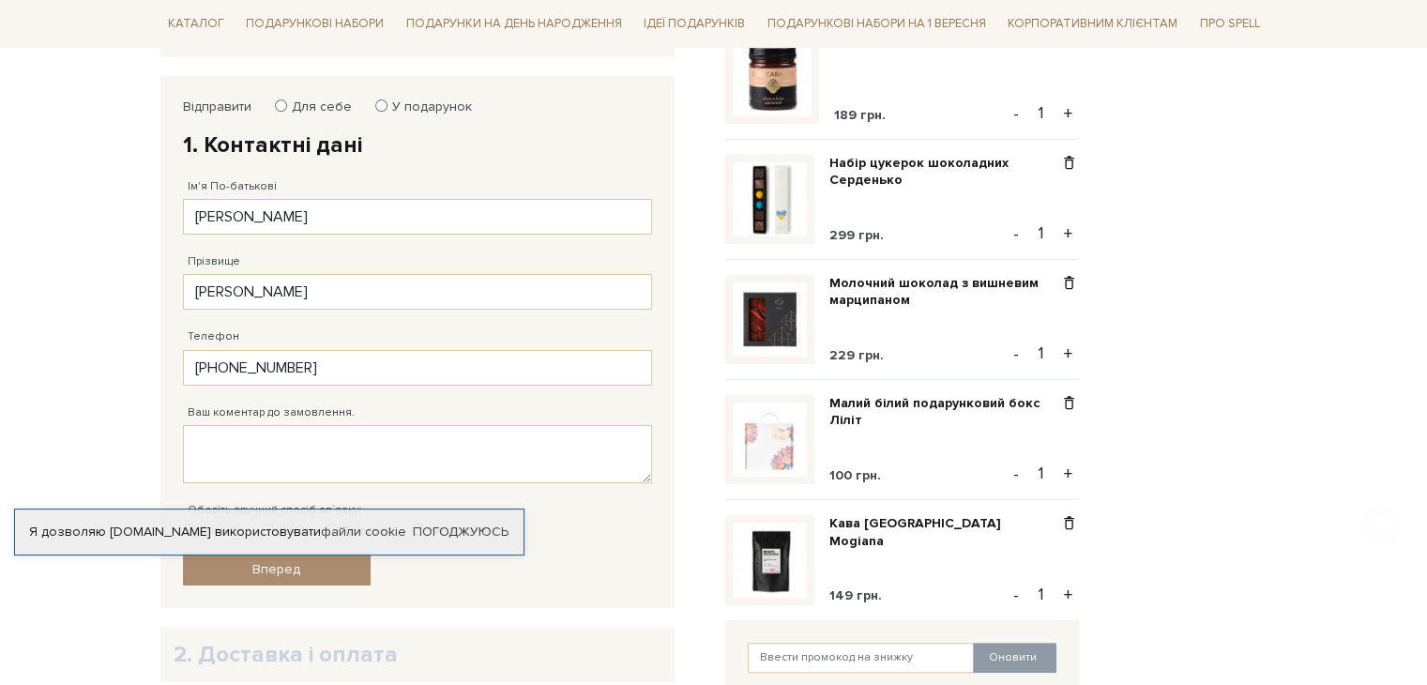
scroll to position [375, 0]
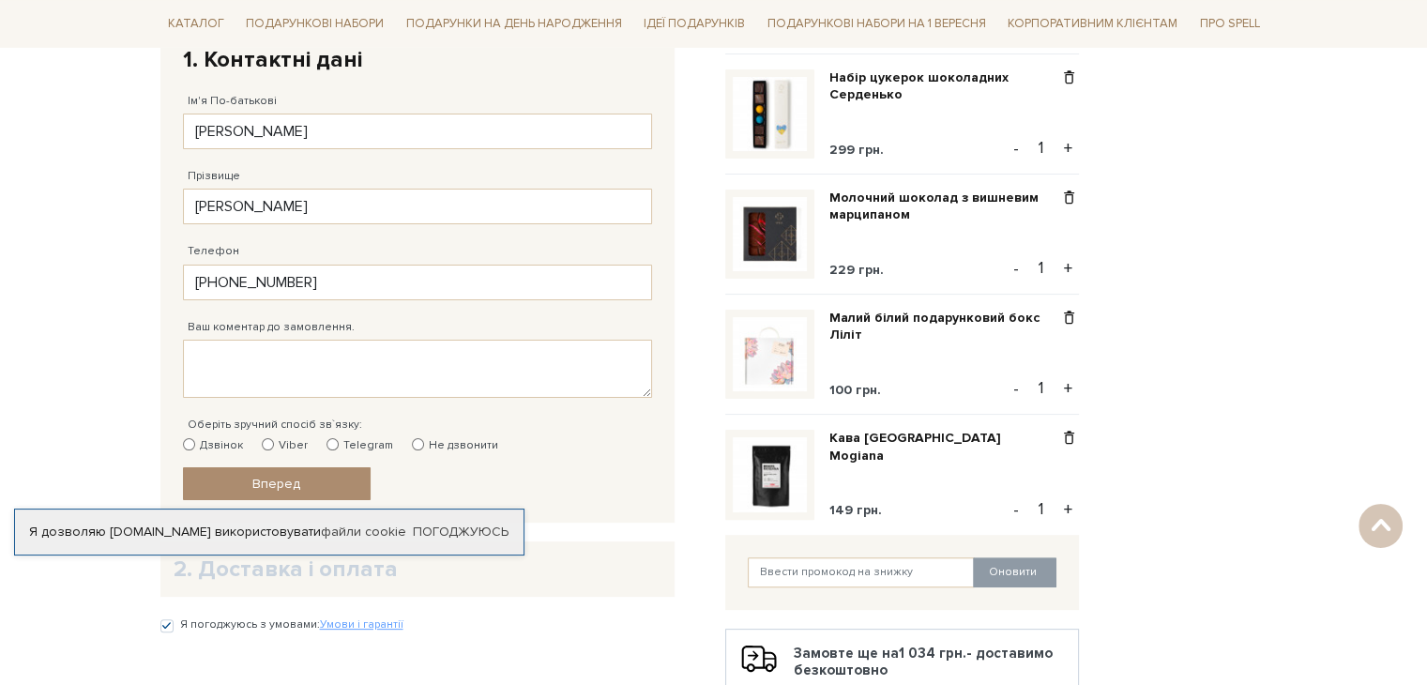
click at [684, 617] on div "Відправити Для себе У подарунок 1. Контактні дані Ім'я По-батькові Світлана Зап…" at bounding box center [431, 505] width 565 height 1028
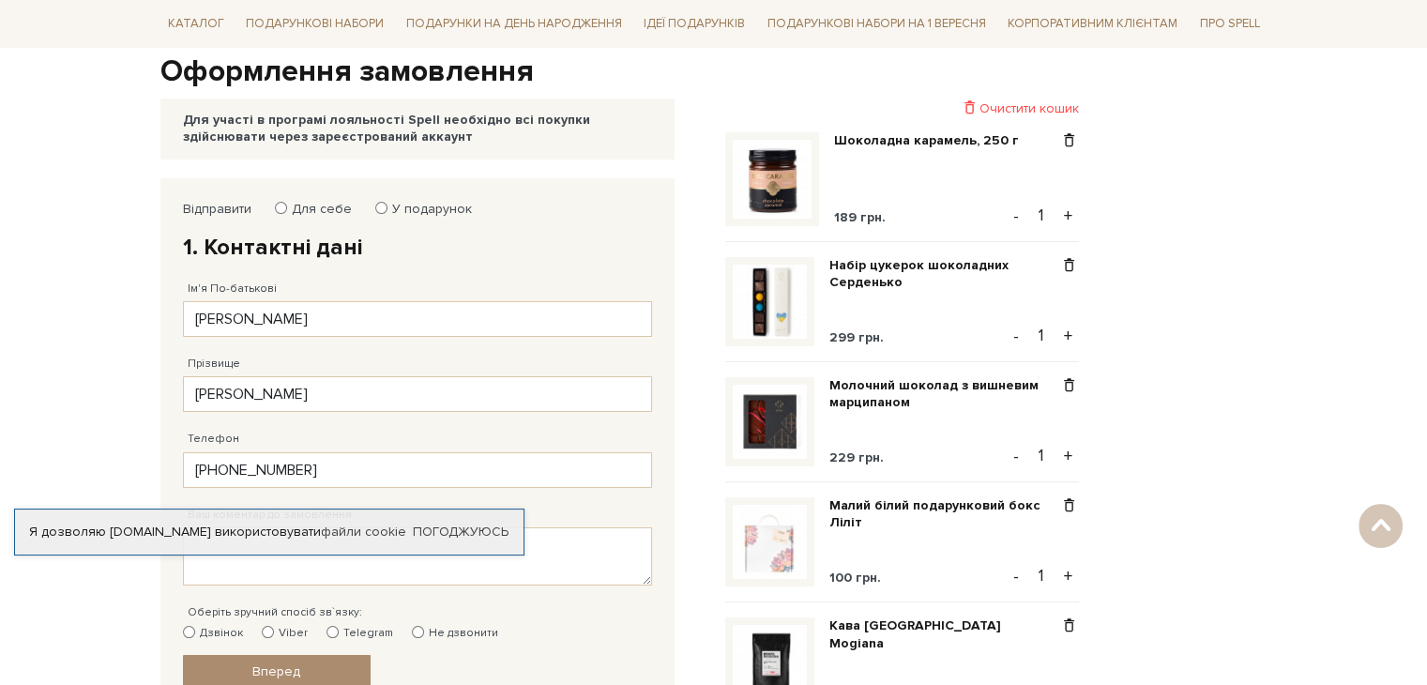
scroll to position [188, 0]
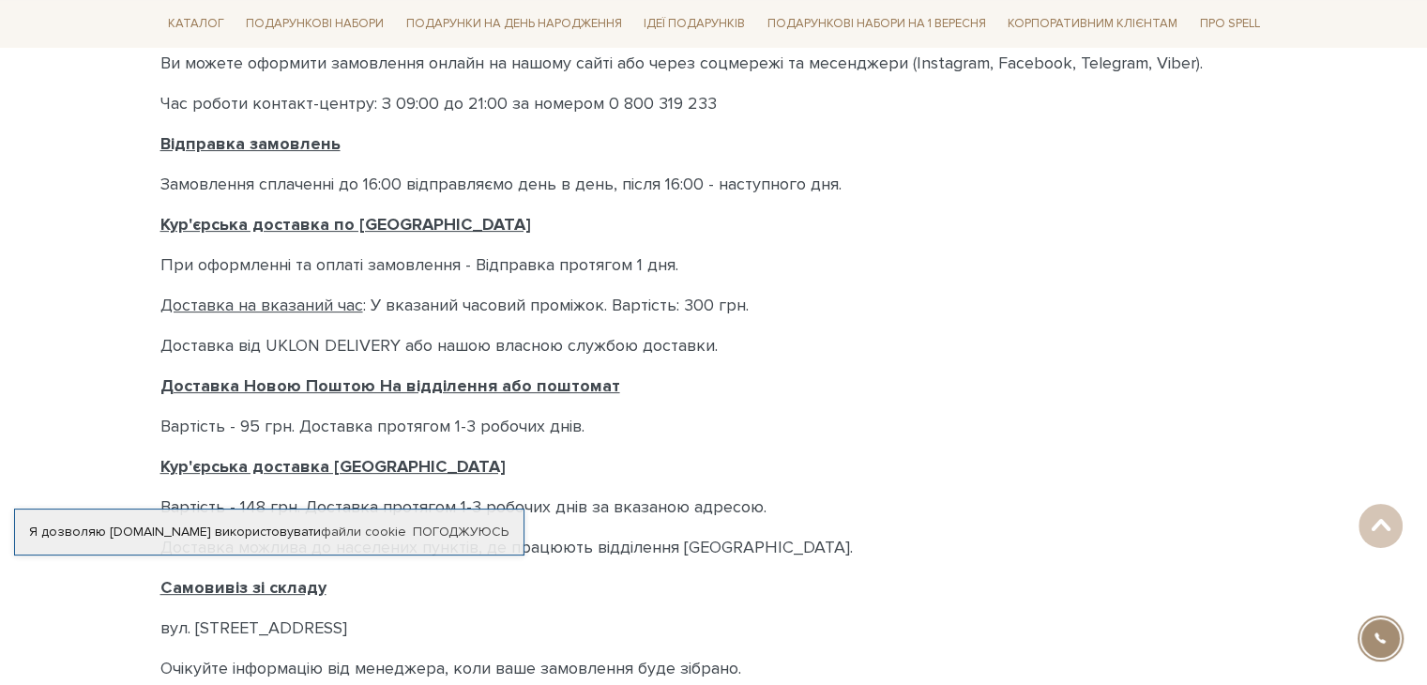
scroll to position [563, 0]
drag, startPoint x: 563, startPoint y: 186, endPoint x: 781, endPoint y: 189, distance: 217.7
click at [781, 189] on p "Замовлення сплаченні до 16:00 відправляємо день в день, після 16:00 - наступног…" at bounding box center [713, 185] width 1107 height 25
click at [990, 236] on p "Кур'єрська доставка по Києву" at bounding box center [713, 225] width 1107 height 25
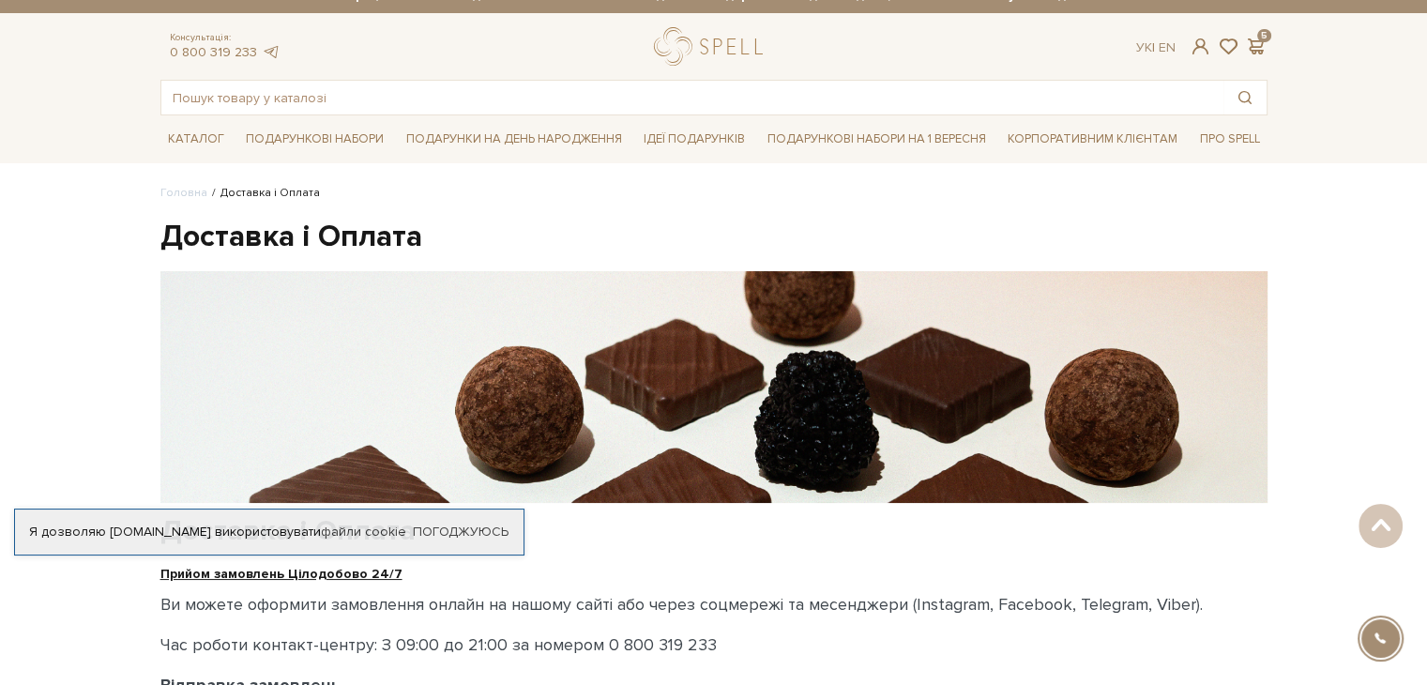
scroll to position [0, 0]
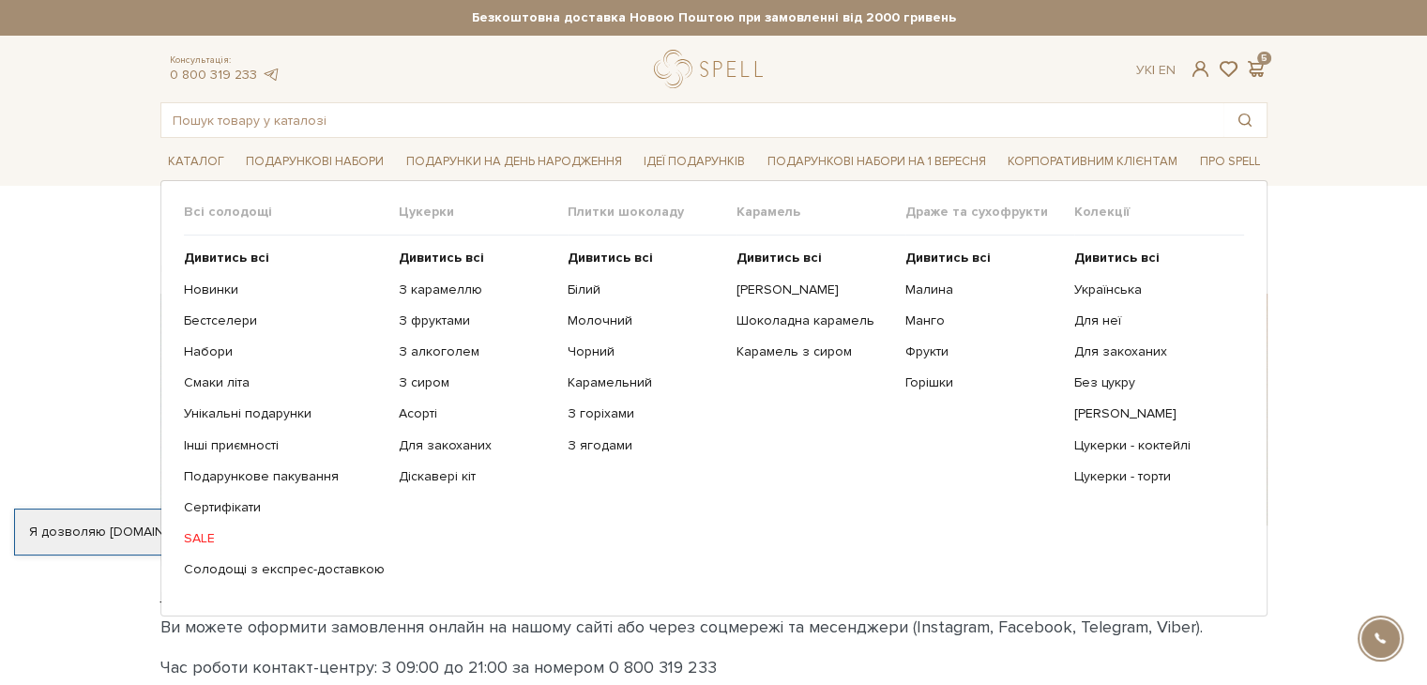
click at [404, 217] on span "Цукерки" at bounding box center [483, 212] width 169 height 17
click at [399, 256] on b "Дивитись всі" at bounding box center [441, 258] width 85 height 16
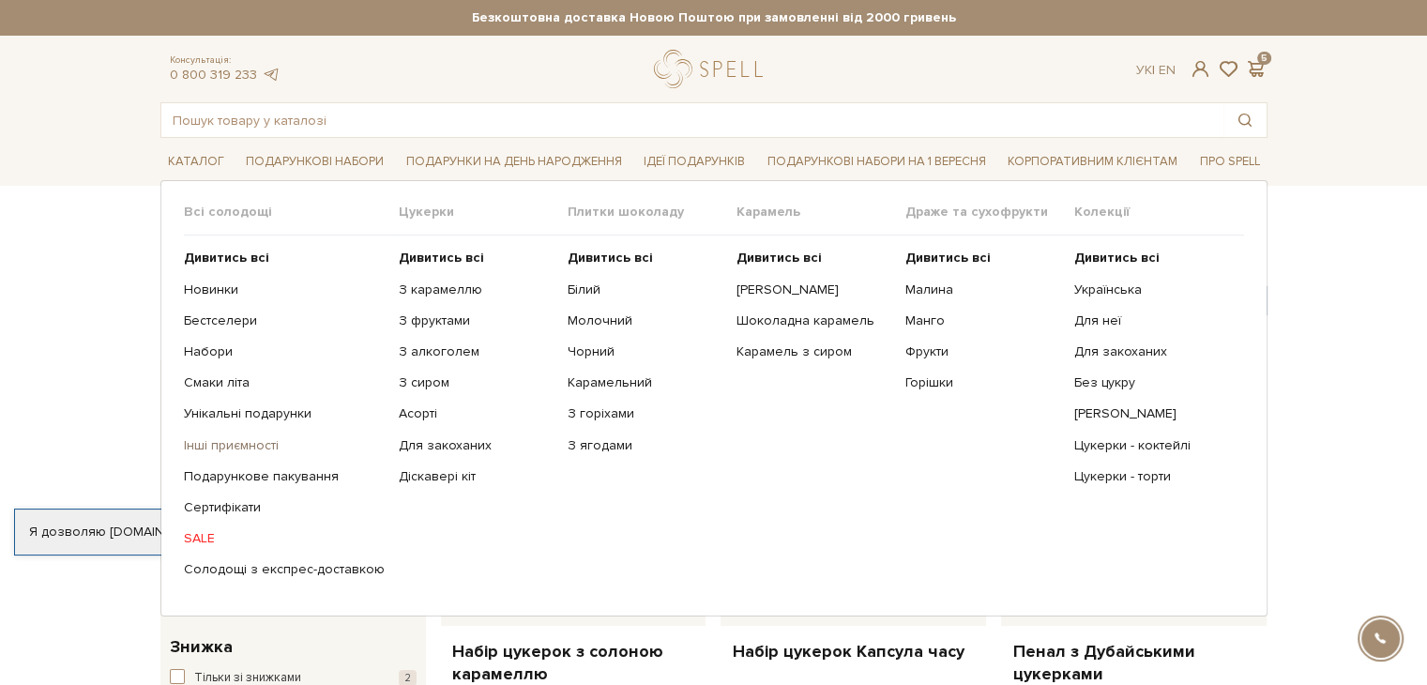
click at [258, 446] on link "Інші приємності" at bounding box center [284, 445] width 201 height 17
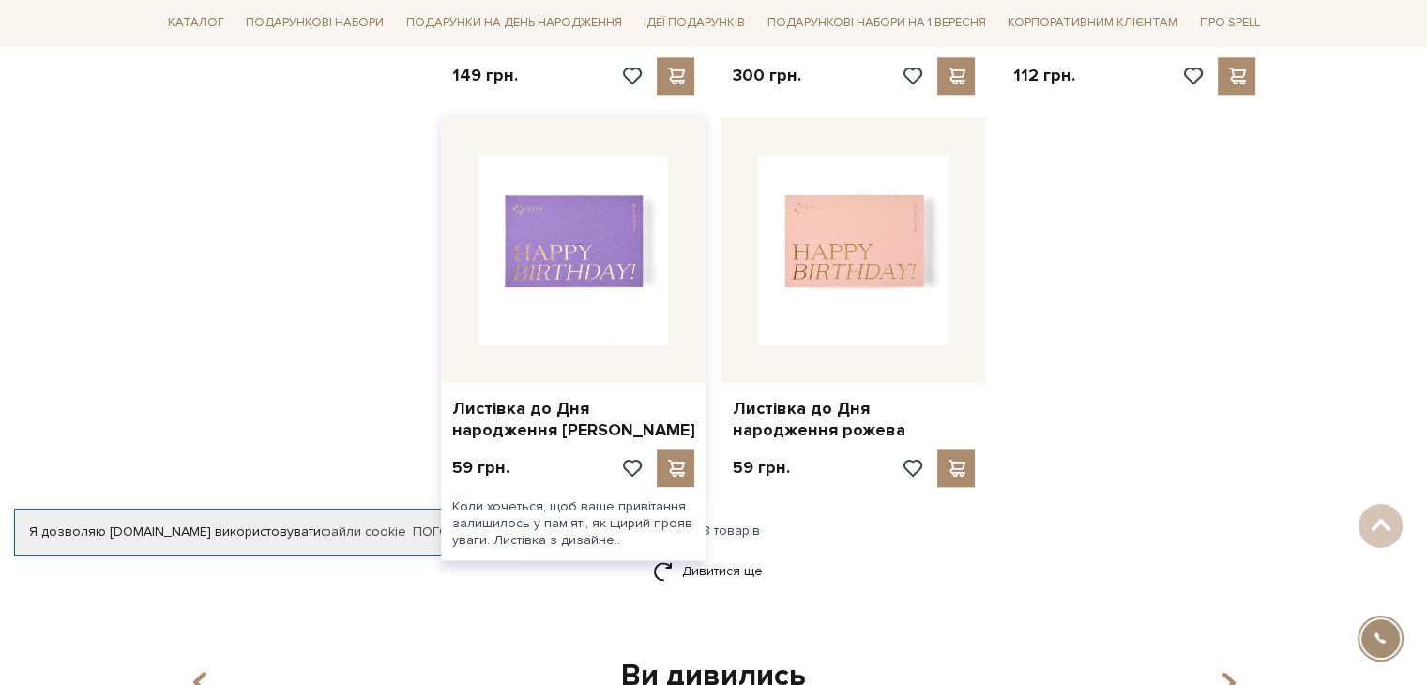
scroll to position [2252, 0]
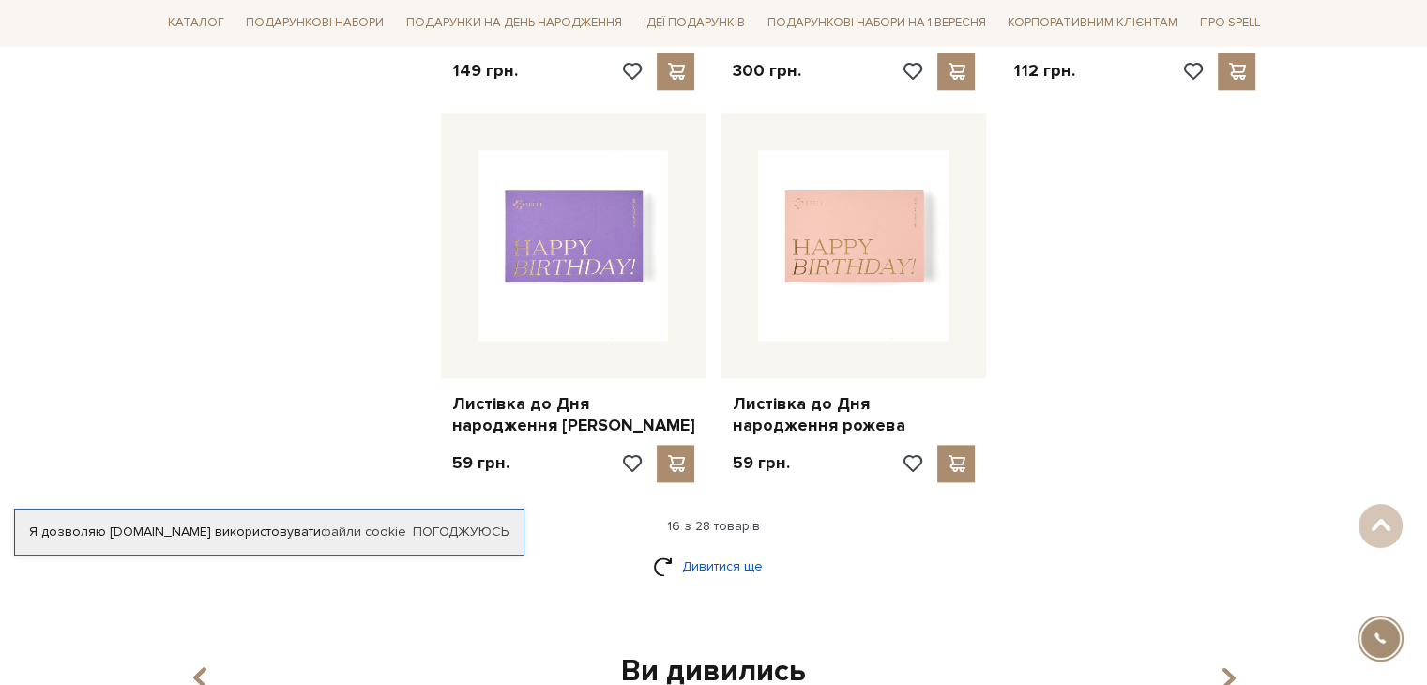
click at [692, 560] on link "Дивитися ще" at bounding box center [714, 566] width 122 height 33
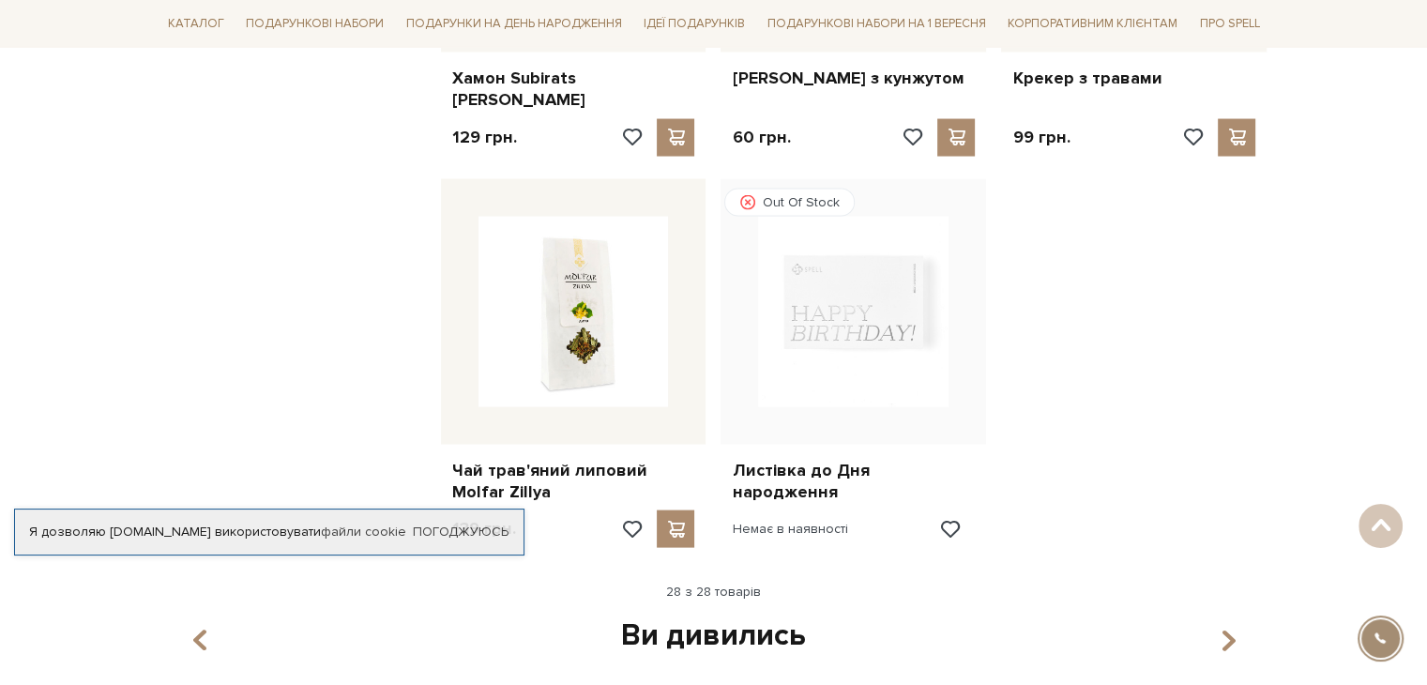
scroll to position [3754, 0]
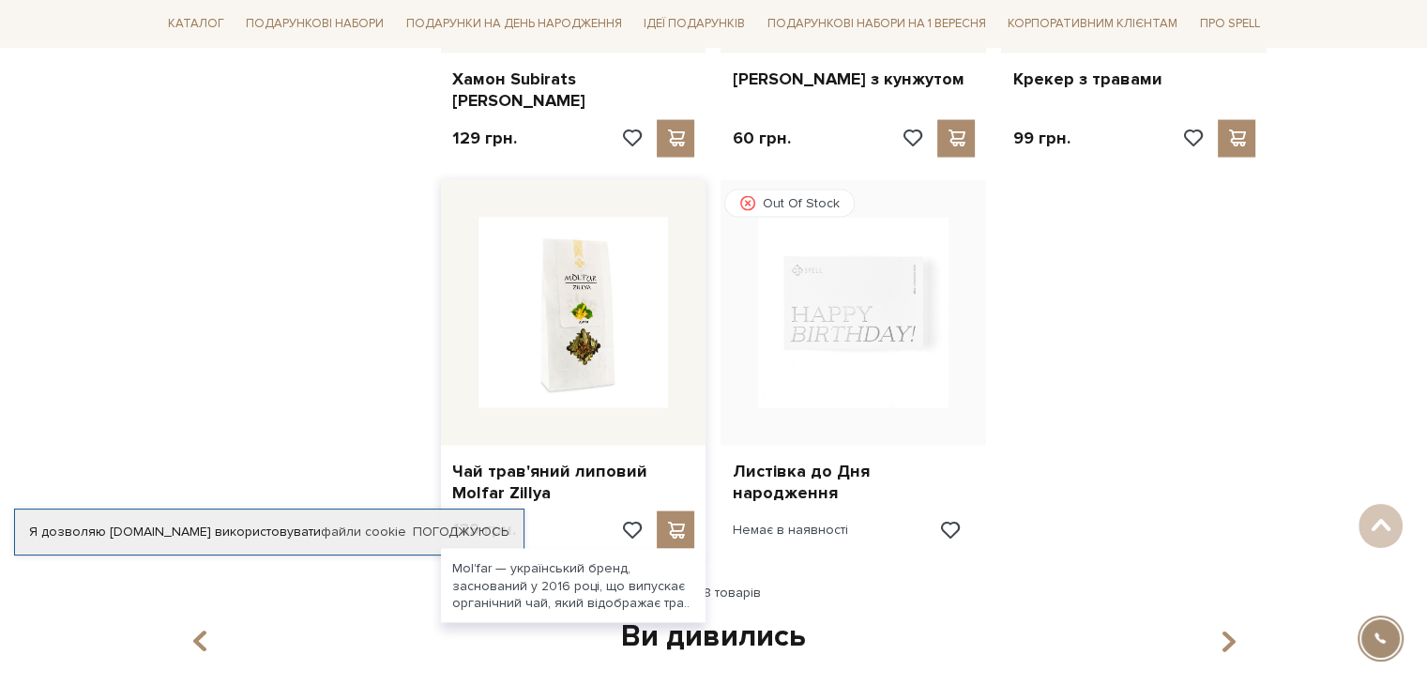
click at [619, 296] on img at bounding box center [574, 313] width 190 height 190
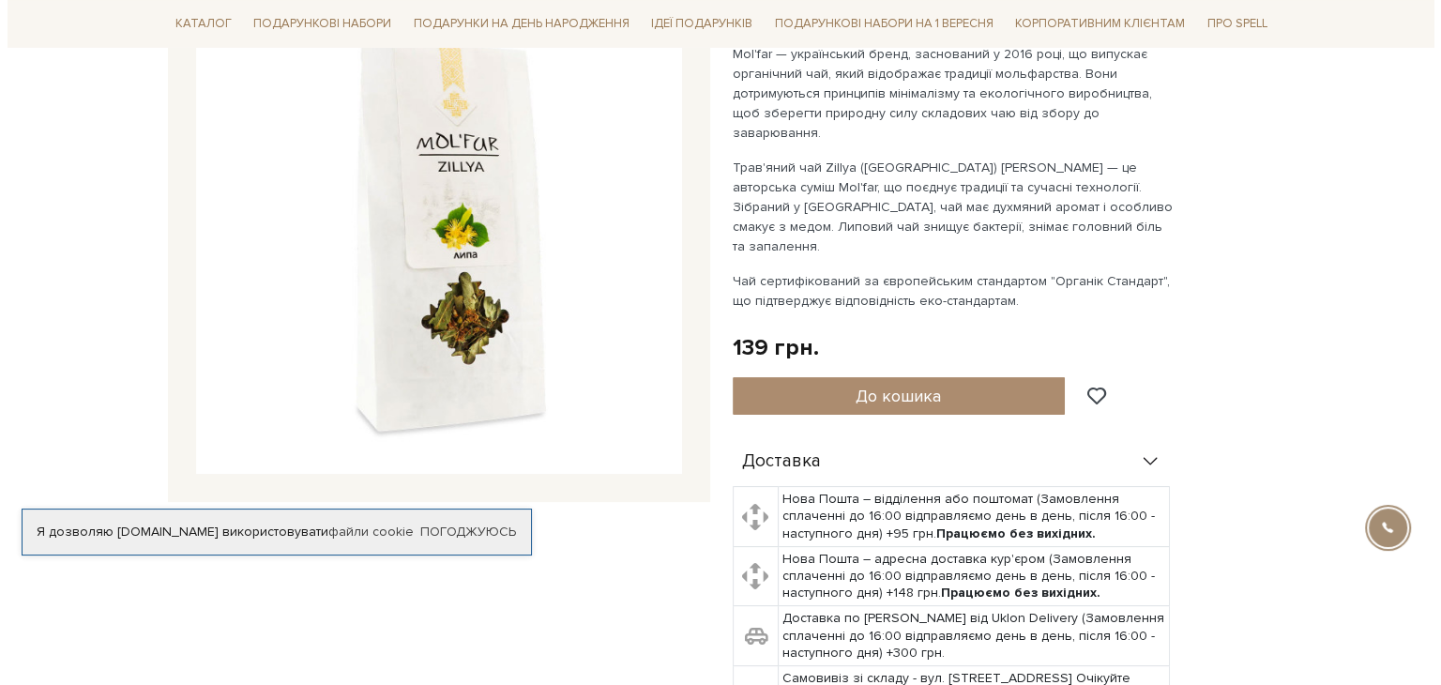
scroll to position [188, 0]
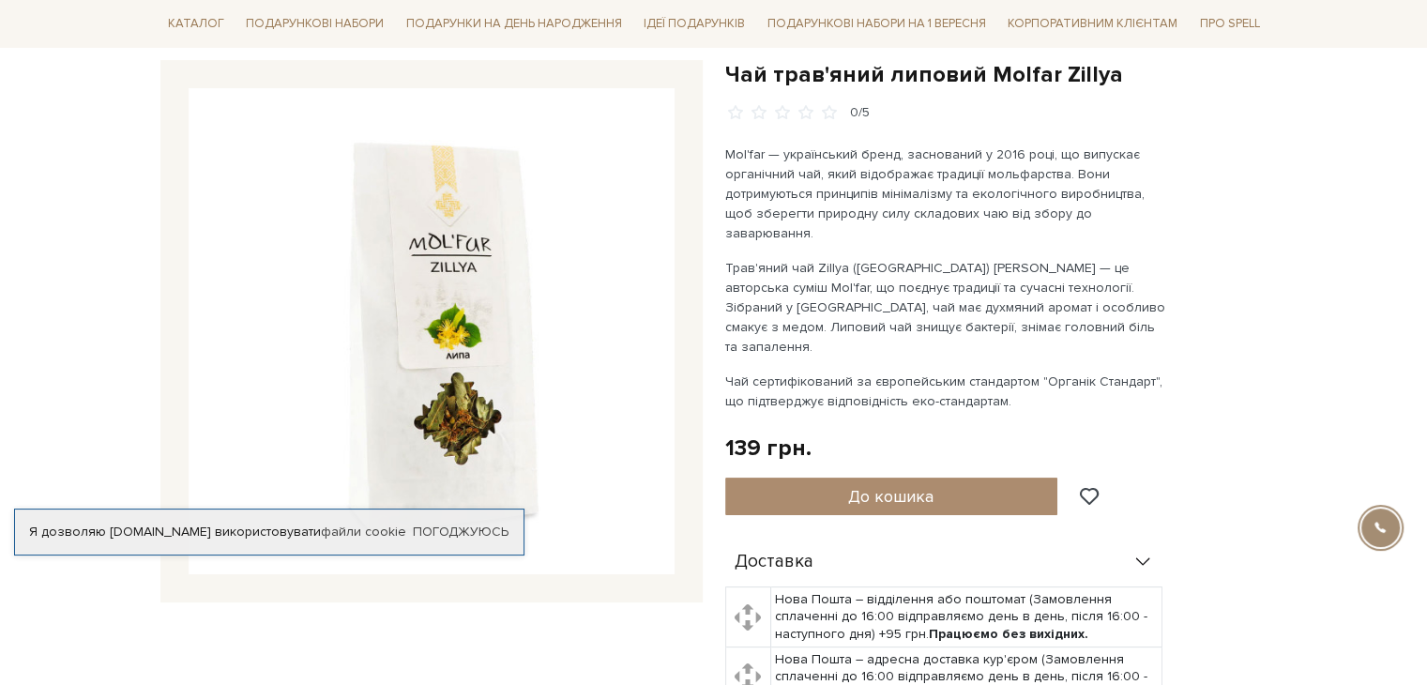
click at [541, 418] on img at bounding box center [432, 331] width 486 height 486
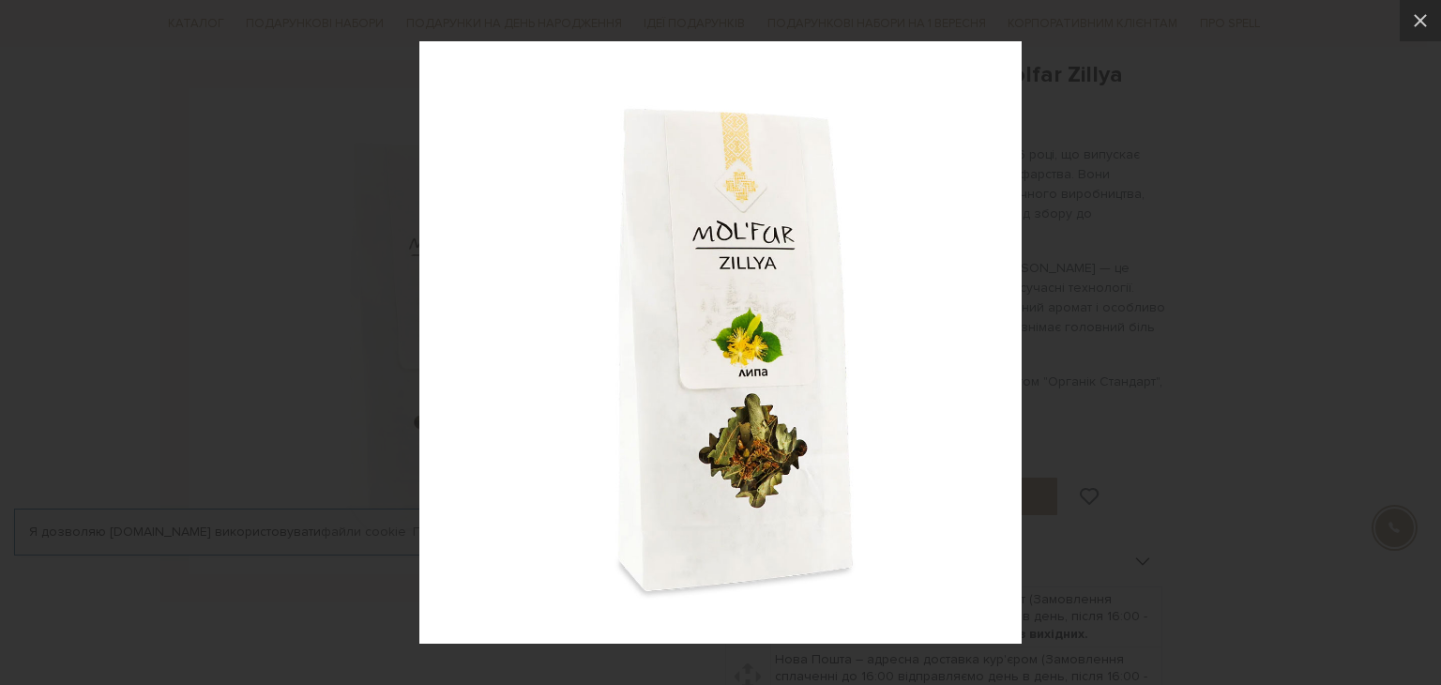
click at [1196, 358] on div at bounding box center [720, 342] width 1441 height 685
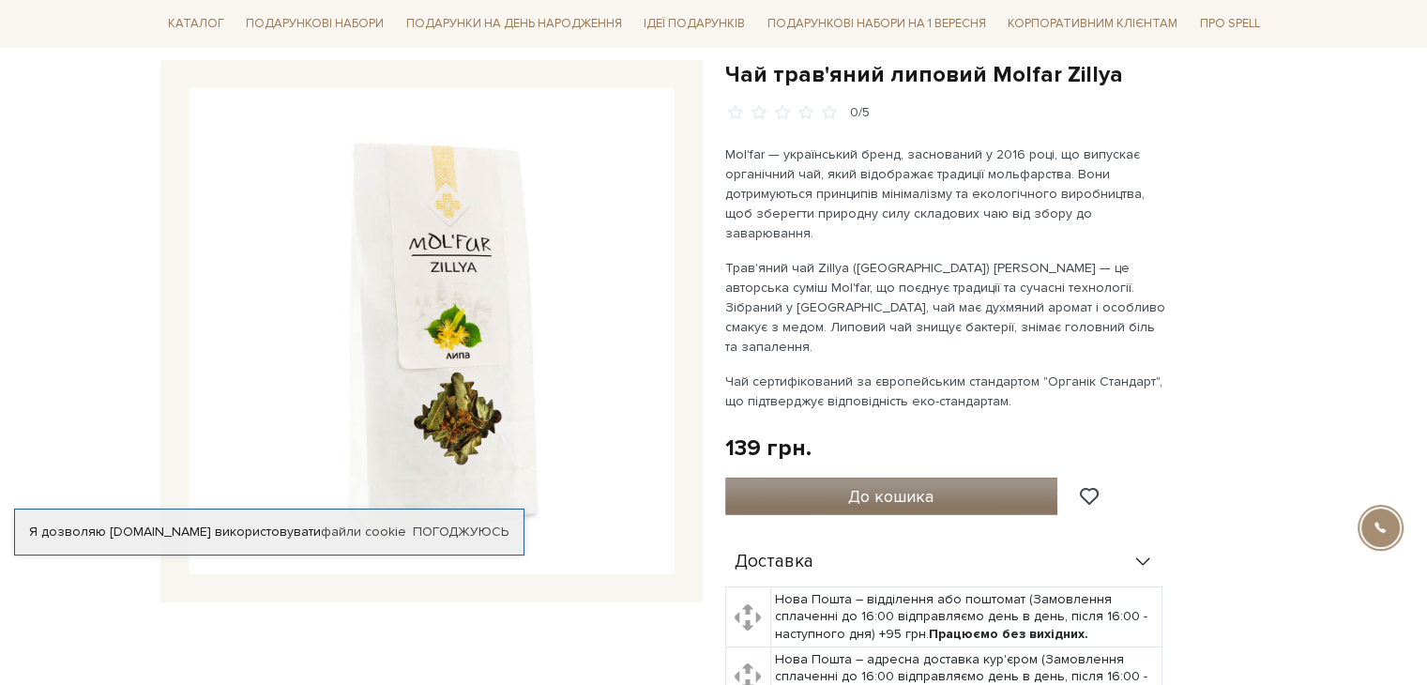
click at [997, 478] on button "До кошика" at bounding box center [891, 497] width 333 height 38
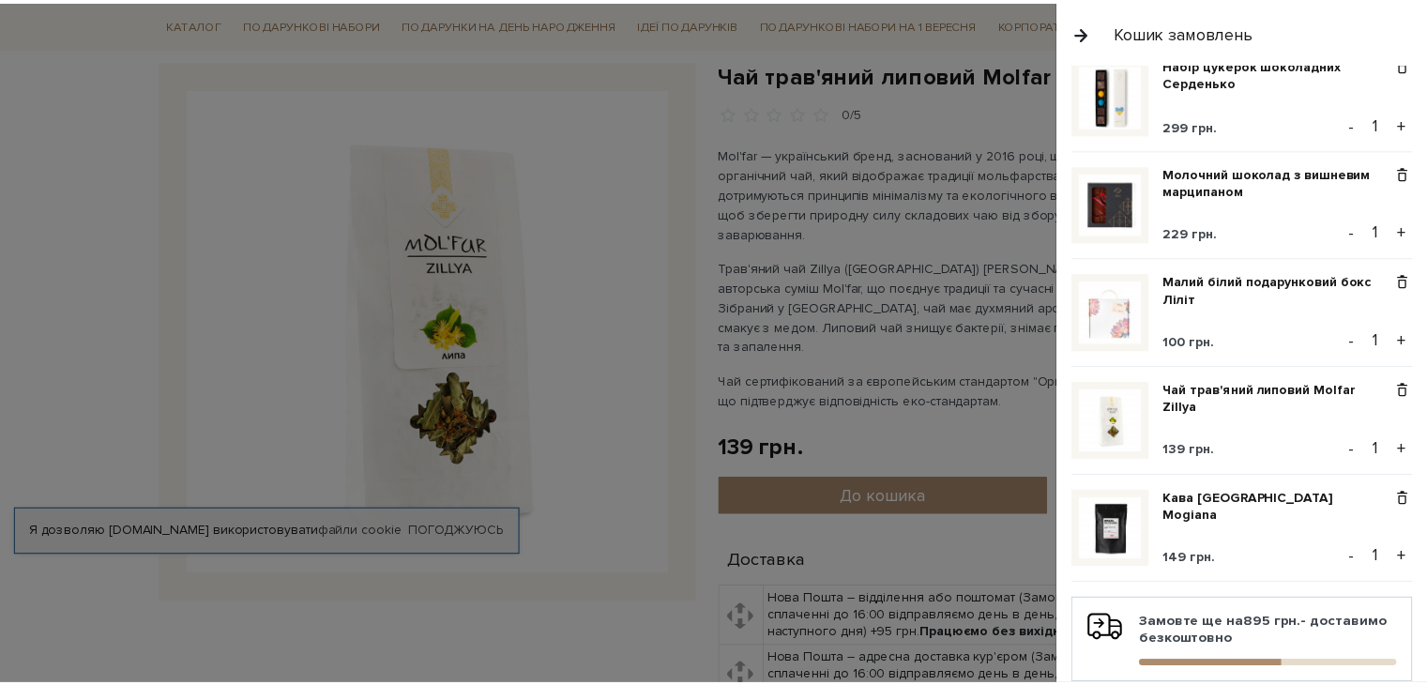
scroll to position [66, 0]
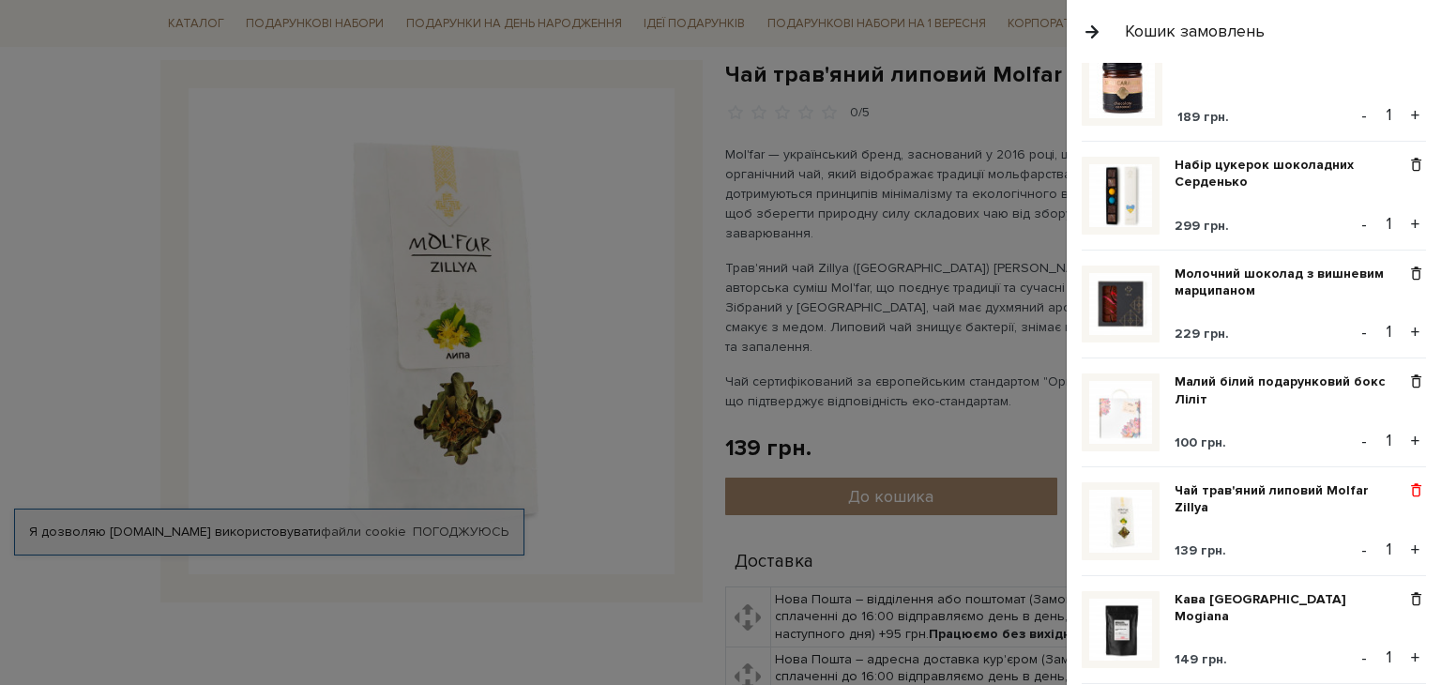
click at [1409, 483] on span at bounding box center [1417, 490] width 20 height 17
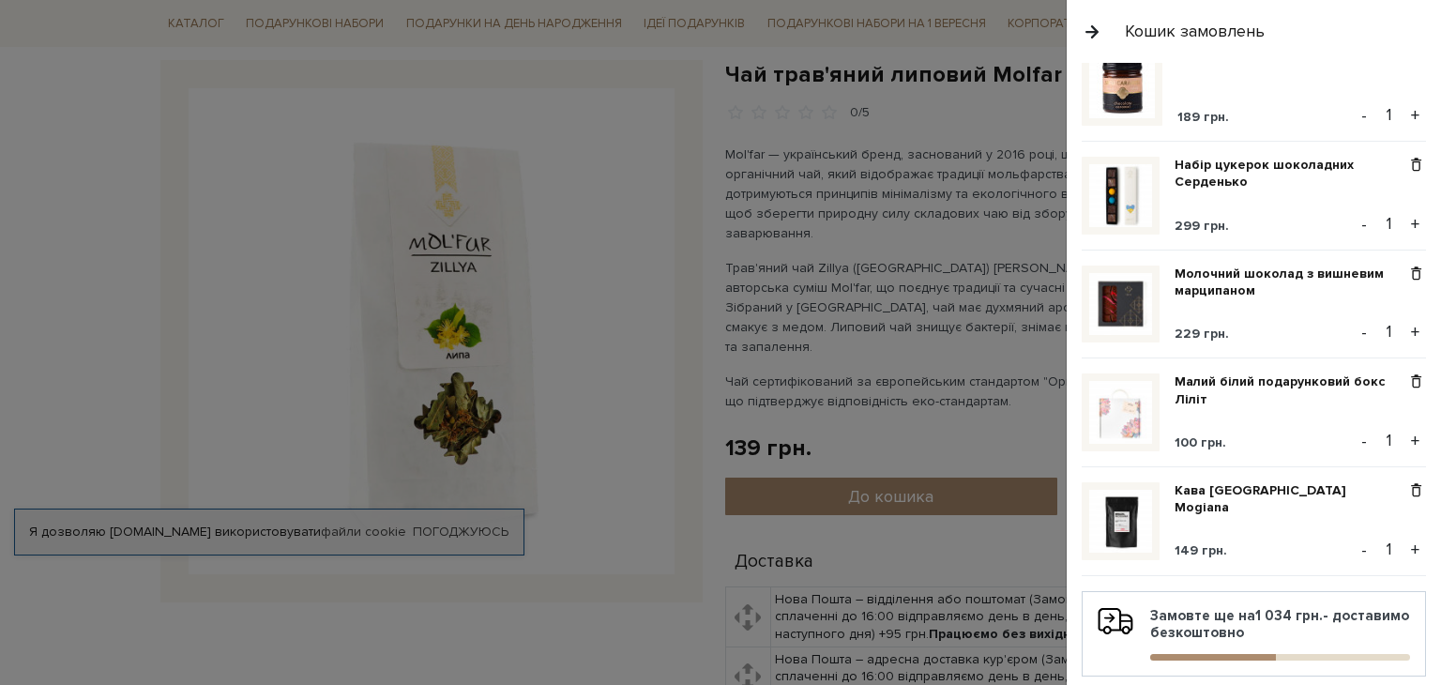
click at [621, 629] on div at bounding box center [720, 342] width 1441 height 685
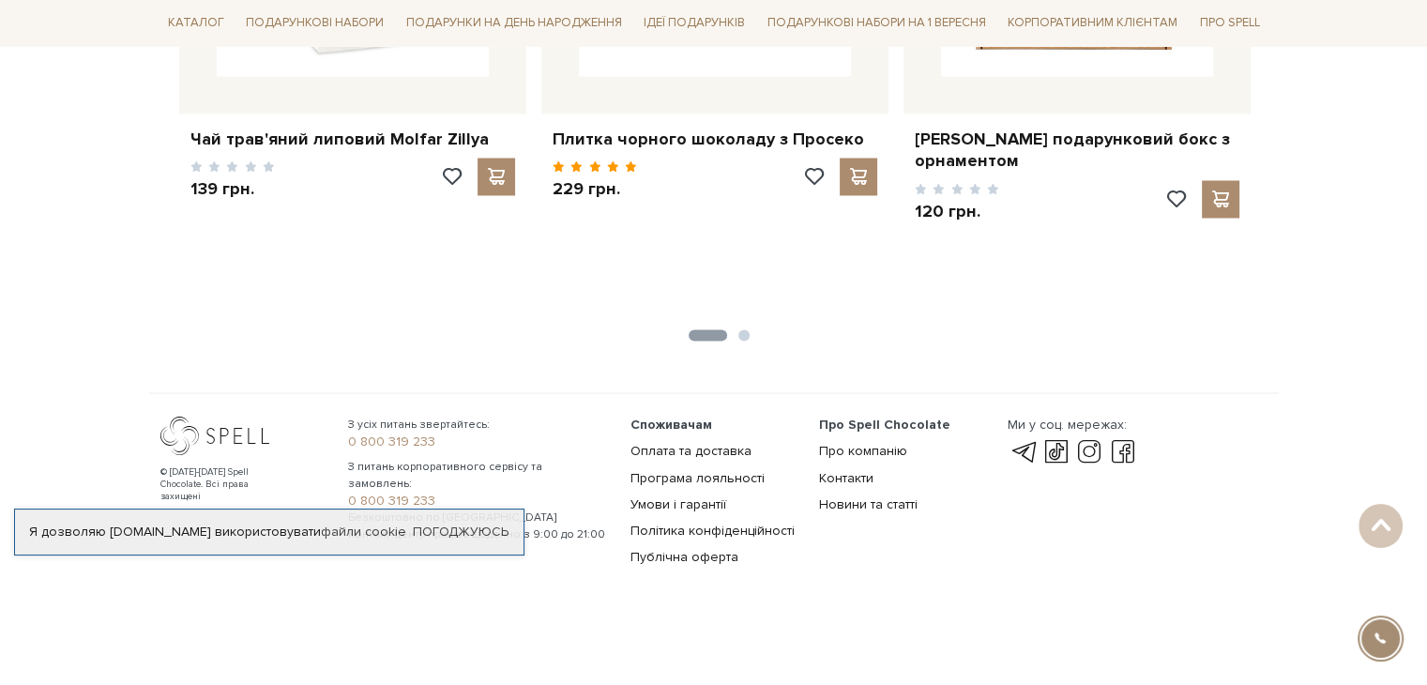
scroll to position [2832, 0]
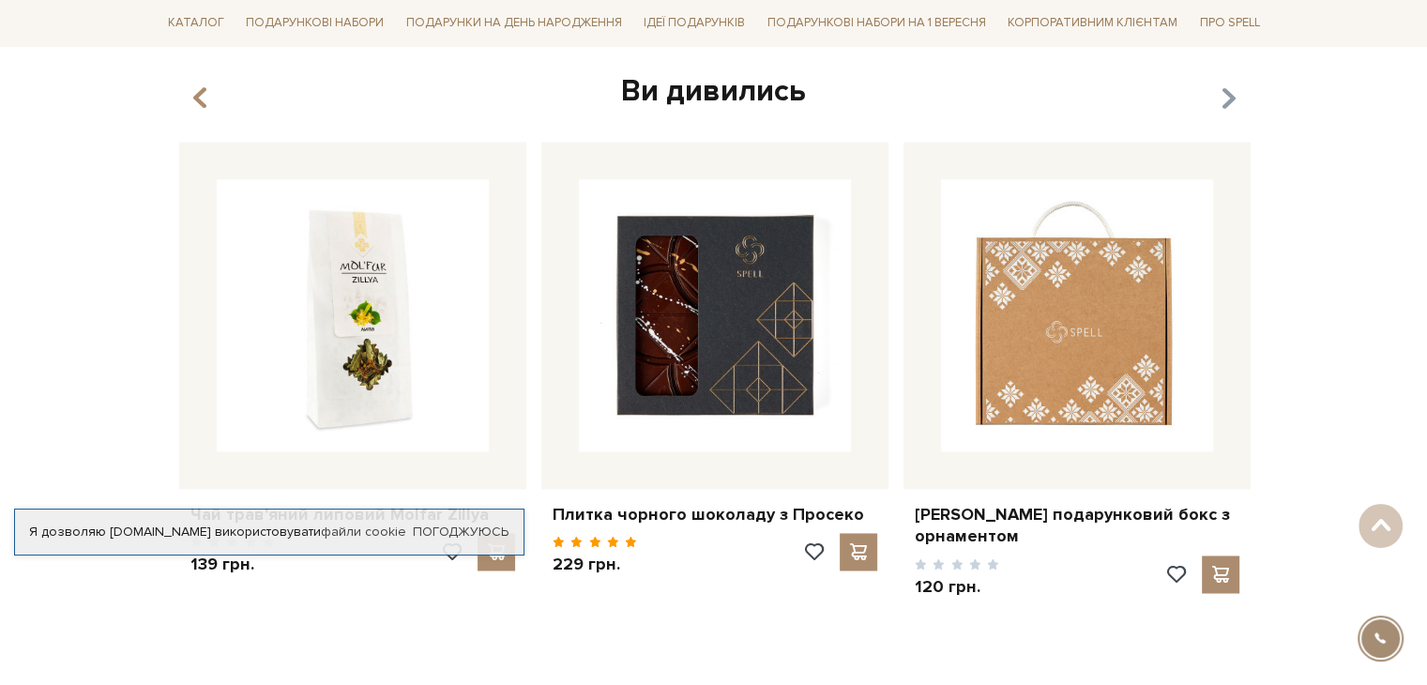
click at [1223, 102] on icon "button" at bounding box center [1228, 98] width 16 height 32
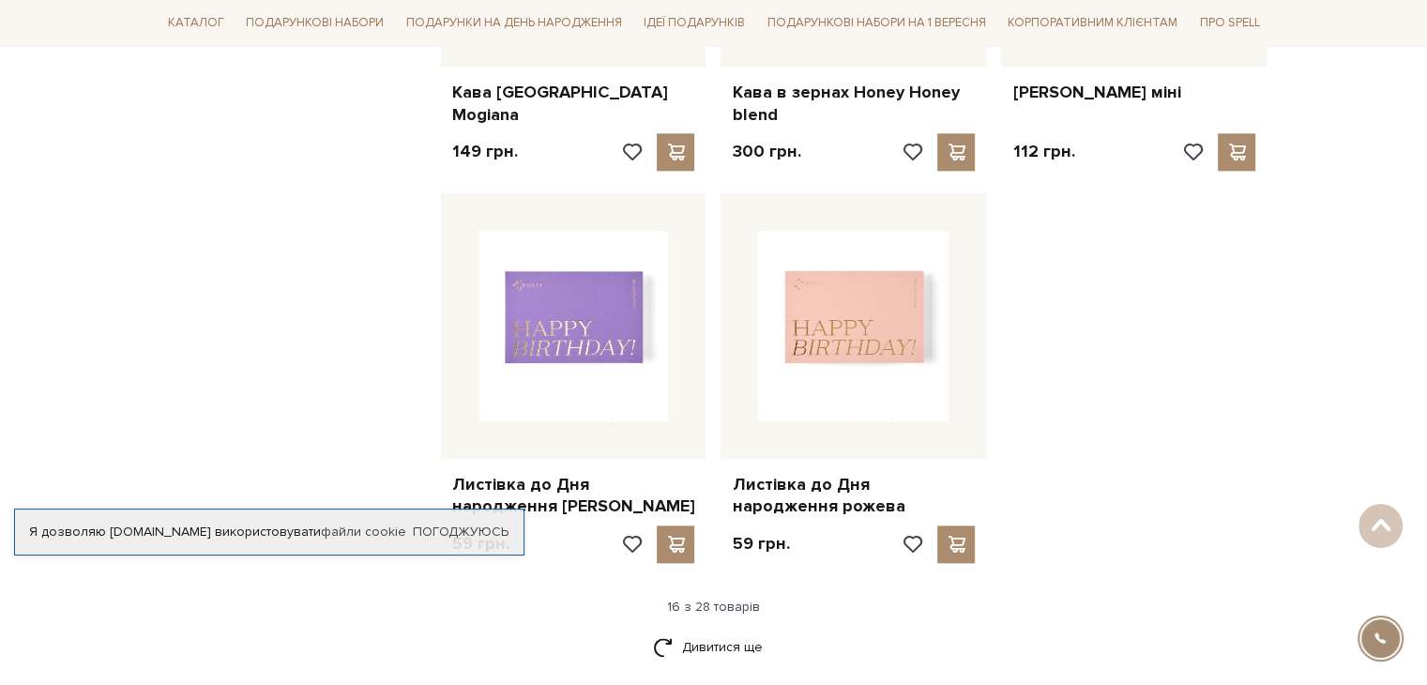
scroll to position [2269, 0]
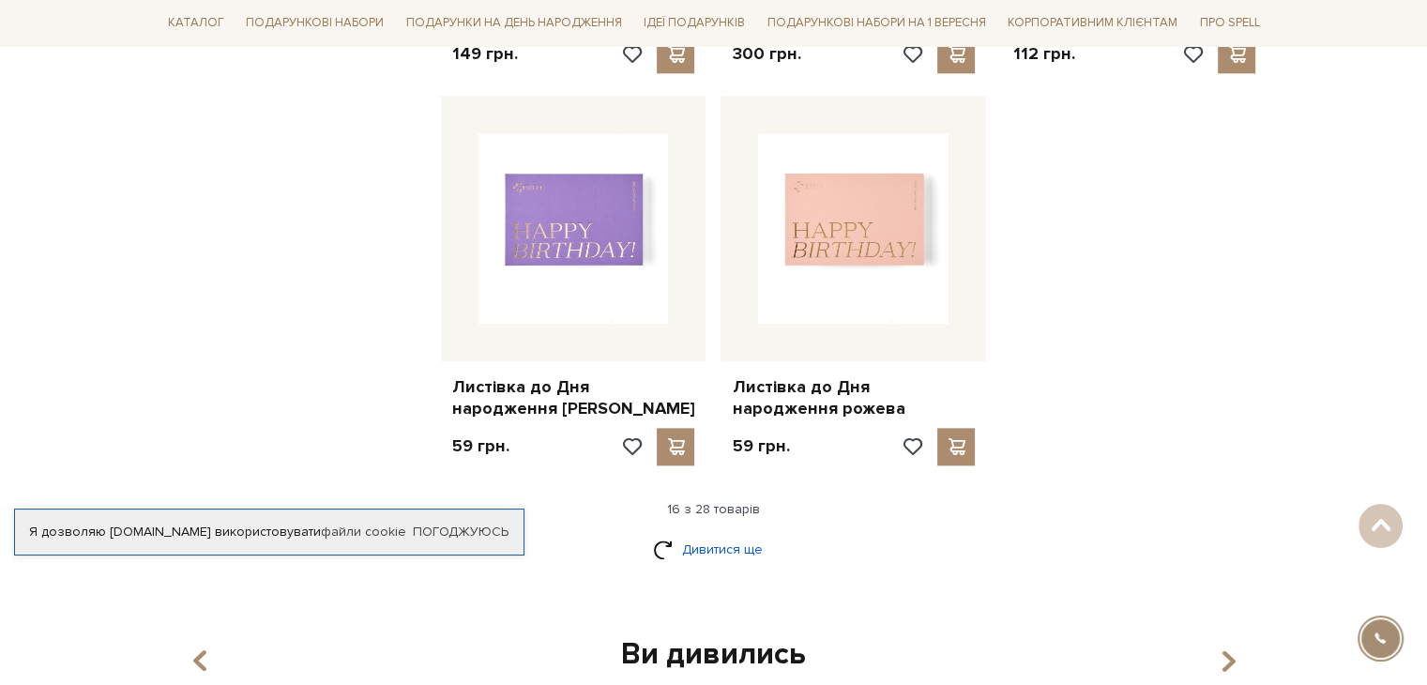
click at [764, 548] on link "Дивитися ще" at bounding box center [714, 549] width 122 height 33
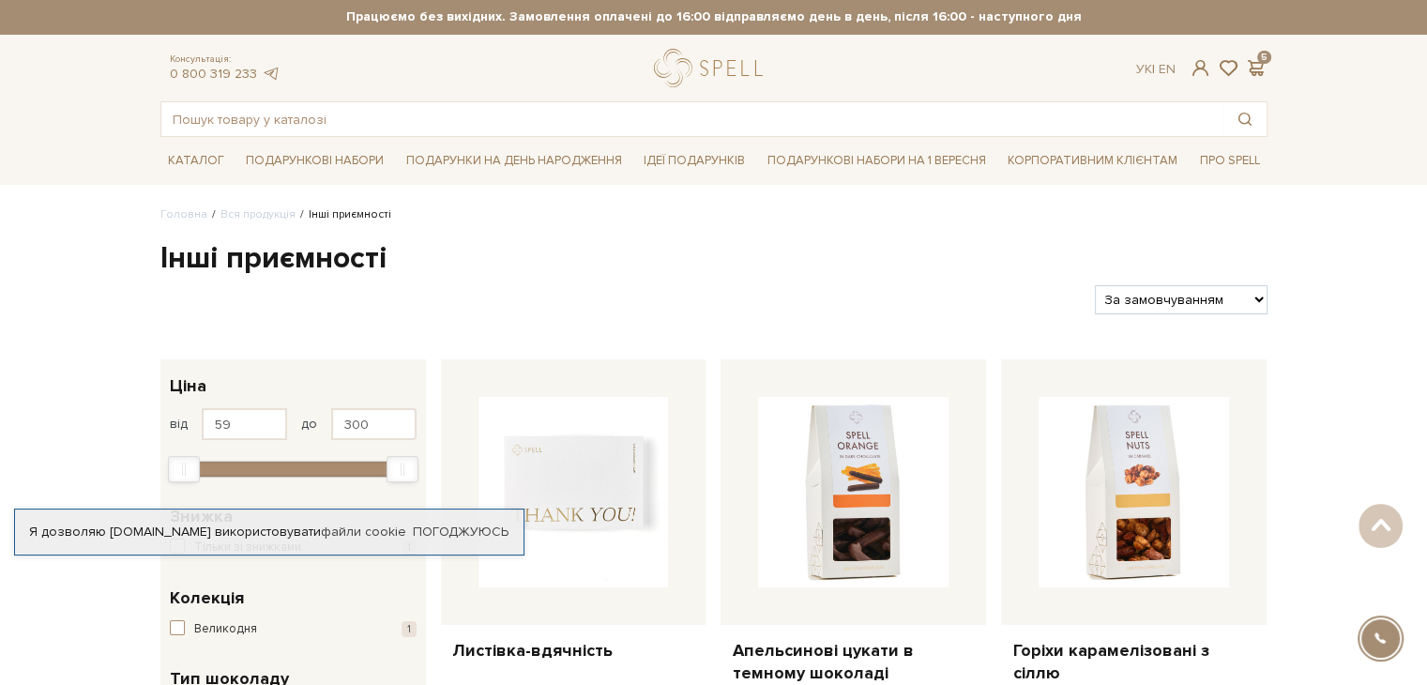
scroll to position [0, 0]
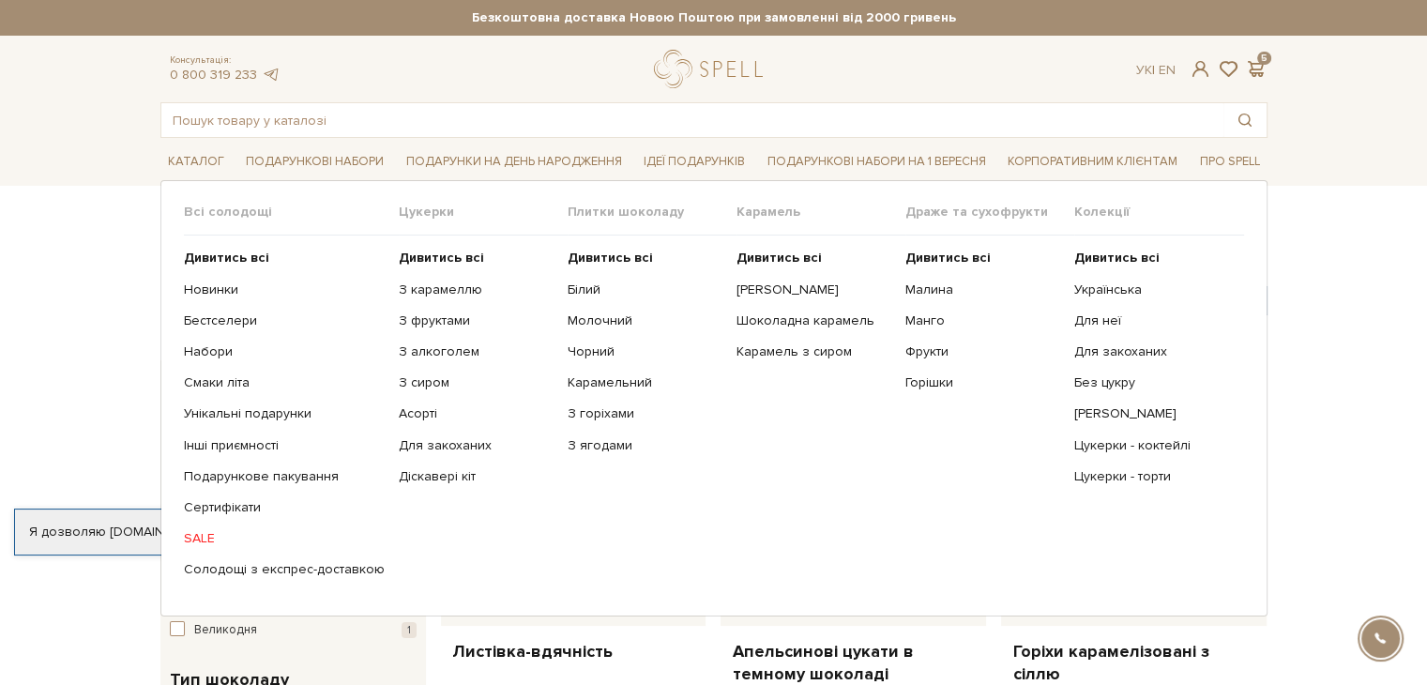
click at [433, 214] on span "Цукерки" at bounding box center [483, 212] width 169 height 17
click at [422, 254] on b "Дивитись всі" at bounding box center [441, 258] width 85 height 16
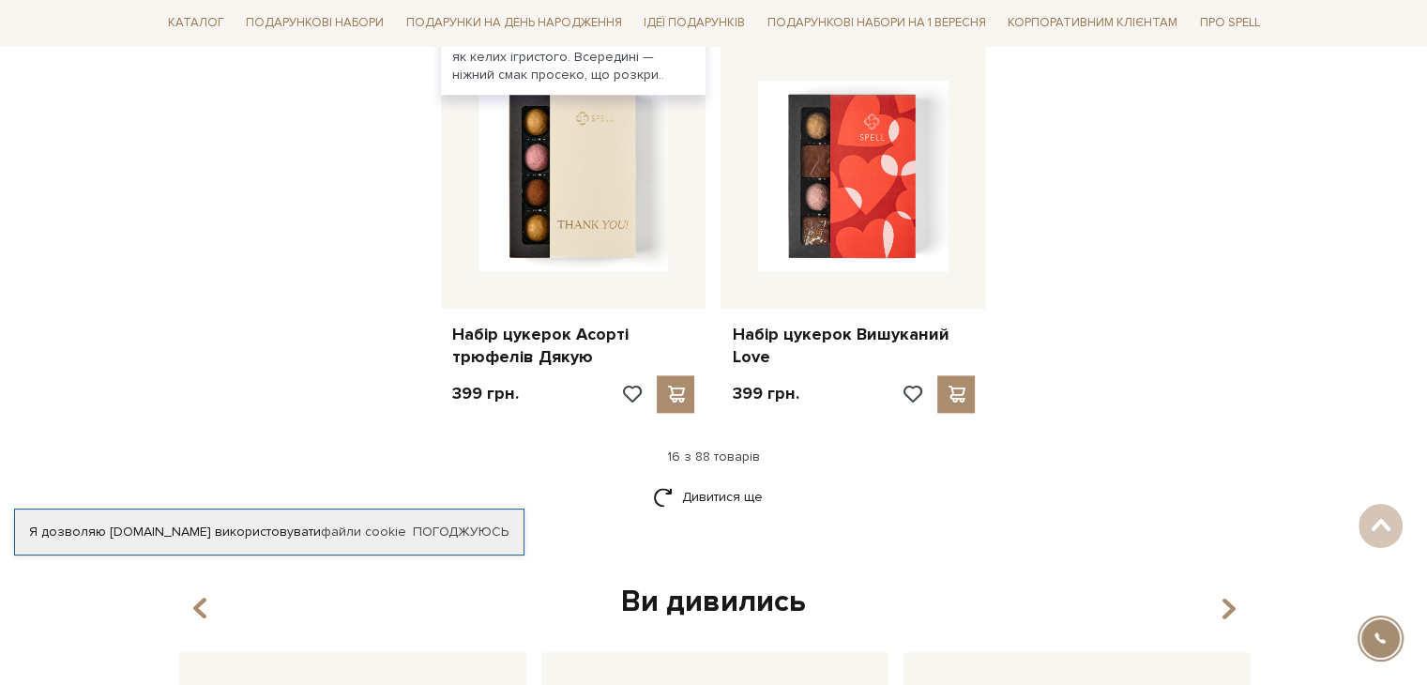
scroll to position [2440, 0]
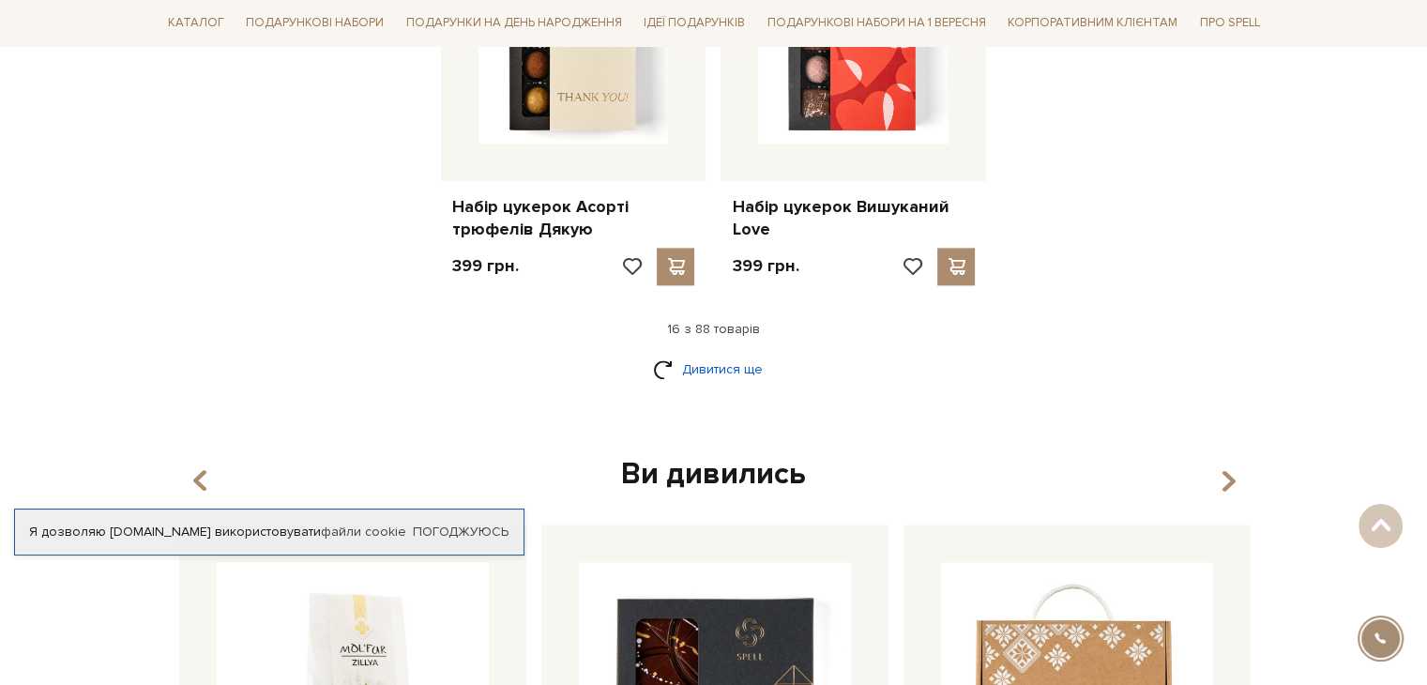
click at [694, 373] on link "Дивитися ще" at bounding box center [714, 369] width 122 height 33
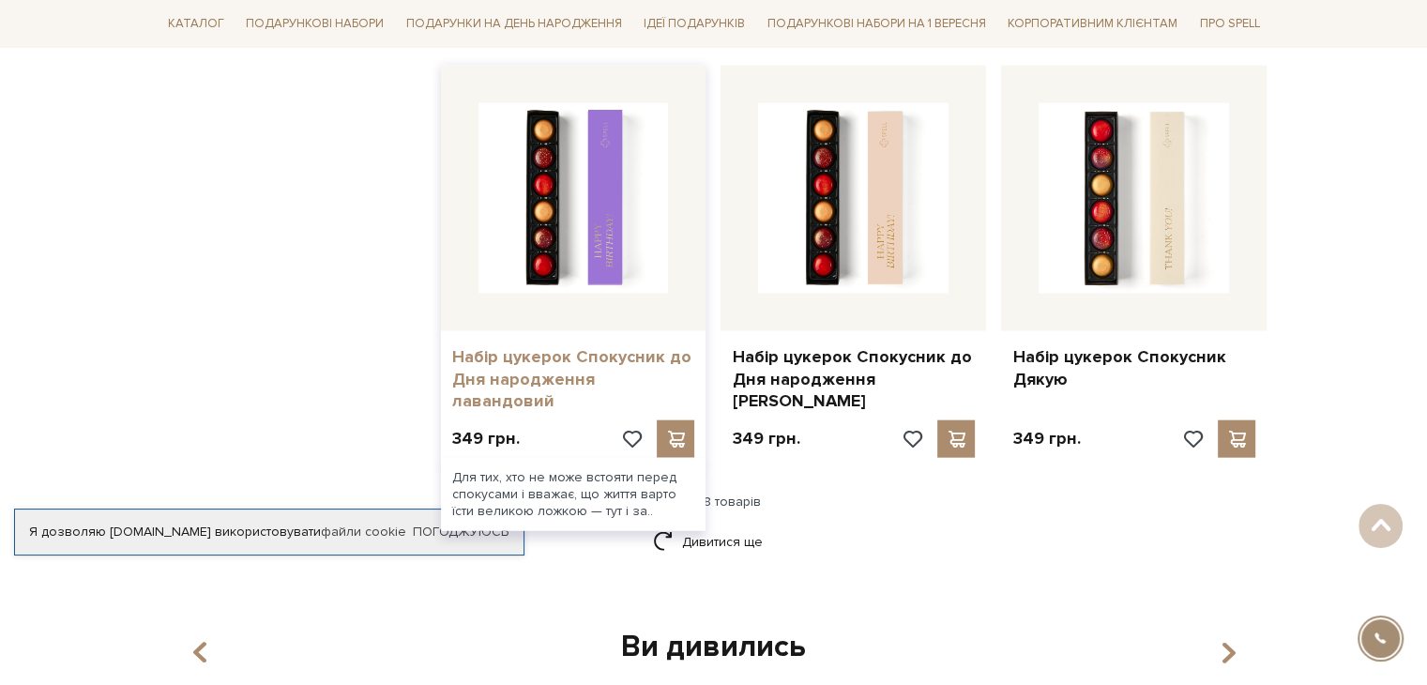
scroll to position [4317, 0]
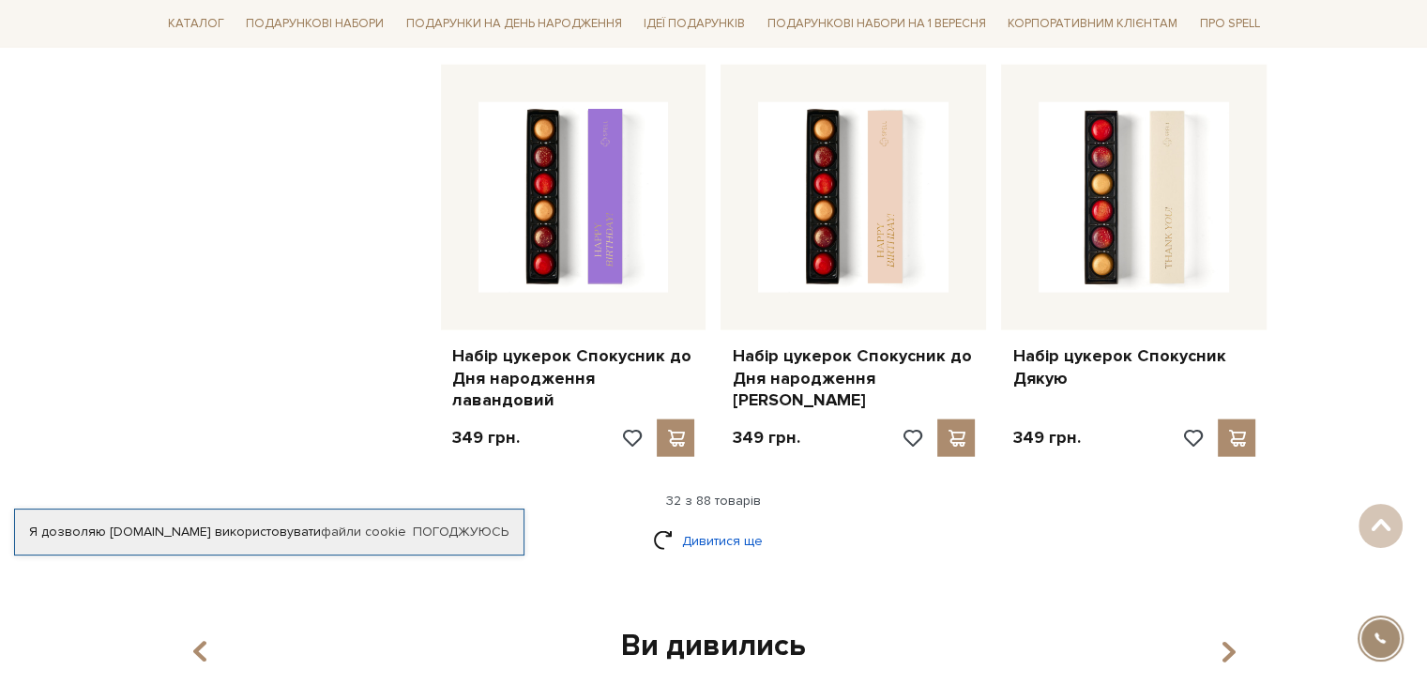
click at [674, 525] on link "Дивитися ще" at bounding box center [714, 541] width 122 height 33
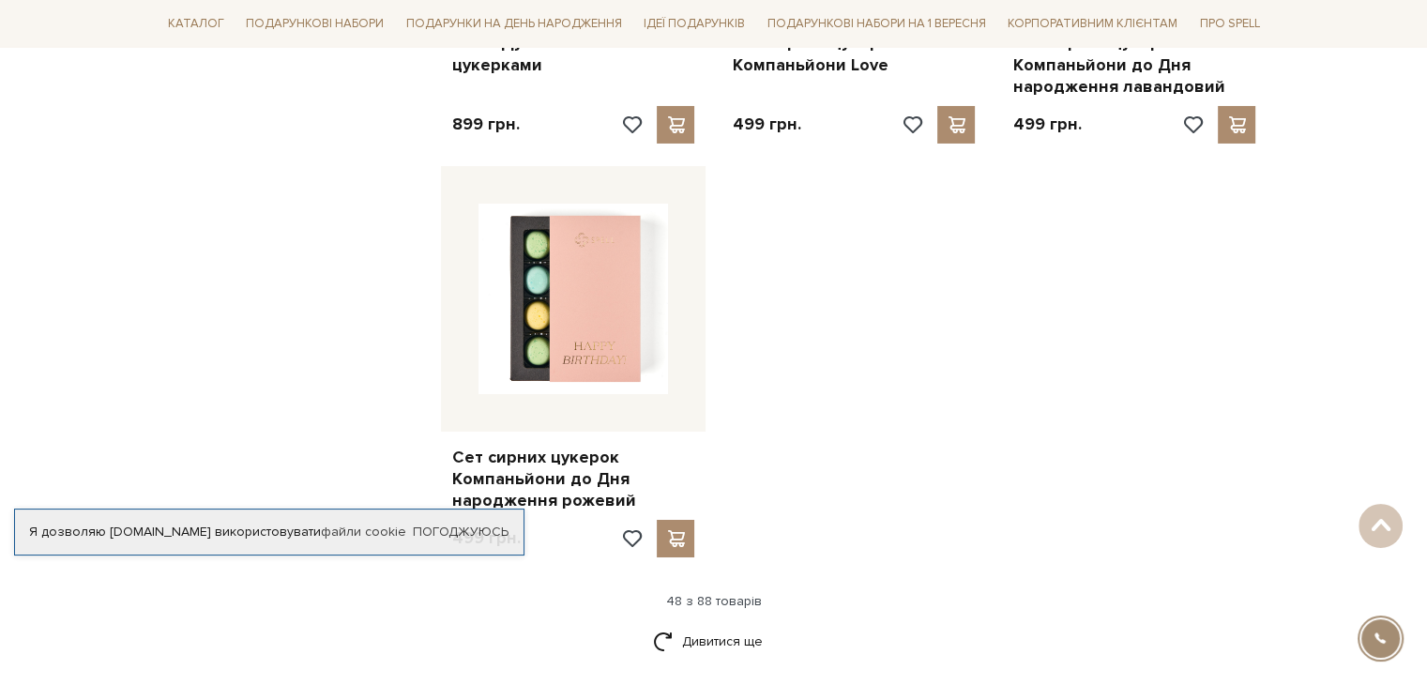
scroll to position [6756, 0]
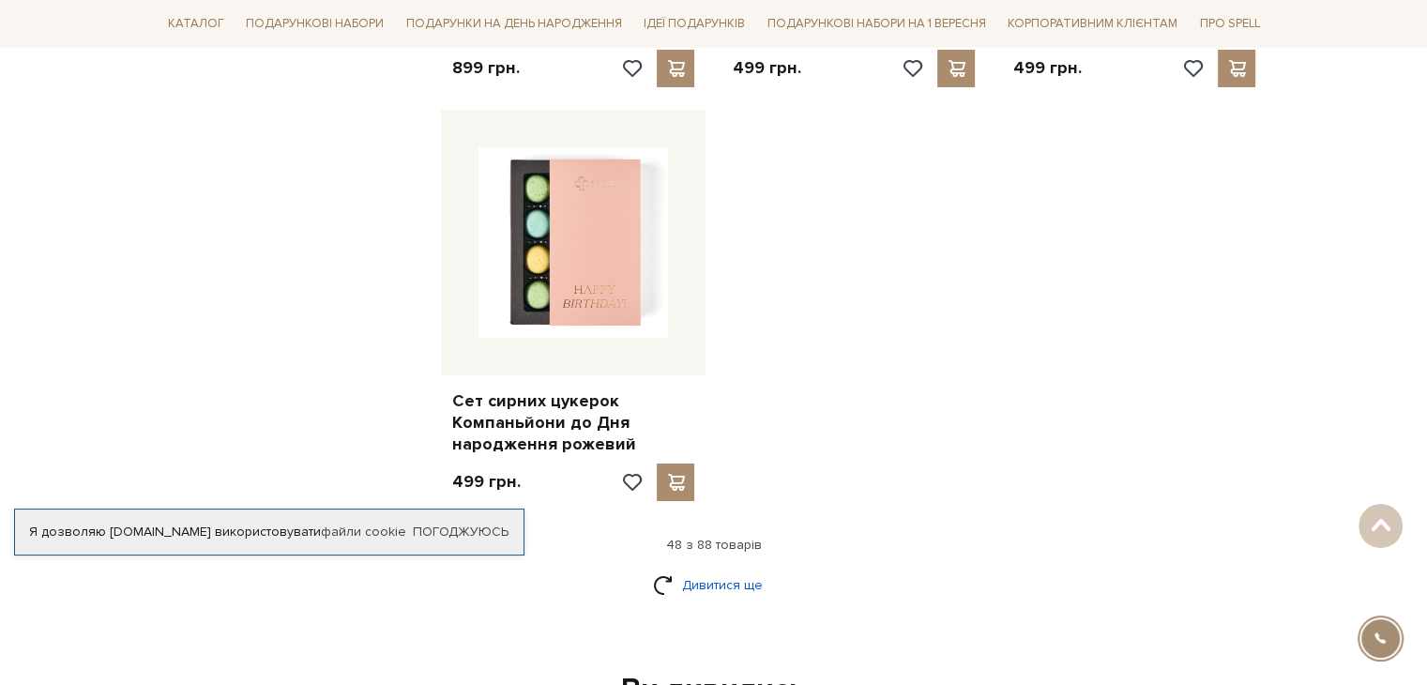
click at [670, 569] on link "Дивитися ще" at bounding box center [714, 585] width 122 height 33
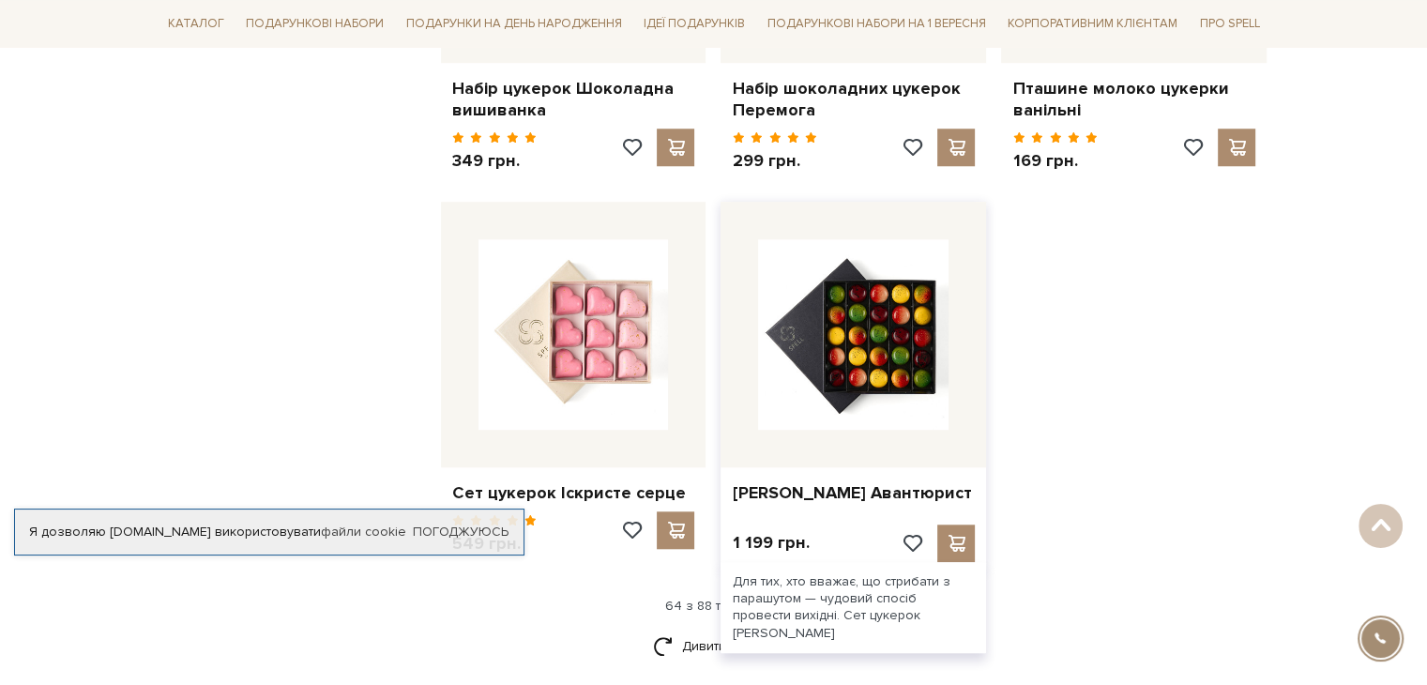
scroll to position [8821, 0]
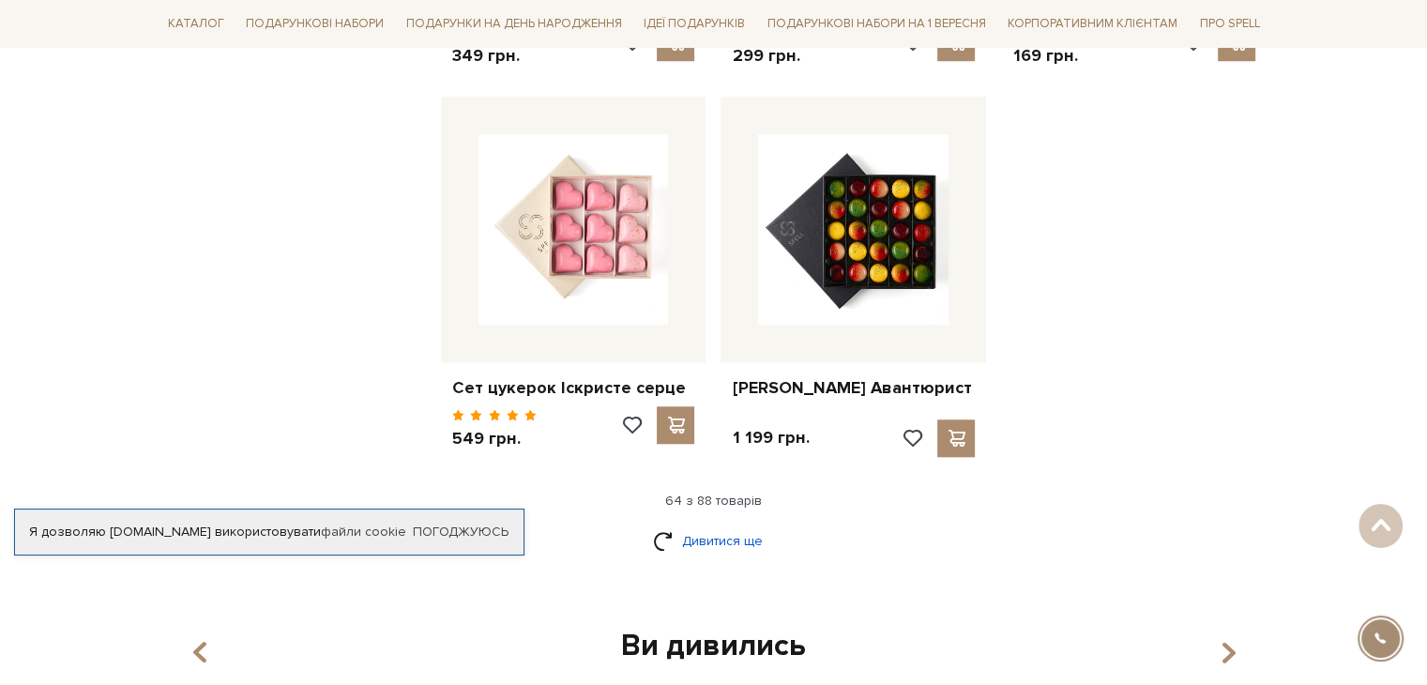
click at [693, 525] on link "Дивитися ще" at bounding box center [714, 541] width 122 height 33
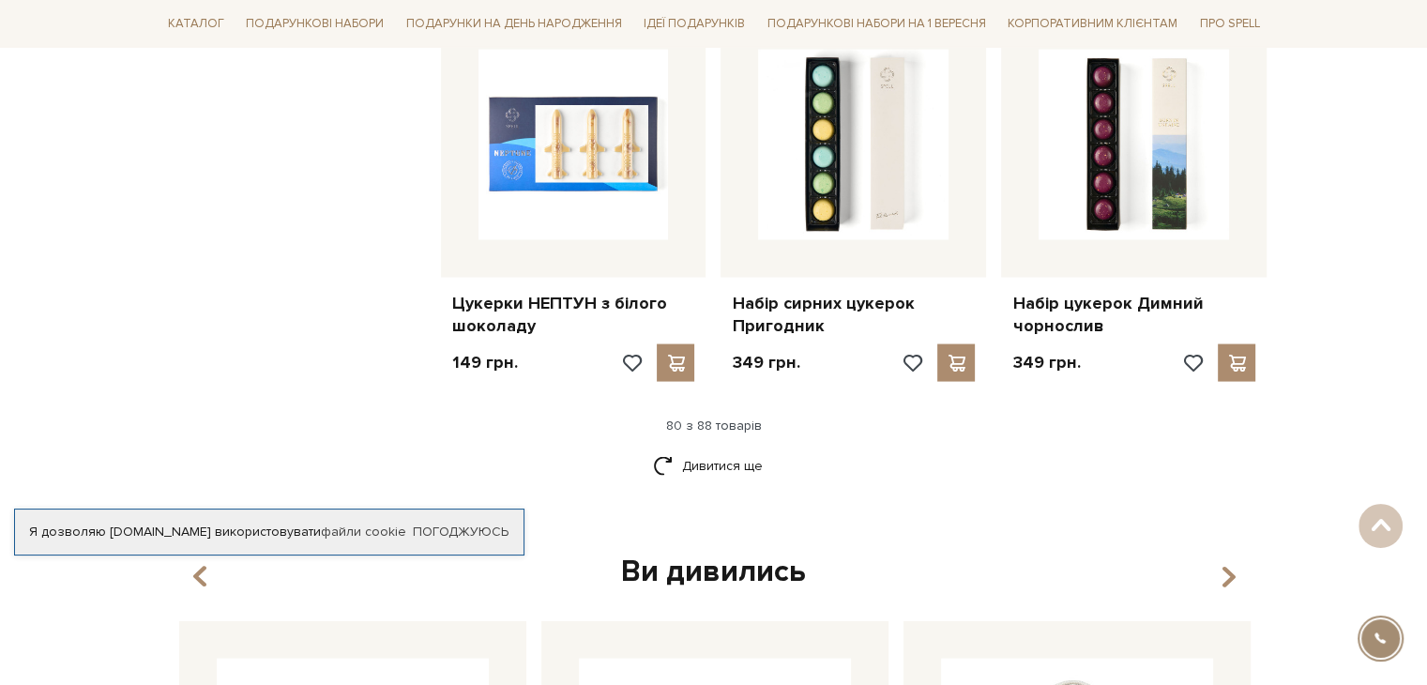
scroll to position [10885, 0]
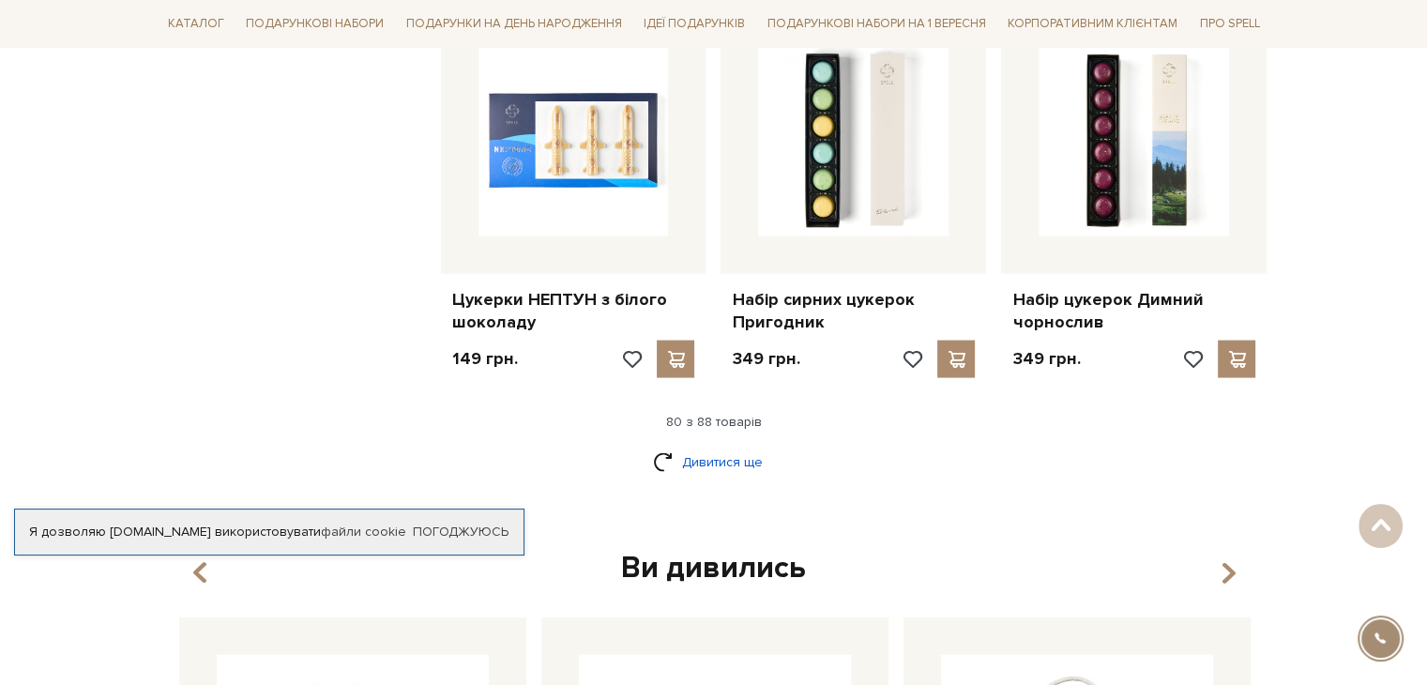
click at [686, 446] on link "Дивитися ще" at bounding box center [714, 462] width 122 height 33
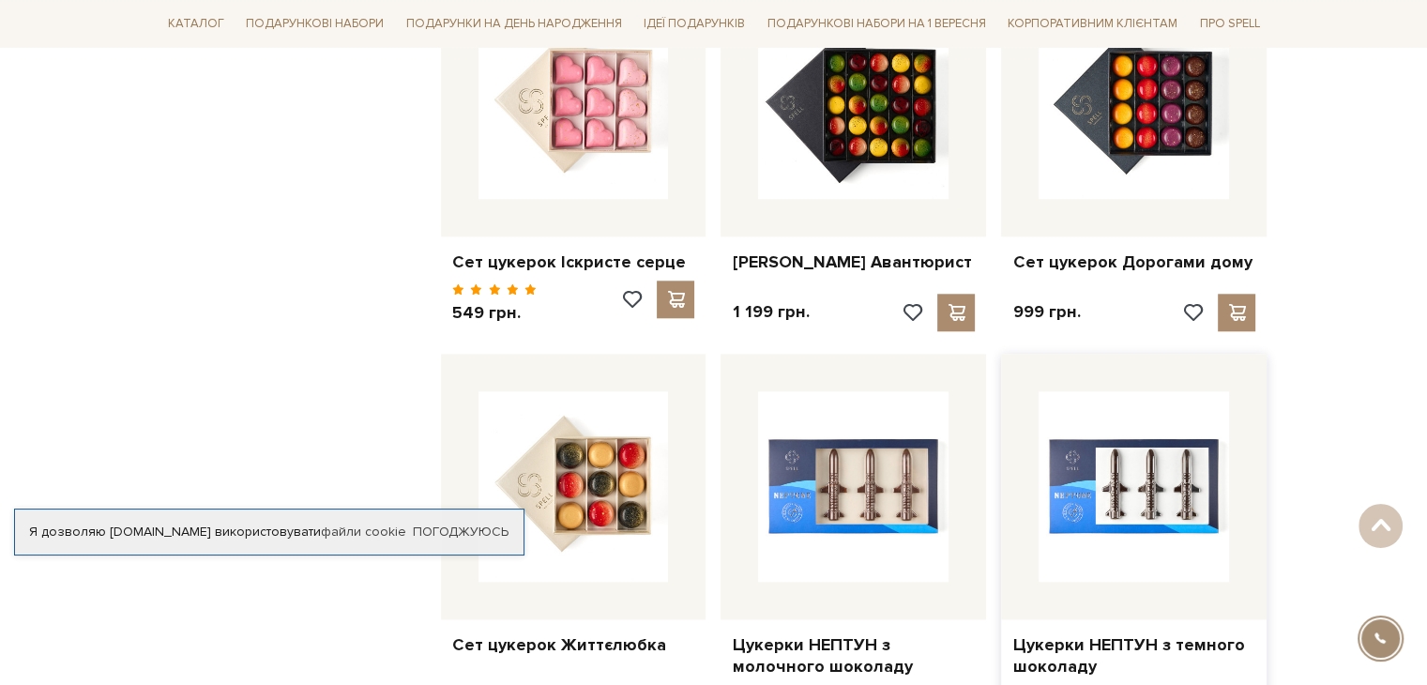
scroll to position [9008, 0]
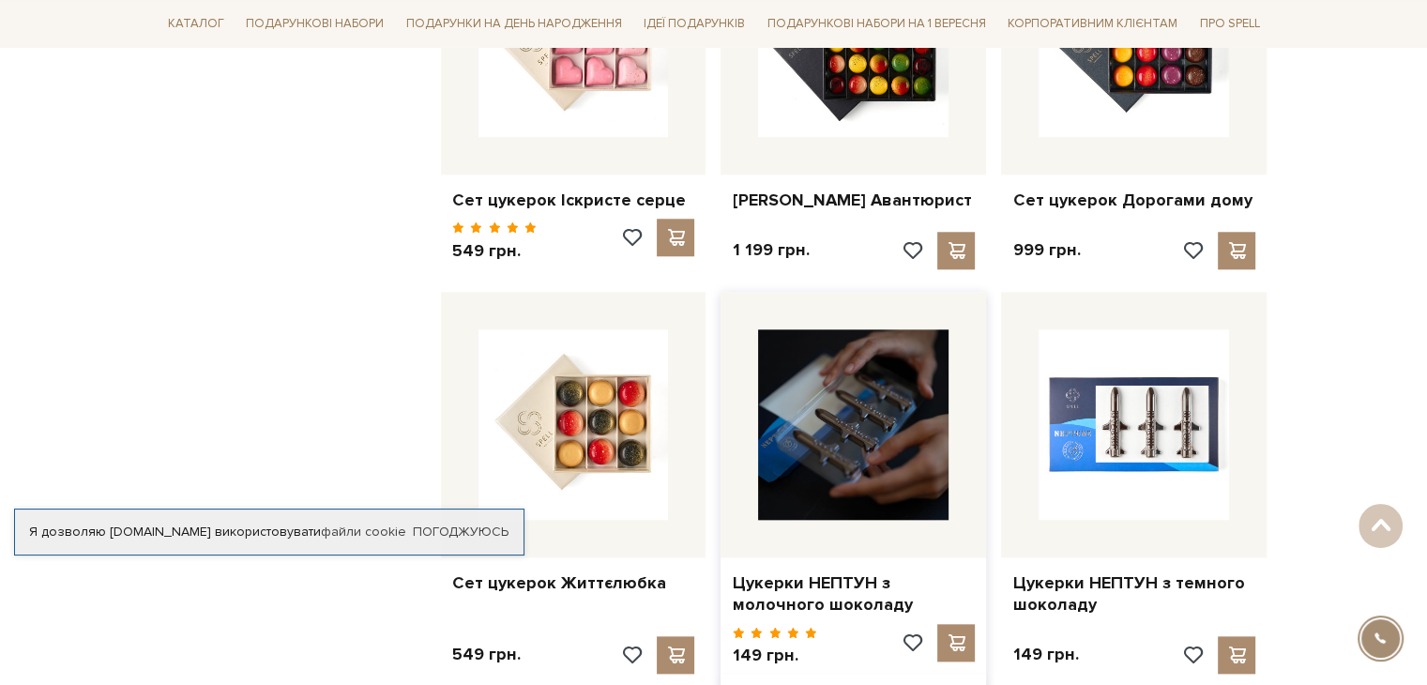
click at [882, 403] on img at bounding box center [853, 424] width 190 height 190
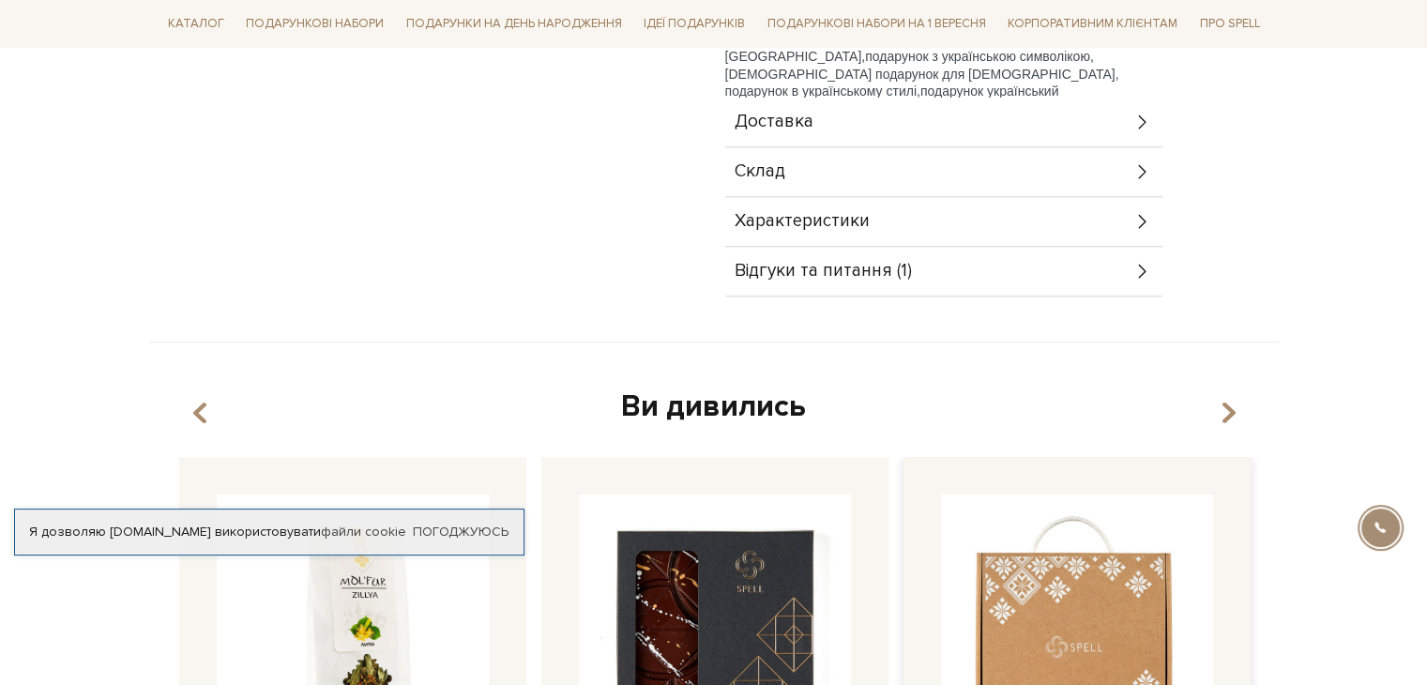
scroll to position [938, 0]
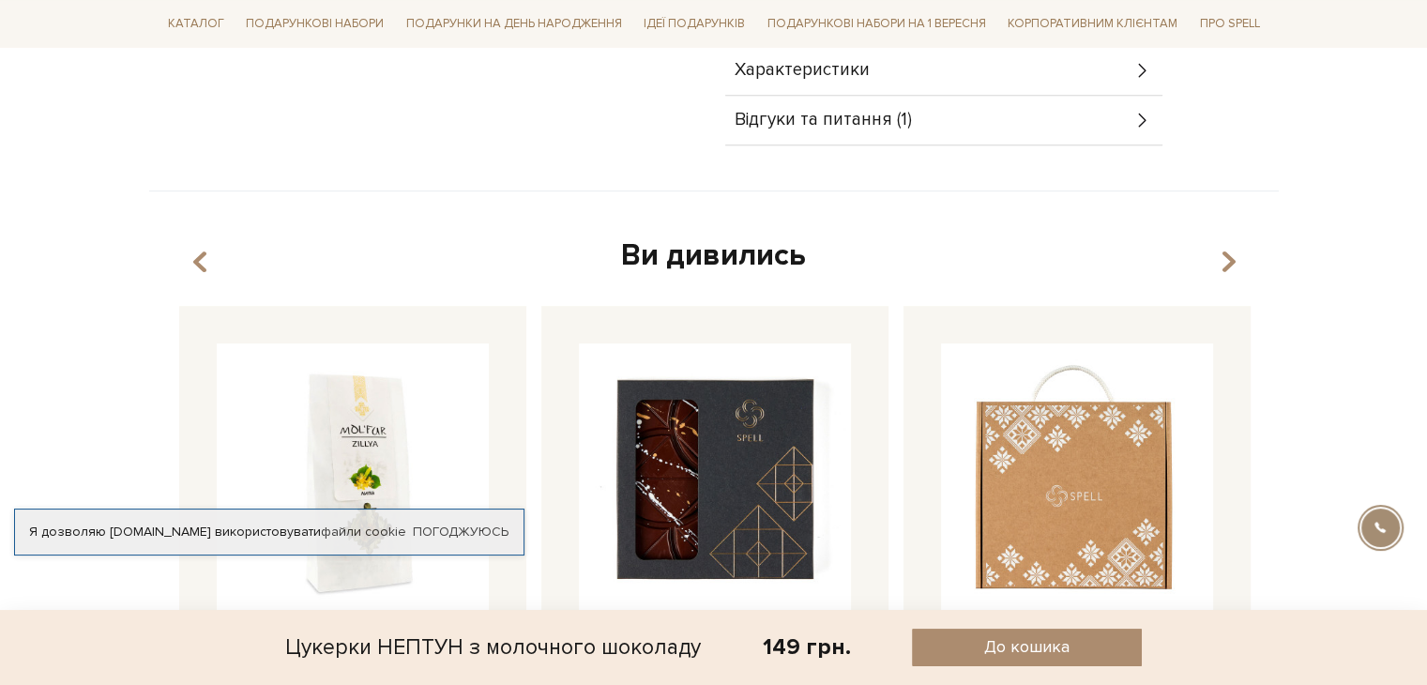
click at [774, 123] on span "Відгуки та питання (1)" at bounding box center [823, 120] width 177 height 17
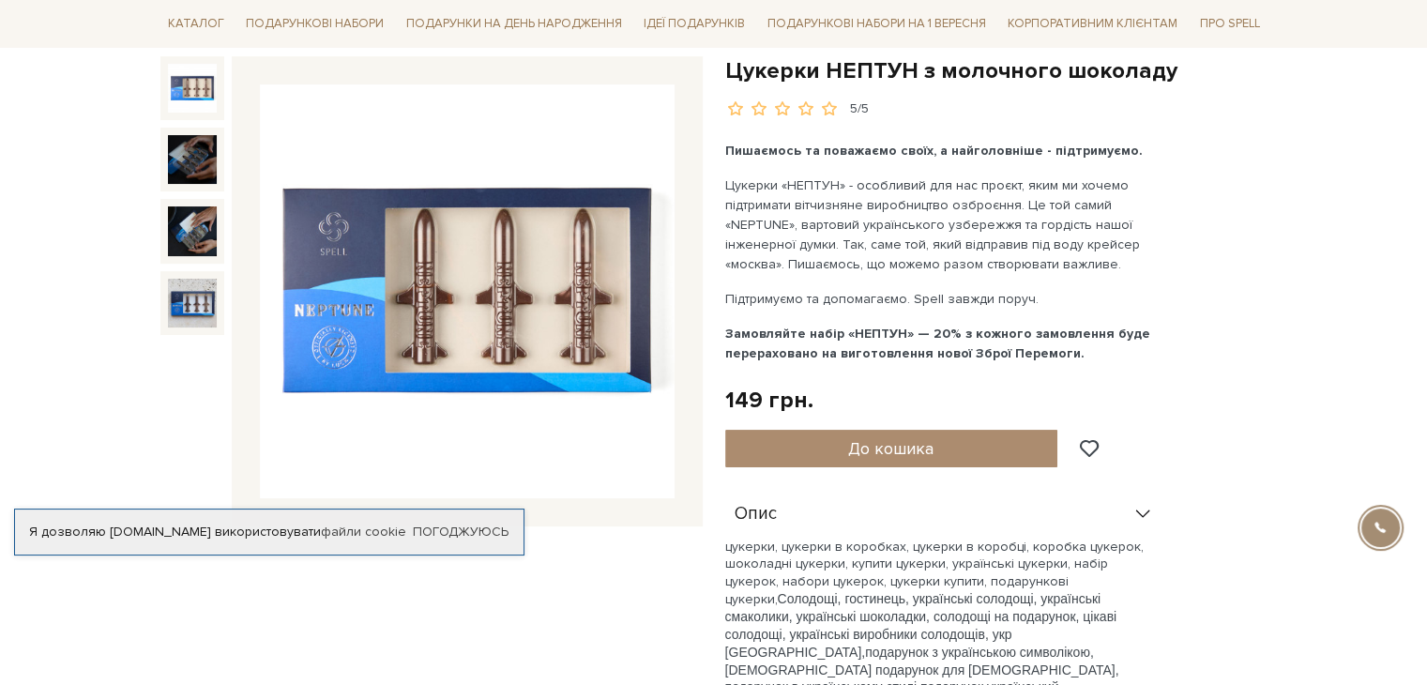
scroll to position [188, 0]
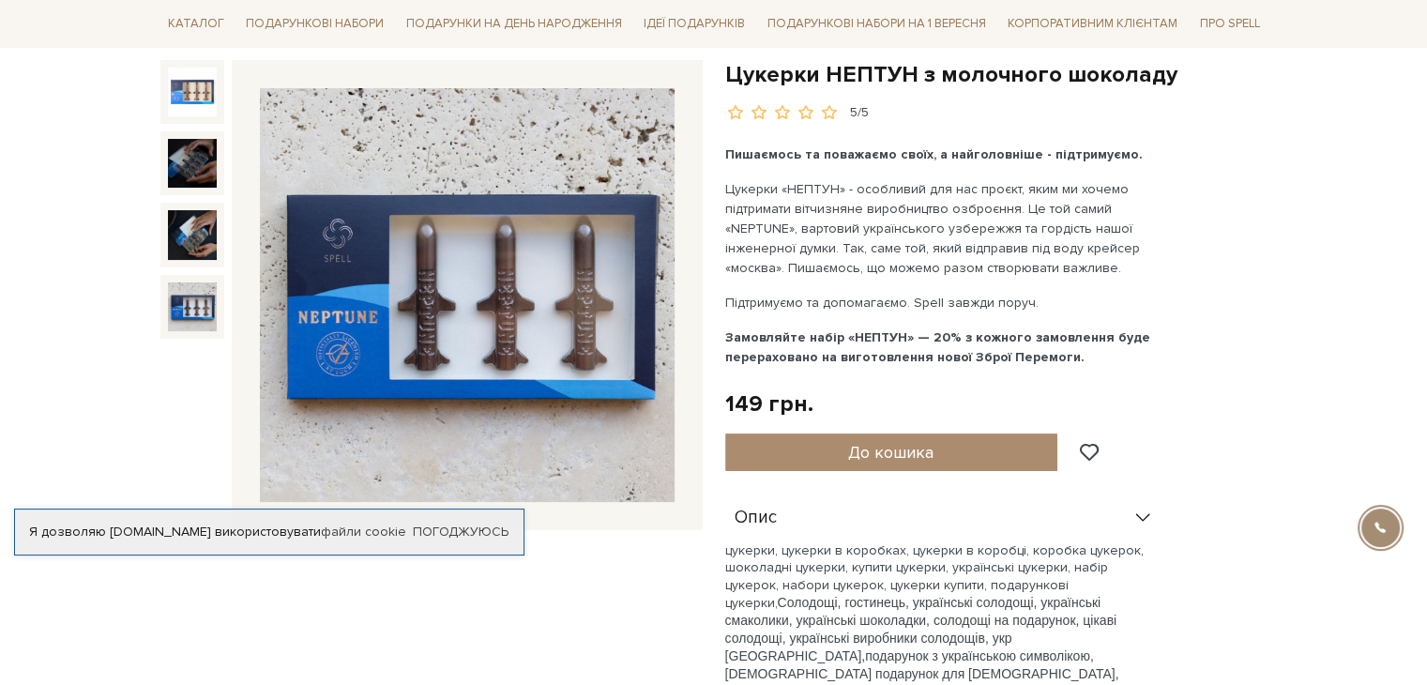
click at [190, 289] on img at bounding box center [192, 306] width 49 height 49
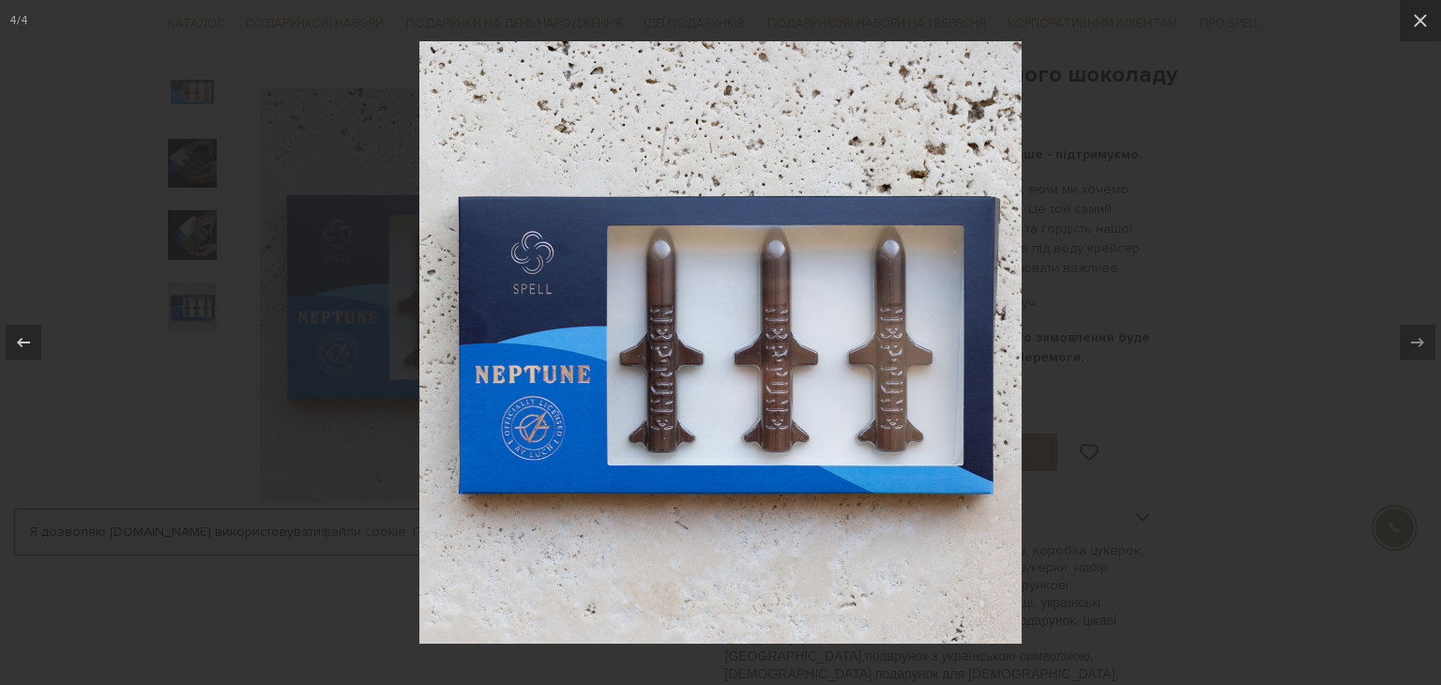
click at [191, 220] on div at bounding box center [720, 342] width 1441 height 685
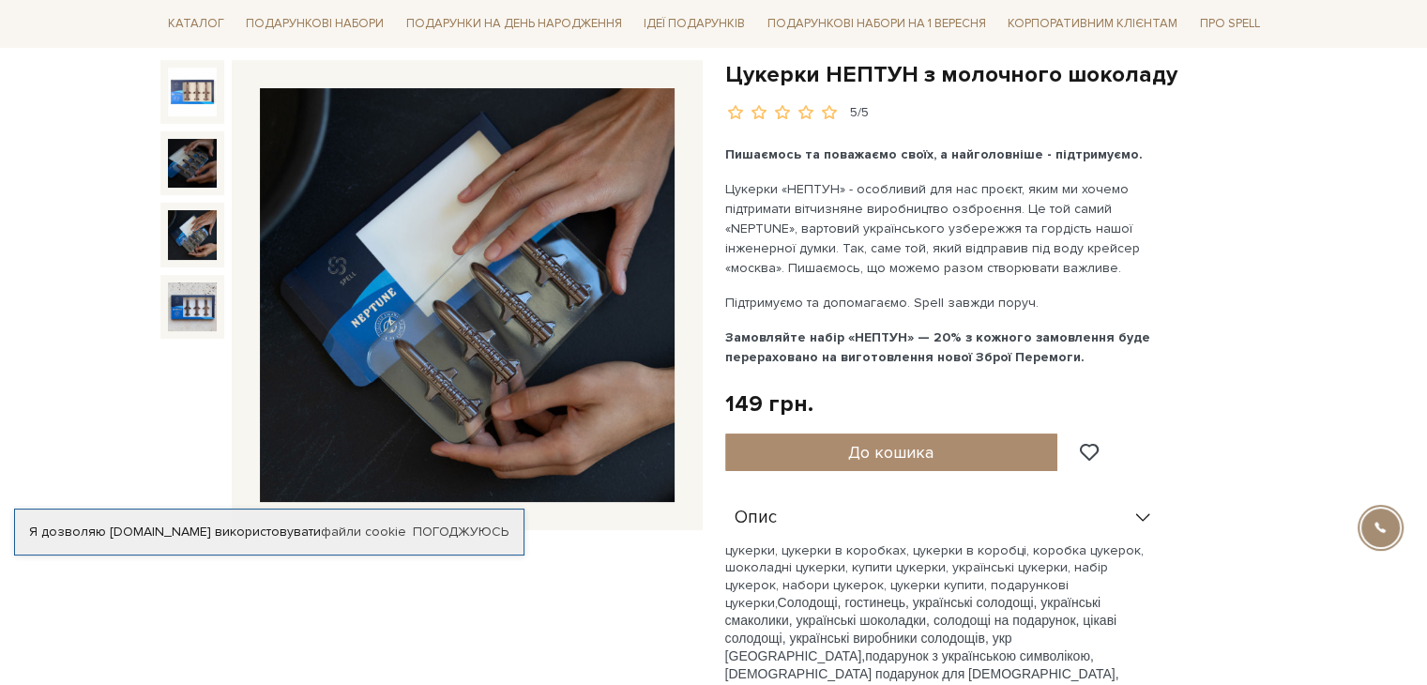
click at [202, 200] on div at bounding box center [192, 279] width 64 height 438
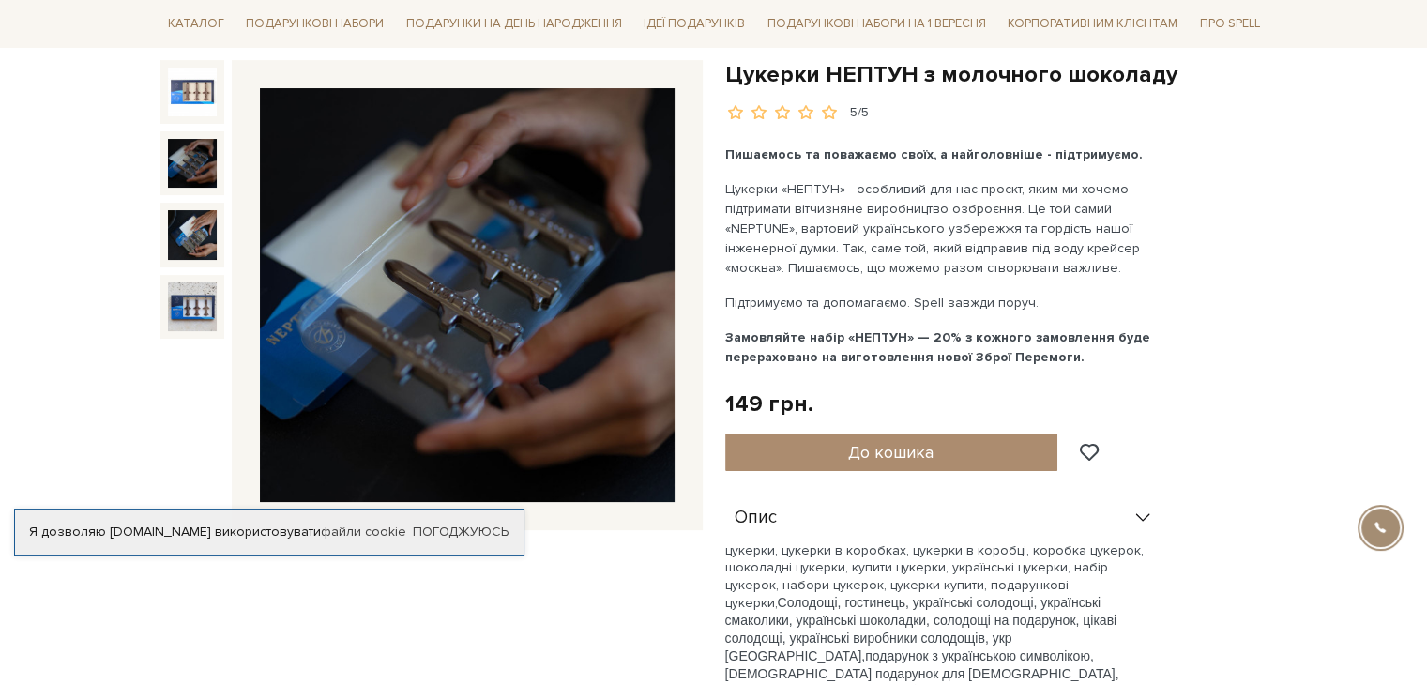
click at [195, 174] on img at bounding box center [192, 163] width 49 height 49
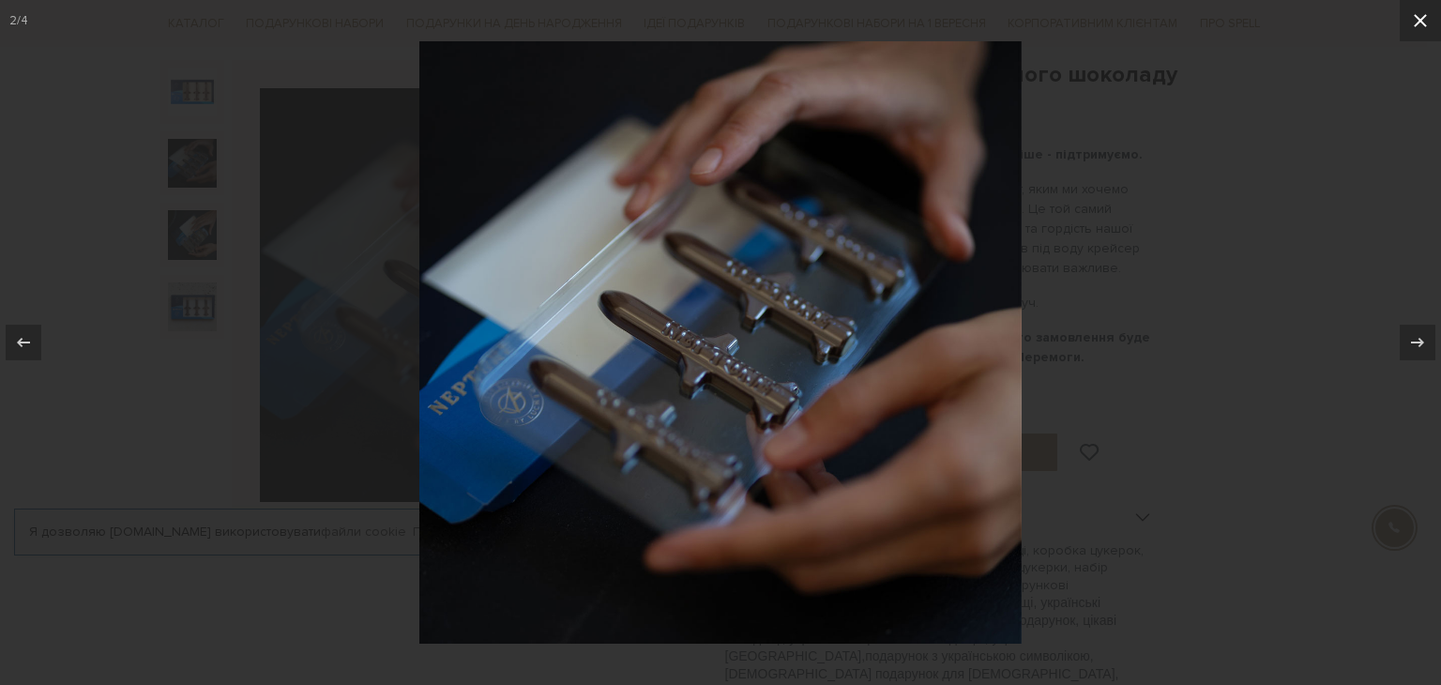
click at [1415, 20] on icon at bounding box center [1420, 20] width 23 height 23
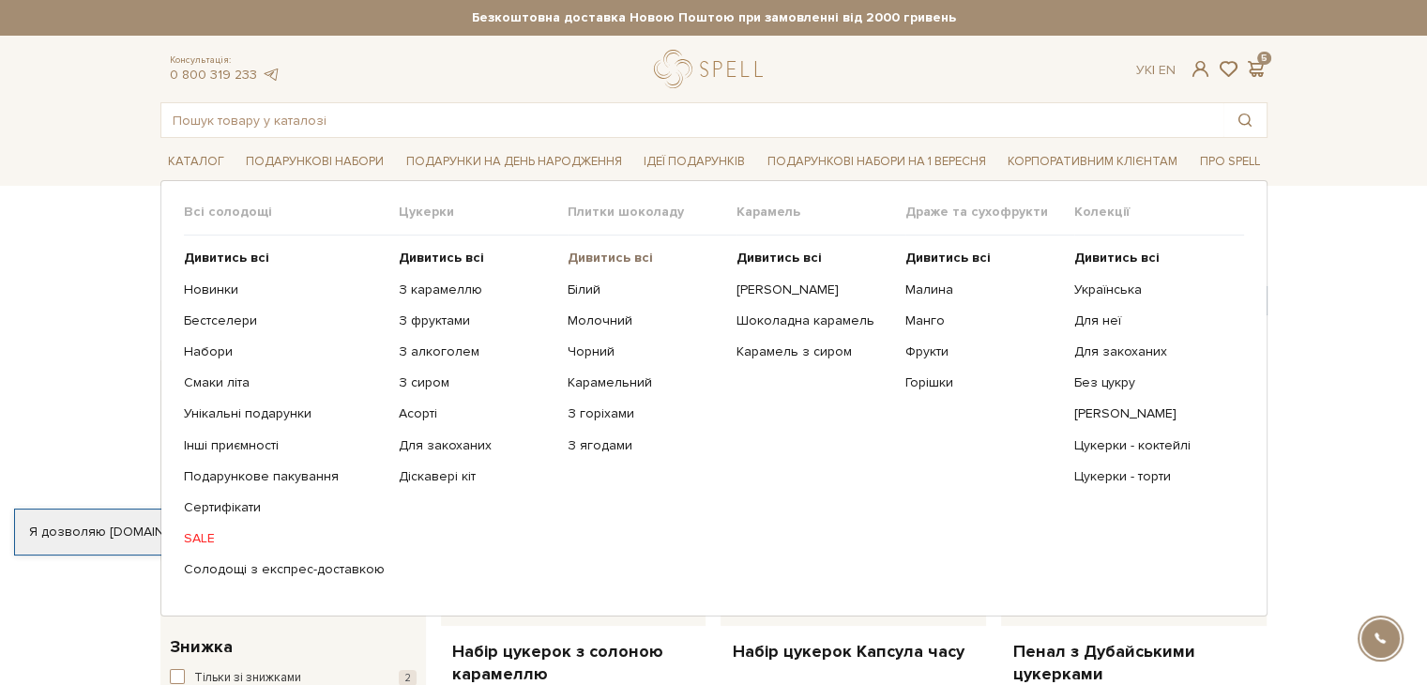
click at [583, 255] on b "Дивитись всі" at bounding box center [610, 258] width 85 height 16
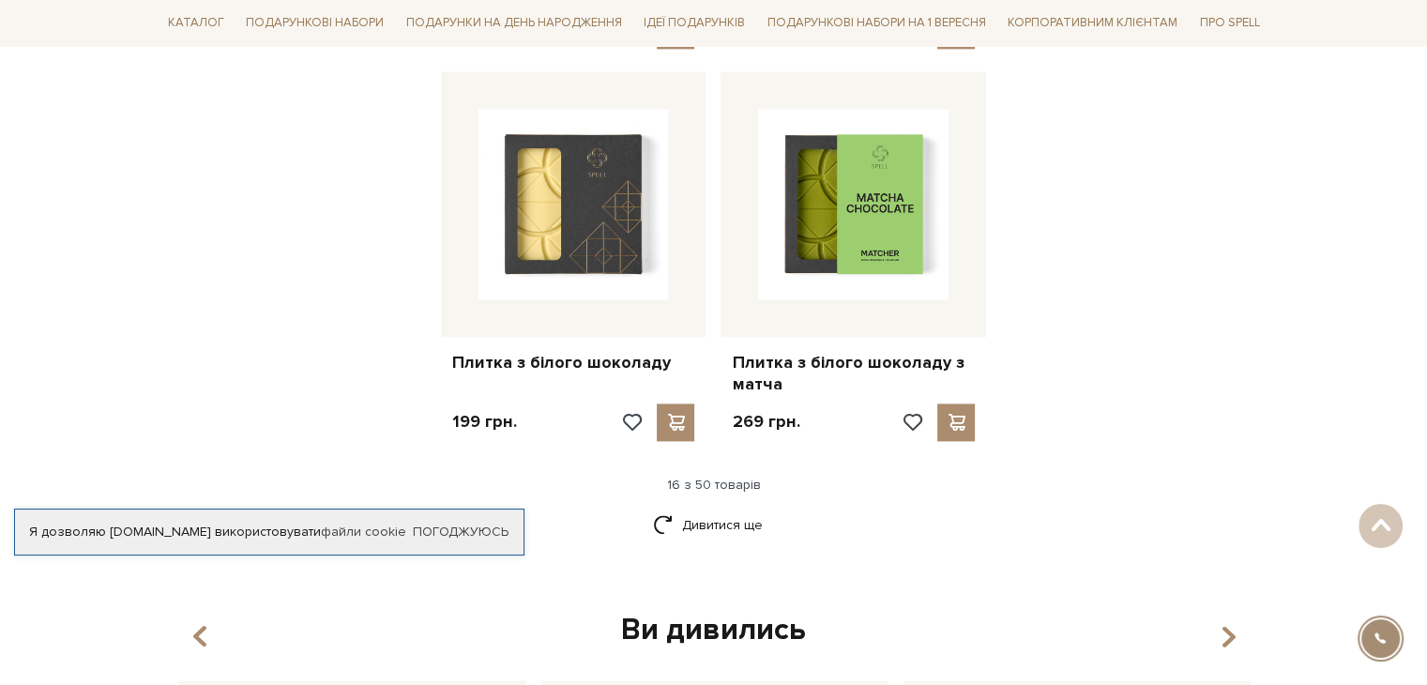
scroll to position [2440, 0]
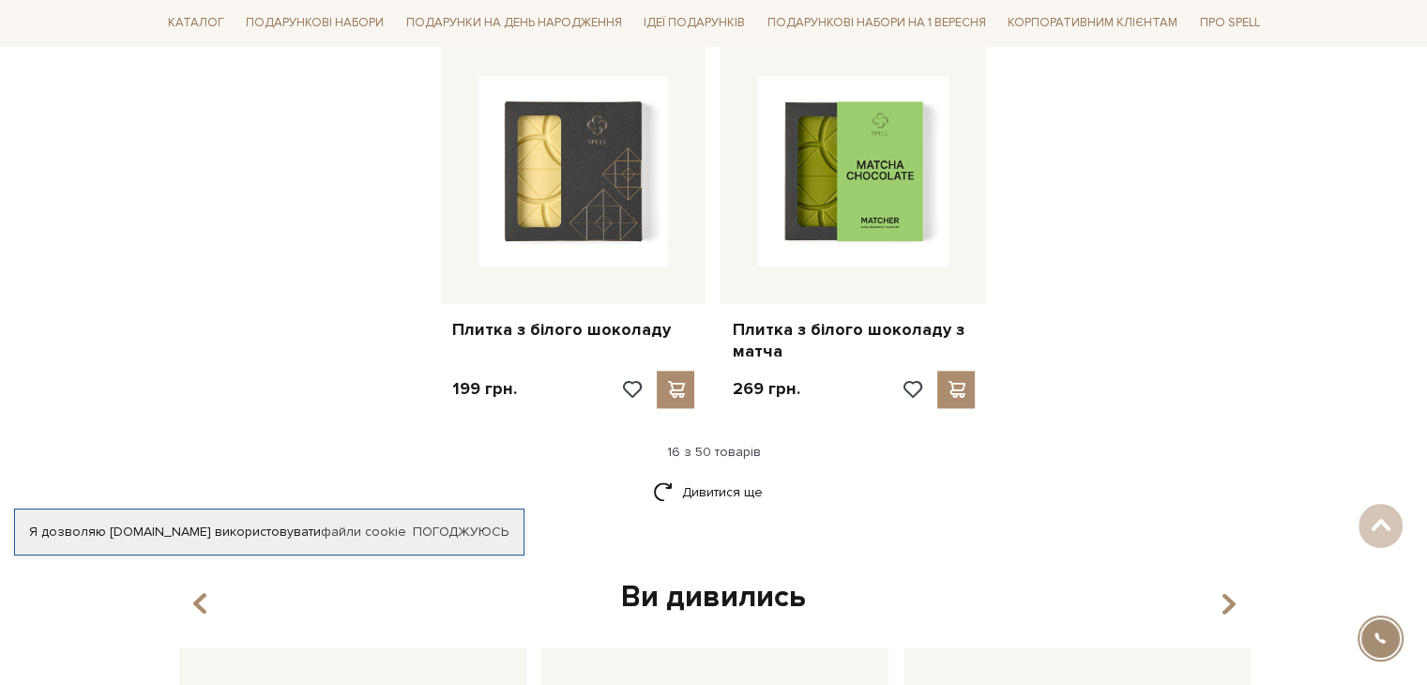
click at [709, 444] on div "16 з 50 товарів" at bounding box center [714, 452] width 1122 height 17
click at [736, 476] on link "Дивитися ще" at bounding box center [714, 492] width 122 height 33
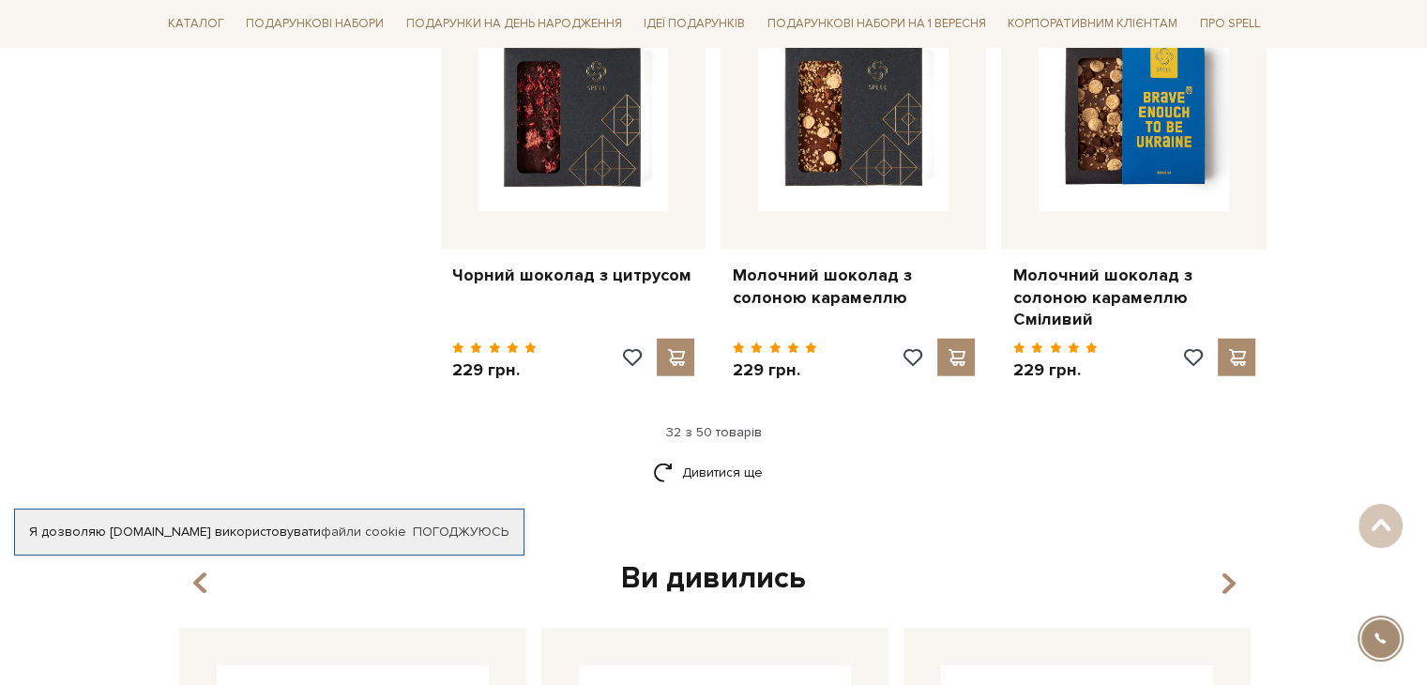
scroll to position [4504, 0]
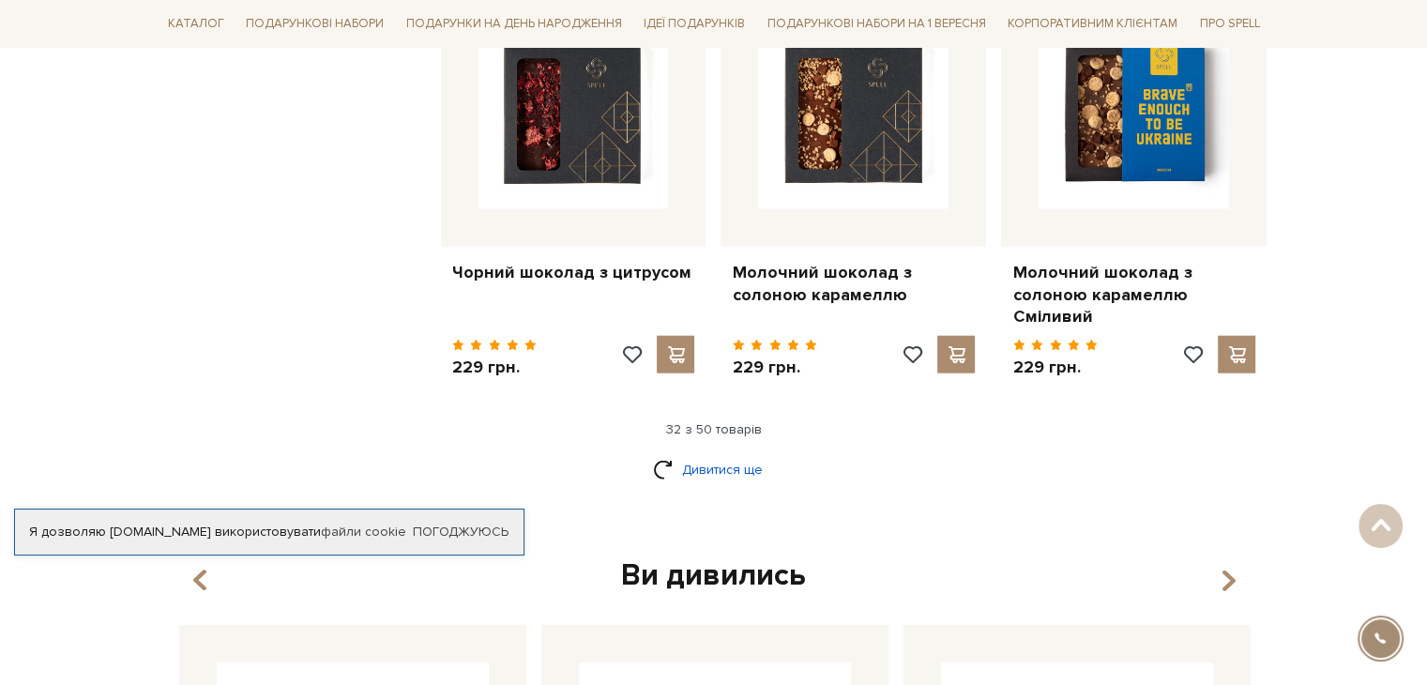
click at [683, 453] on link "Дивитися ще" at bounding box center [714, 469] width 122 height 33
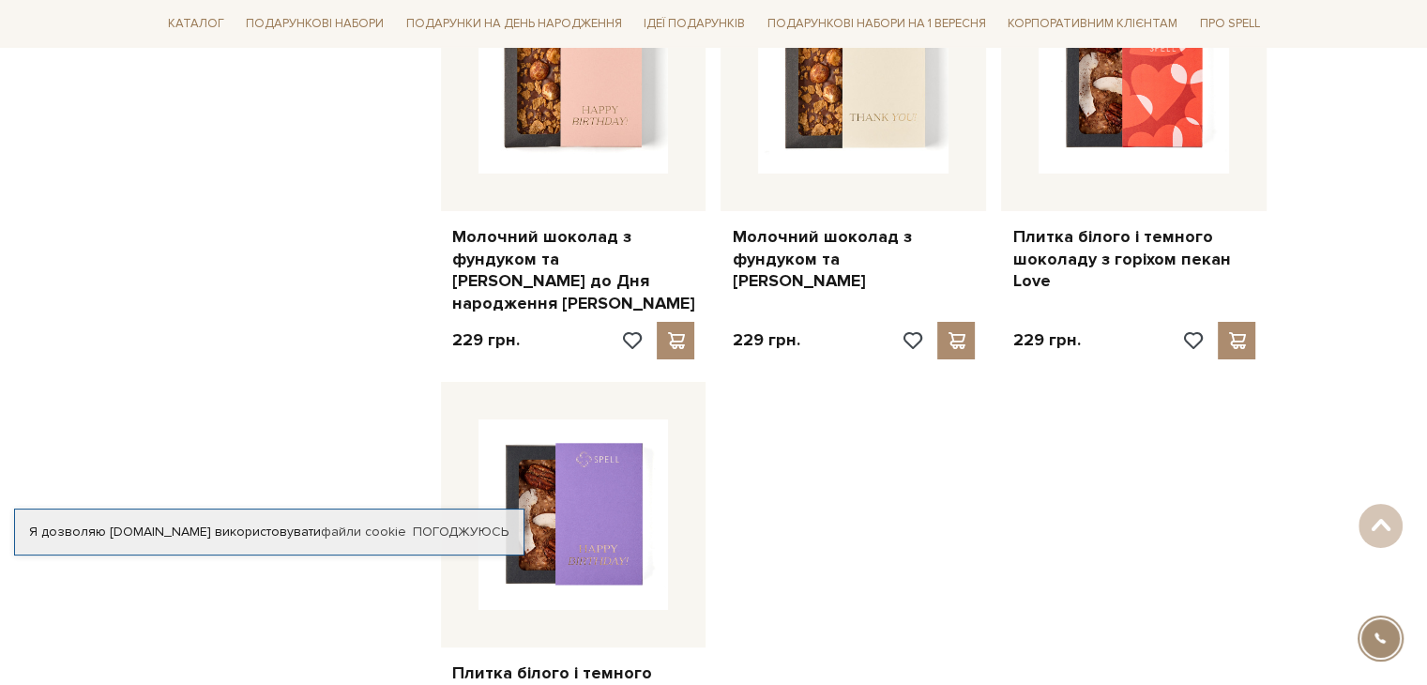
scroll to position [6944, 0]
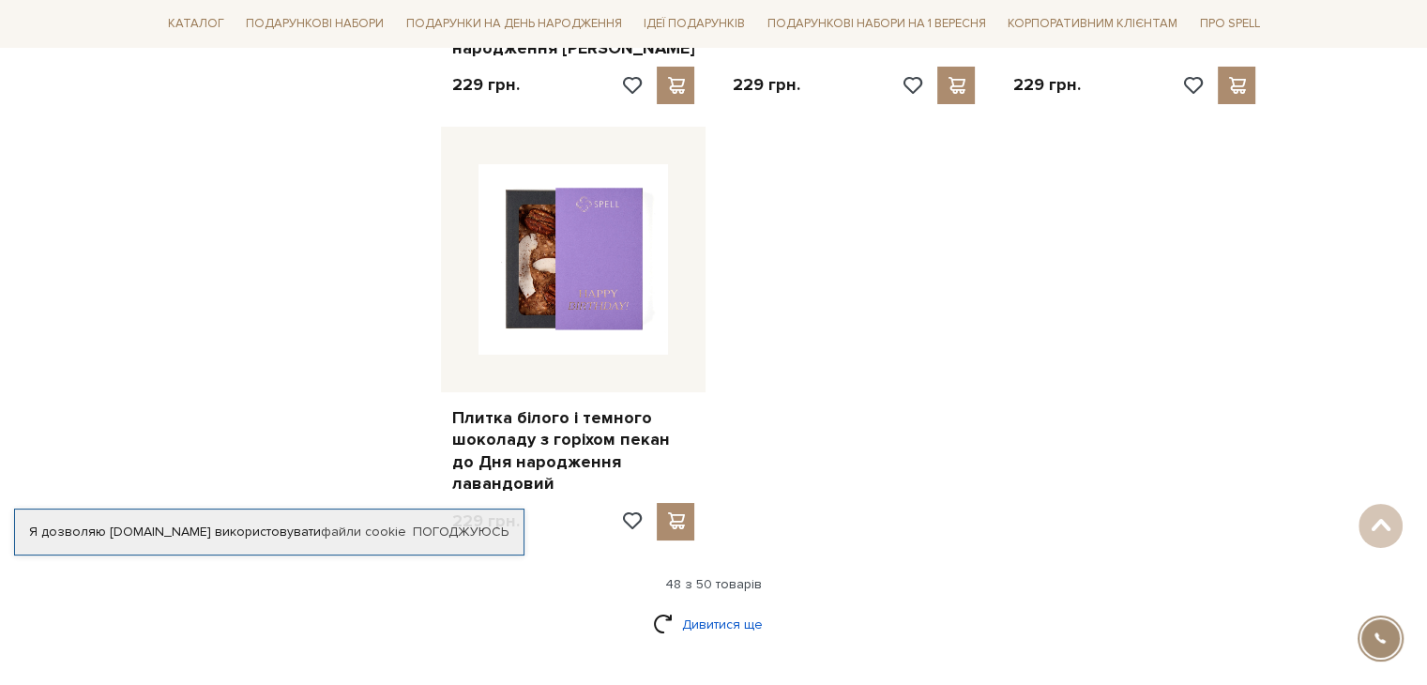
click at [730, 608] on link "Дивитися ще" at bounding box center [714, 624] width 122 height 33
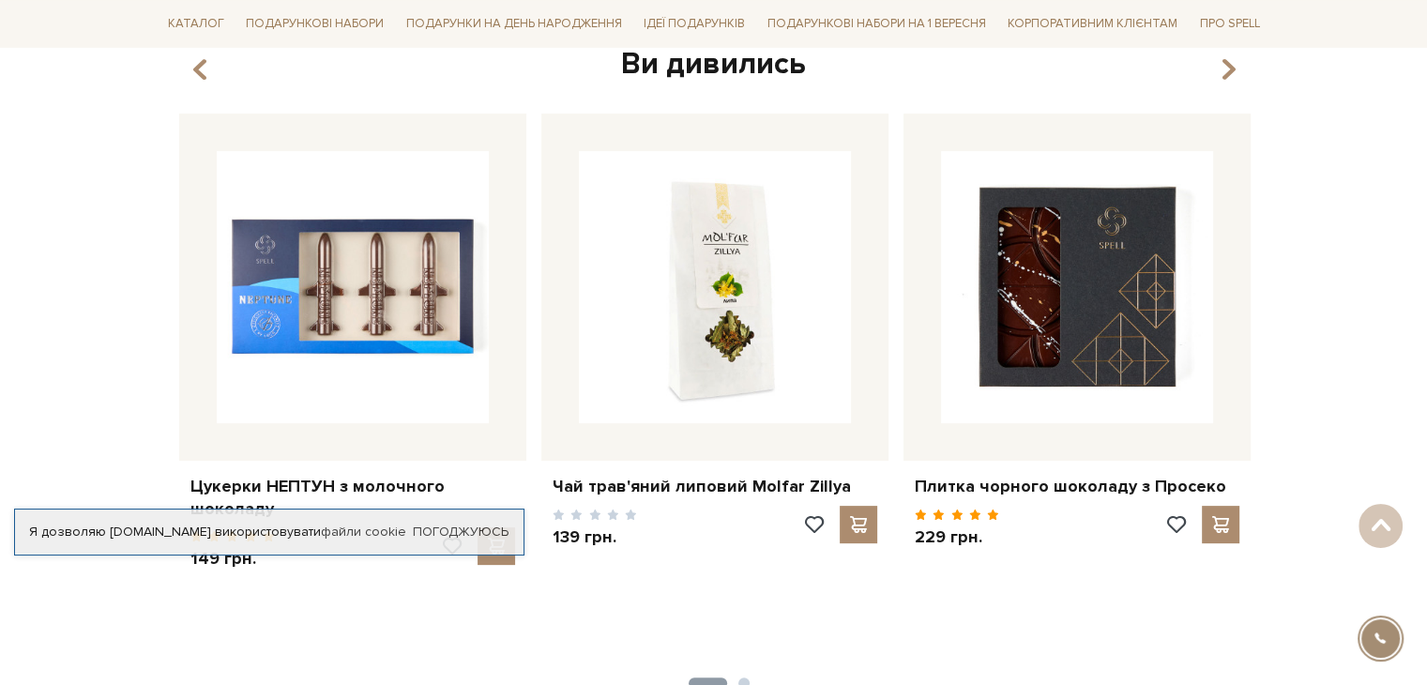
scroll to position [7507, 0]
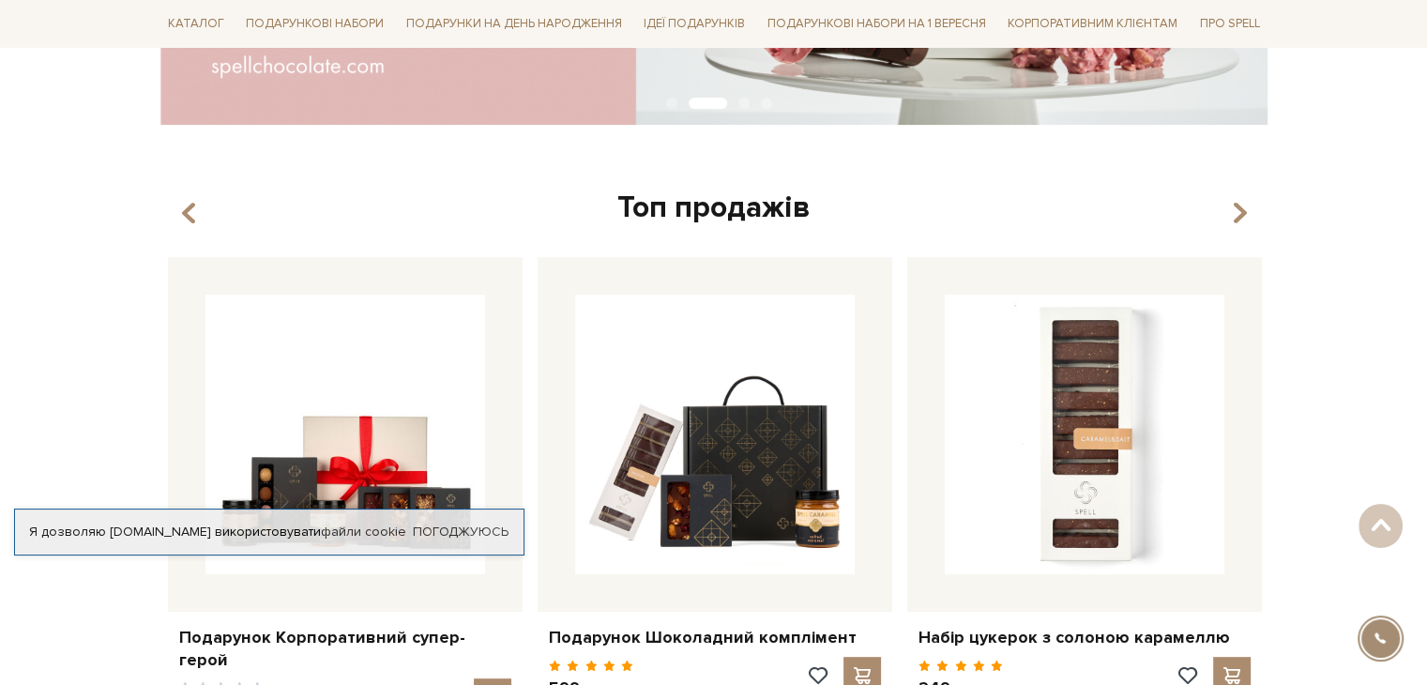
scroll to position [751, 0]
